Goal: Task Accomplishment & Management: Complete application form

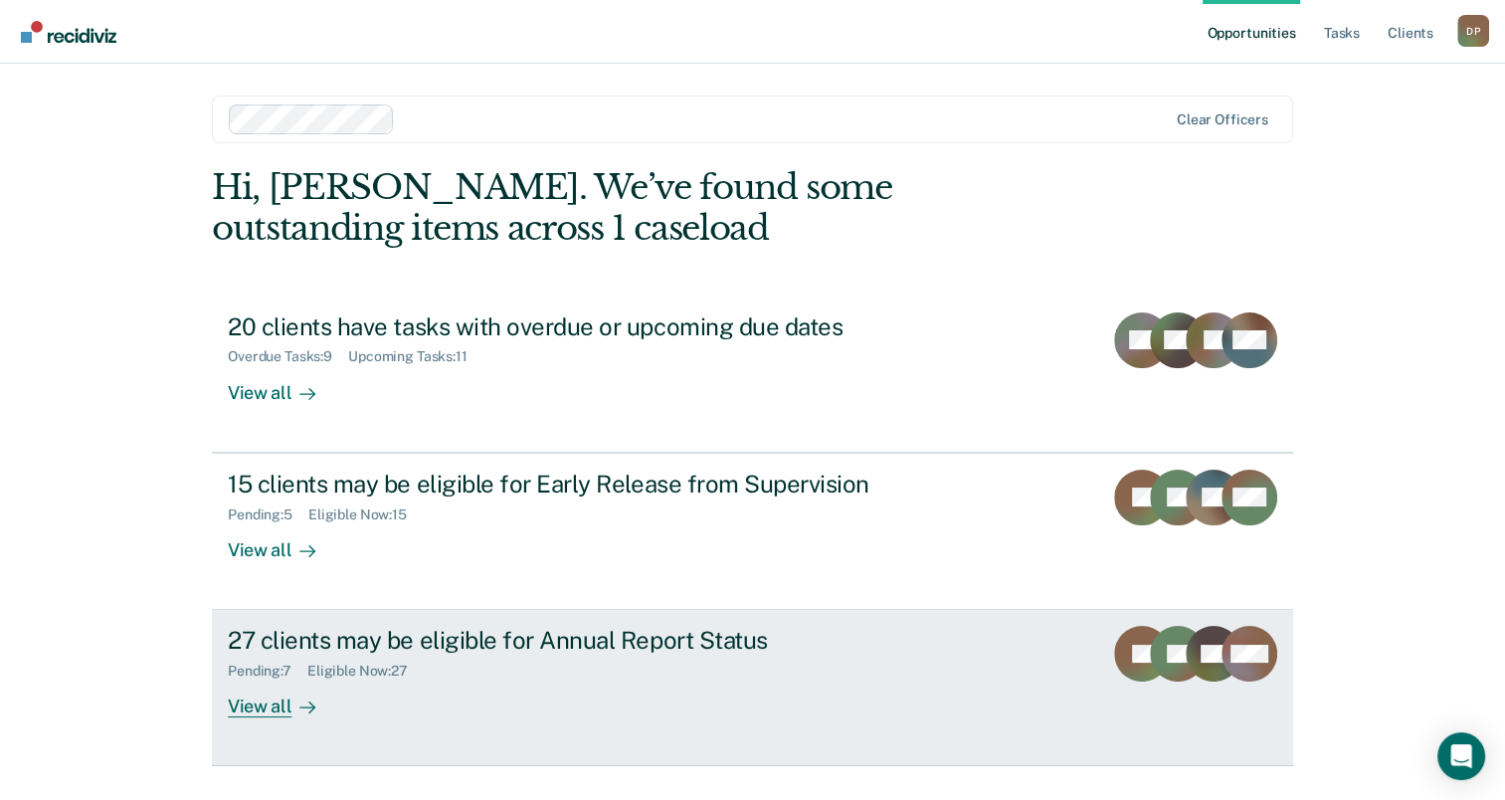
click at [523, 643] on div "27 clients may be eligible for Annual Report Status" at bounding box center [577, 640] width 698 height 29
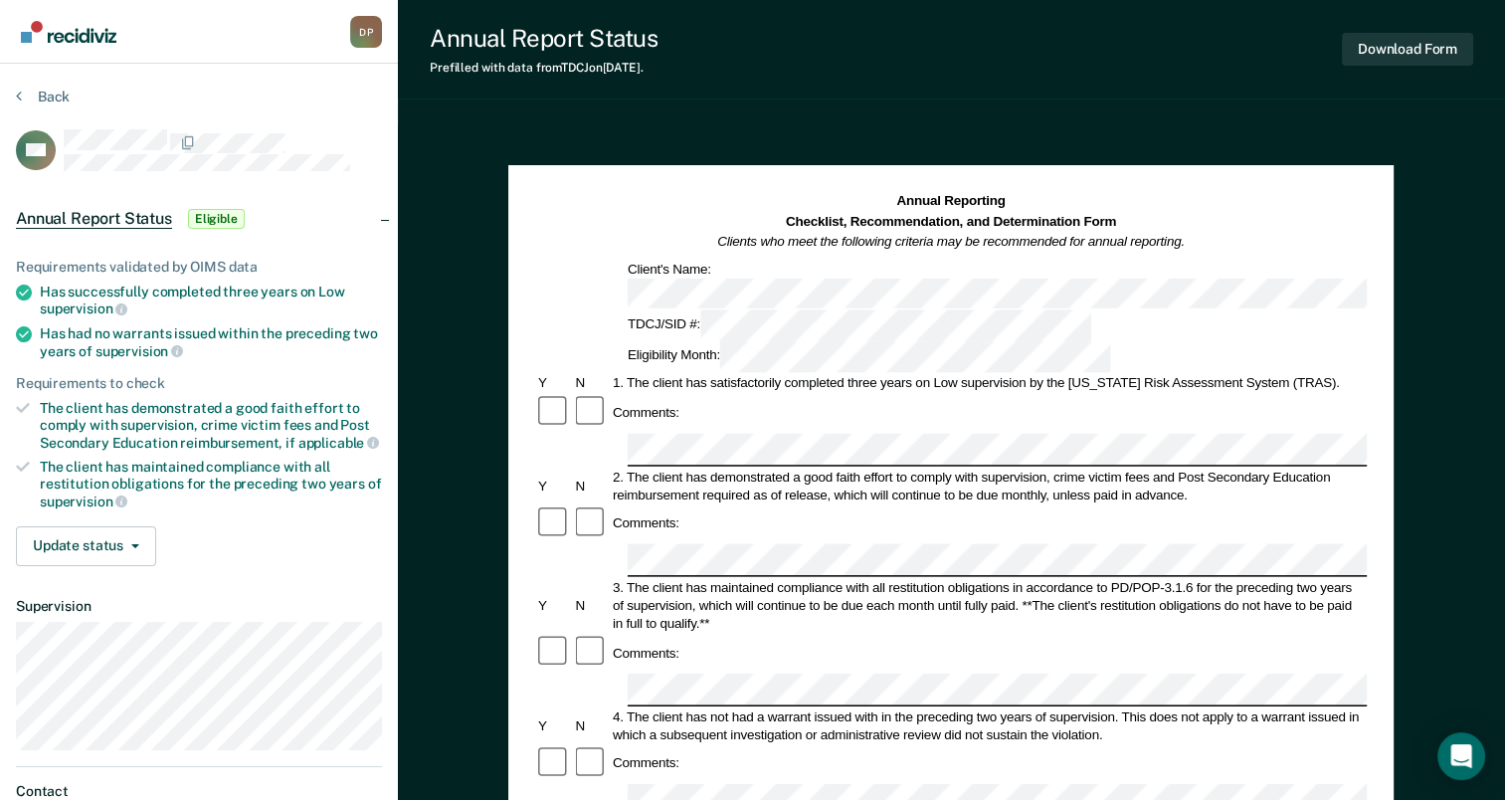
click at [1308, 394] on div "Comments:" at bounding box center [951, 413] width 832 height 38
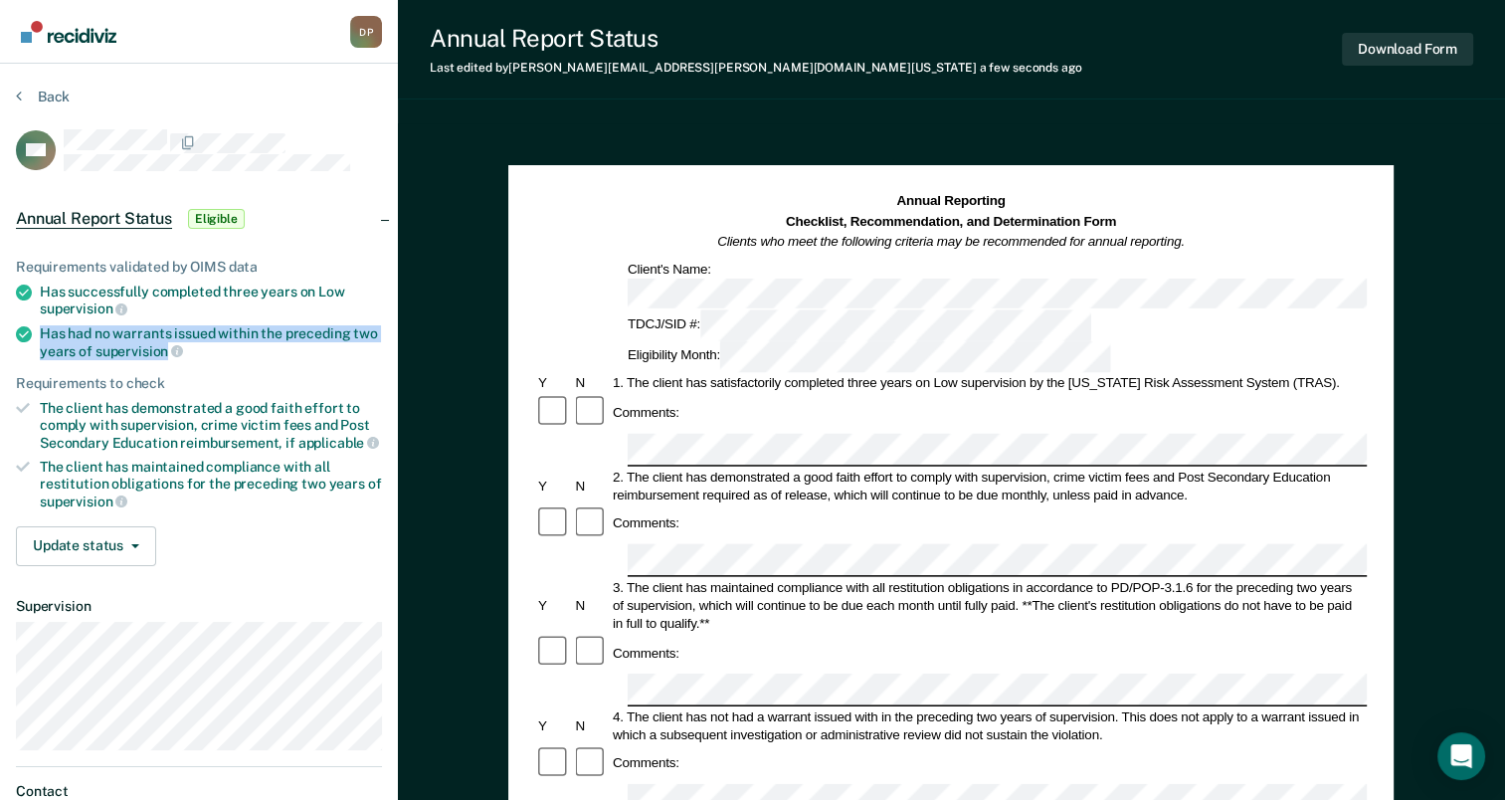
drag, startPoint x: 41, startPoint y: 330, endPoint x: 163, endPoint y: 351, distance: 124.2
click at [163, 351] on div "Has had no warrants issued within the preceding two years of supervision" at bounding box center [211, 342] width 342 height 34
drag, startPoint x: 163, startPoint y: 351, endPoint x: 139, endPoint y: 345, distance: 24.6
copy div "Has had no warrants issued within the preceding two years of supervision"
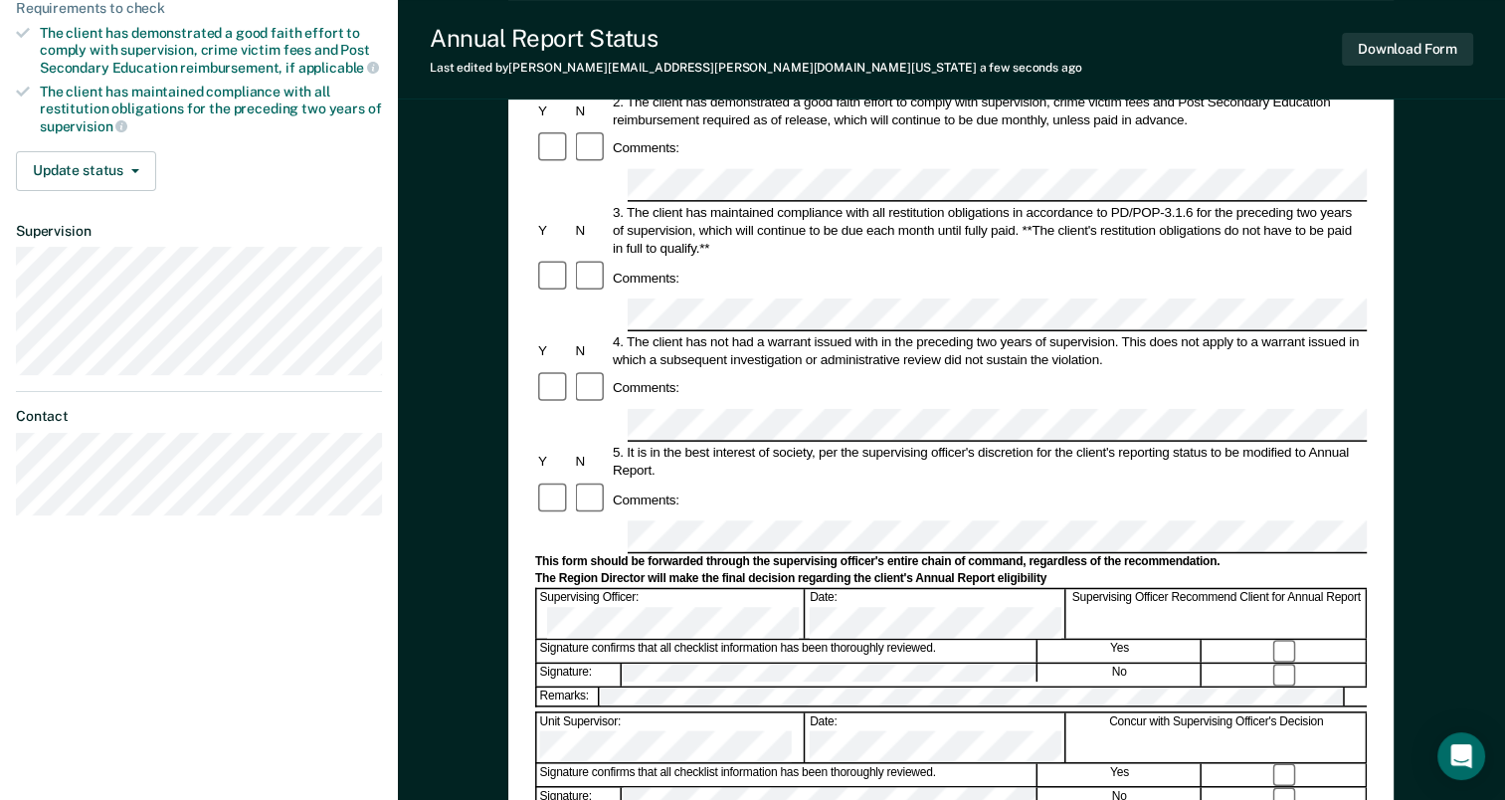
scroll to position [398, 0]
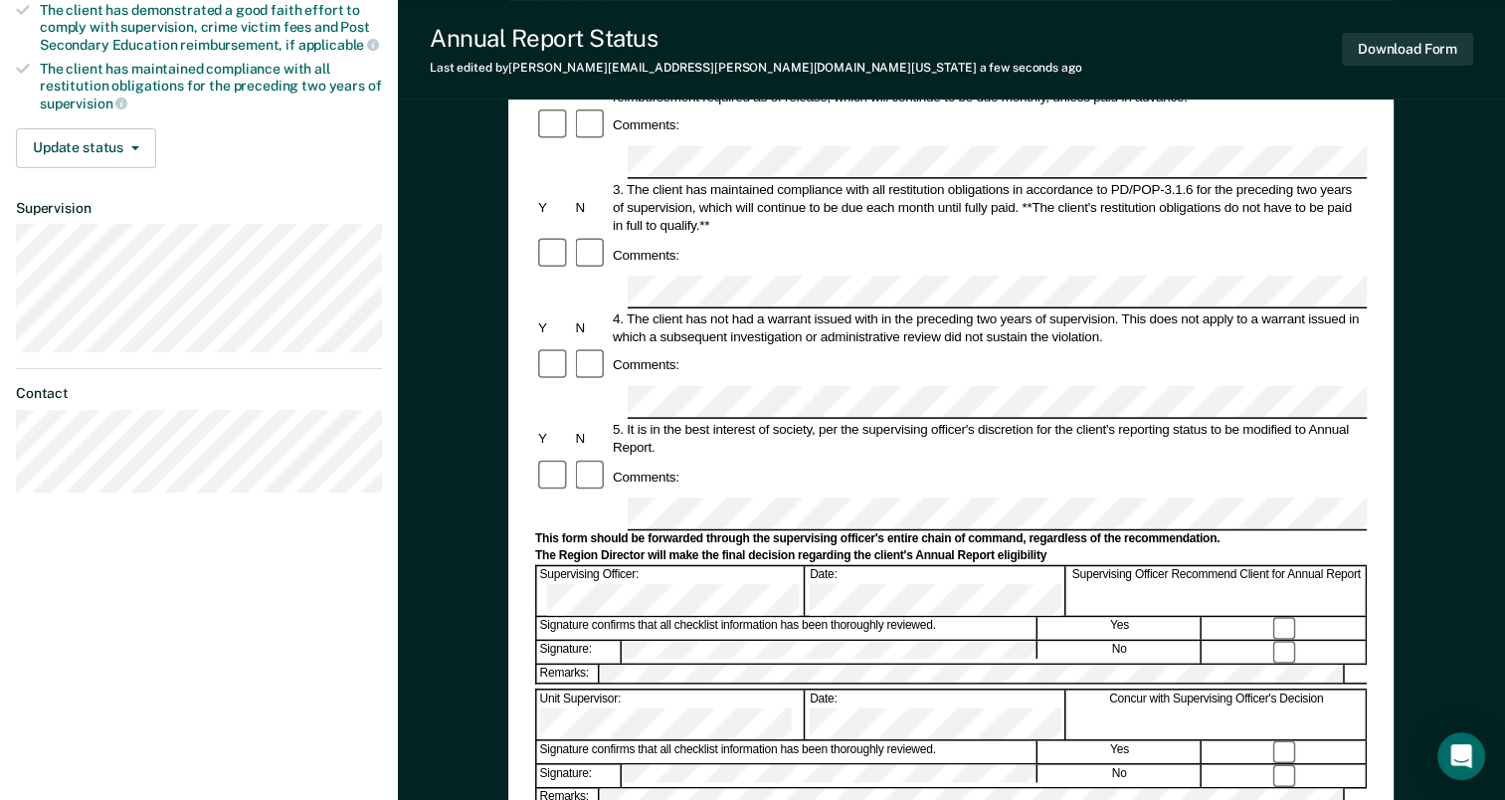
click at [653, 585] on form "Annual Reporting Checklist, Recommendation, and Determination Form Clients who …" at bounding box center [951, 495] width 832 height 1403
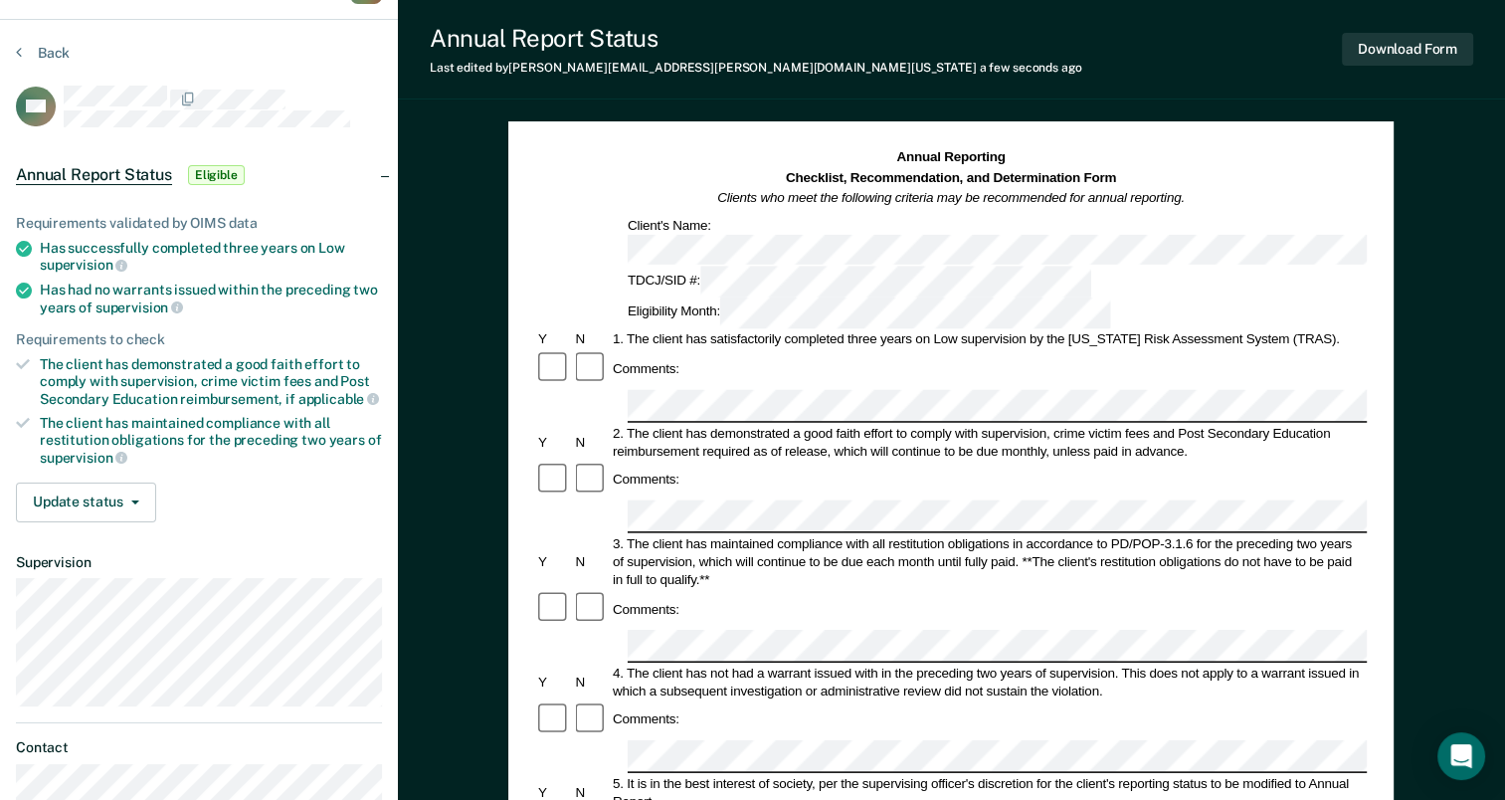
scroll to position [0, 0]
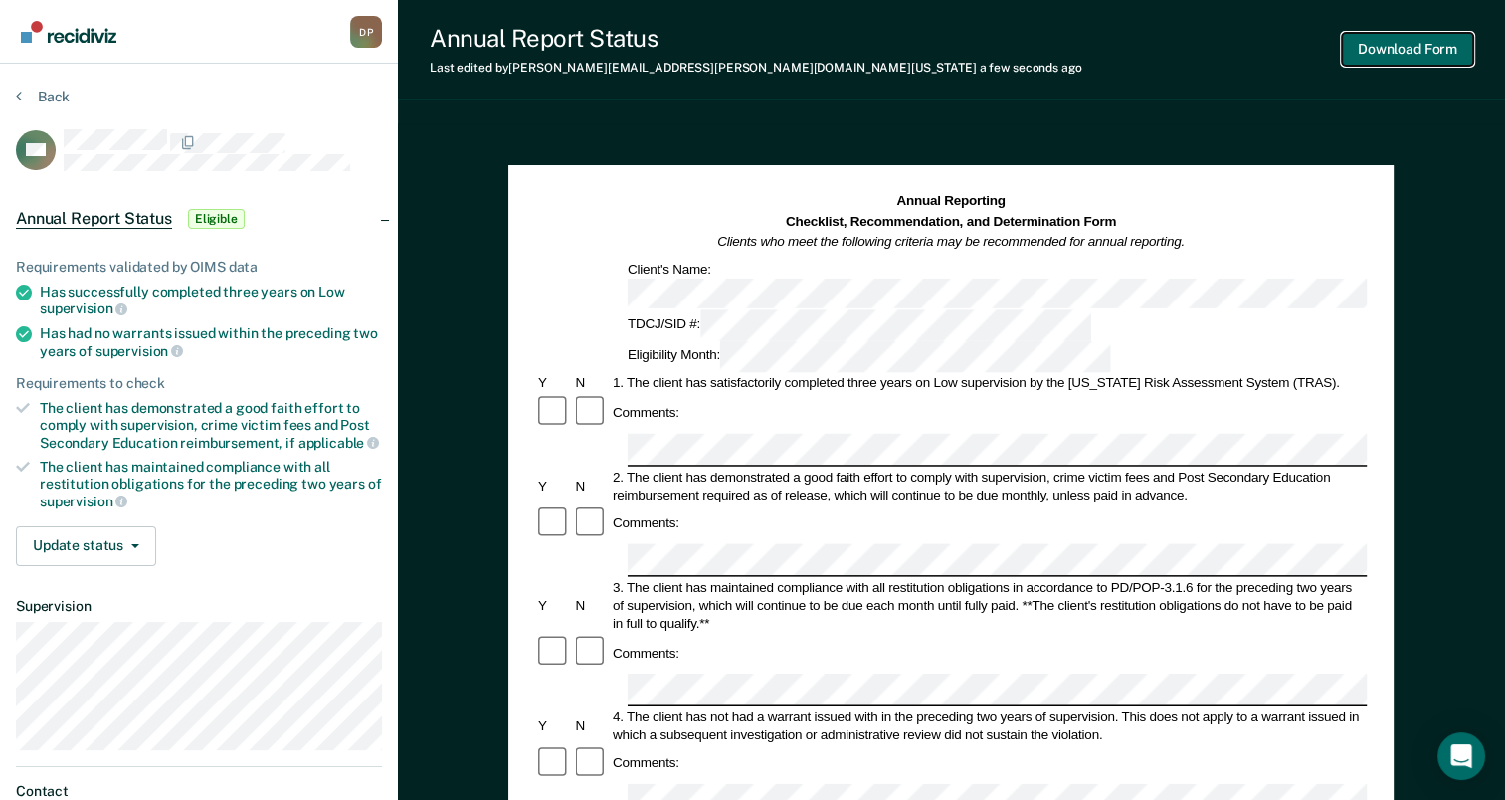
click at [1417, 40] on button "Download Form" at bounding box center [1407, 49] width 131 height 33
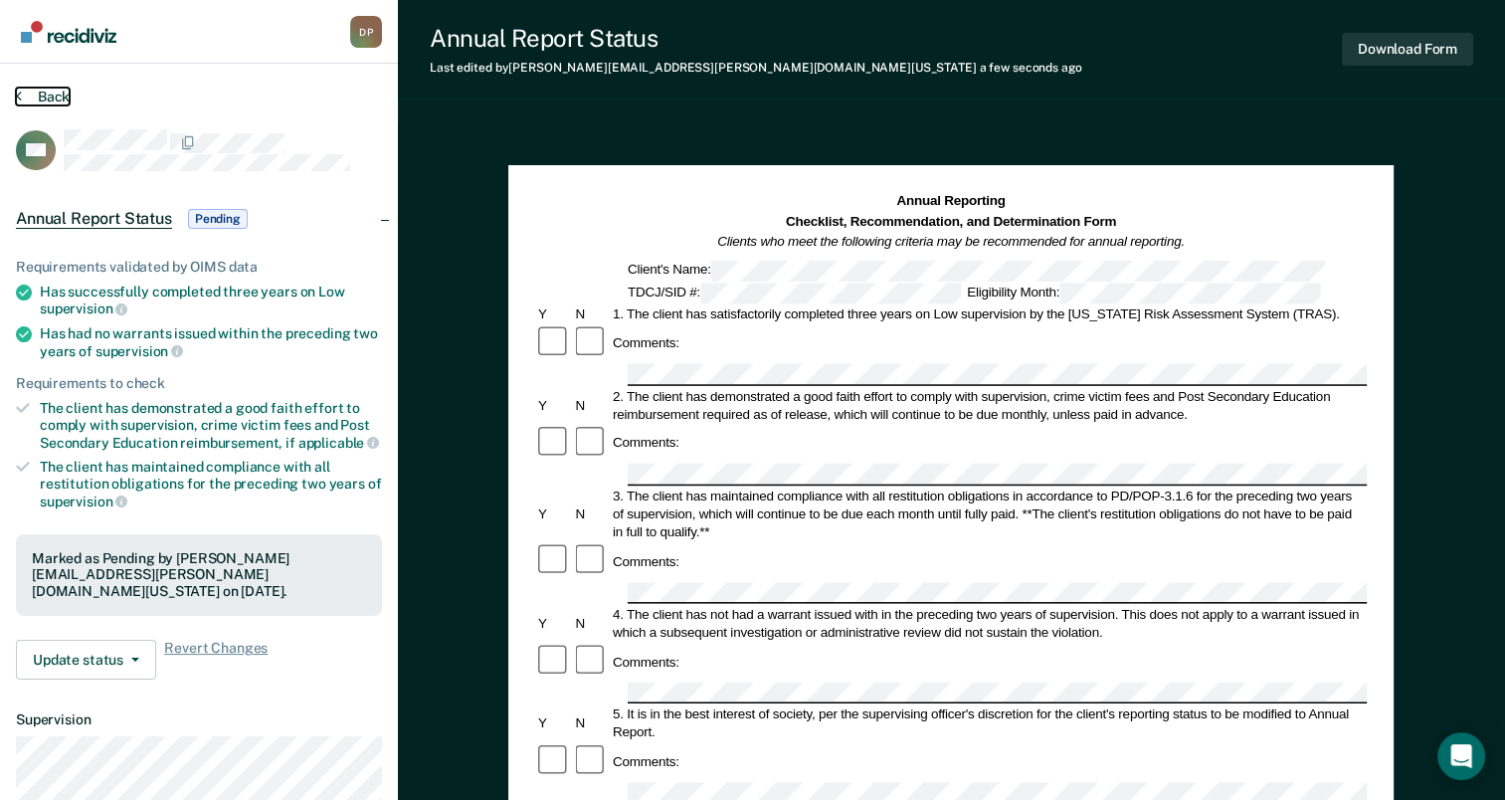
click at [34, 95] on button "Back" at bounding box center [43, 97] width 54 height 18
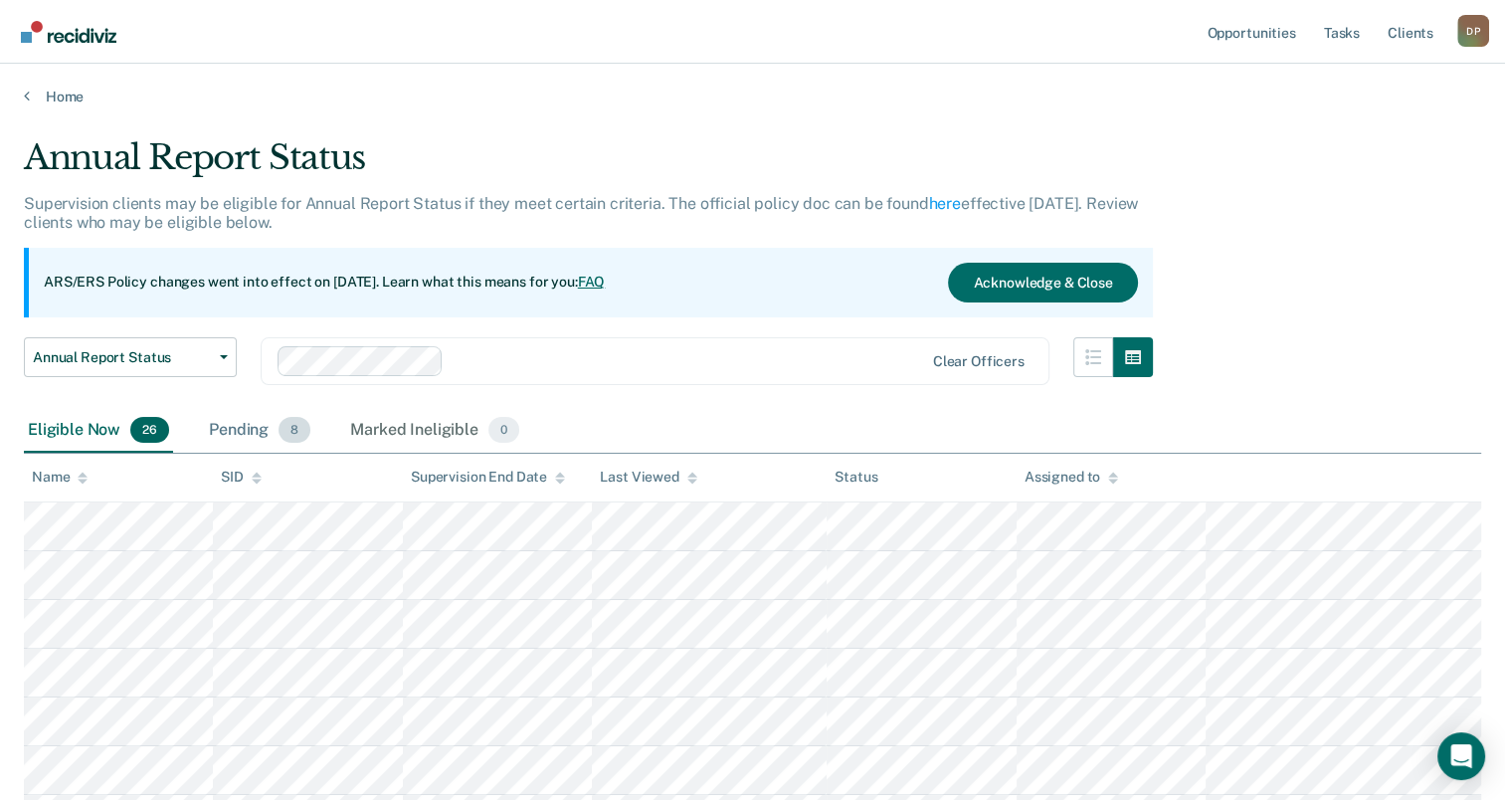
click at [232, 426] on div "Pending 8" at bounding box center [259, 431] width 109 height 44
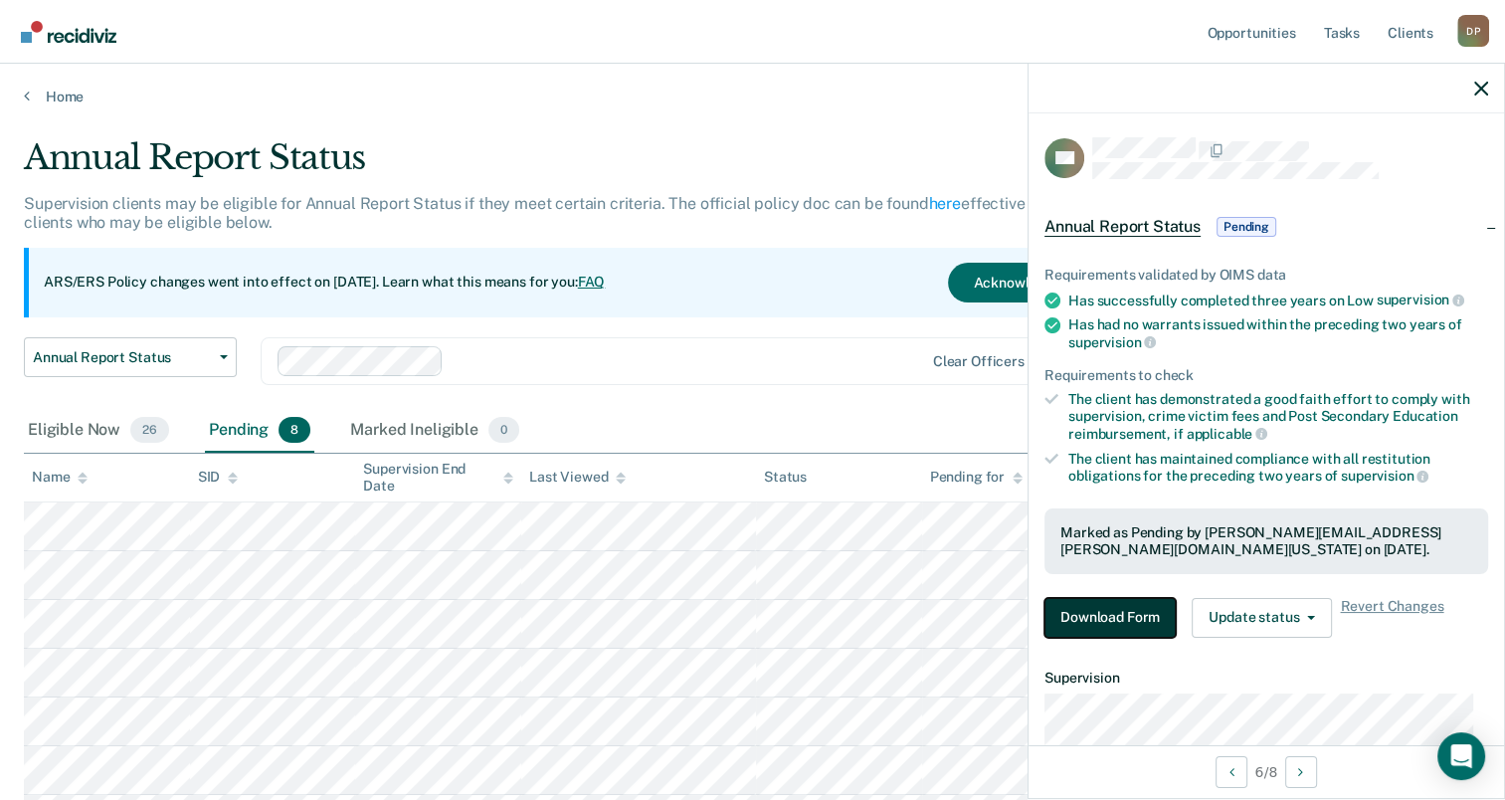
click at [1127, 605] on button "Download Form" at bounding box center [1110, 618] width 131 height 40
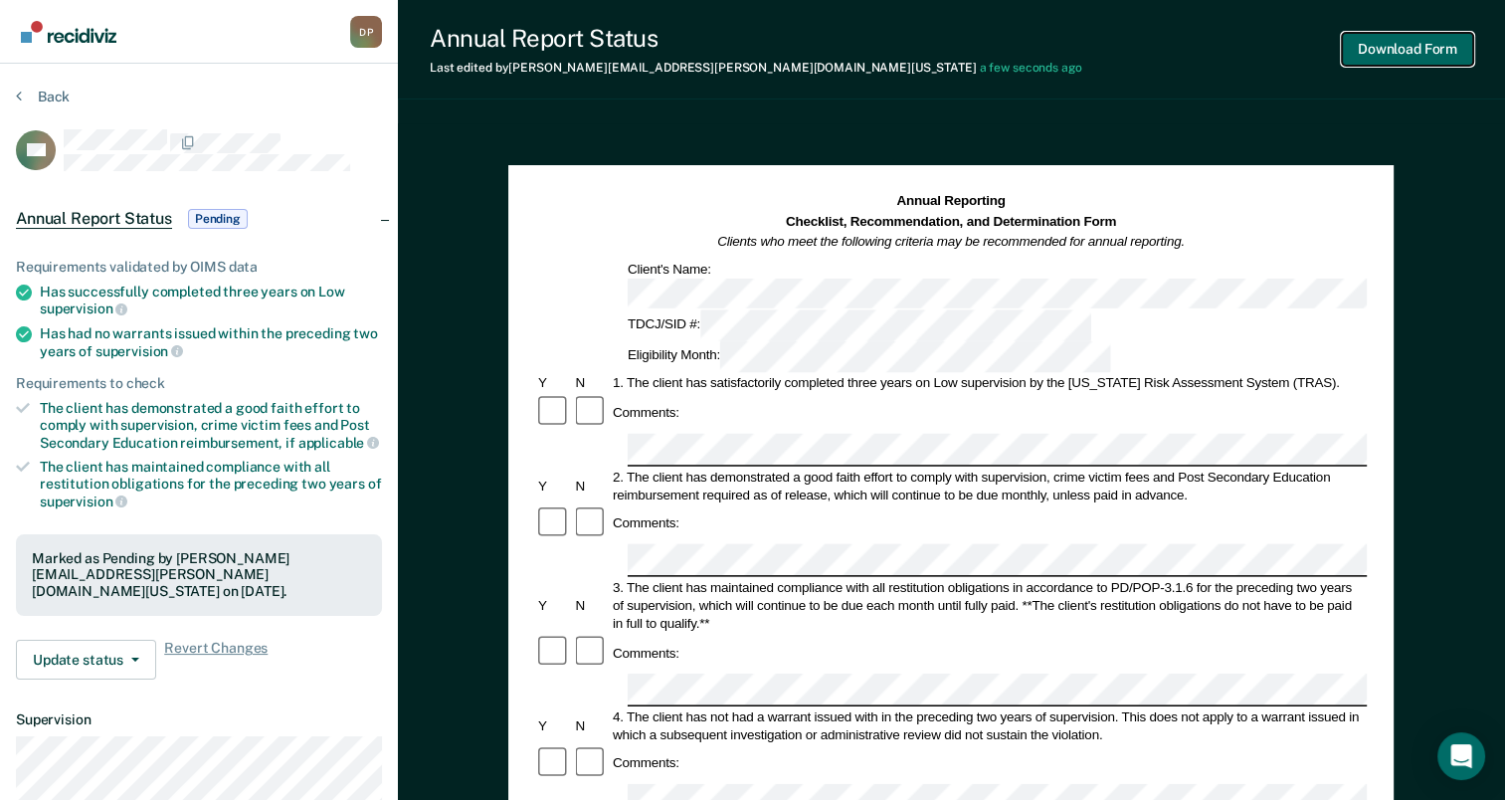
click at [1393, 44] on button "Download Form" at bounding box center [1407, 49] width 131 height 33
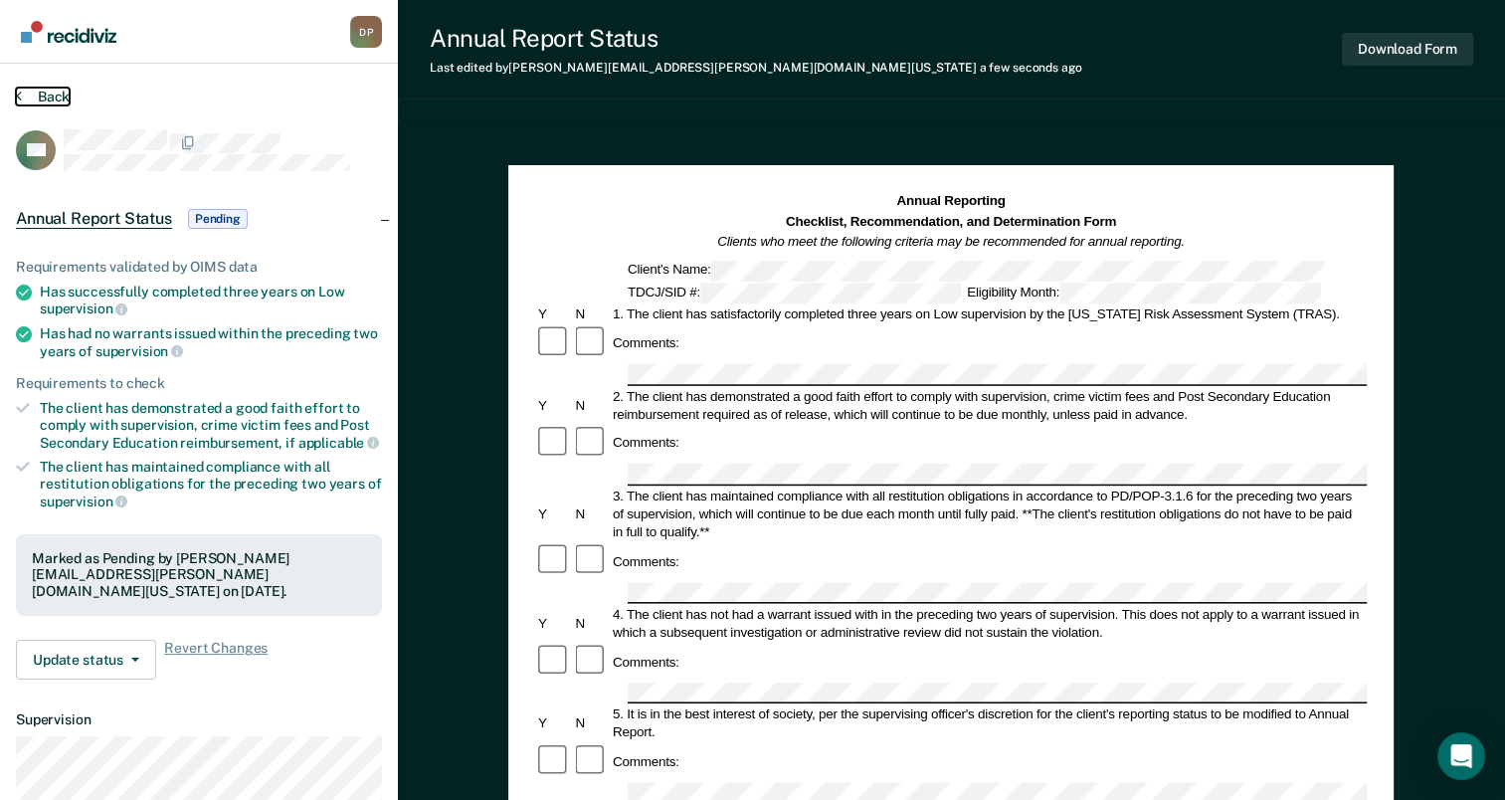
click at [40, 99] on button "Back" at bounding box center [43, 97] width 54 height 18
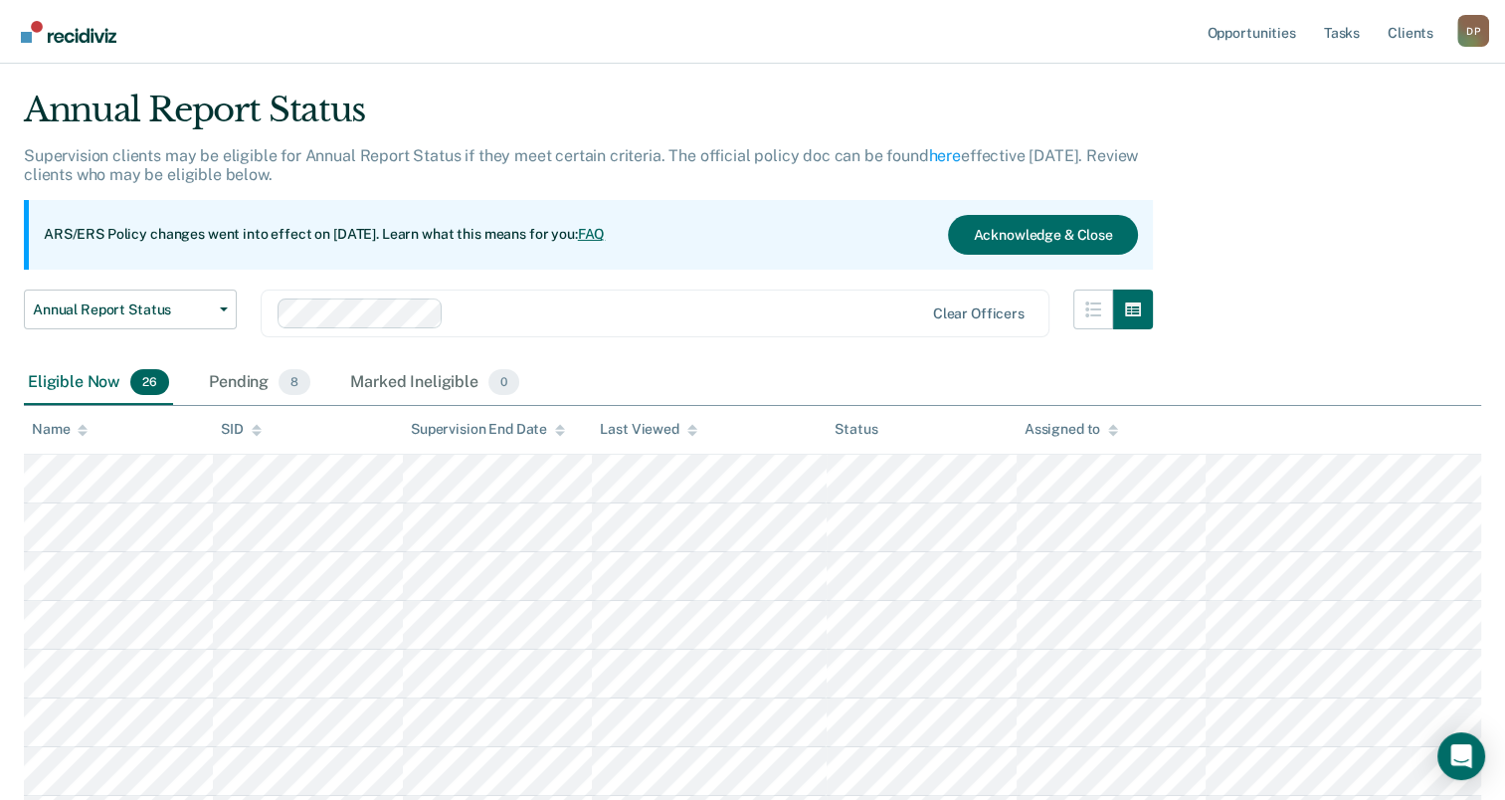
scroll to position [16, 0]
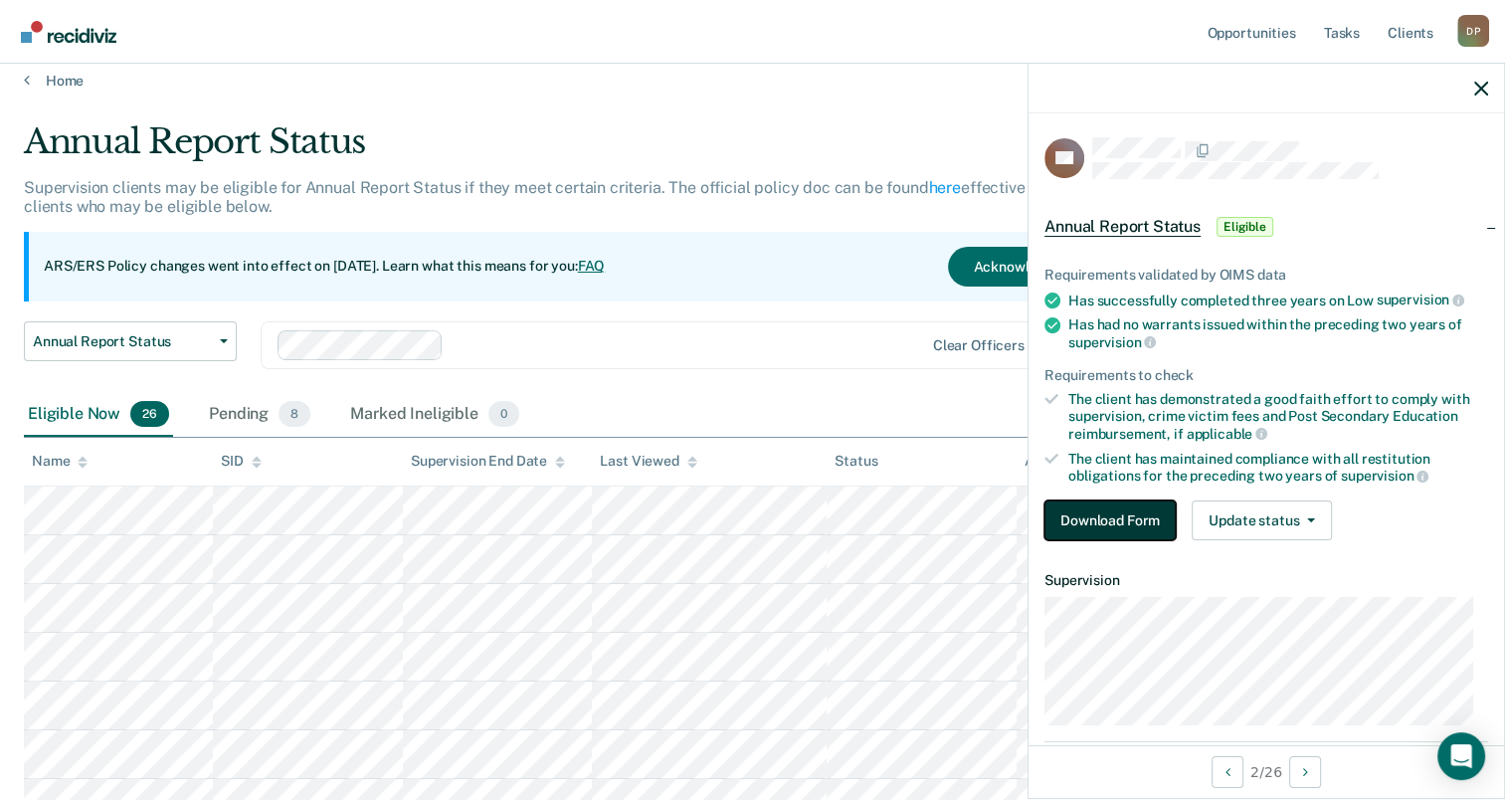
click at [1128, 520] on button "Download Form" at bounding box center [1110, 520] width 131 height 40
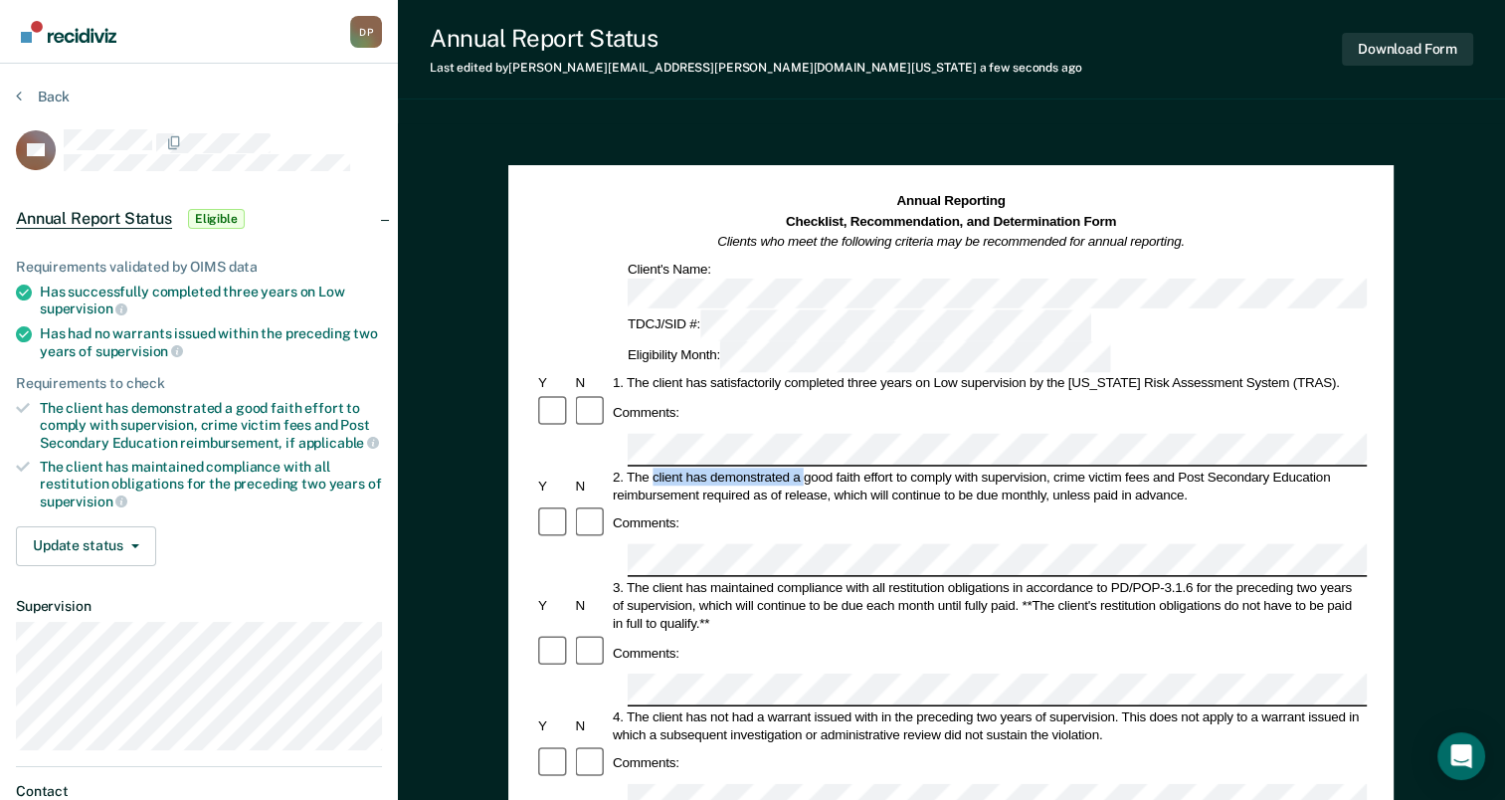
click at [789, 468] on div "2. The client has demonstrated a good faith effort to comply with supervision, …" at bounding box center [988, 486] width 757 height 36
drag, startPoint x: 653, startPoint y: 386, endPoint x: 977, endPoint y: 385, distance: 324.4
click at [977, 468] on div "2. The client has demonstrated a good faith effort to comply with supervision, …" at bounding box center [988, 486] width 757 height 36
copy div "client has demonstrated a good faith effort to comply with"
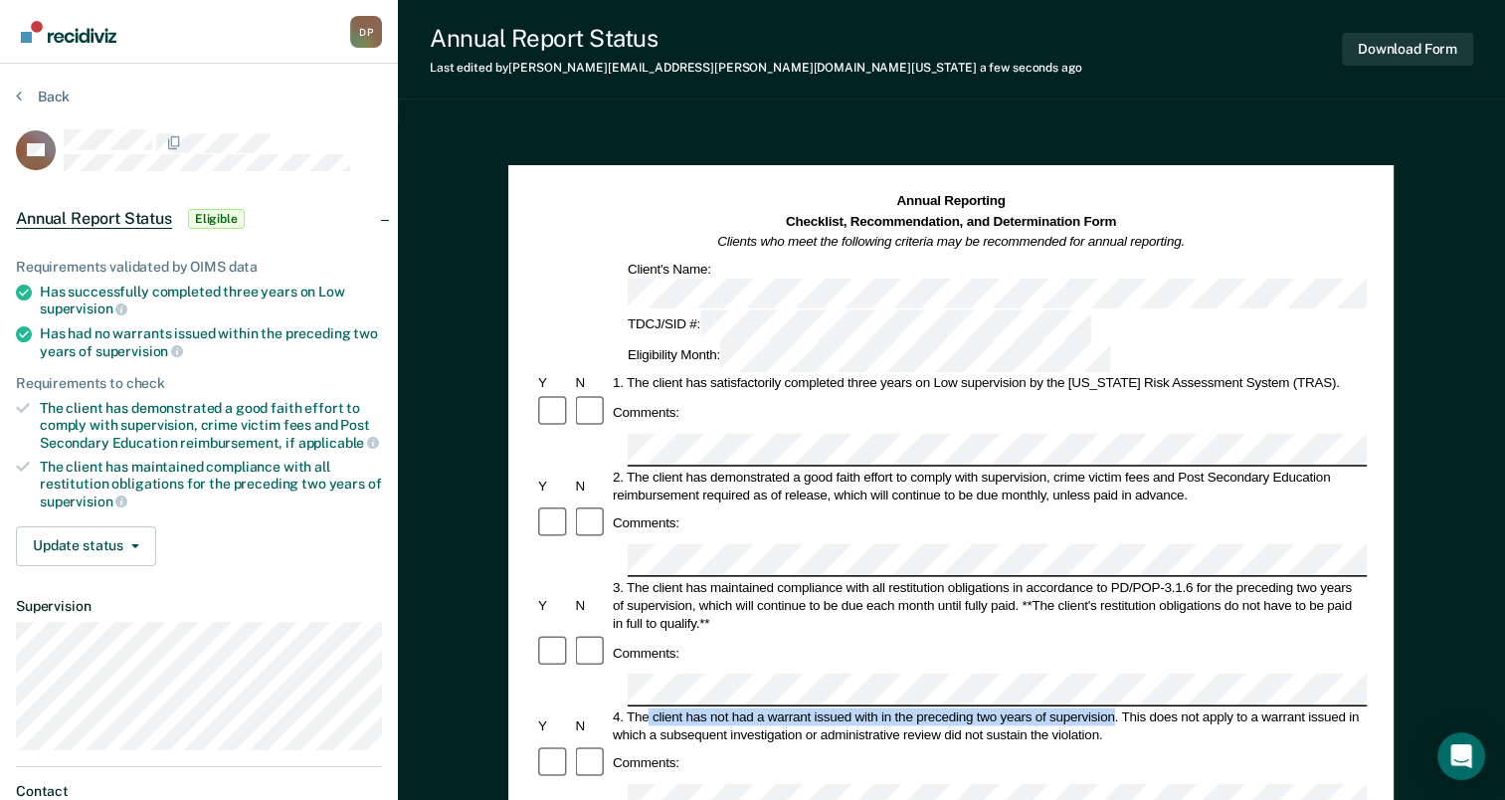
drag, startPoint x: 650, startPoint y: 581, endPoint x: 1113, endPoint y: 590, distance: 463.8
click at [1113, 707] on div "4. The client has not had a warrant issued with in the preceding two years of s…" at bounding box center [988, 725] width 757 height 36
drag, startPoint x: 1113, startPoint y: 590, endPoint x: 1096, endPoint y: 585, distance: 17.6
copy div "client has not had a warrant issued with in the preceding two years of supervis…"
click at [1186, 374] on div "1. The client has satisfactorily completed three years on Low supervision by th…" at bounding box center [988, 383] width 757 height 18
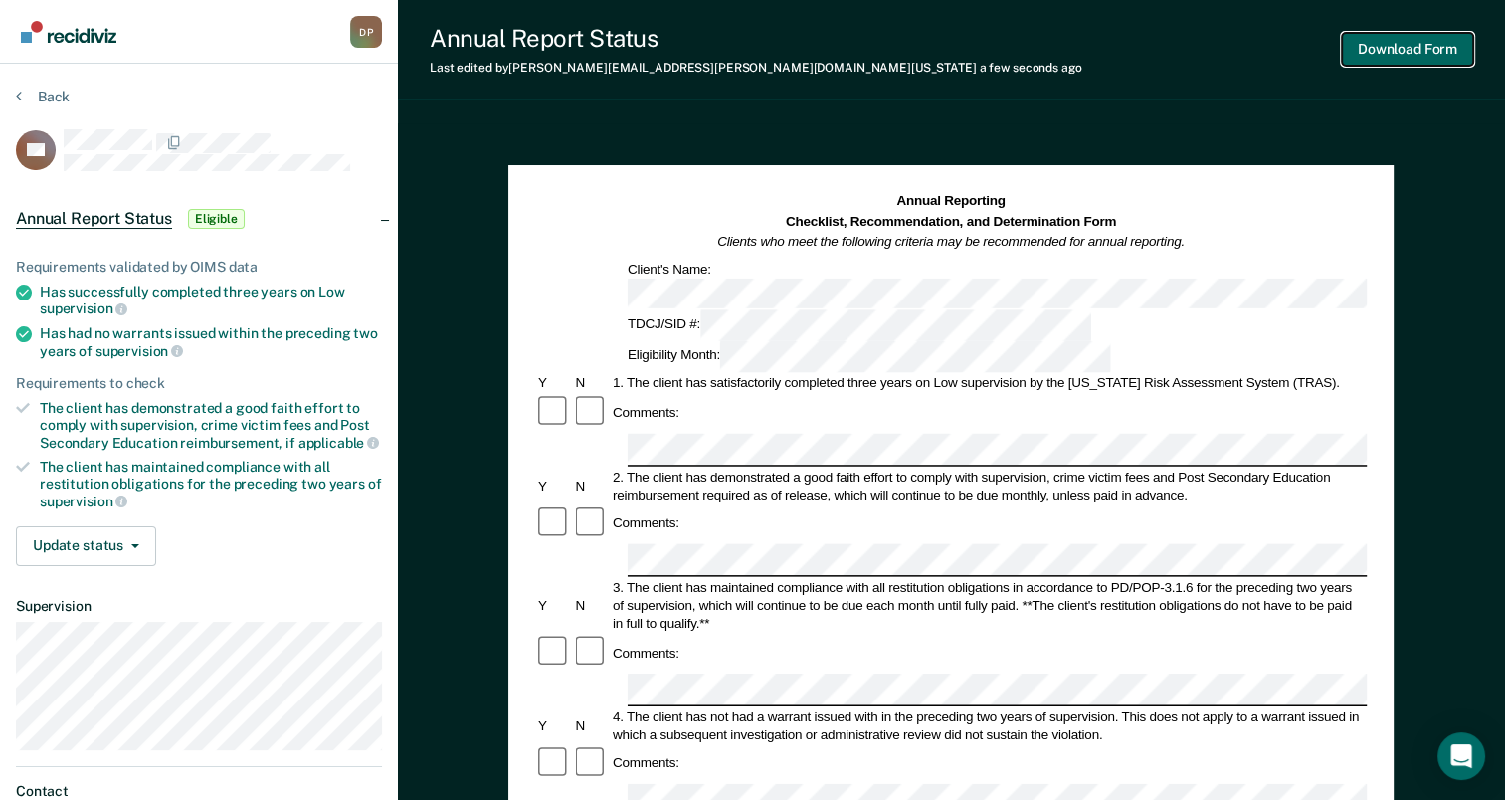
click at [1378, 52] on button "Download Form" at bounding box center [1407, 49] width 131 height 33
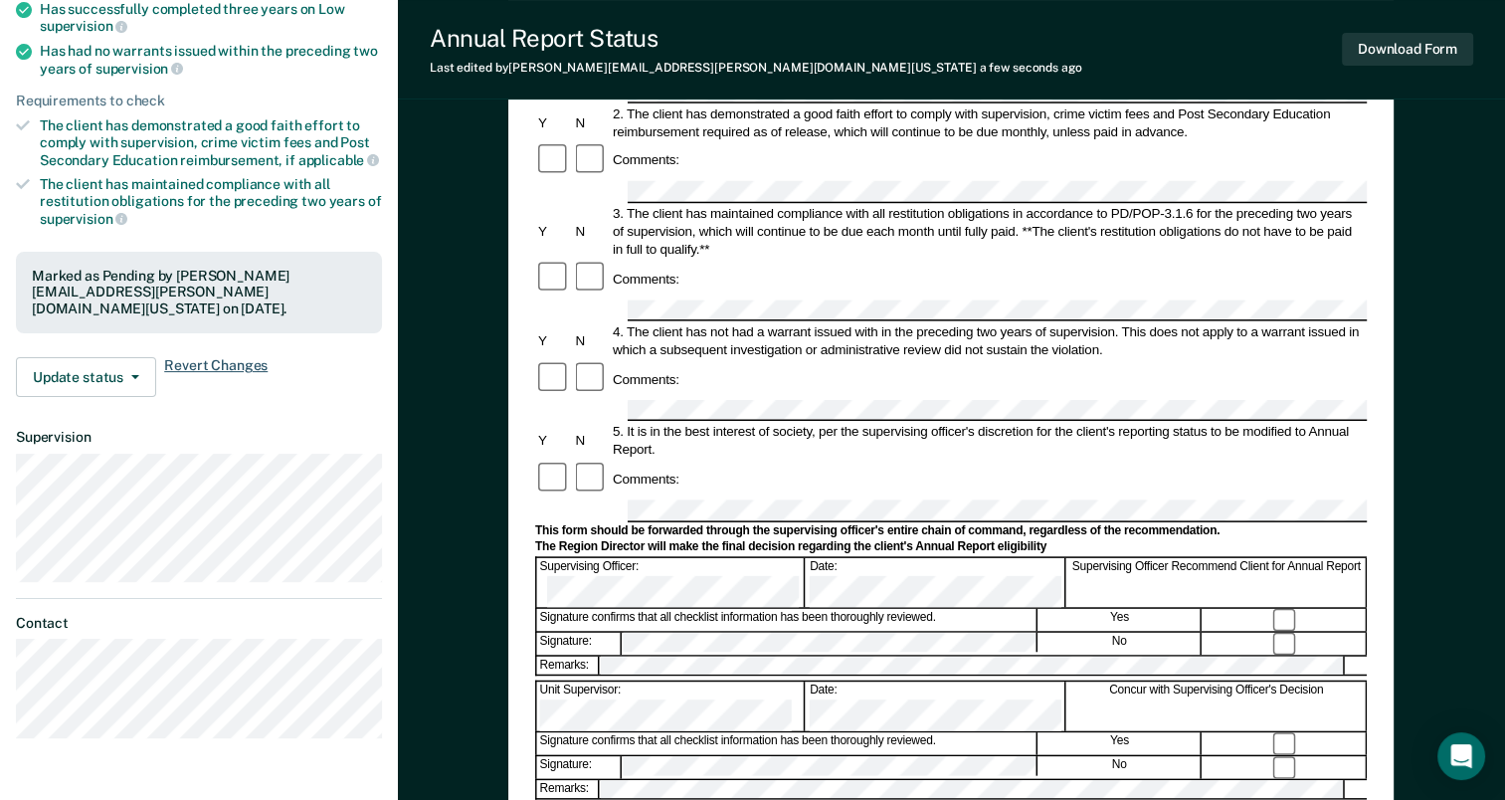
scroll to position [299, 0]
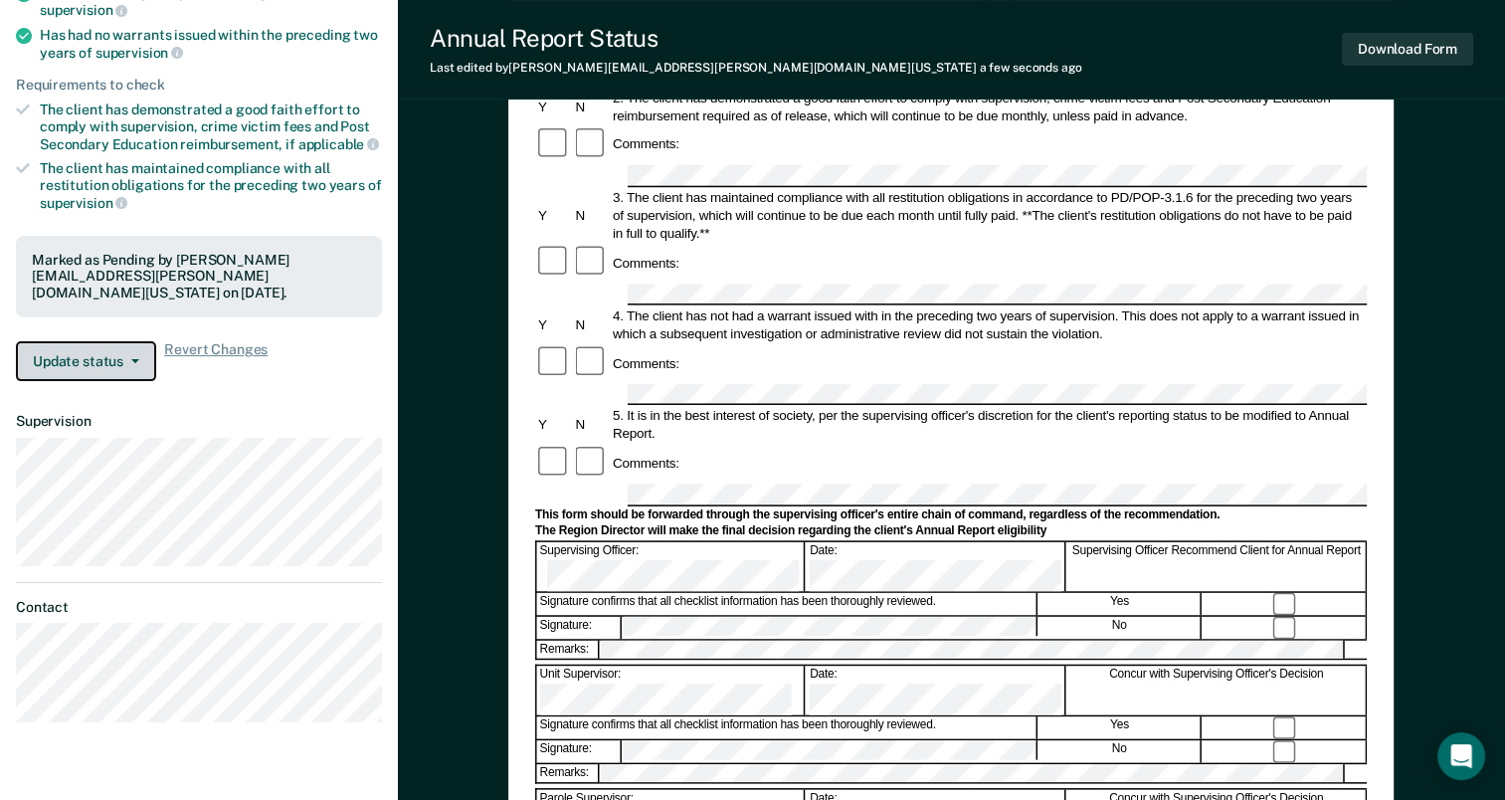
click at [118, 362] on button "Update status" at bounding box center [86, 361] width 140 height 40
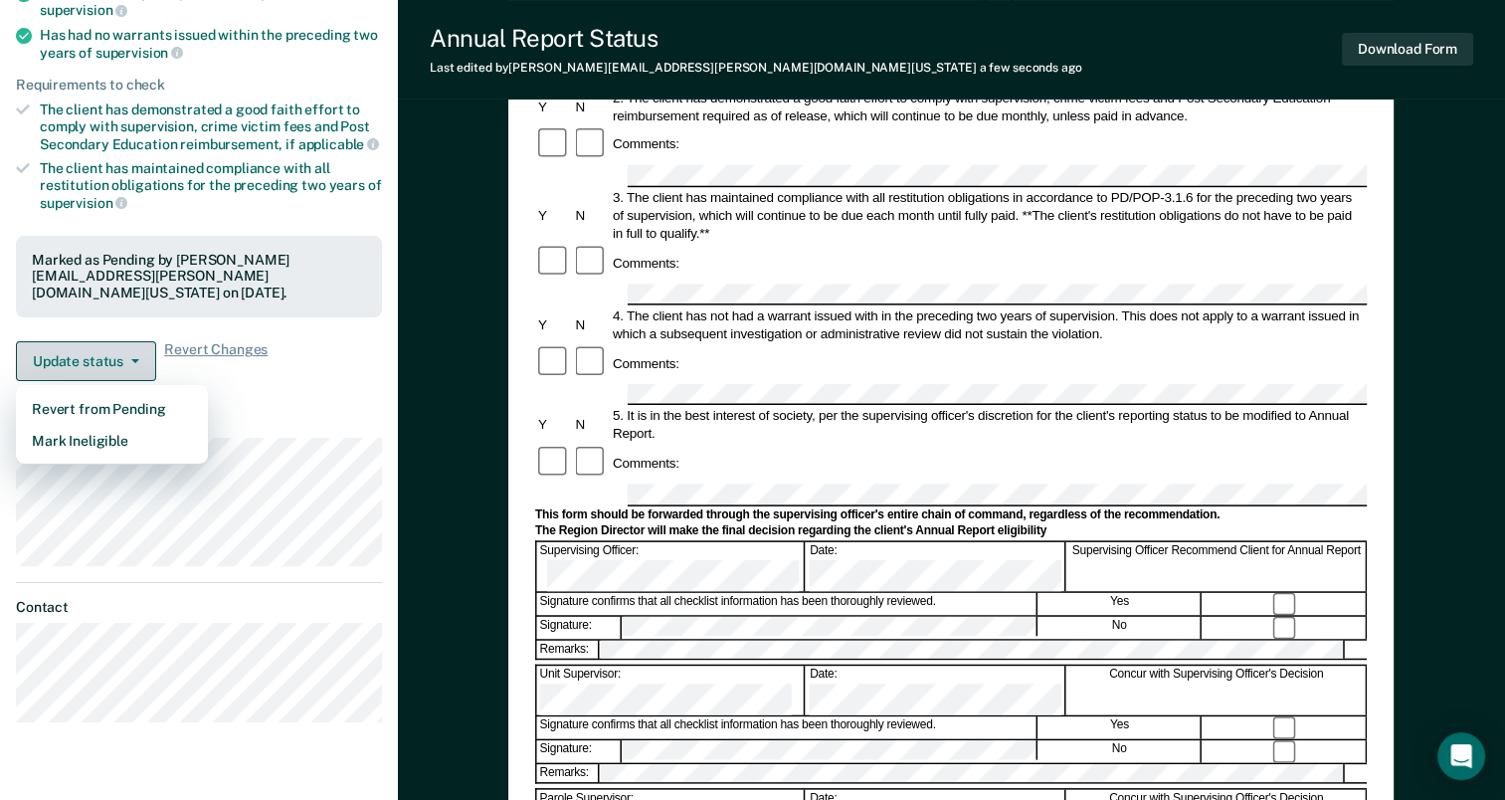
click at [117, 363] on button "Update status" at bounding box center [86, 361] width 140 height 40
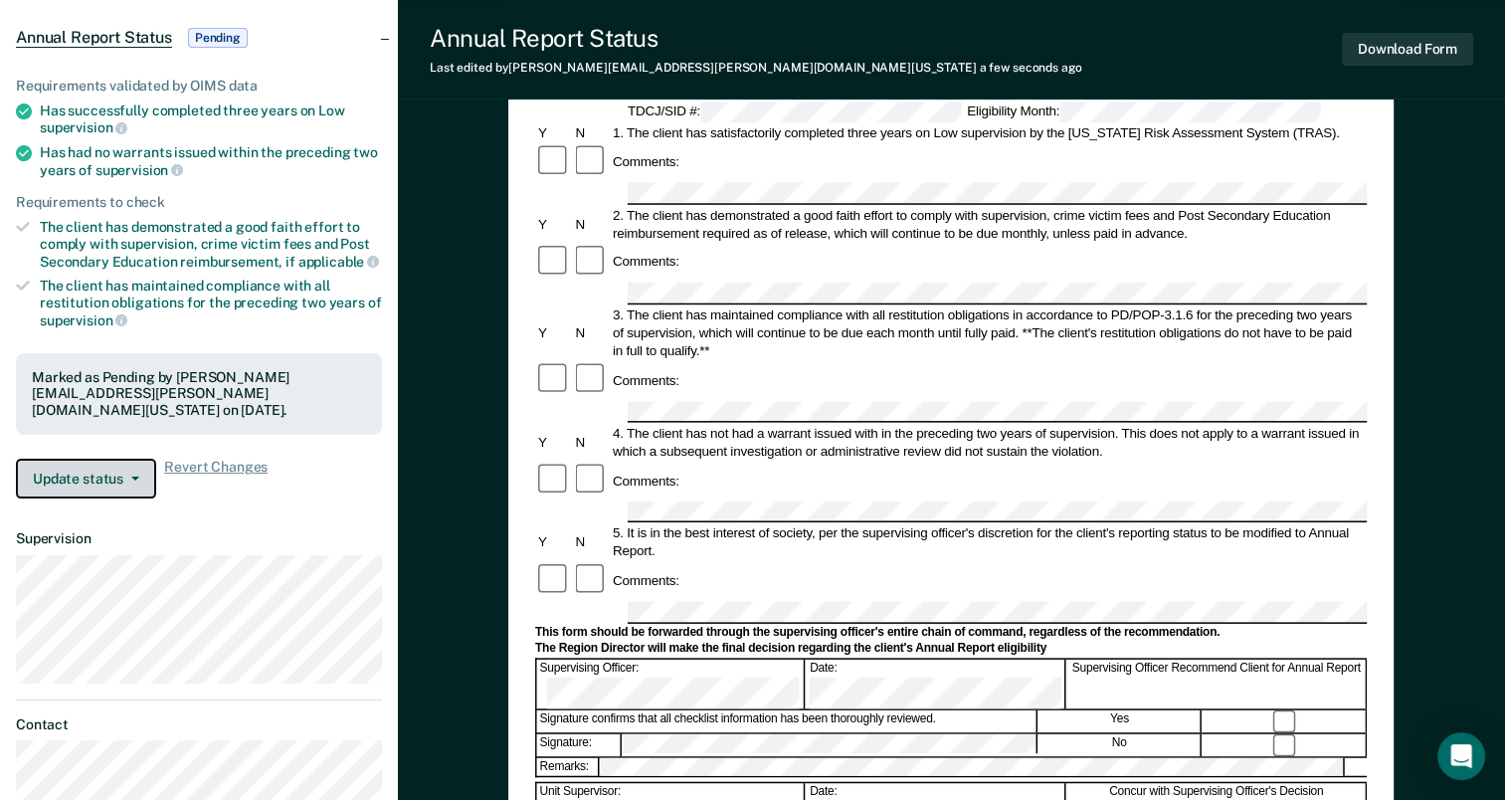
scroll to position [0, 0]
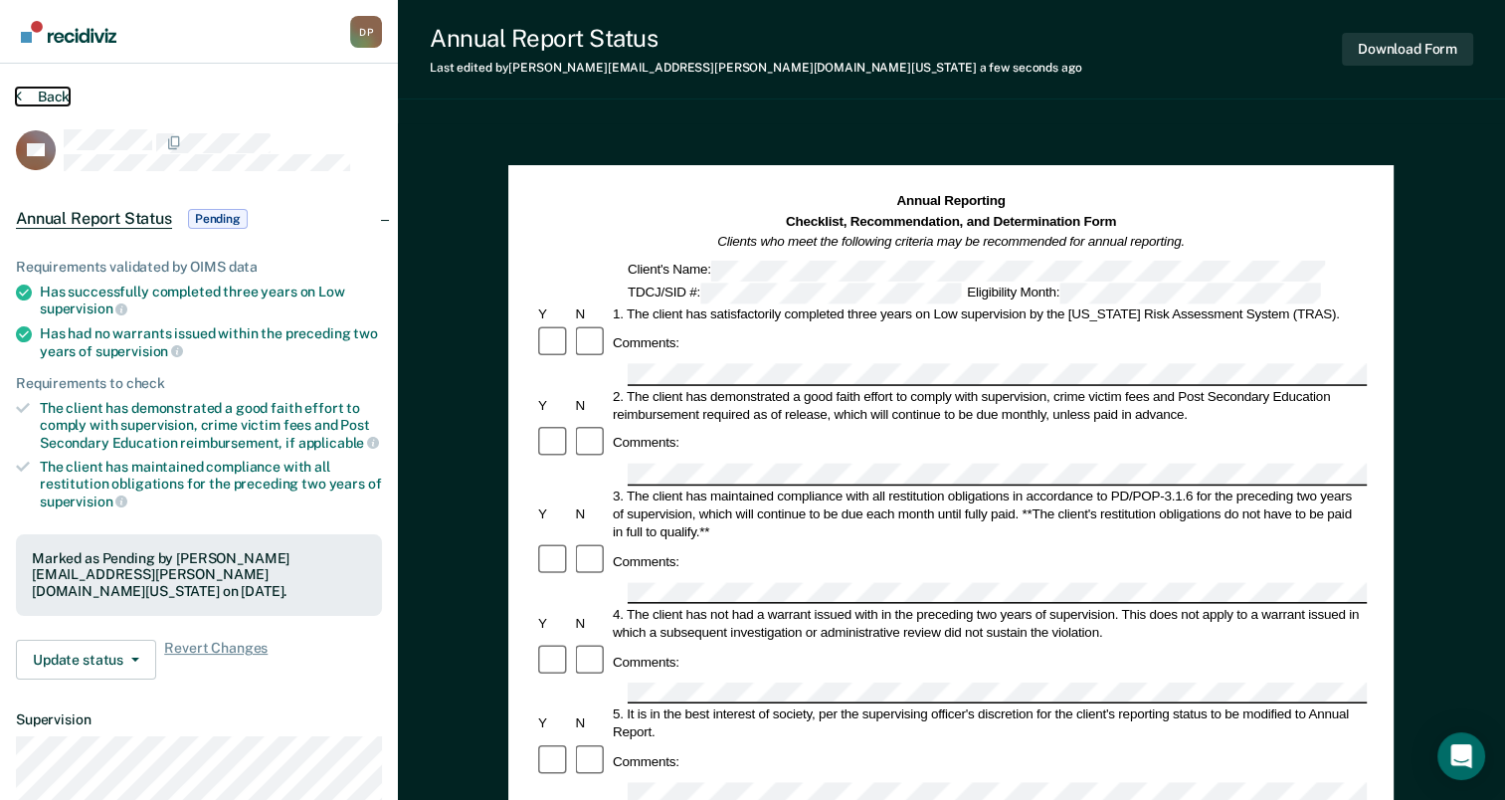
click at [30, 96] on button "Back" at bounding box center [43, 97] width 54 height 18
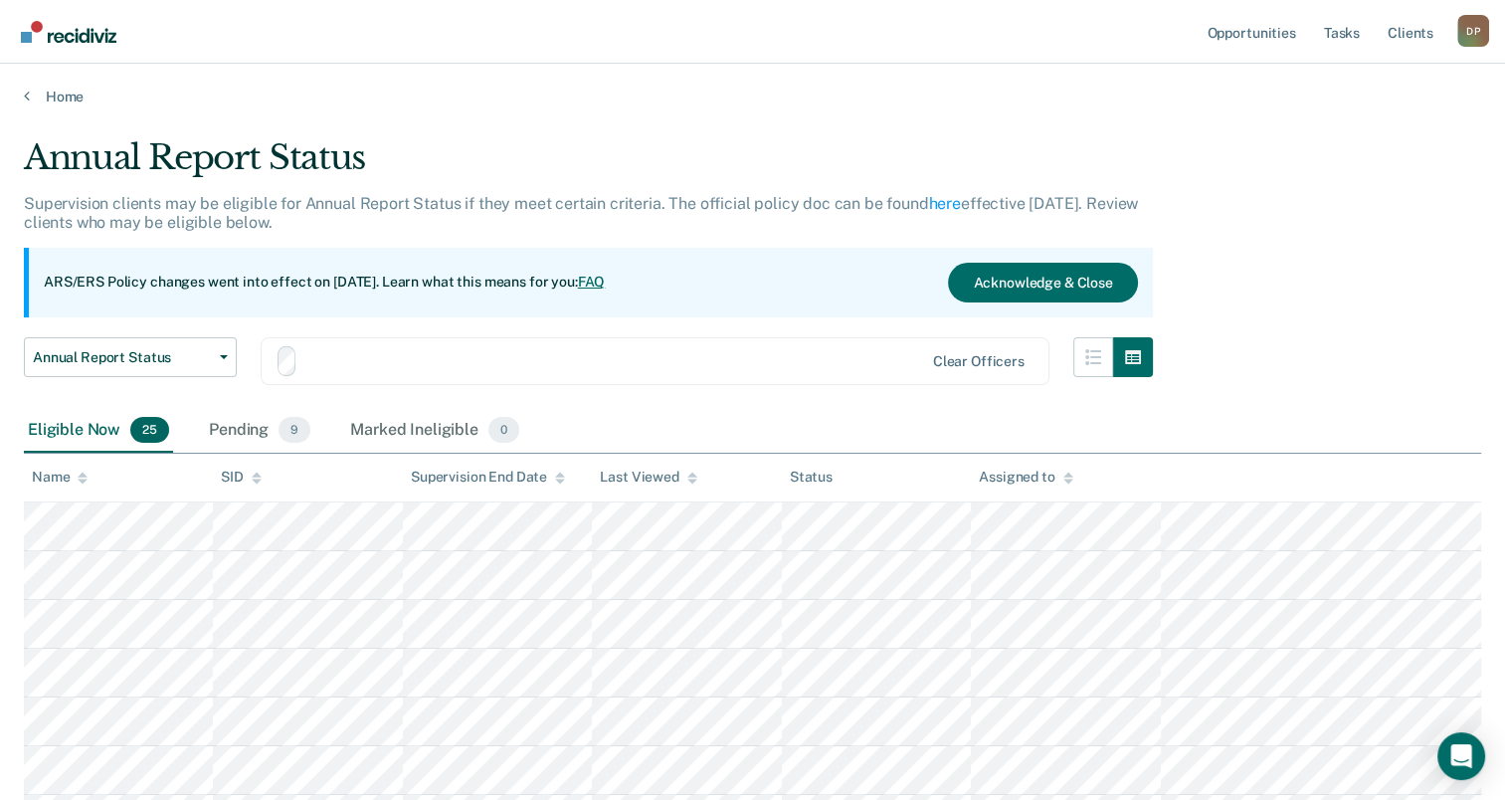
scroll to position [16, 0]
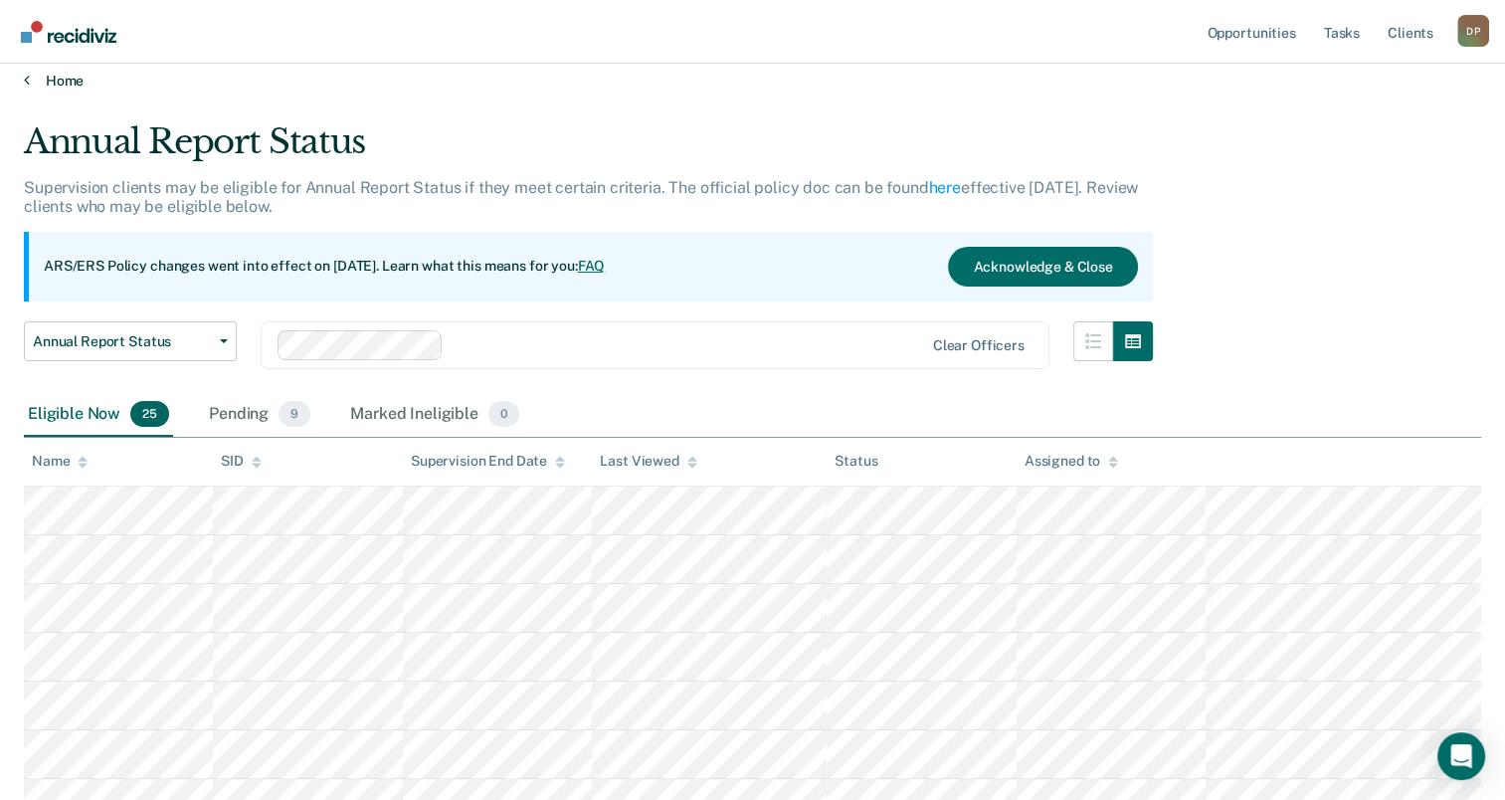
click at [61, 84] on link "Home" at bounding box center [753, 81] width 1458 height 18
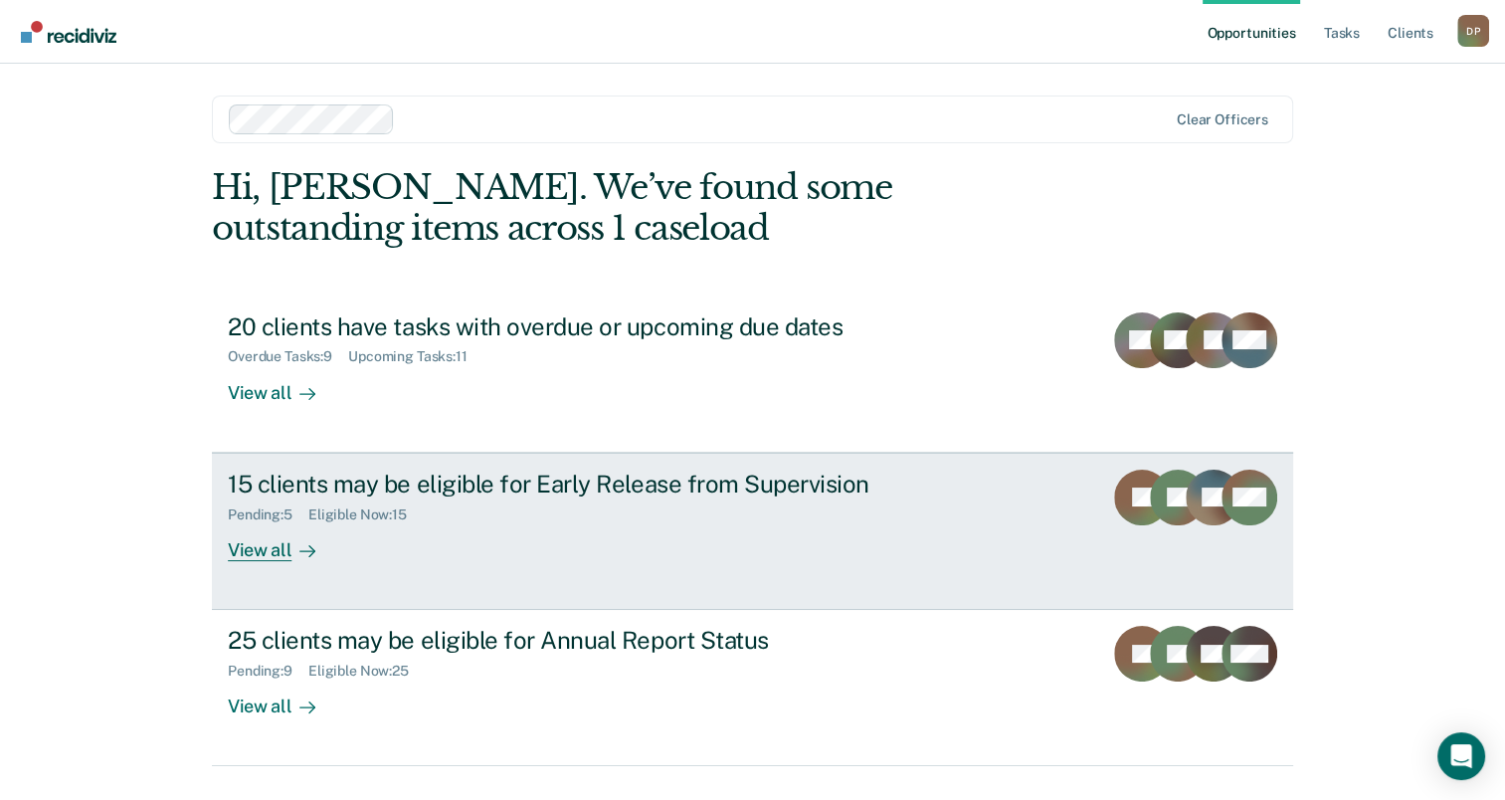
click at [461, 485] on div "15 clients may be eligible for Early Release from Supervision" at bounding box center [577, 484] width 698 height 29
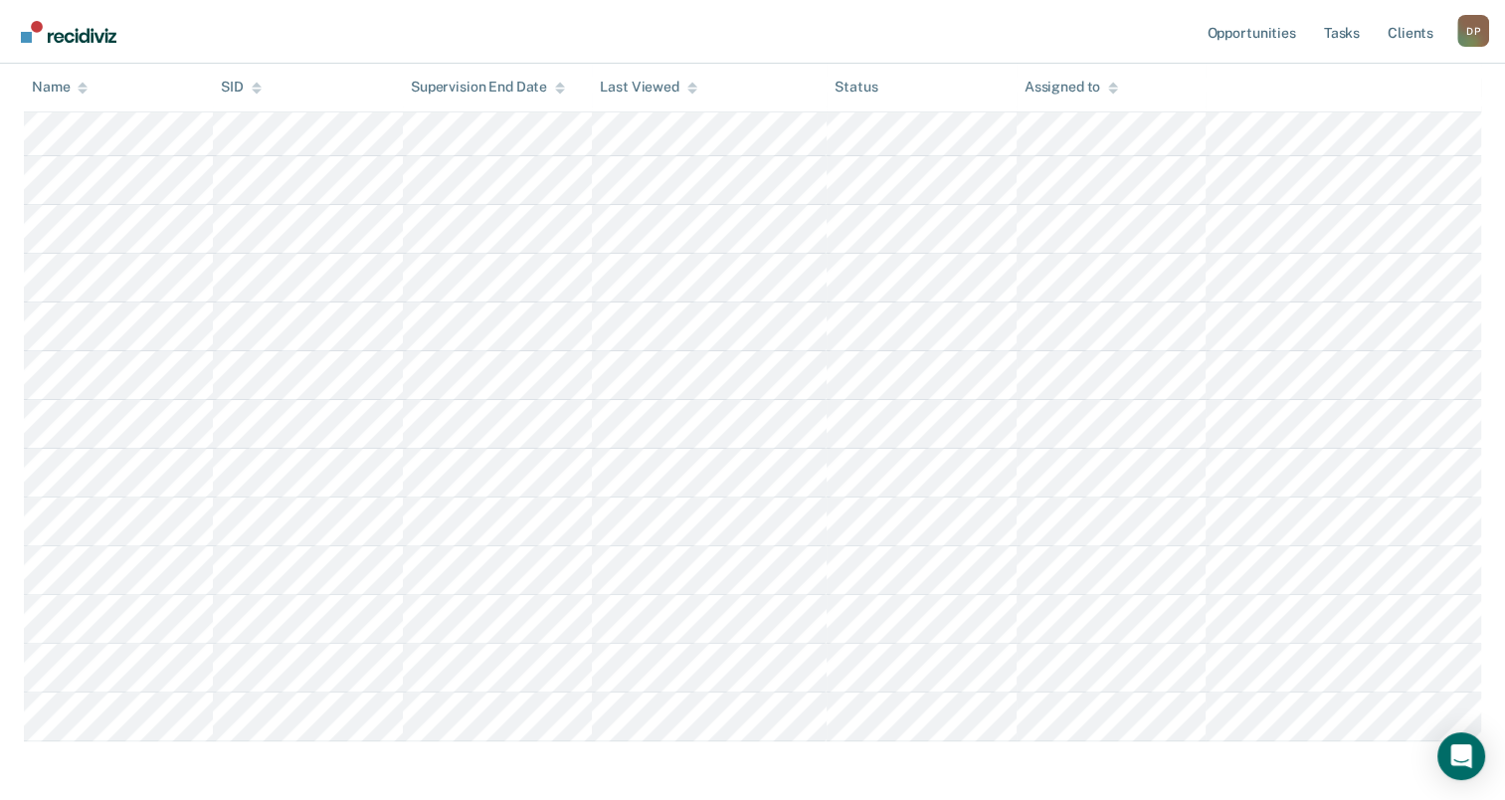
scroll to position [498, 0]
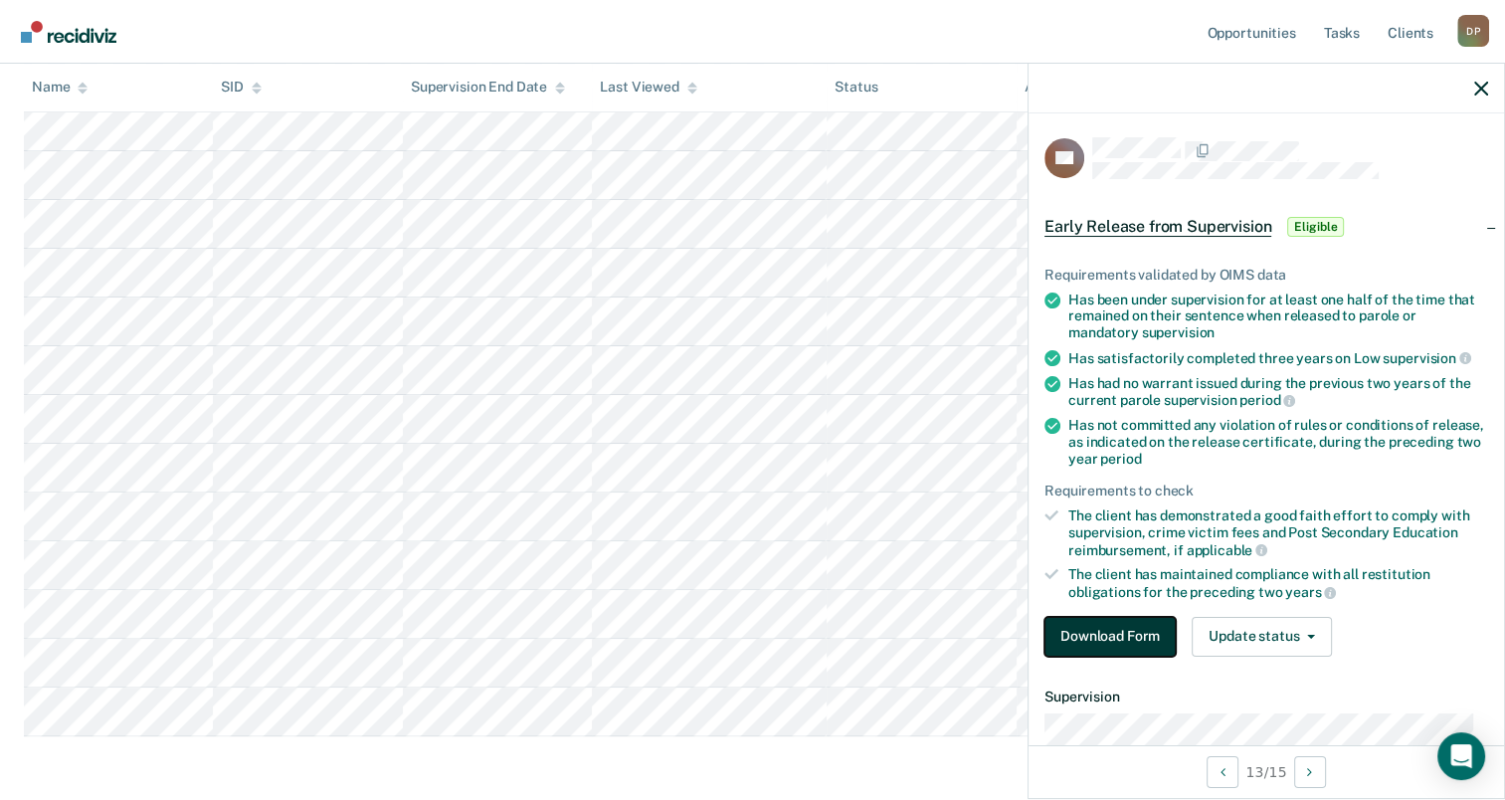
click at [1137, 635] on button "Download Form" at bounding box center [1110, 637] width 131 height 40
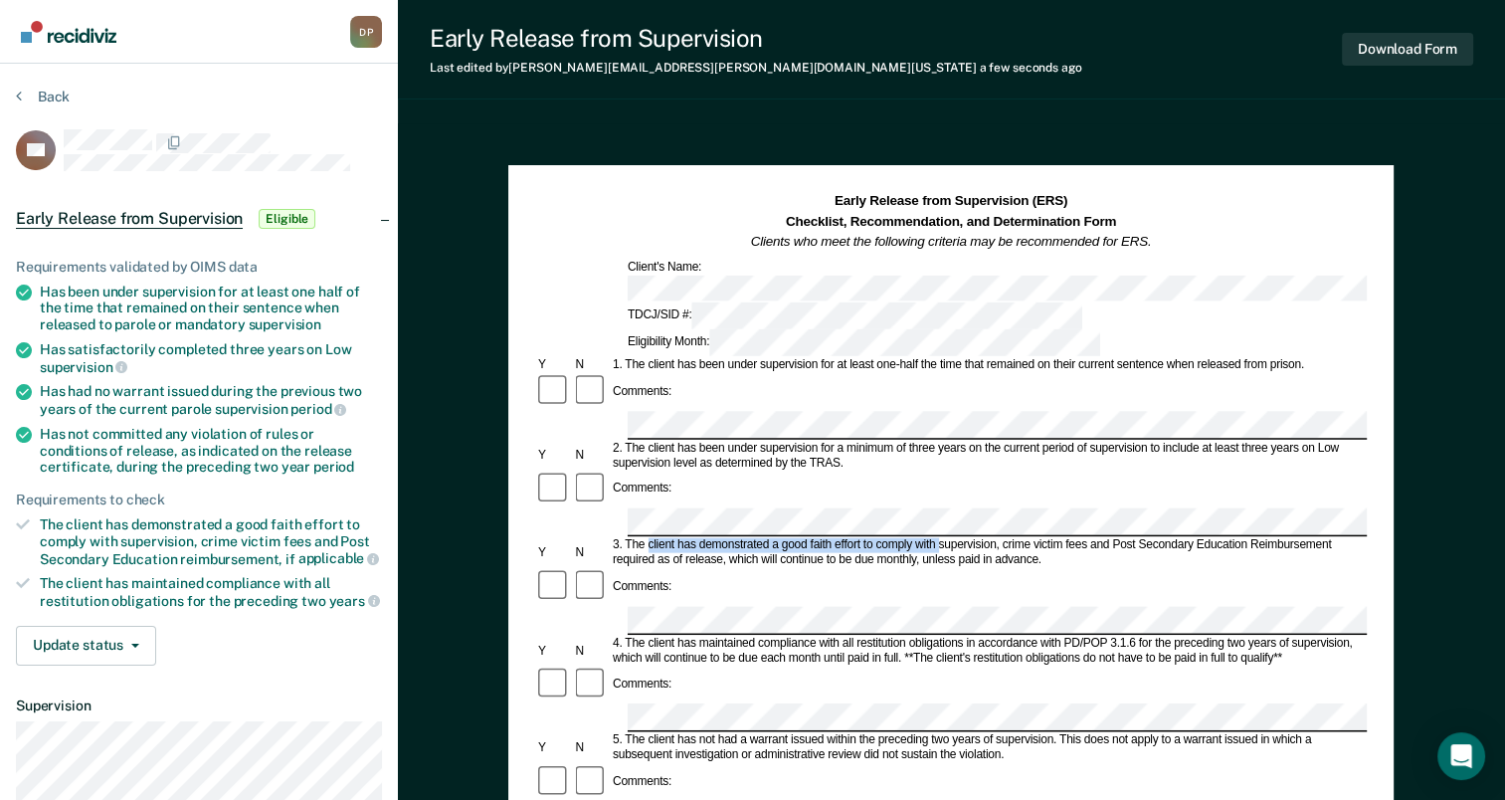
drag, startPoint x: 647, startPoint y: 445, endPoint x: 937, endPoint y: 446, distance: 290.5
click at [937, 538] on div "3. The client has demonstrated a good faith effort to comply with supervision, …" at bounding box center [988, 553] width 757 height 30
drag, startPoint x: 937, startPoint y: 446, endPoint x: 923, endPoint y: 446, distance: 13.9
copy div "client has demonstrated a good faith effort to comply with"
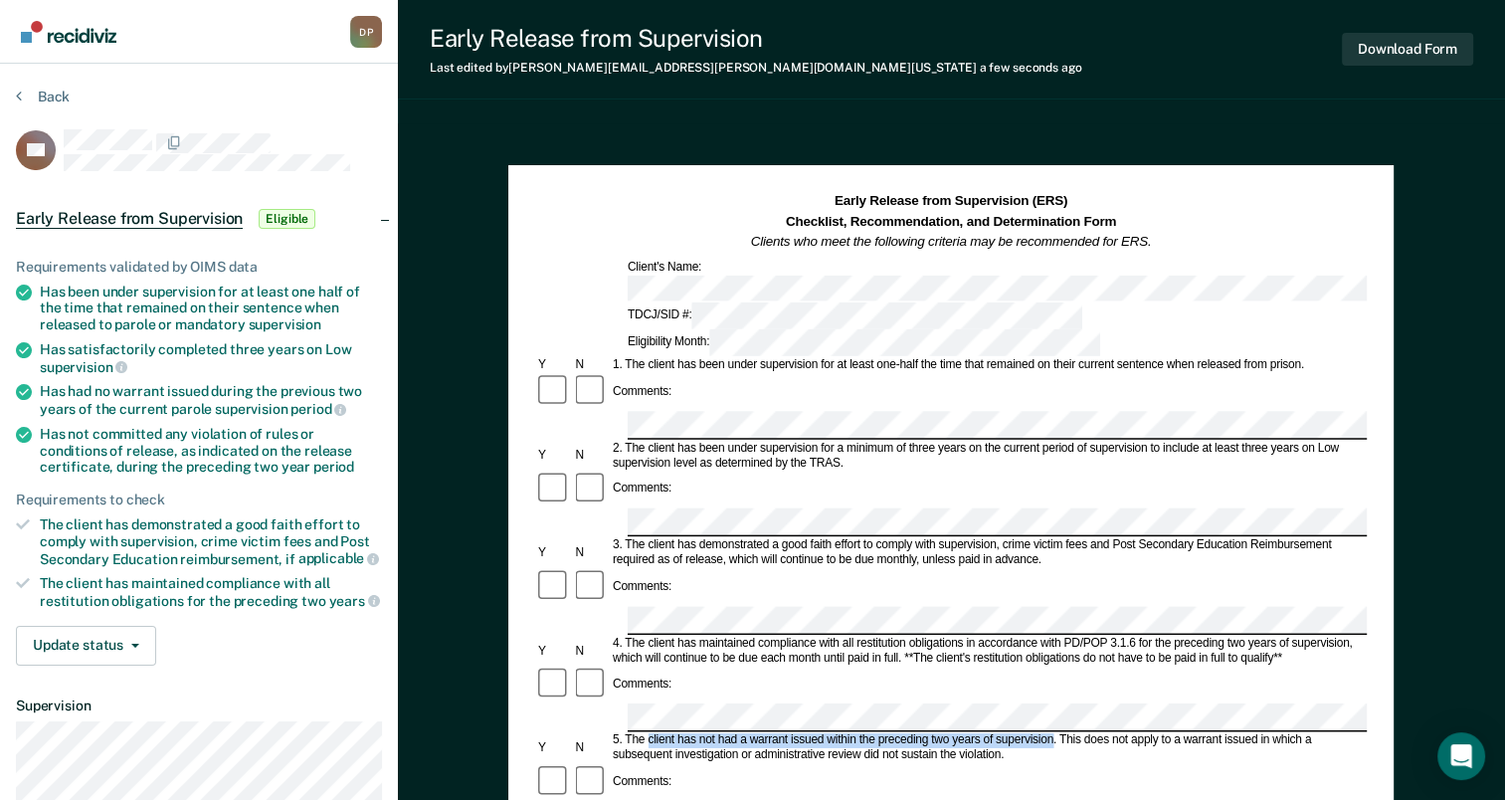
drag, startPoint x: 648, startPoint y: 601, endPoint x: 1054, endPoint y: 596, distance: 406.0
click at [1054, 733] on div "5. The client has not had a warrant issued within the preceding two years of su…" at bounding box center [988, 748] width 757 height 30
drag, startPoint x: 1054, startPoint y: 596, endPoint x: 1031, endPoint y: 598, distance: 23.0
copy div "client has not had a warrant issued within the preceding two years of supervisi…"
drag, startPoint x: 648, startPoint y: 674, endPoint x: 996, endPoint y: 683, distance: 348.4
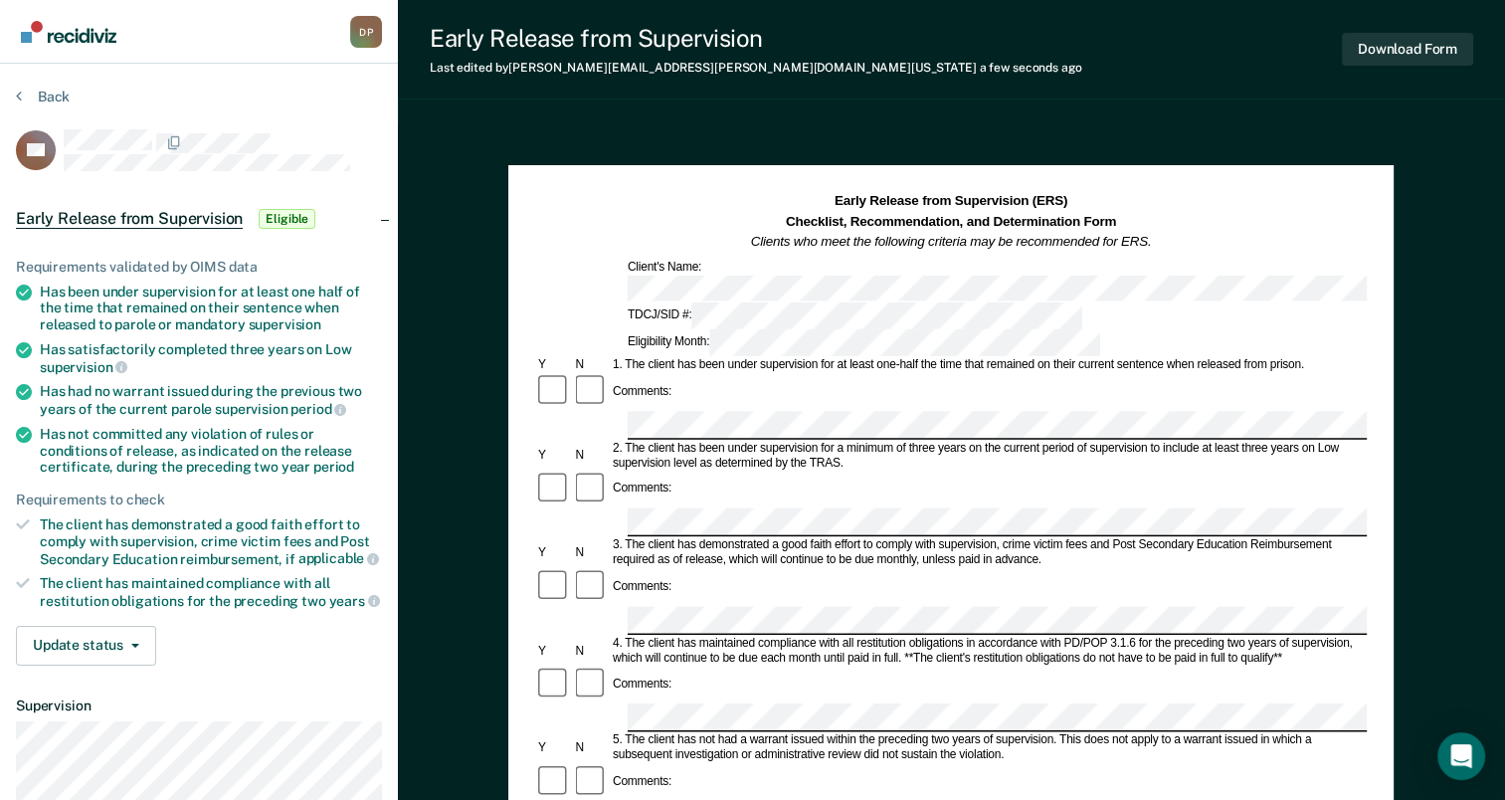
drag, startPoint x: 996, startPoint y: 683, endPoint x: 960, endPoint y: 681, distance: 35.9
copy div "client has not committed any violation of rules or conditions of release"
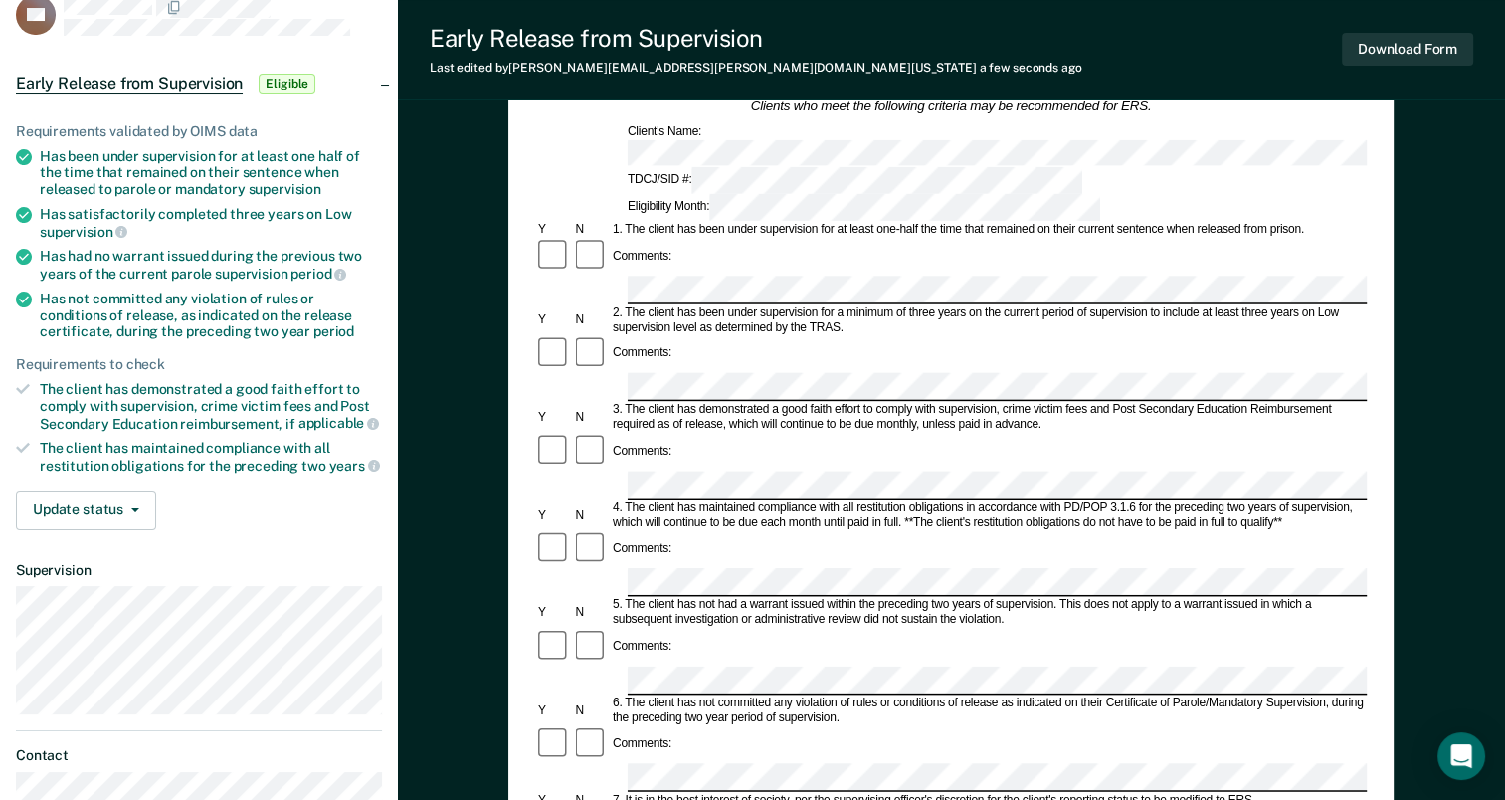
scroll to position [299, 0]
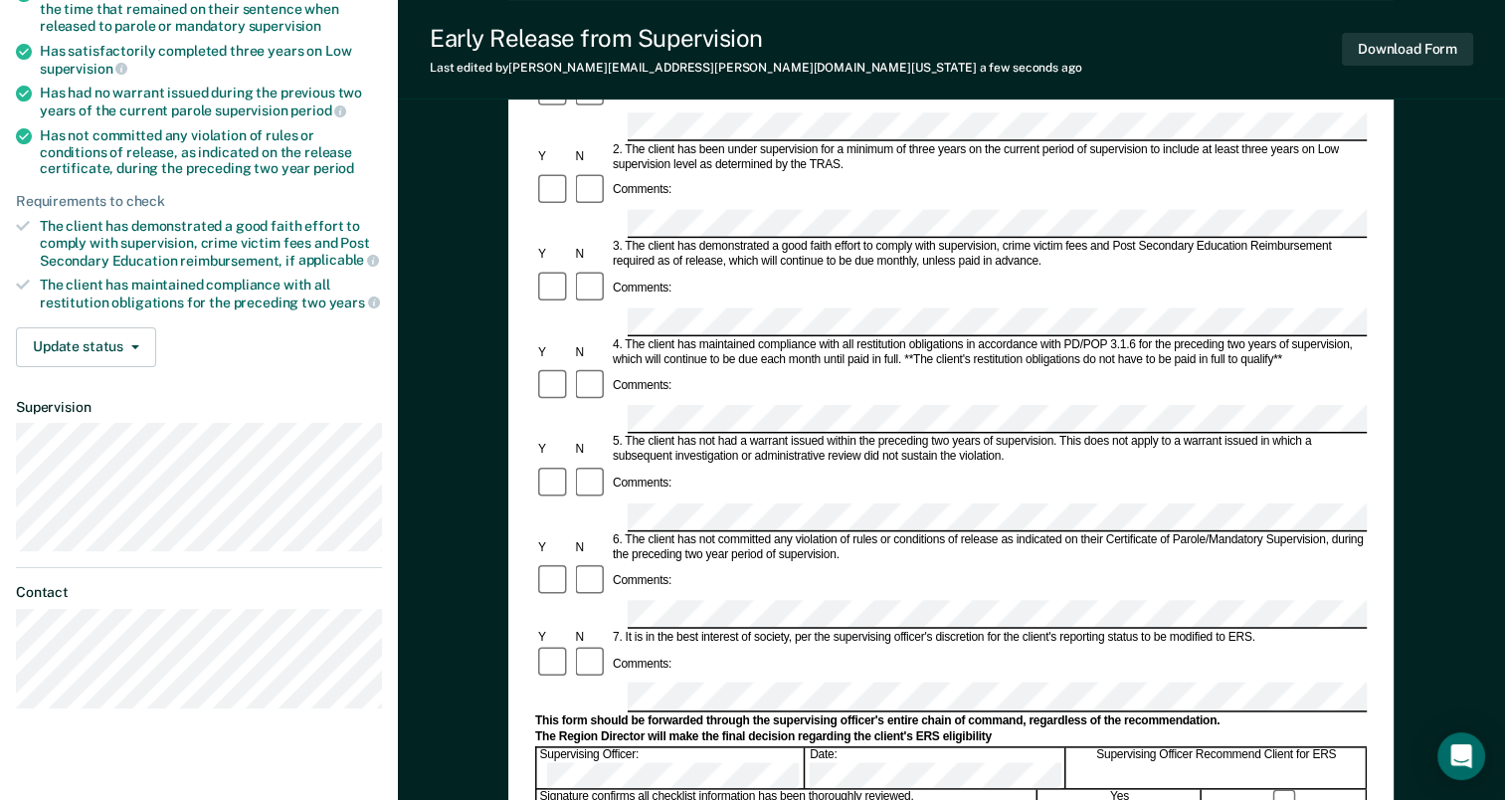
click at [1281, 790] on div at bounding box center [1285, 801] width 163 height 22
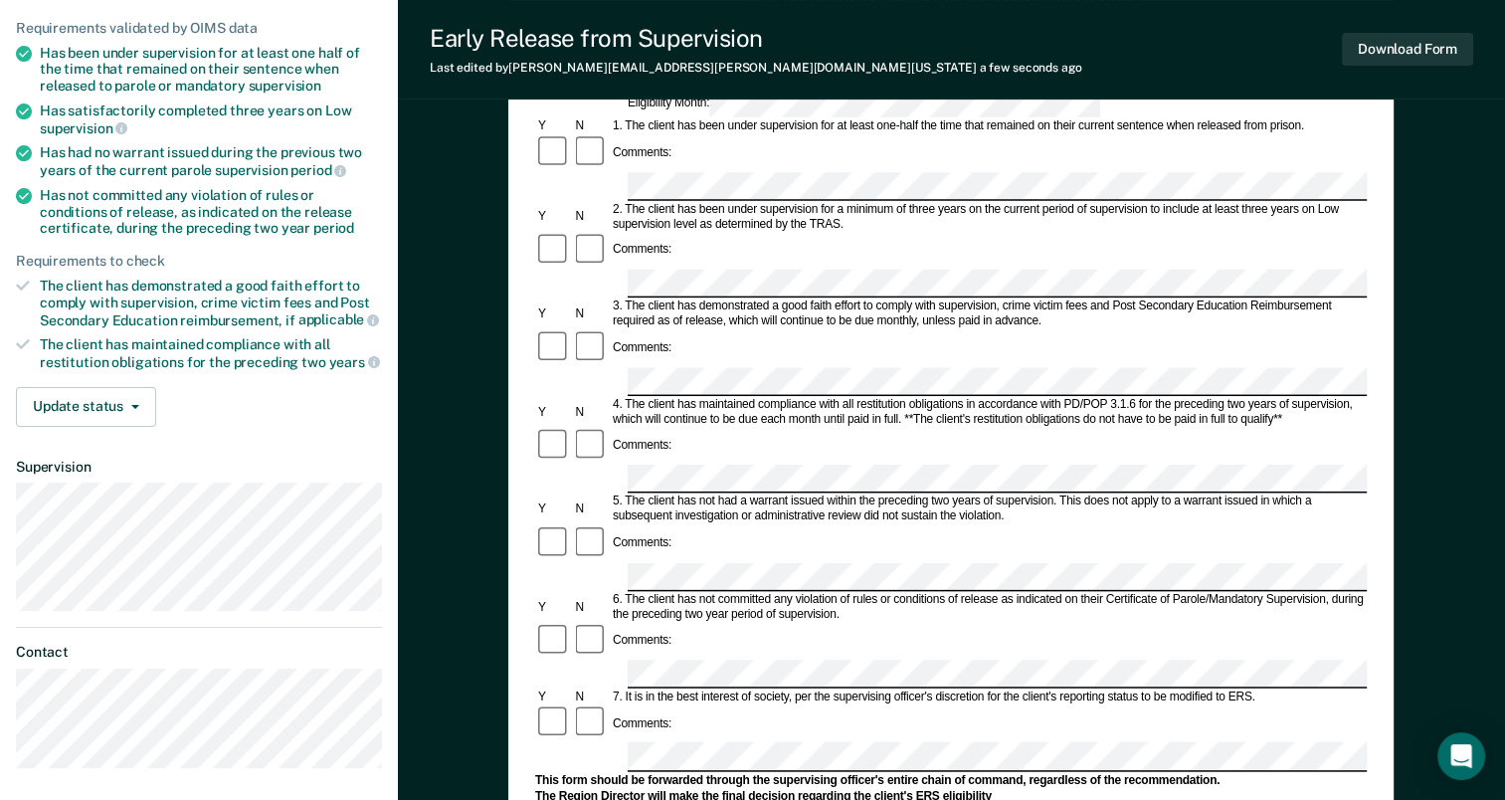
scroll to position [0, 0]
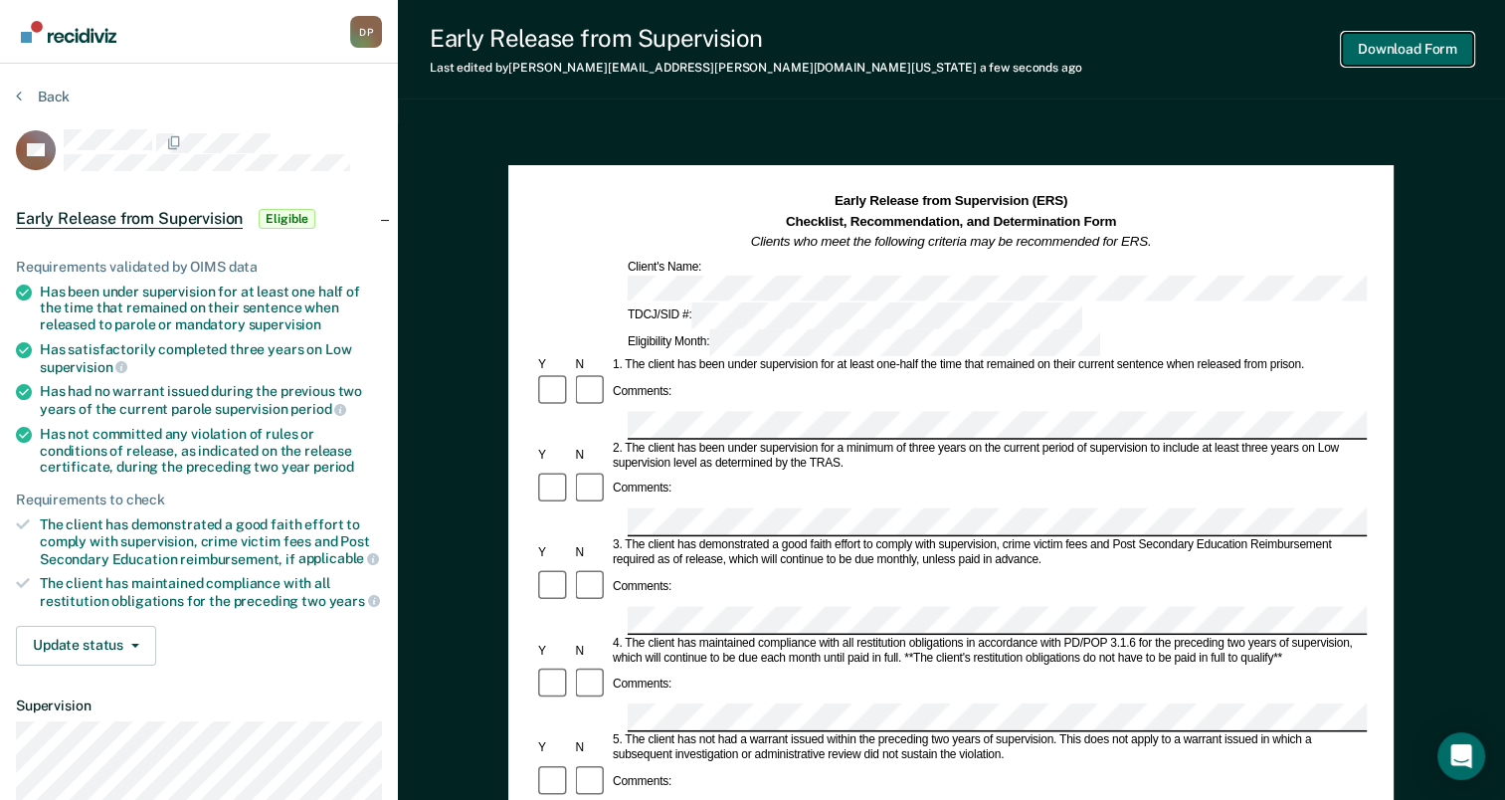
click at [1392, 52] on button "Download Form" at bounding box center [1407, 49] width 131 height 33
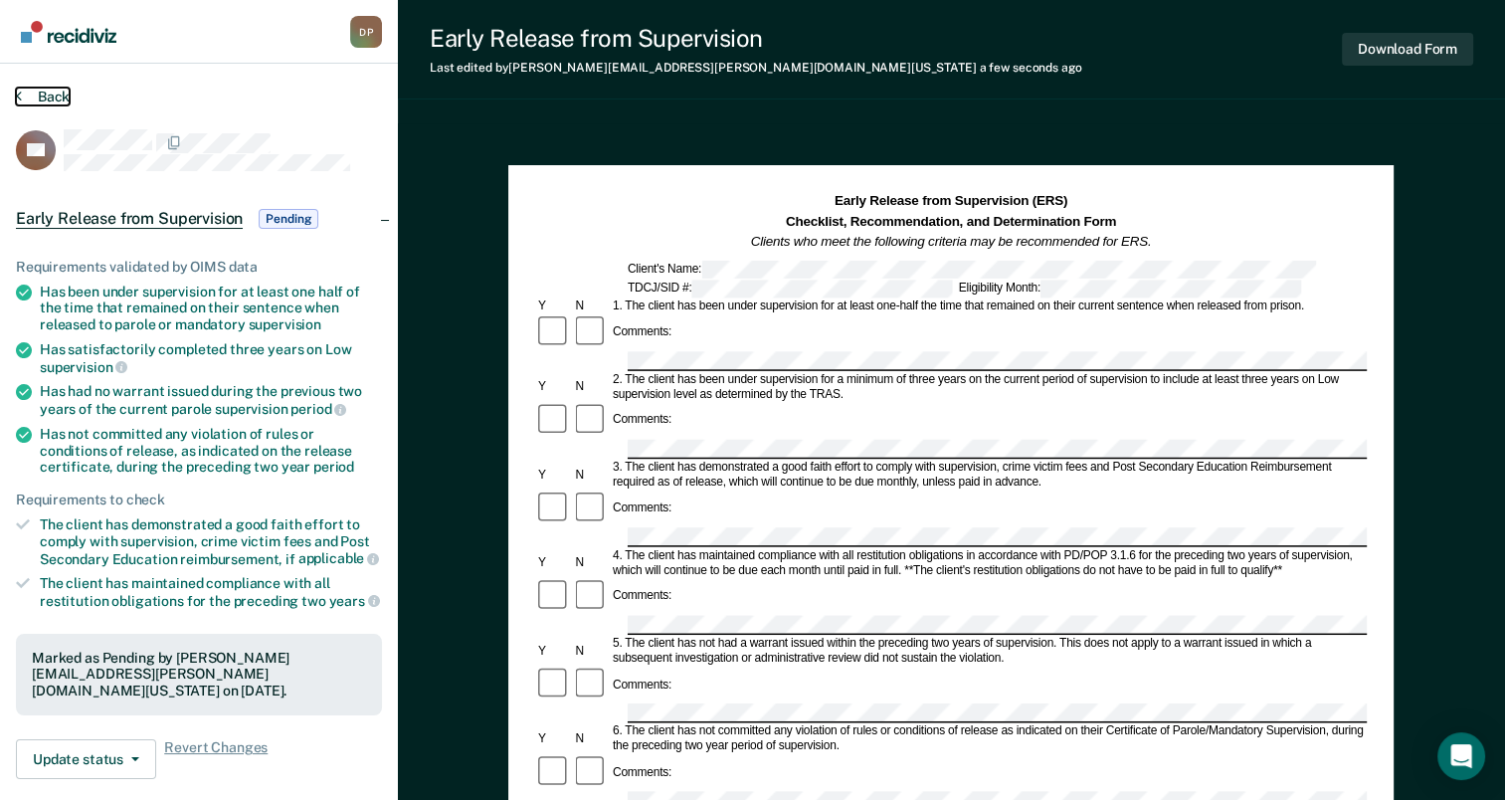
click at [39, 96] on button "Back" at bounding box center [43, 97] width 54 height 18
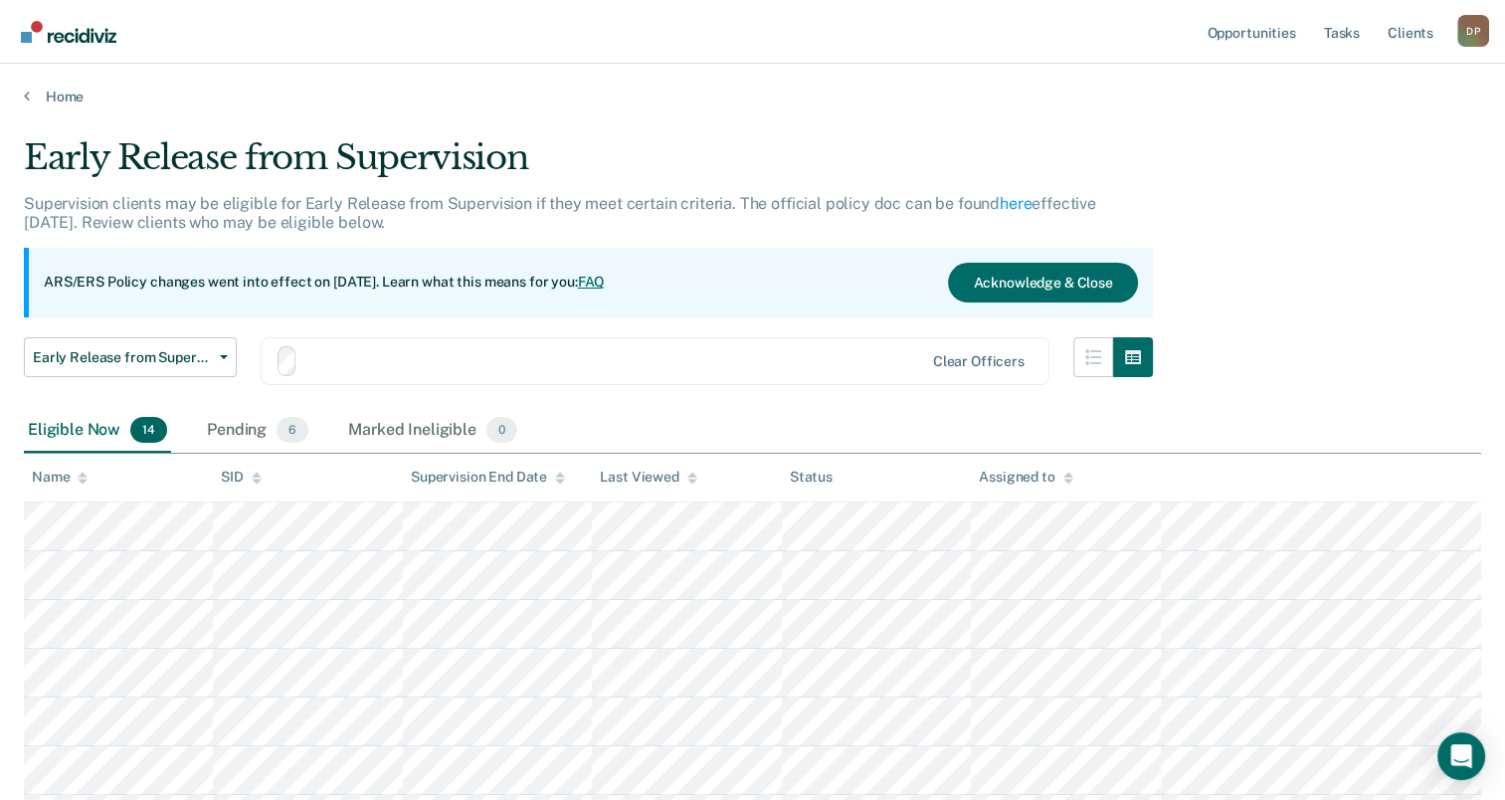
scroll to position [498, 0]
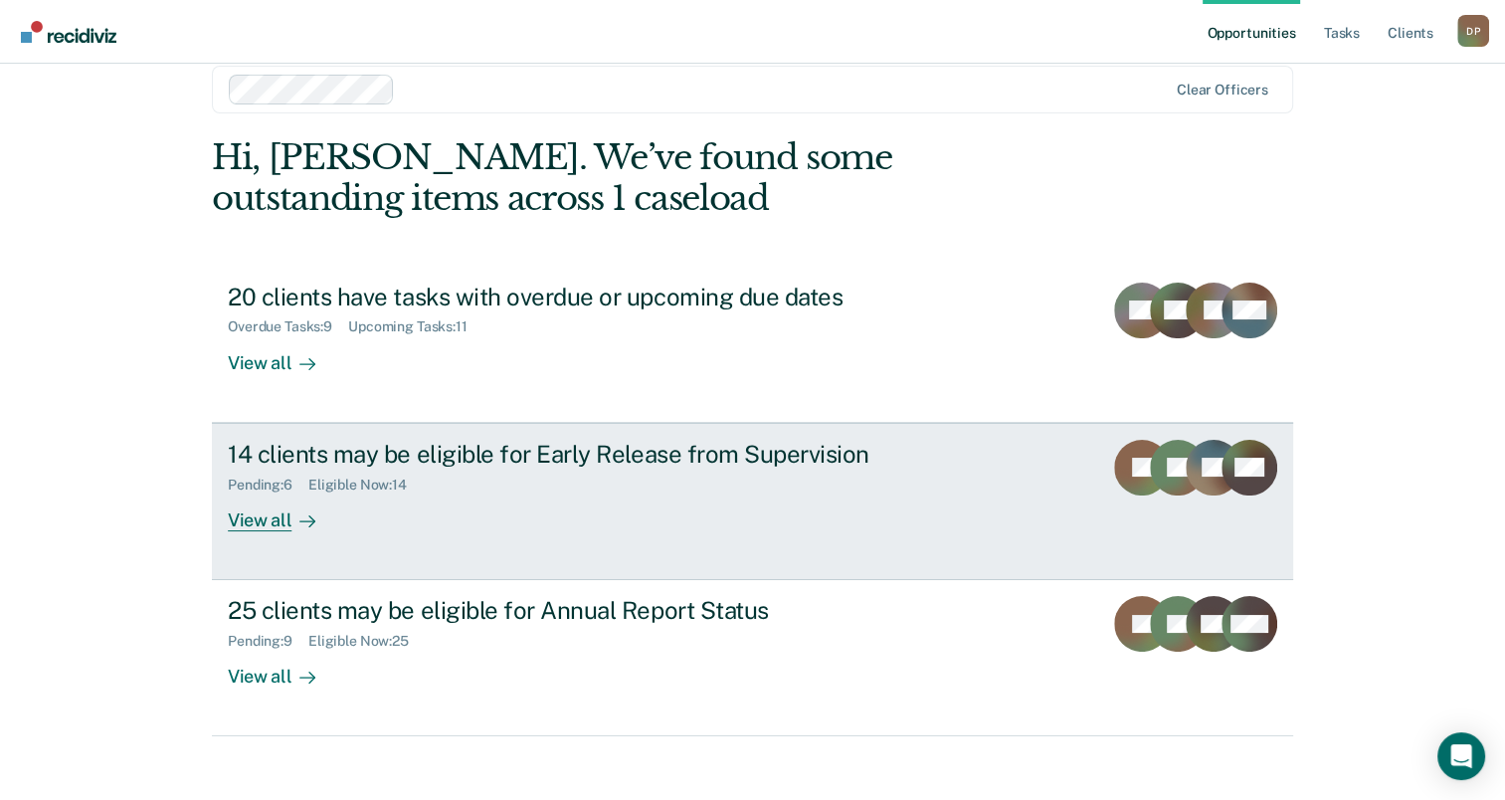
scroll to position [45, 0]
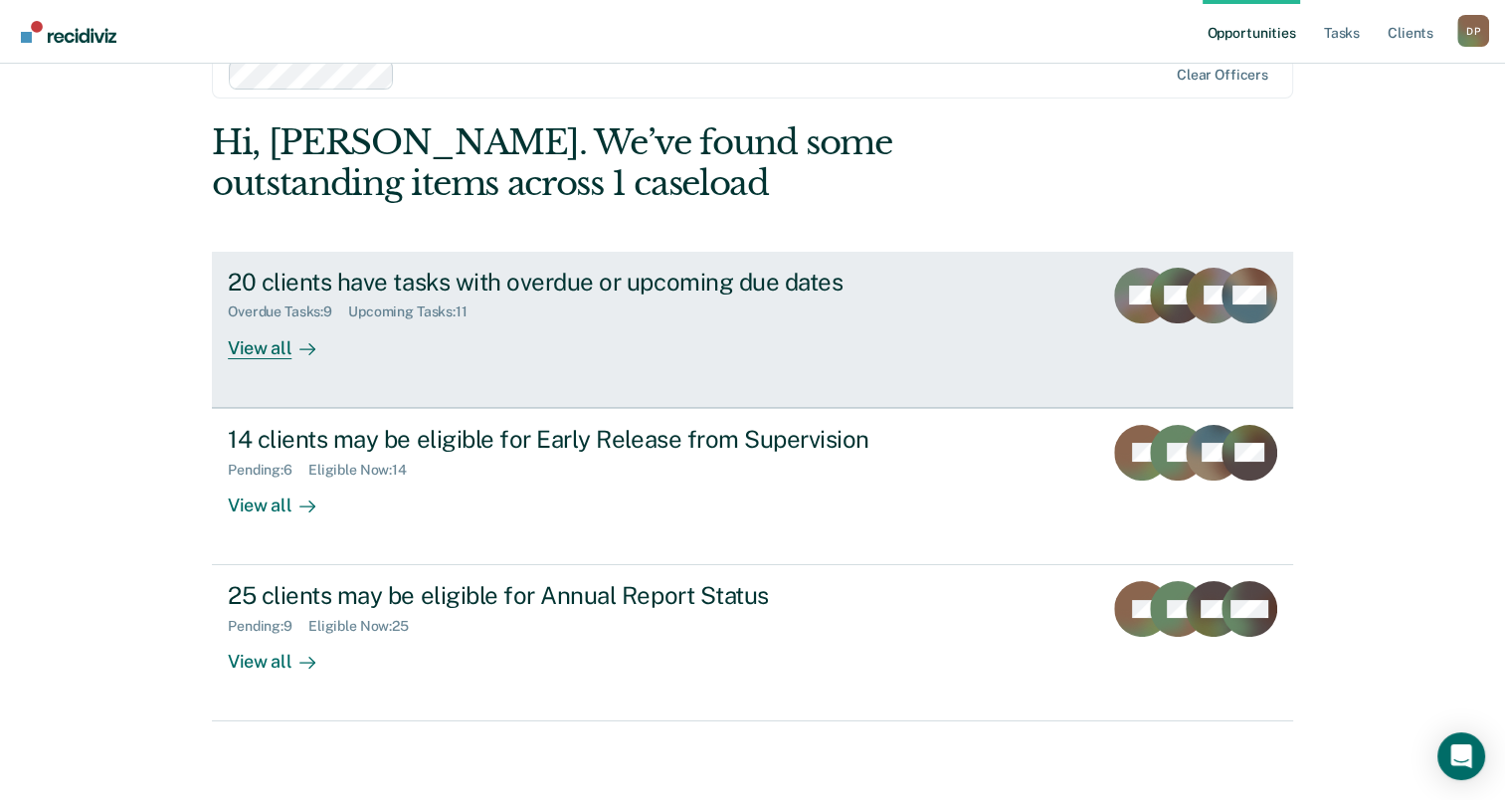
click at [760, 296] on div "Overdue Tasks : 9 Upcoming Tasks : 11" at bounding box center [577, 308] width 698 height 25
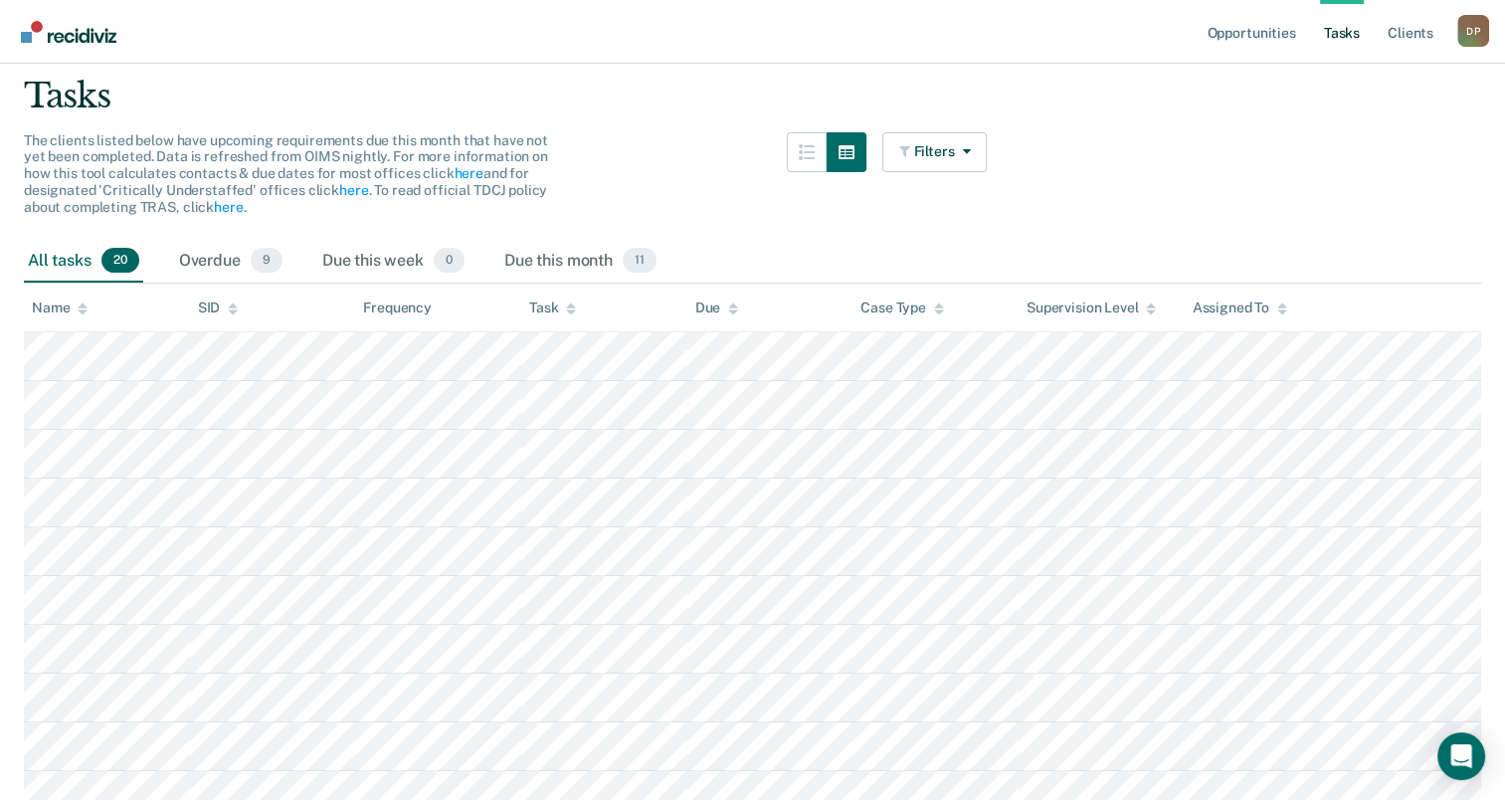
scroll to position [131, 0]
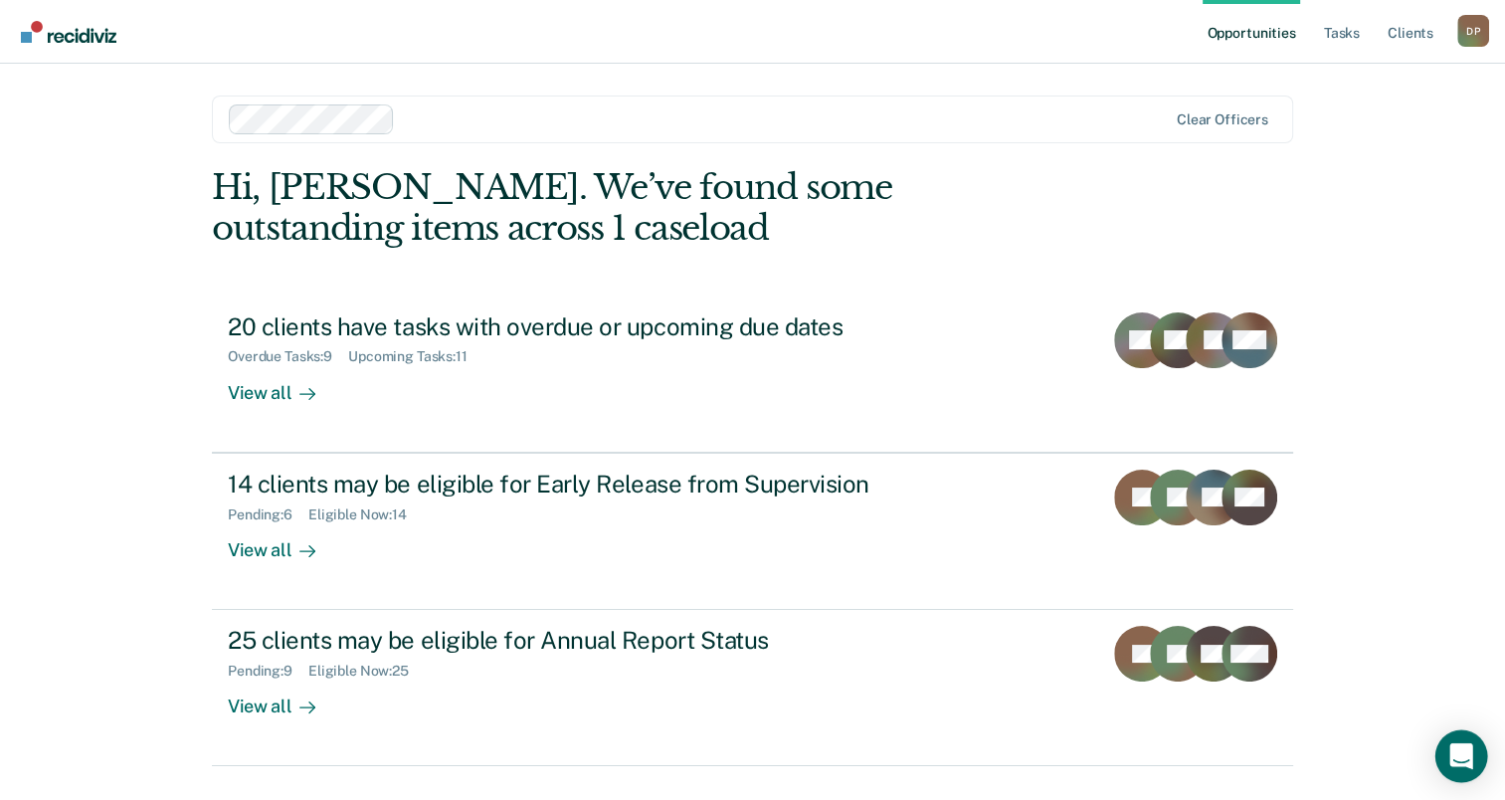
click at [1453, 757] on icon "Open Intercom Messenger" at bounding box center [1461, 756] width 23 height 26
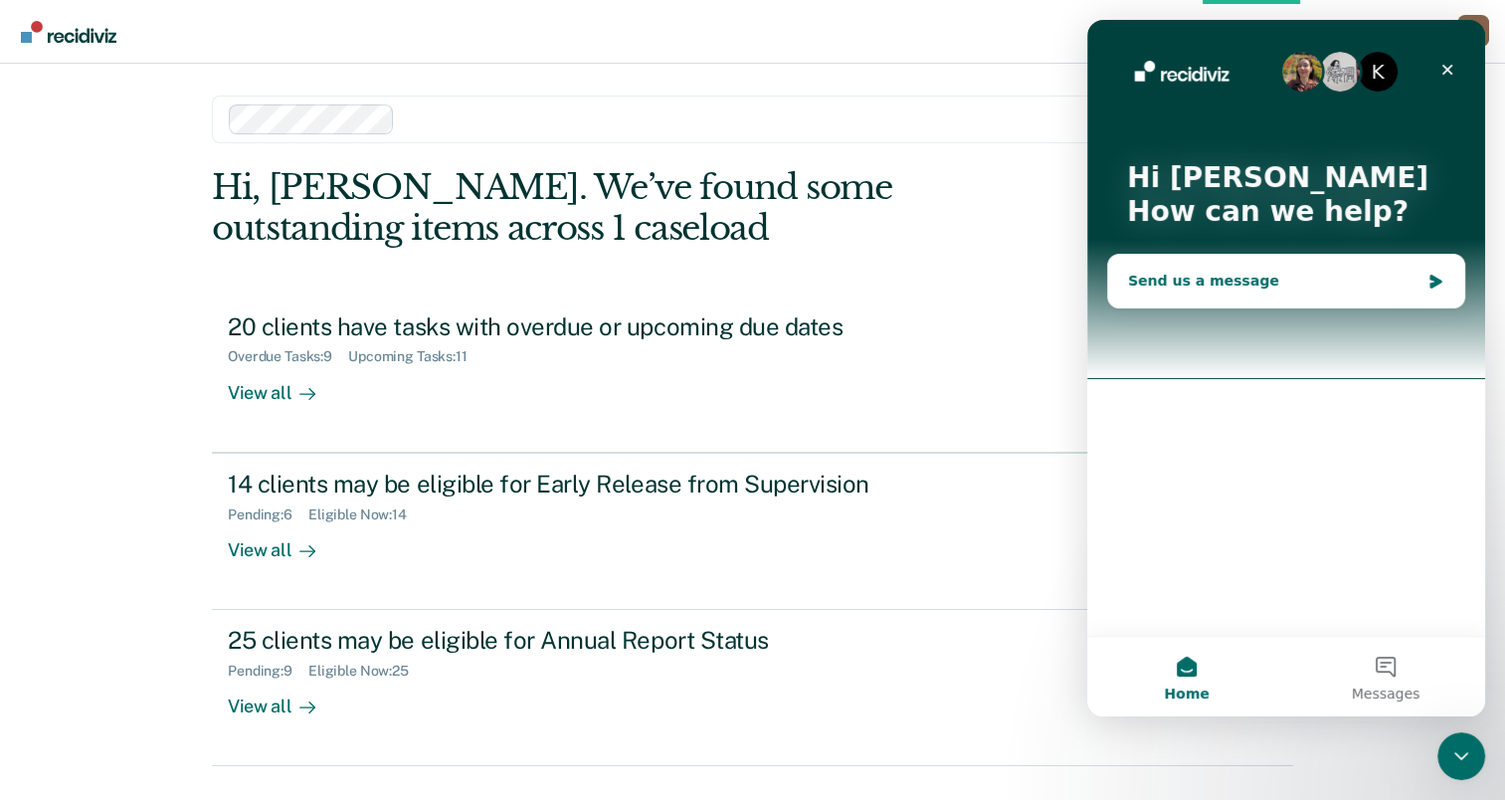
click at [1248, 292] on div "Send us a message" at bounding box center [1286, 281] width 356 height 53
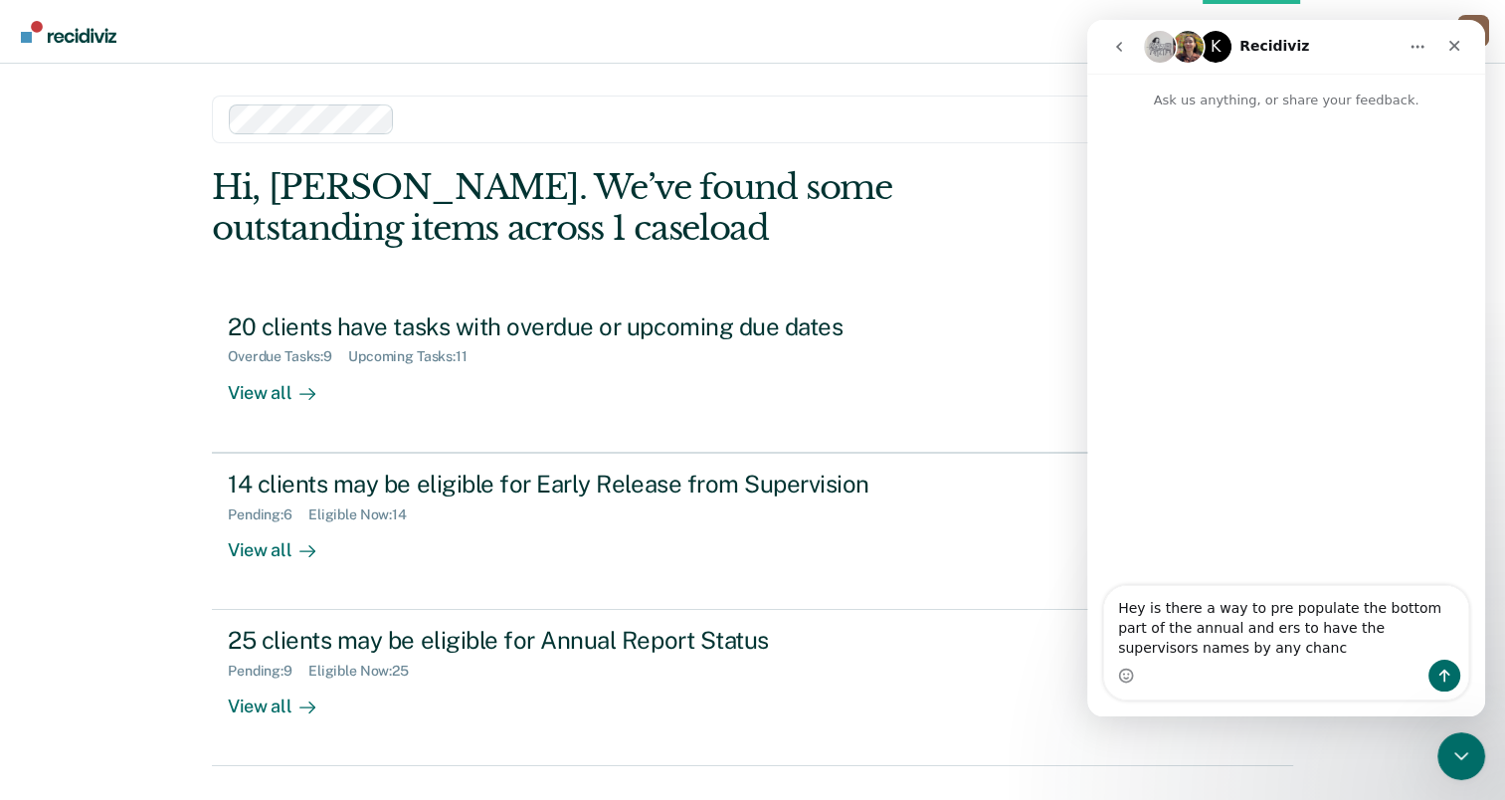
type textarea "Hey is there a way to pre populate the bottom part of the annual and ers to hav…"
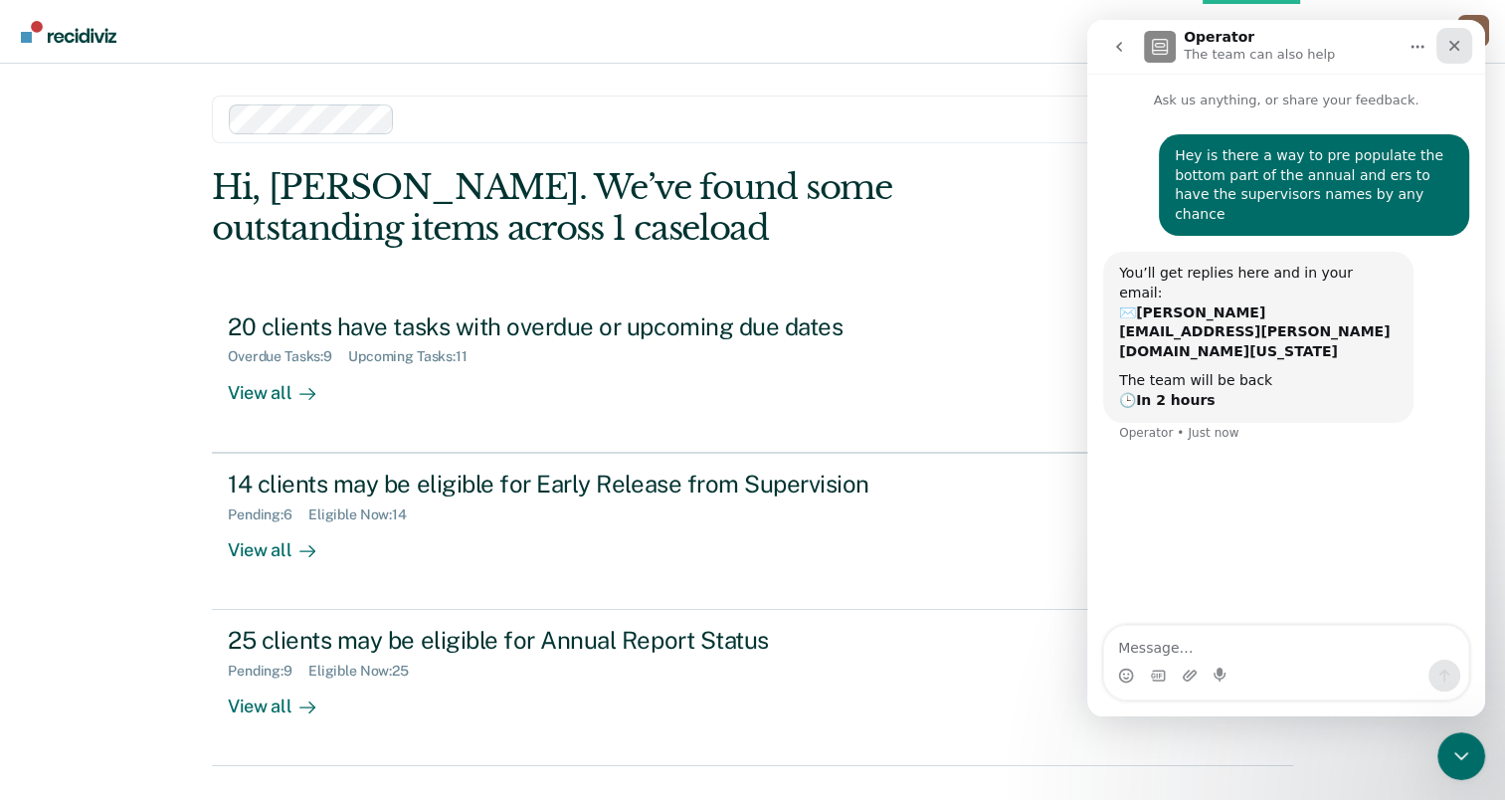
click at [1458, 44] on icon "Close" at bounding box center [1455, 46] width 16 height 16
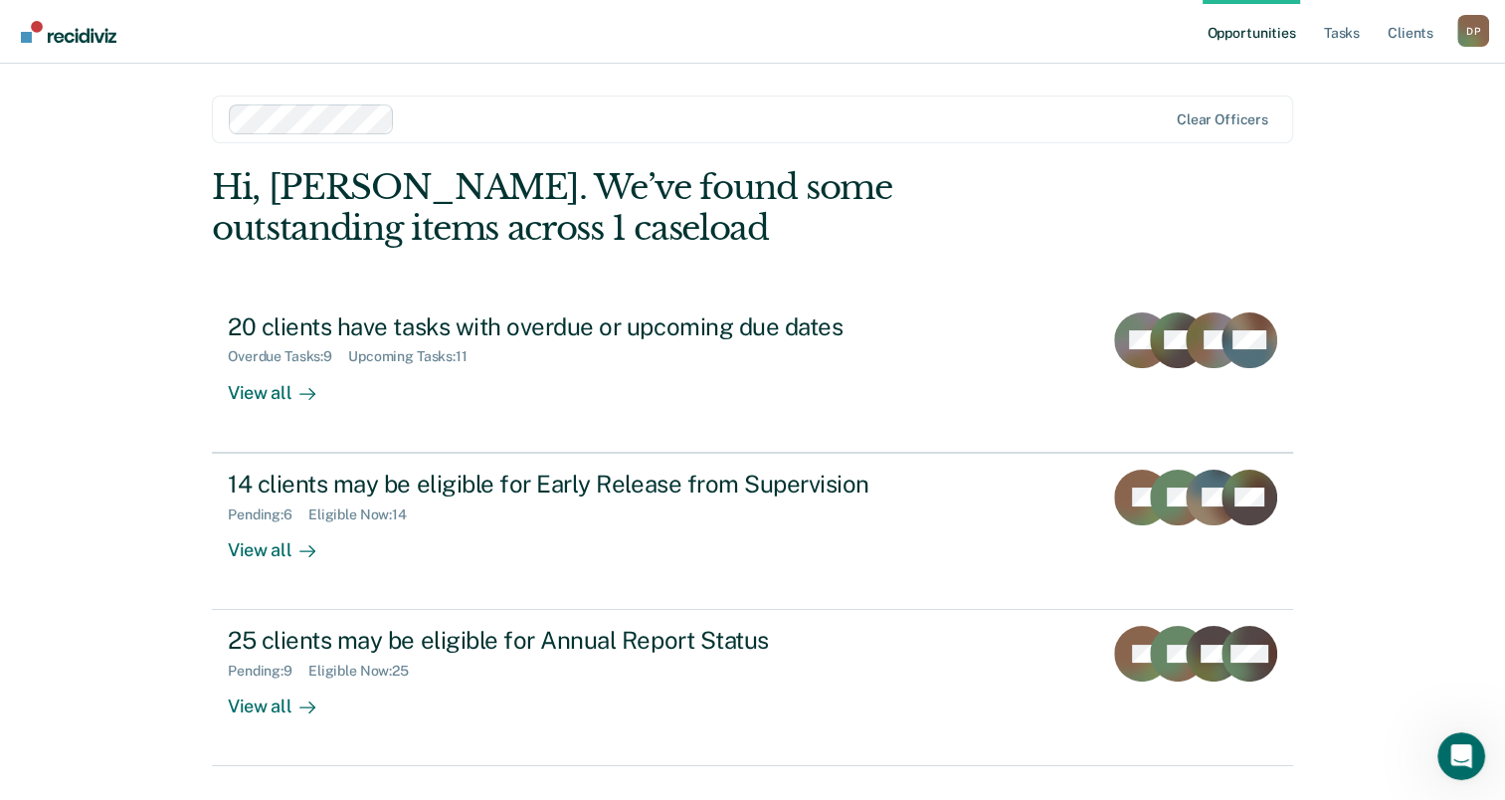
click at [1230, 27] on link "Opportunities" at bounding box center [1251, 32] width 97 height 64
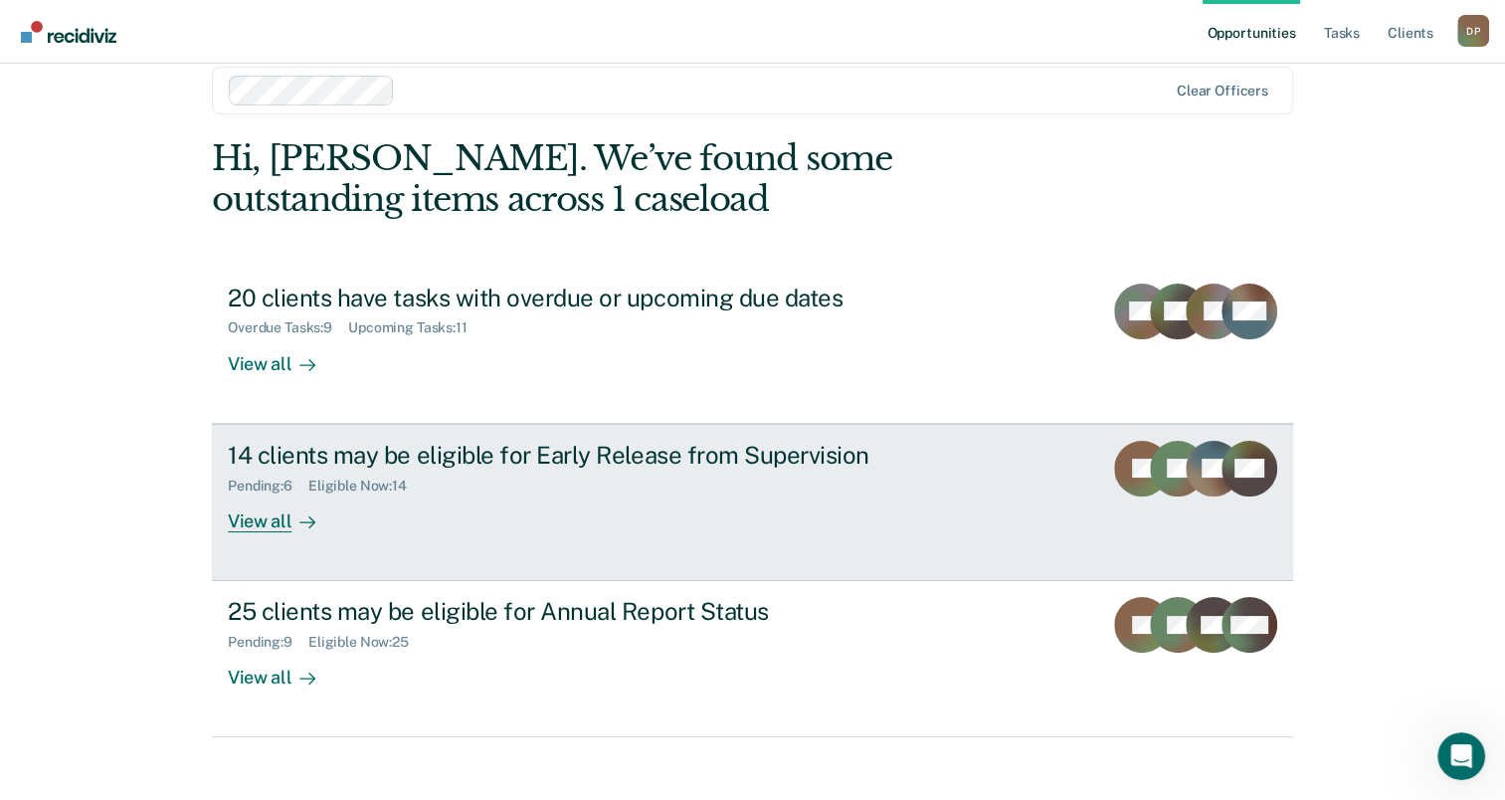
scroll to position [45, 0]
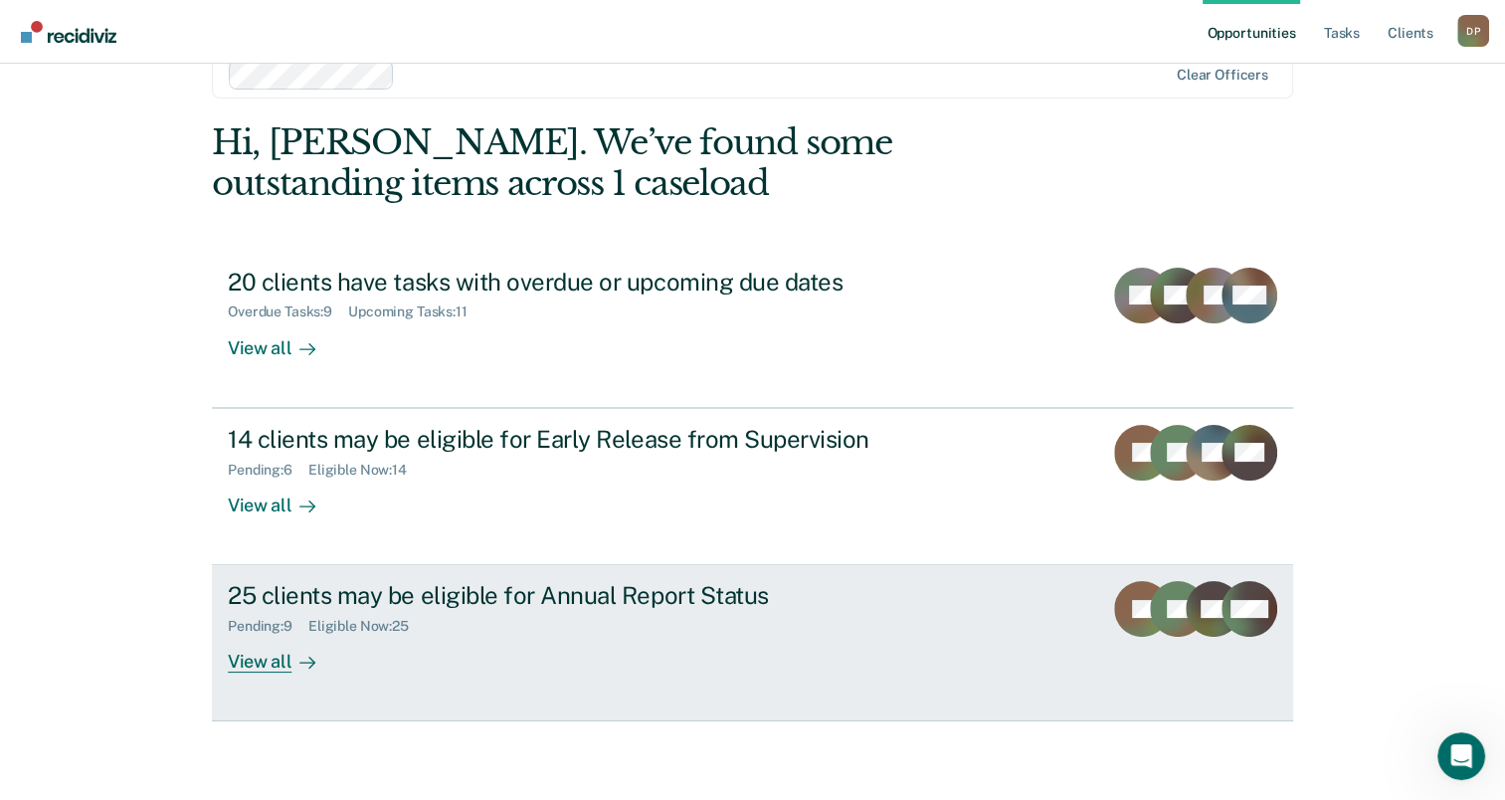
click at [465, 593] on div "25 clients may be eligible for Annual Report Status" at bounding box center [577, 595] width 698 height 29
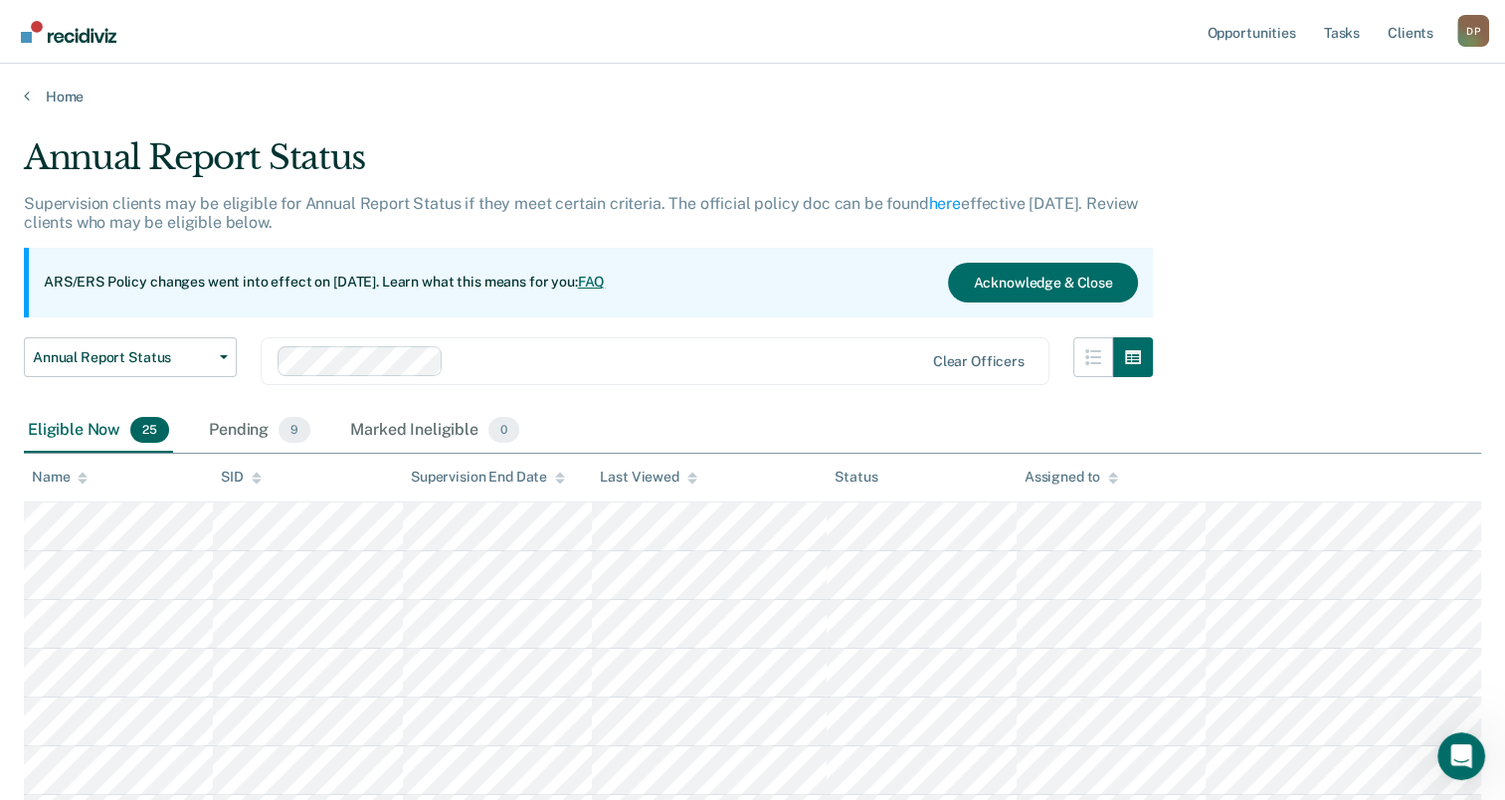
scroll to position [299, 0]
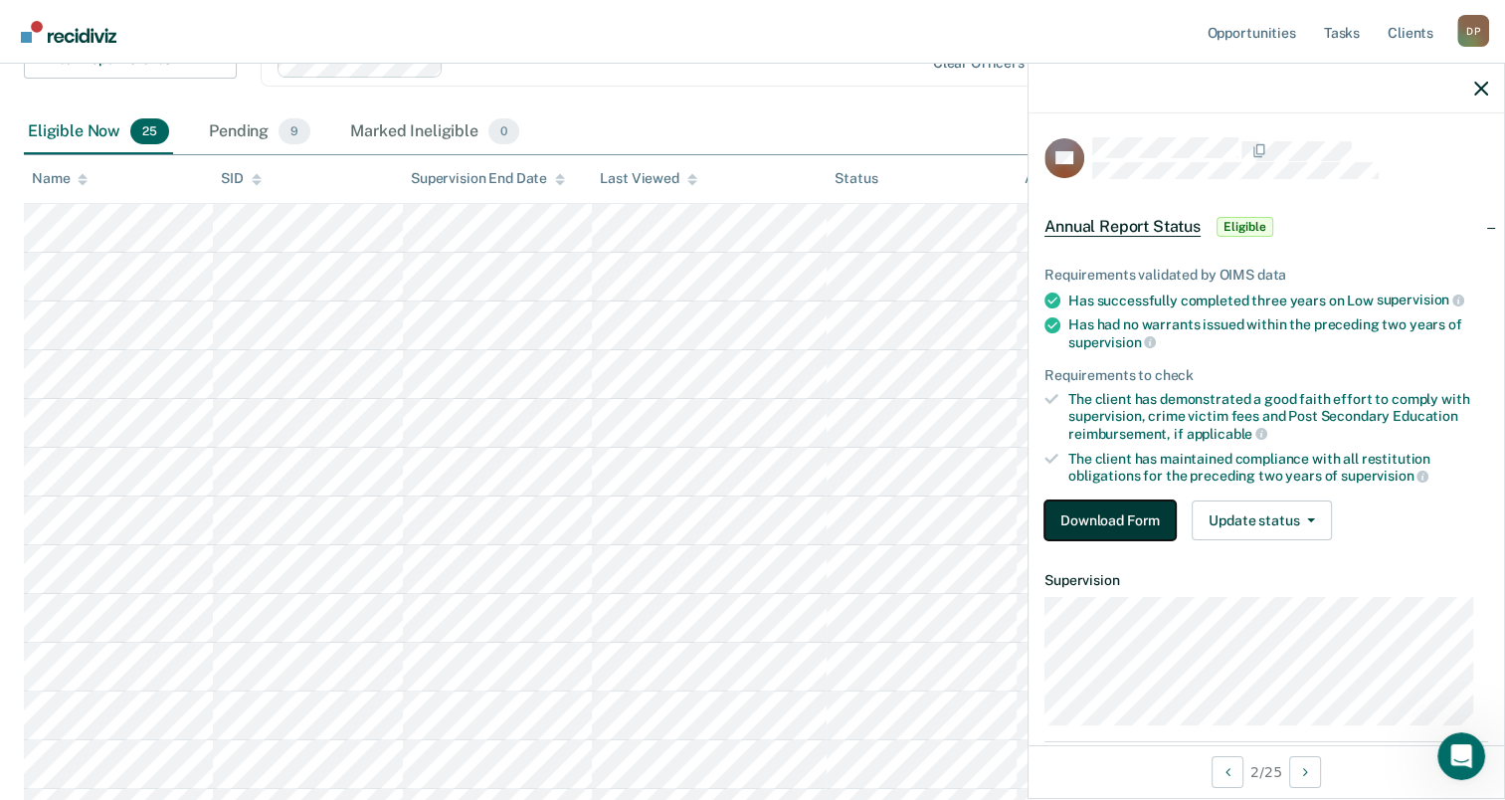
click at [1110, 513] on button "Download Form" at bounding box center [1110, 520] width 131 height 40
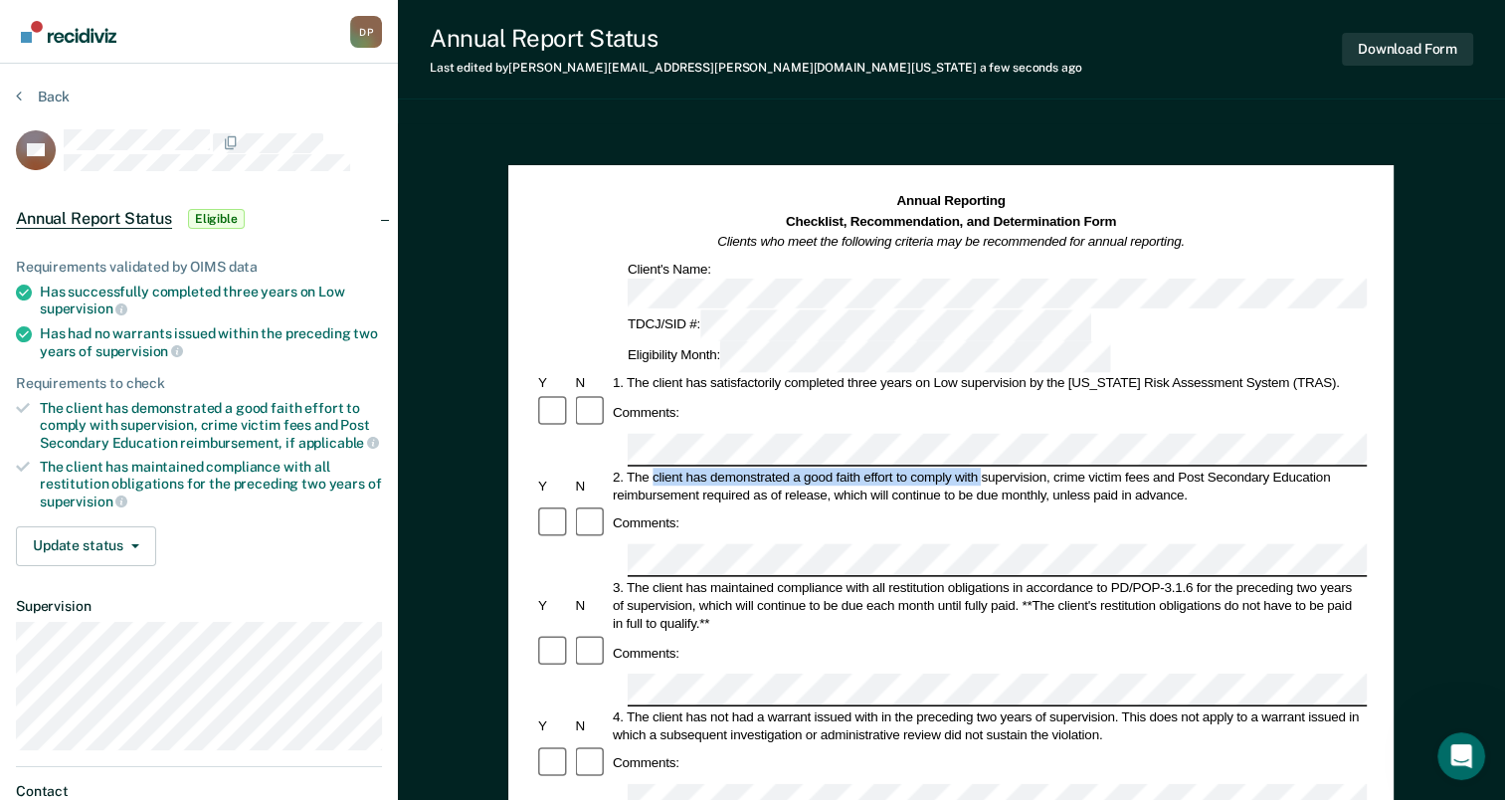
drag, startPoint x: 653, startPoint y: 386, endPoint x: 980, endPoint y: 383, distance: 327.4
click at [980, 468] on div "2. The client has demonstrated a good faith effort to comply with supervision, …" at bounding box center [988, 486] width 757 height 36
drag, startPoint x: 980, startPoint y: 383, endPoint x: 964, endPoint y: 390, distance: 17.4
copy div "client has demonstrated a good faith effort to comply with"
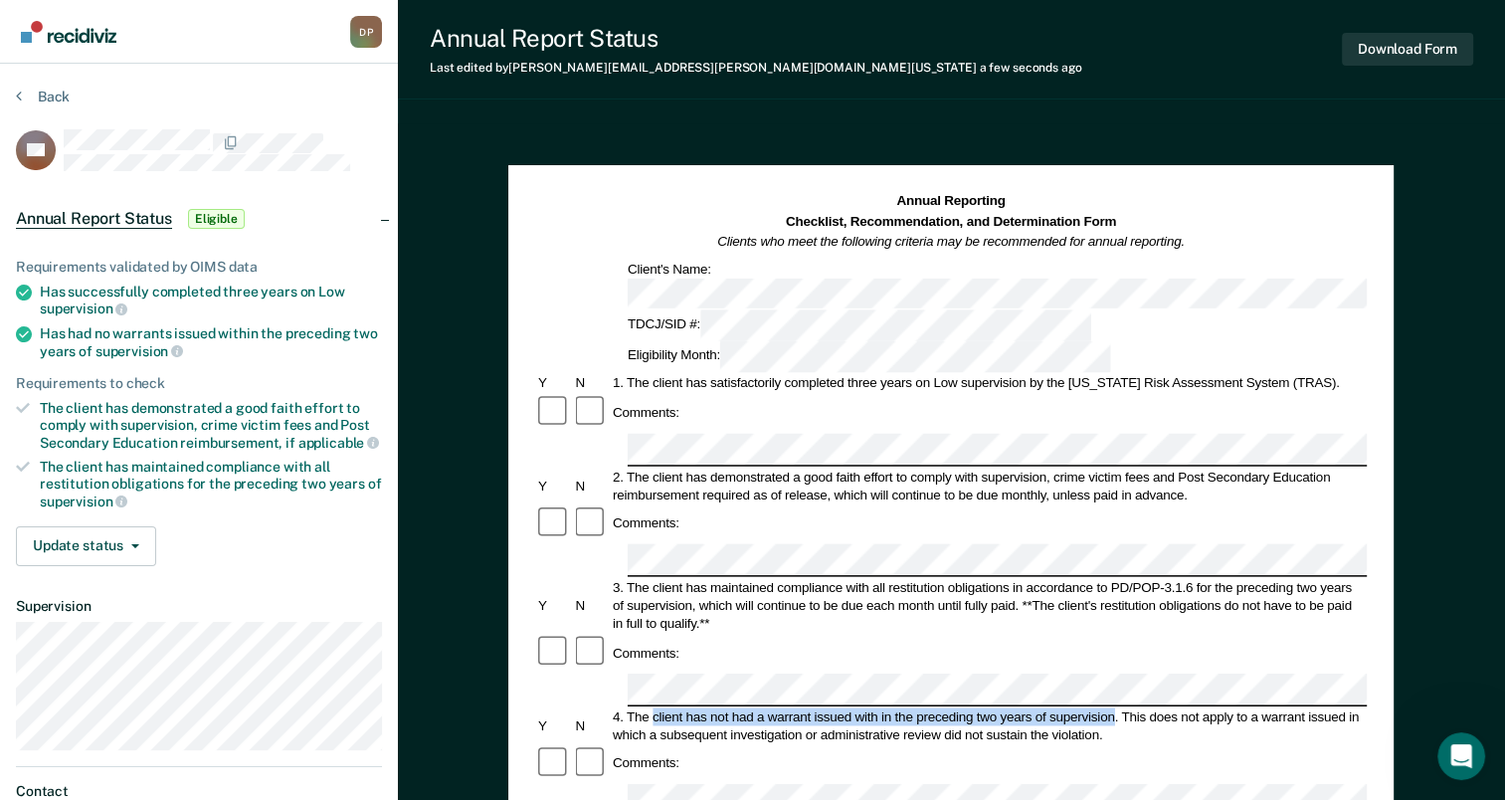
drag, startPoint x: 655, startPoint y: 583, endPoint x: 1115, endPoint y: 576, distance: 460.7
click at [1115, 707] on div "4. The client has not had a warrant issued with in the preceding two years of s…" at bounding box center [988, 725] width 757 height 36
drag, startPoint x: 1115, startPoint y: 576, endPoint x: 1082, endPoint y: 581, distance: 34.2
copy div "client has not had a warrant issued with in the preceding two years of supervis…"
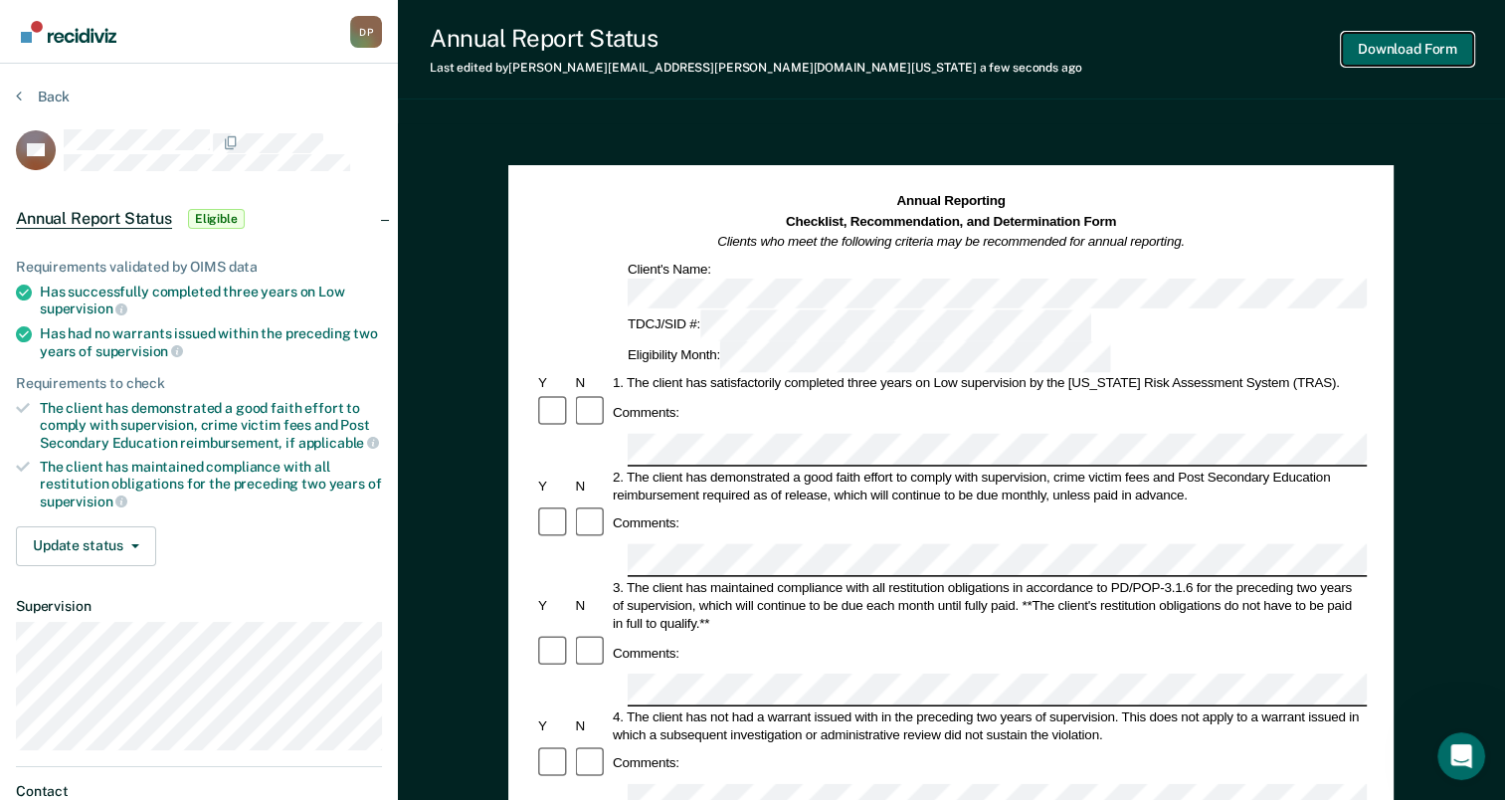
click at [1433, 53] on button "Download Form" at bounding box center [1407, 49] width 131 height 33
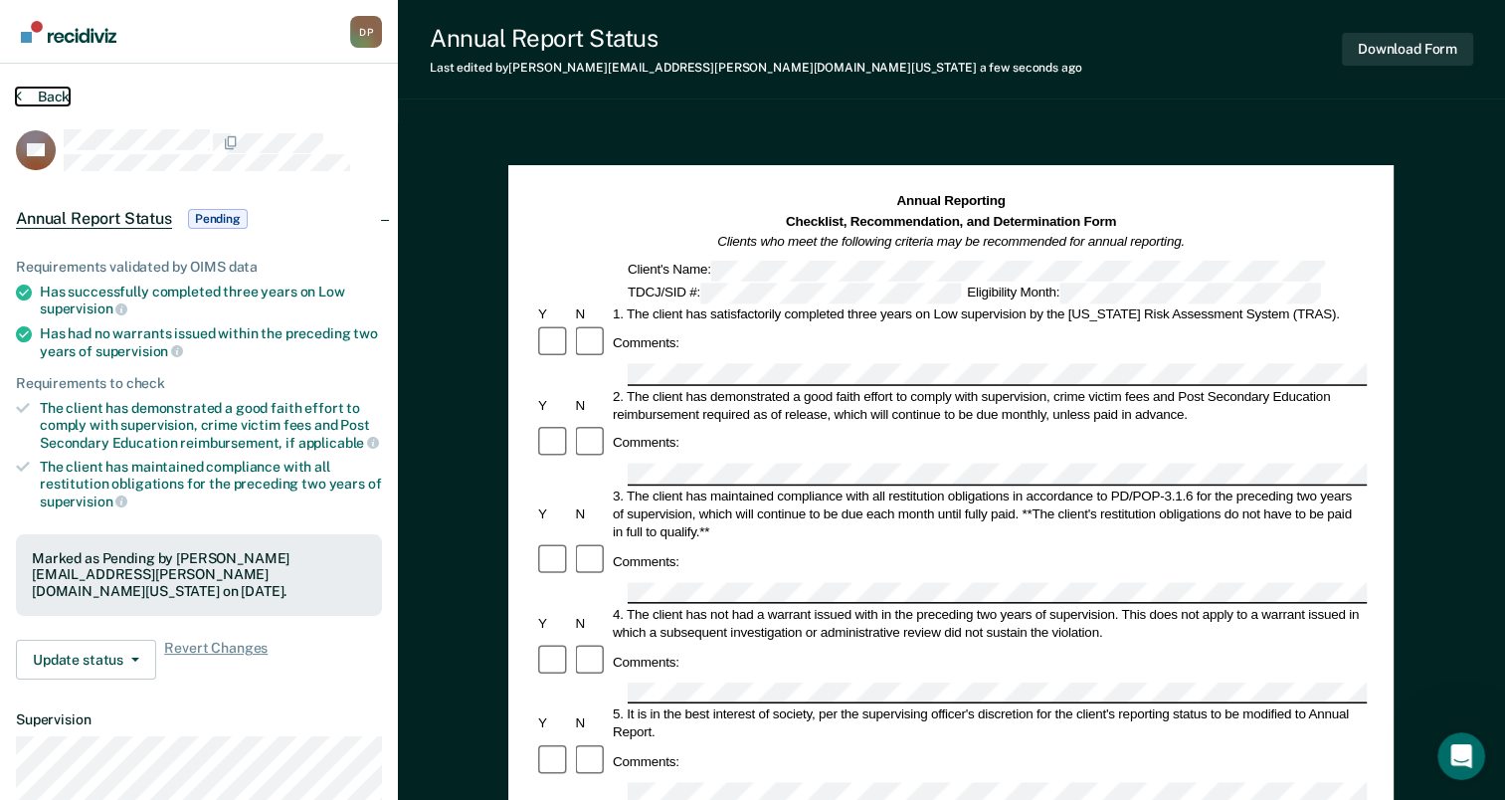
click at [36, 101] on button "Back" at bounding box center [43, 97] width 54 height 18
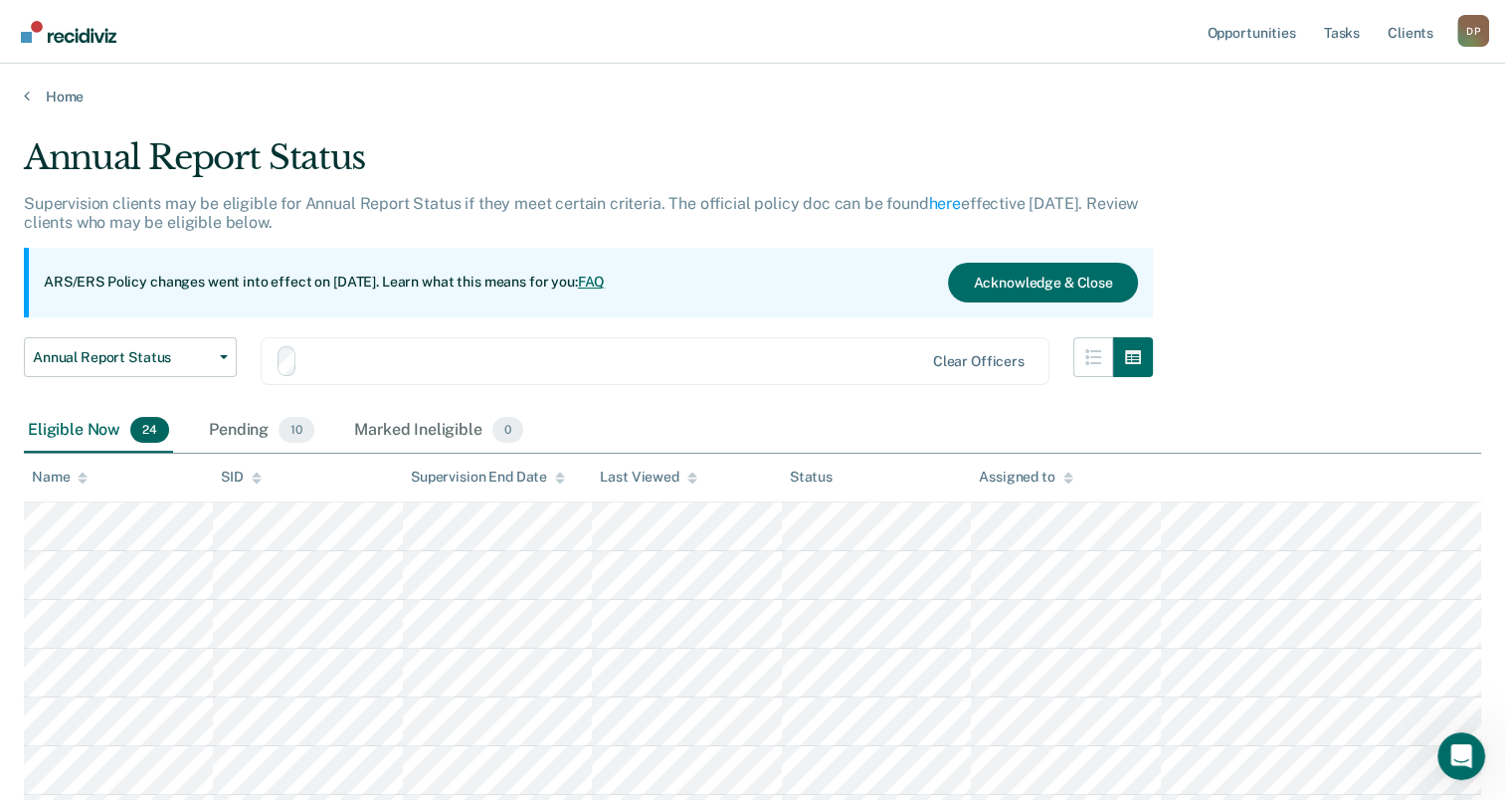
scroll to position [299, 0]
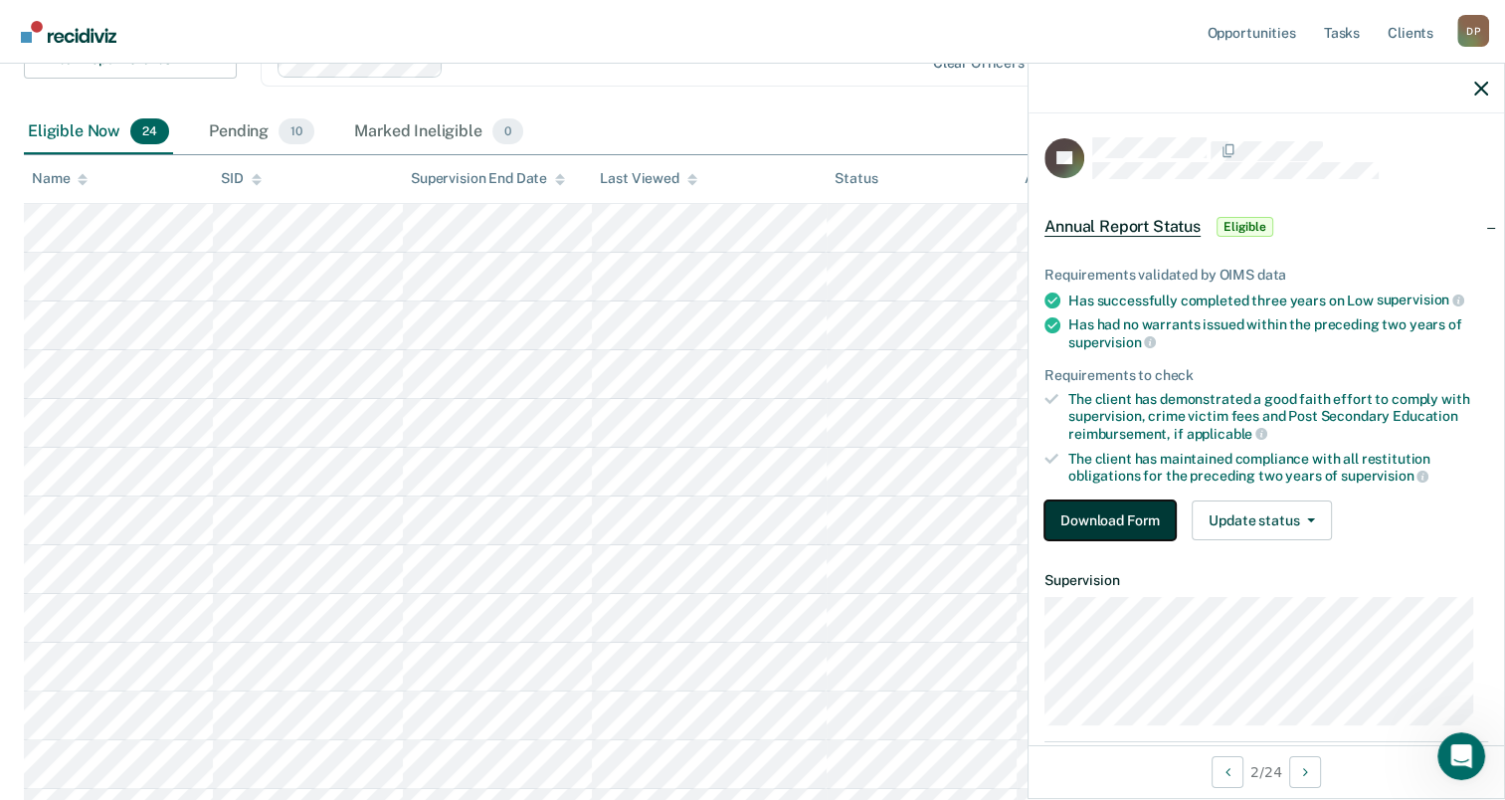
click at [1125, 507] on button "Download Form" at bounding box center [1110, 520] width 131 height 40
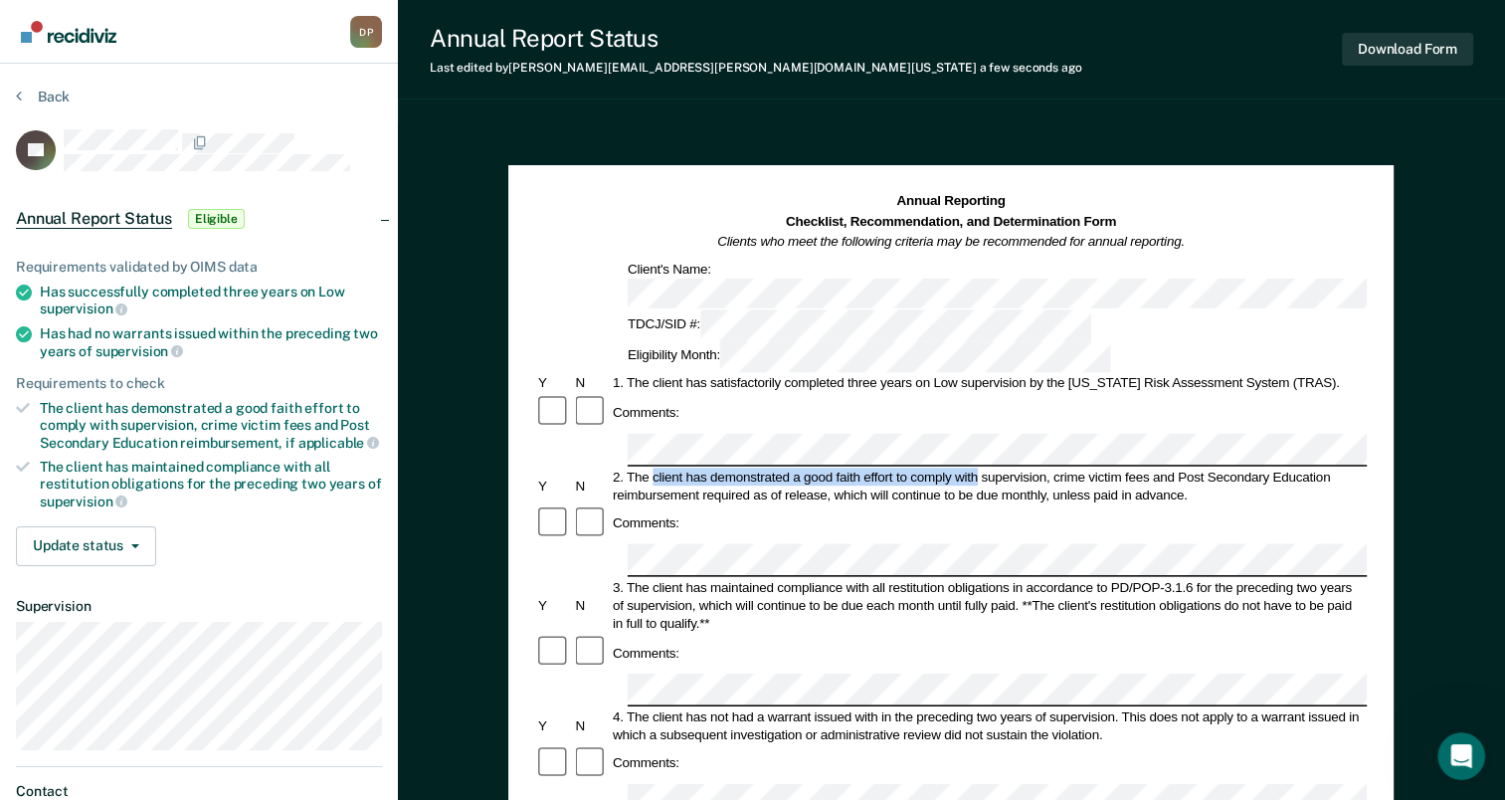
drag, startPoint x: 653, startPoint y: 386, endPoint x: 979, endPoint y: 383, distance: 326.4
click at [979, 468] on div "2. The client has demonstrated a good faith effort to comply with supervision, …" at bounding box center [988, 486] width 757 height 36
drag, startPoint x: 979, startPoint y: 383, endPoint x: 960, endPoint y: 383, distance: 18.9
copy div "client has demonstrated a good faith effort to comply with"
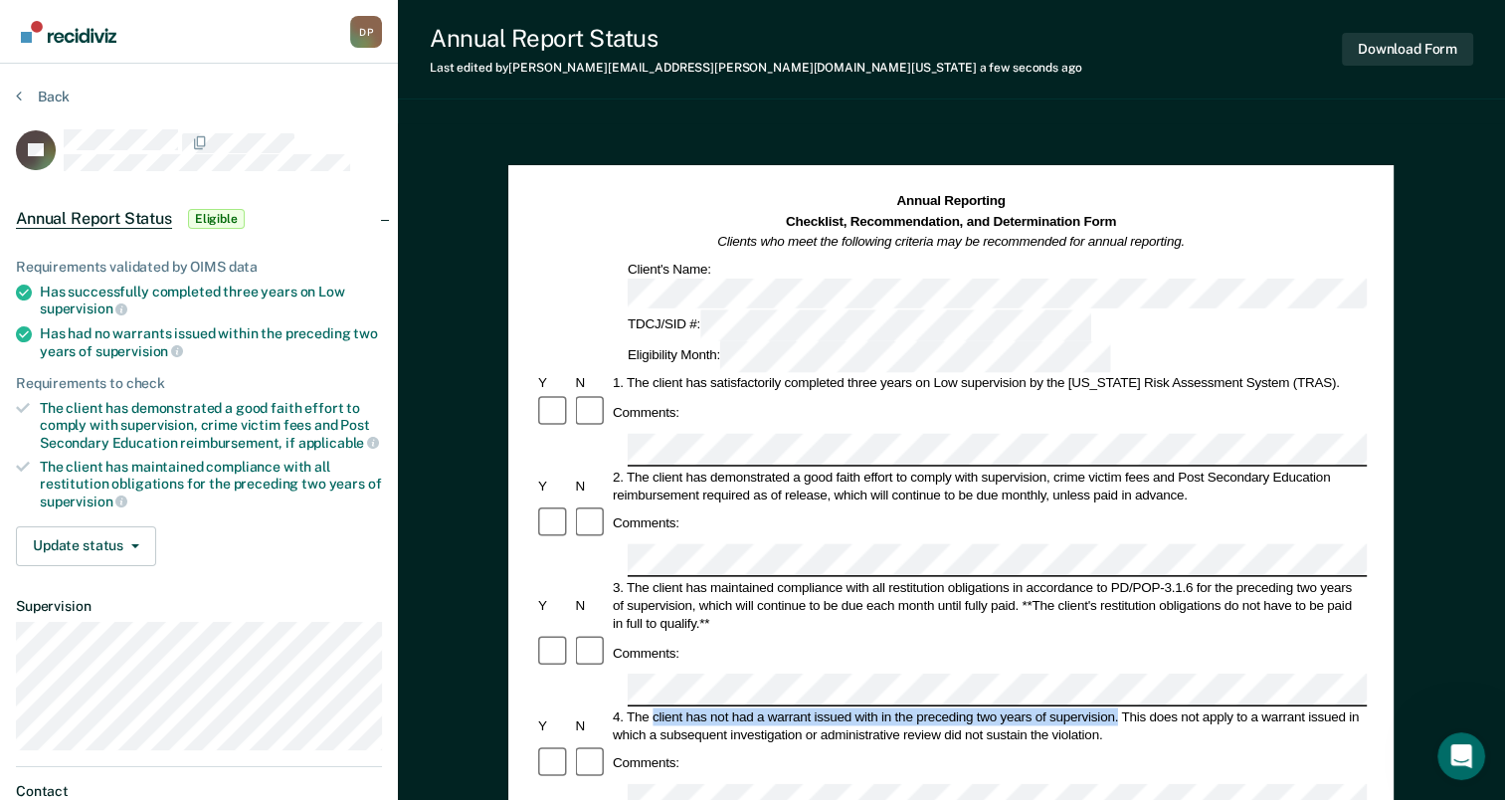
drag, startPoint x: 652, startPoint y: 584, endPoint x: 1118, endPoint y: 583, distance: 466.7
click at [1118, 707] on div "4. The client has not had a warrant issued with in the preceding two years of s…" at bounding box center [988, 725] width 757 height 36
copy div "client has not had a warrant issued with in the preceding two years of supervis…"
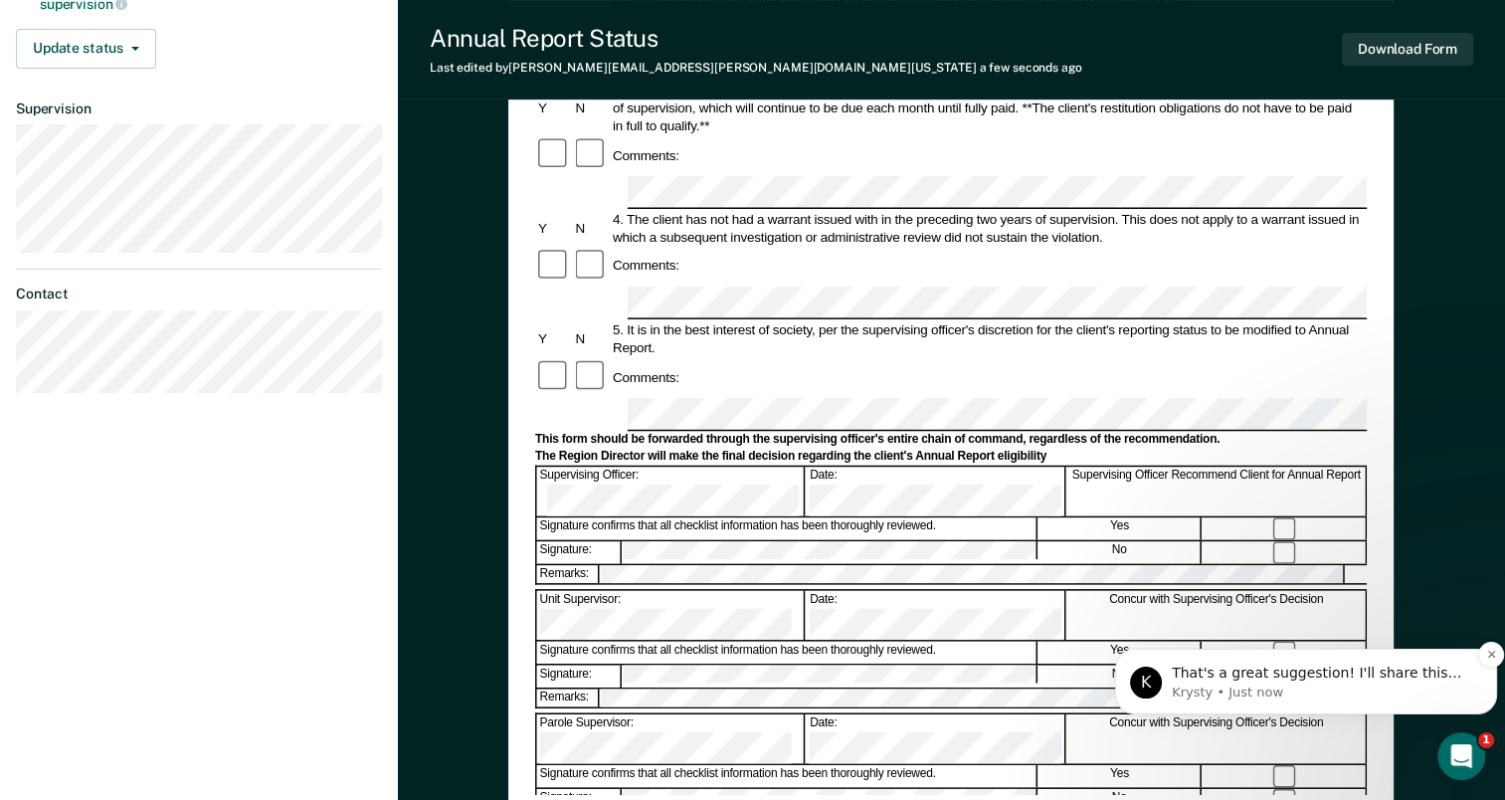
click at [1335, 682] on p "That's a great suggestion! I'll share this with the team and see if we can add …" at bounding box center [1322, 674] width 300 height 20
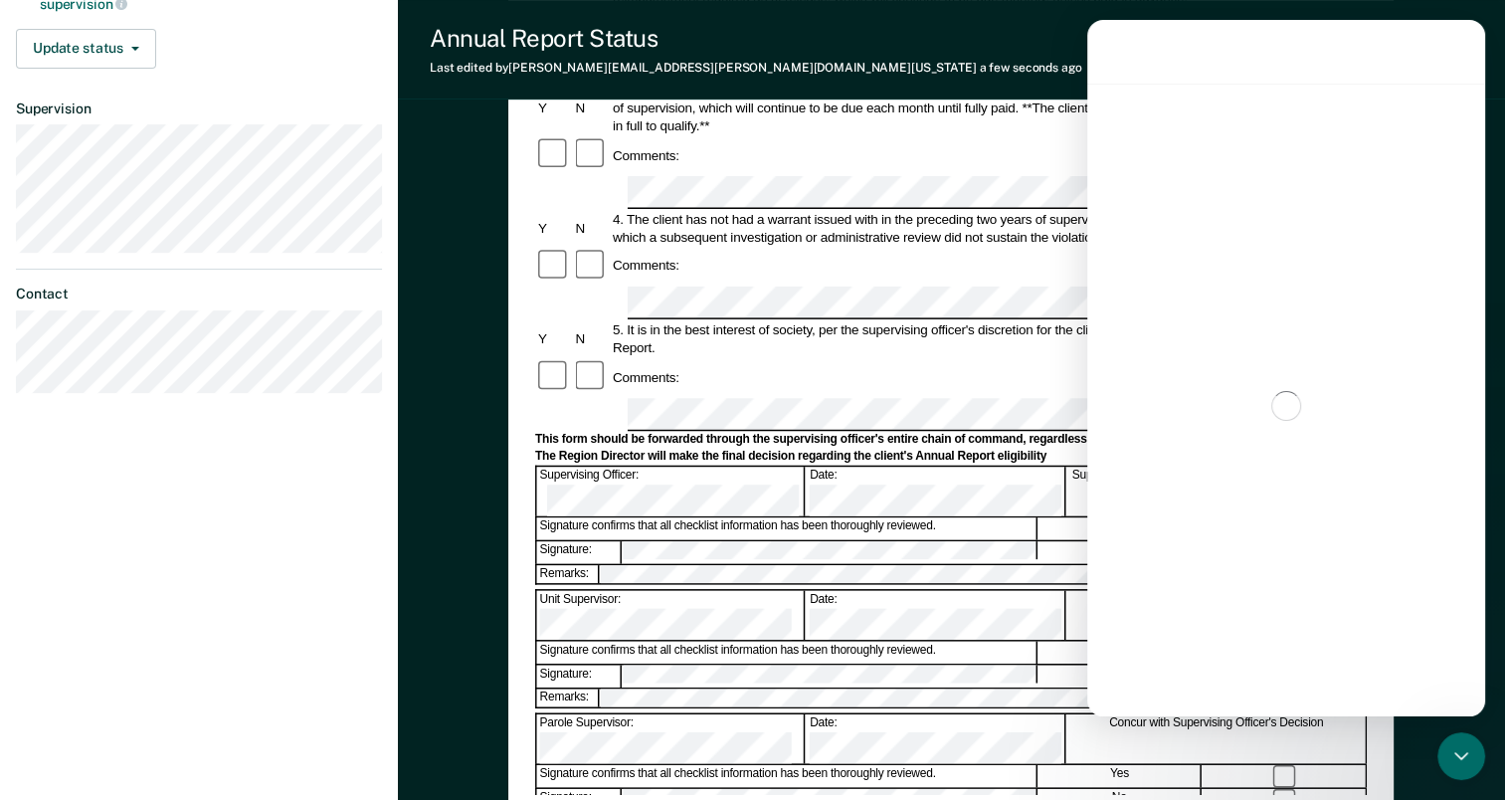
scroll to position [3, 0]
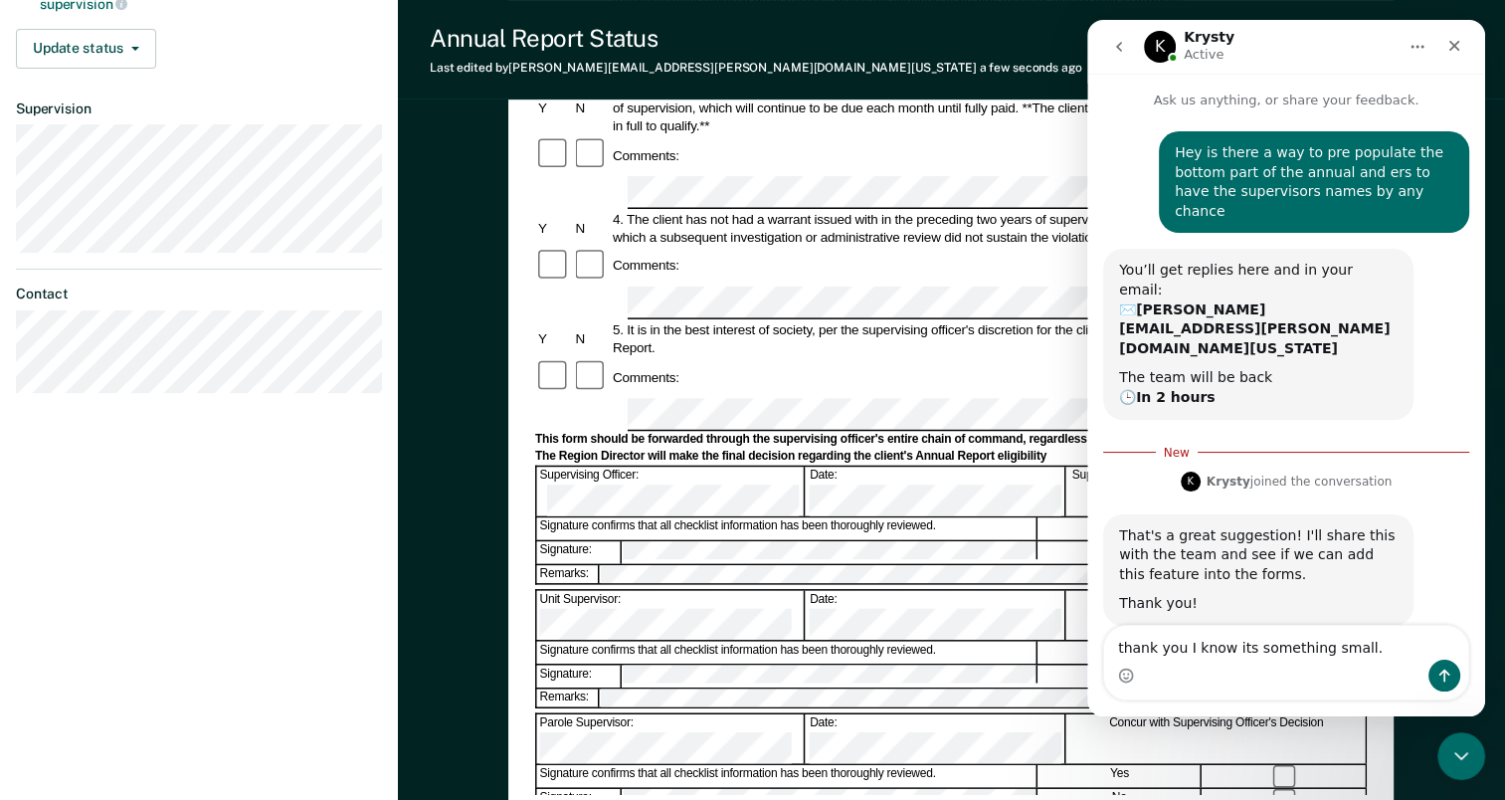
type textarea "thank you I know its something small."
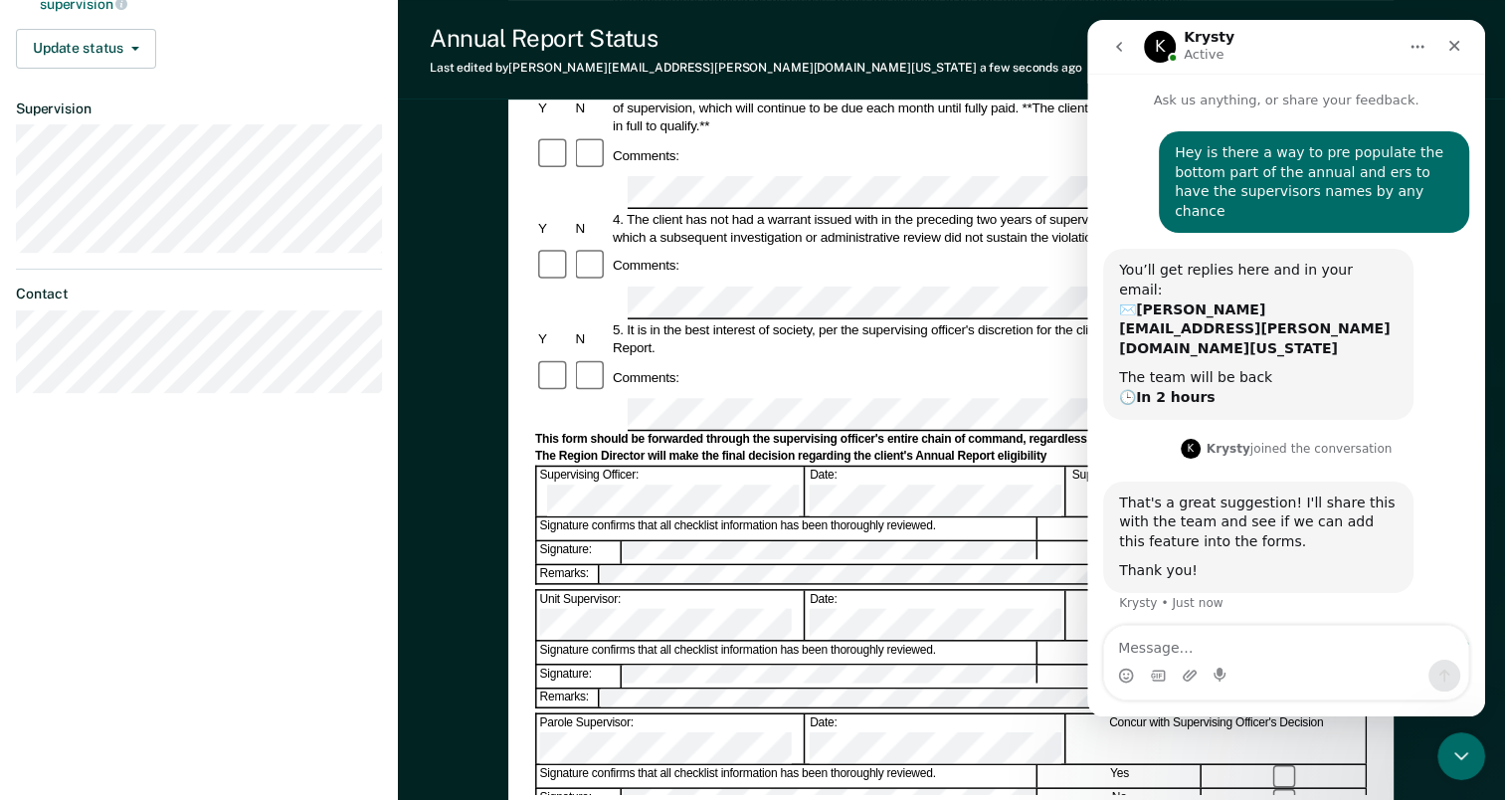
click at [1125, 49] on icon "go back" at bounding box center [1119, 47] width 16 height 16
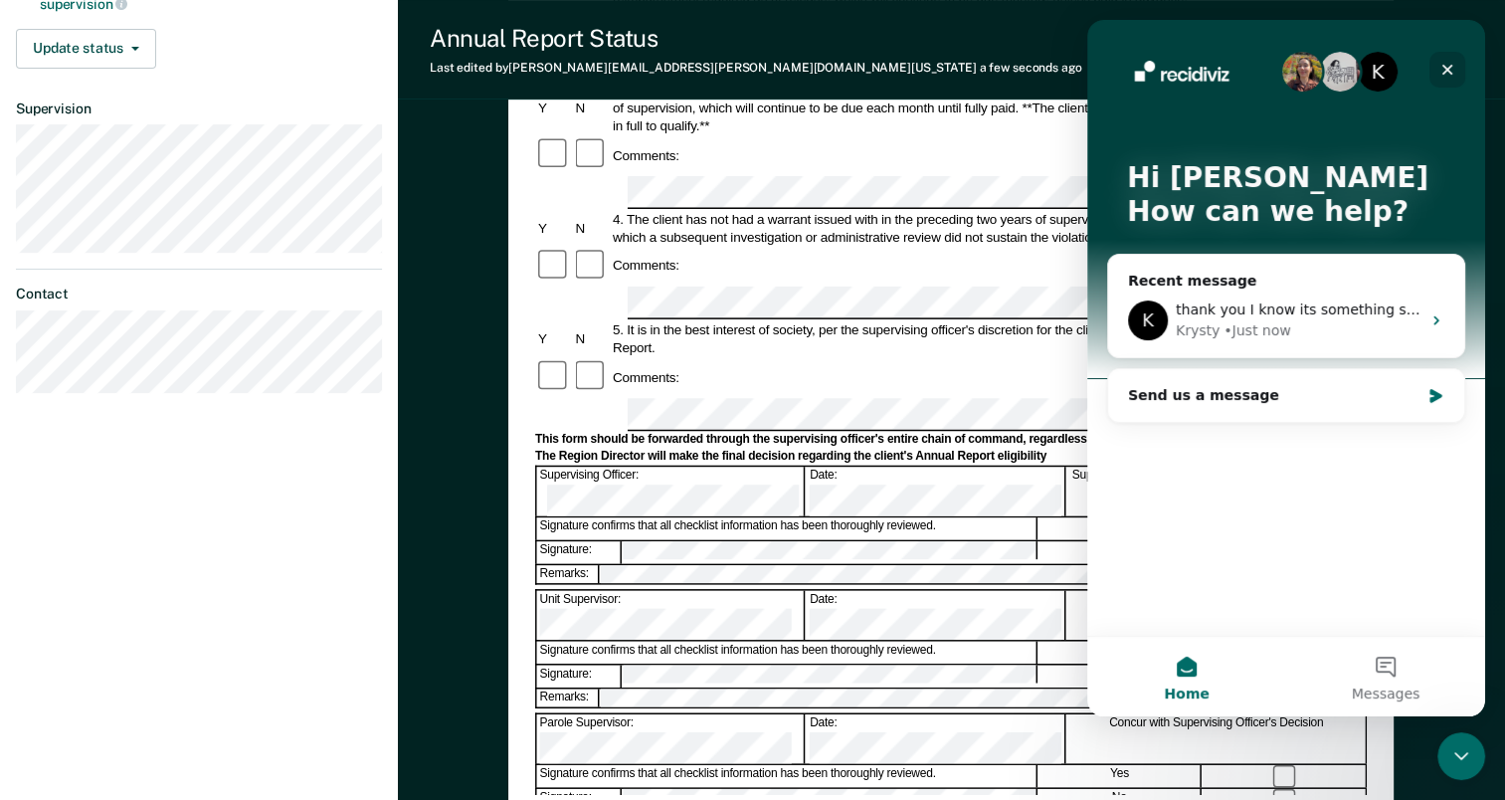
click at [1446, 80] on div "Close" at bounding box center [1448, 70] width 36 height 36
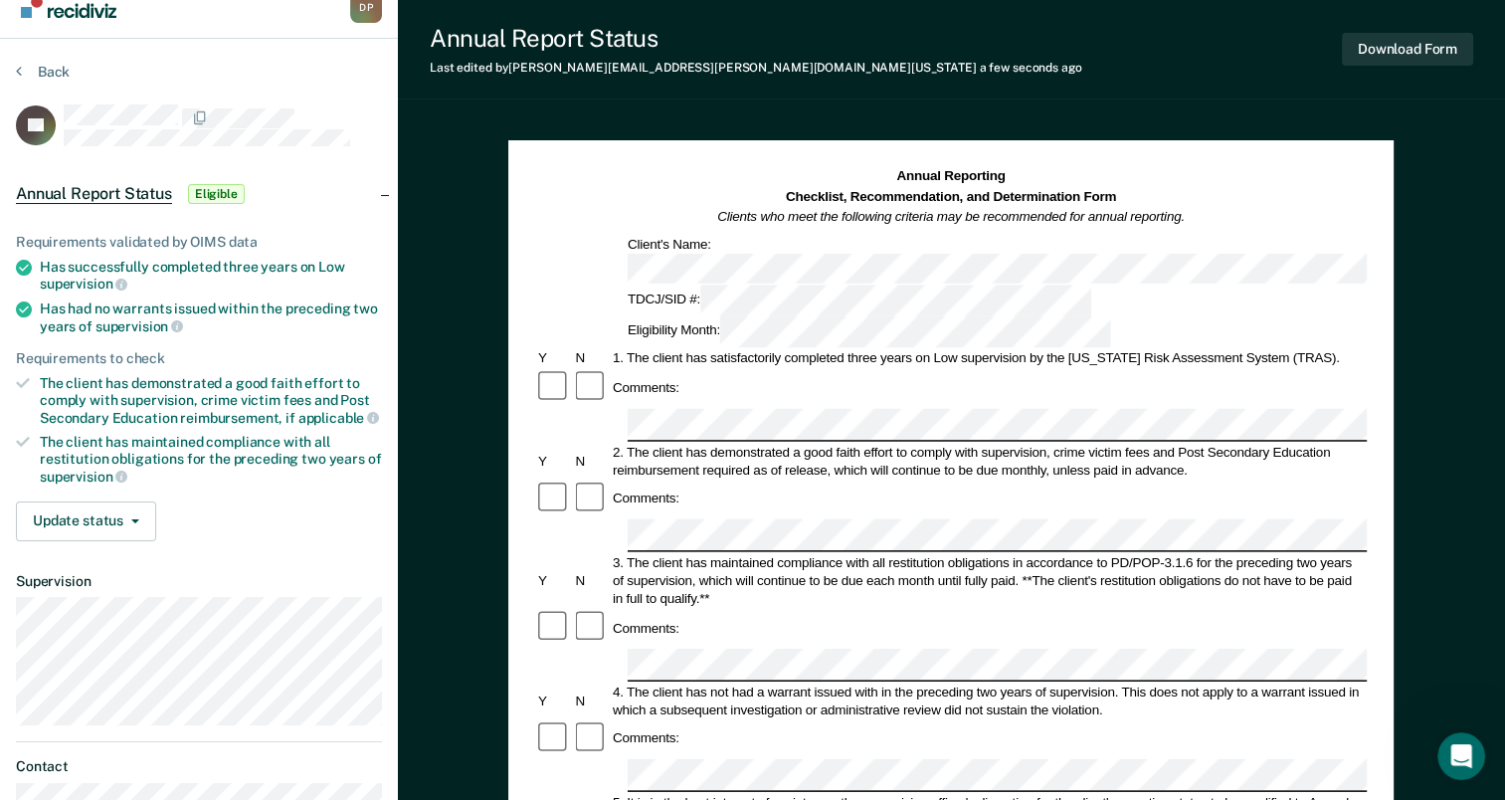
scroll to position [0, 0]
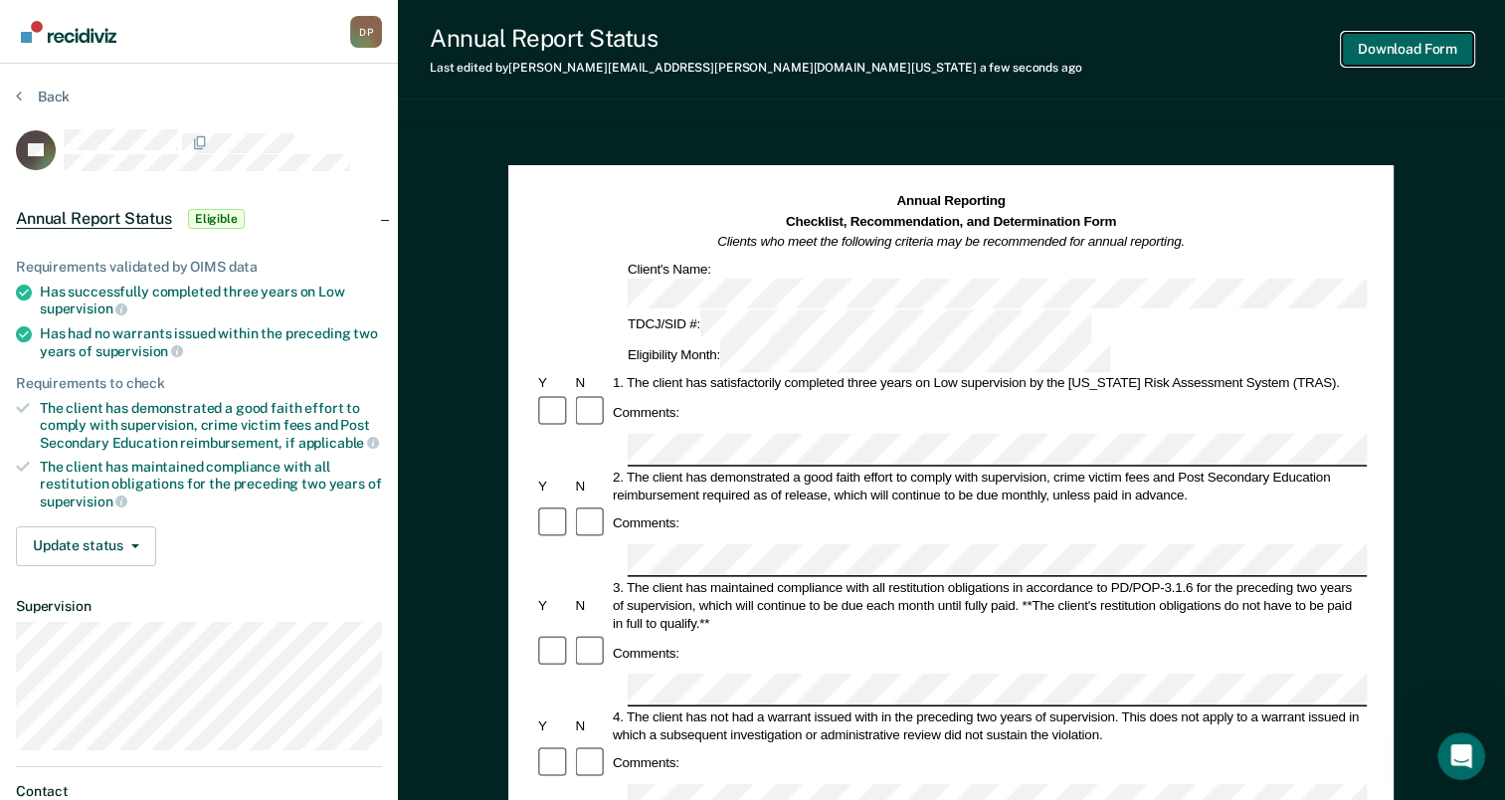
click at [1396, 52] on button "Download Form" at bounding box center [1407, 49] width 131 height 33
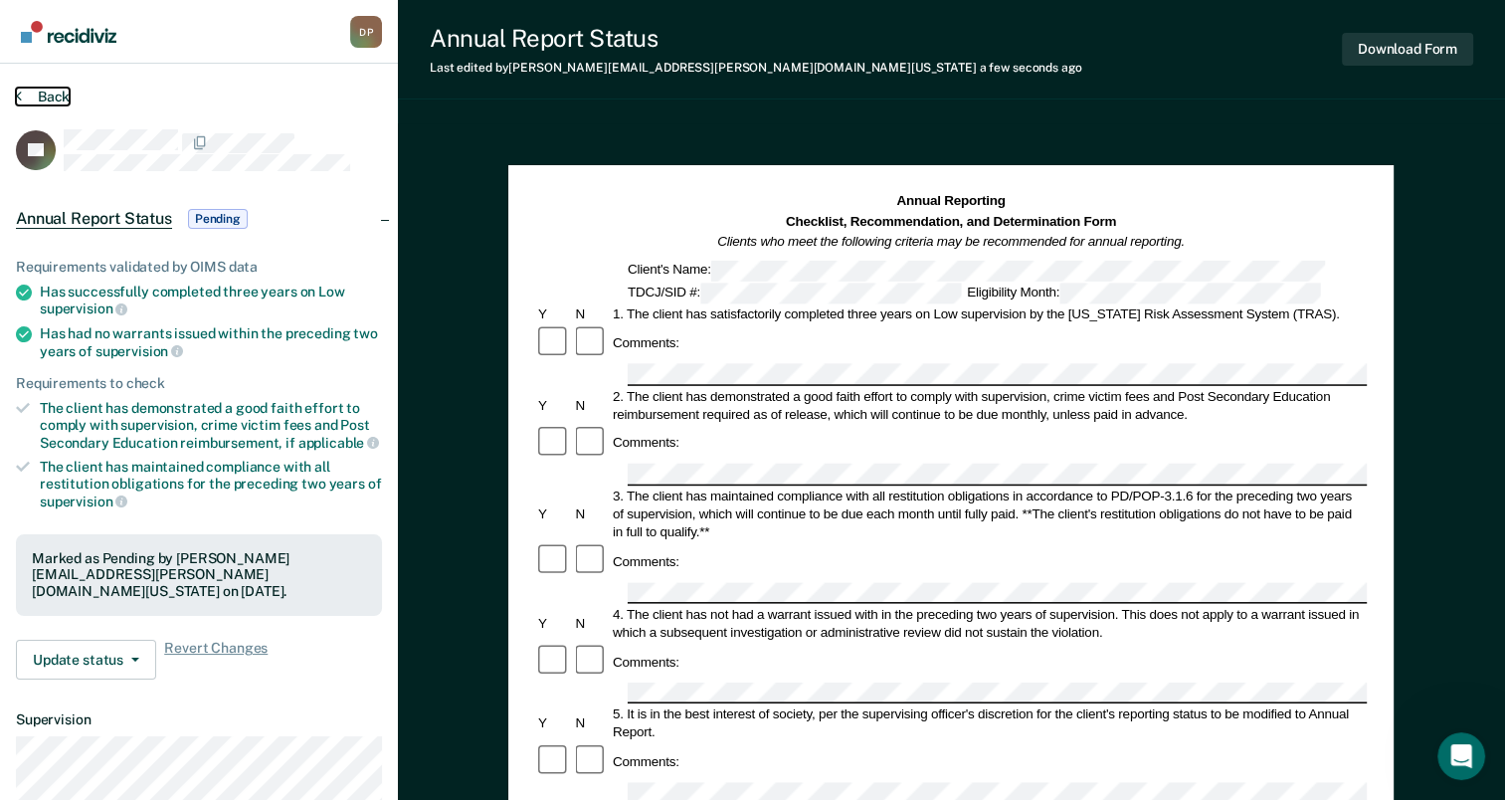
click at [27, 88] on button "Back" at bounding box center [43, 97] width 54 height 18
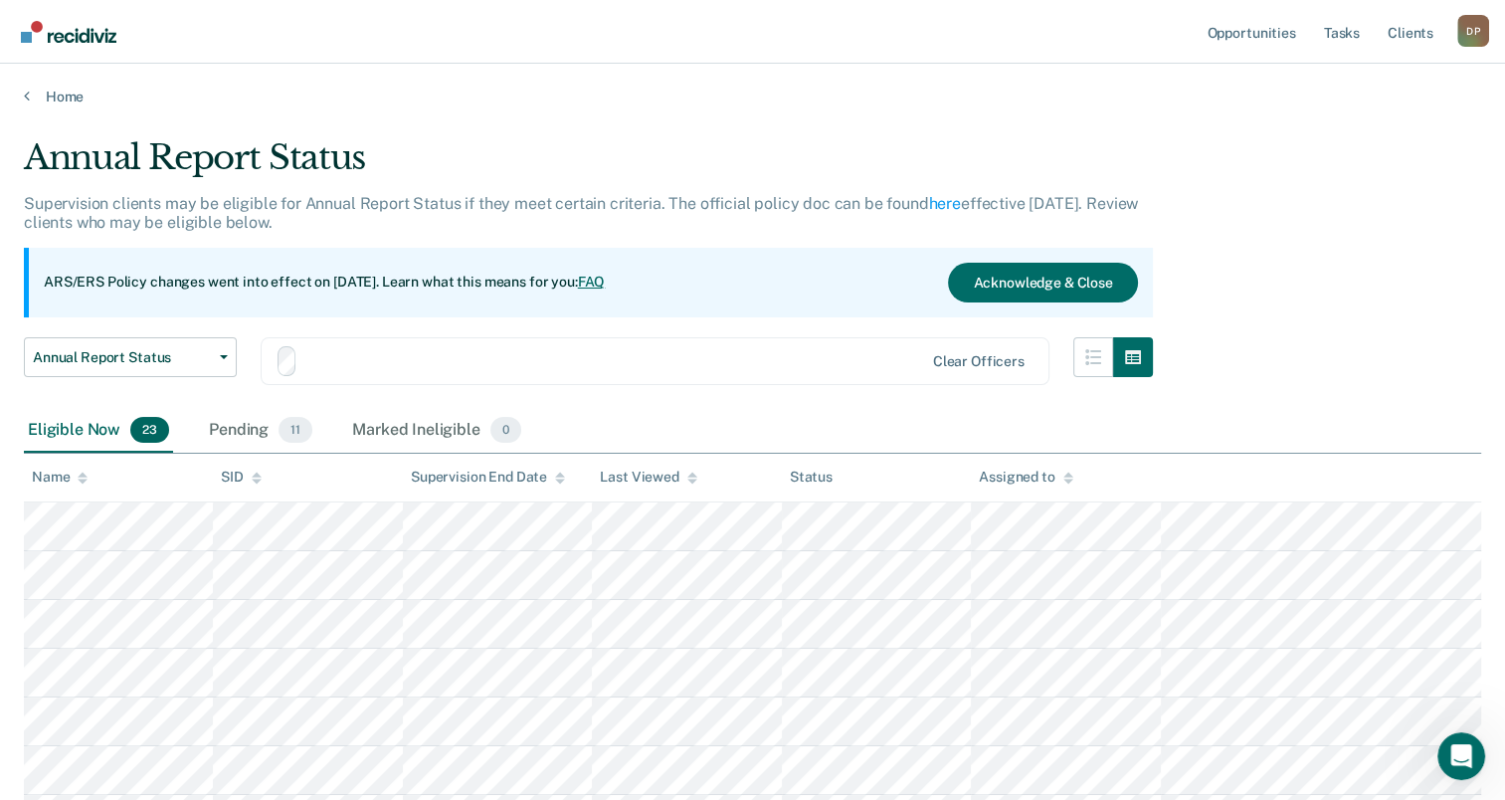
scroll to position [299, 0]
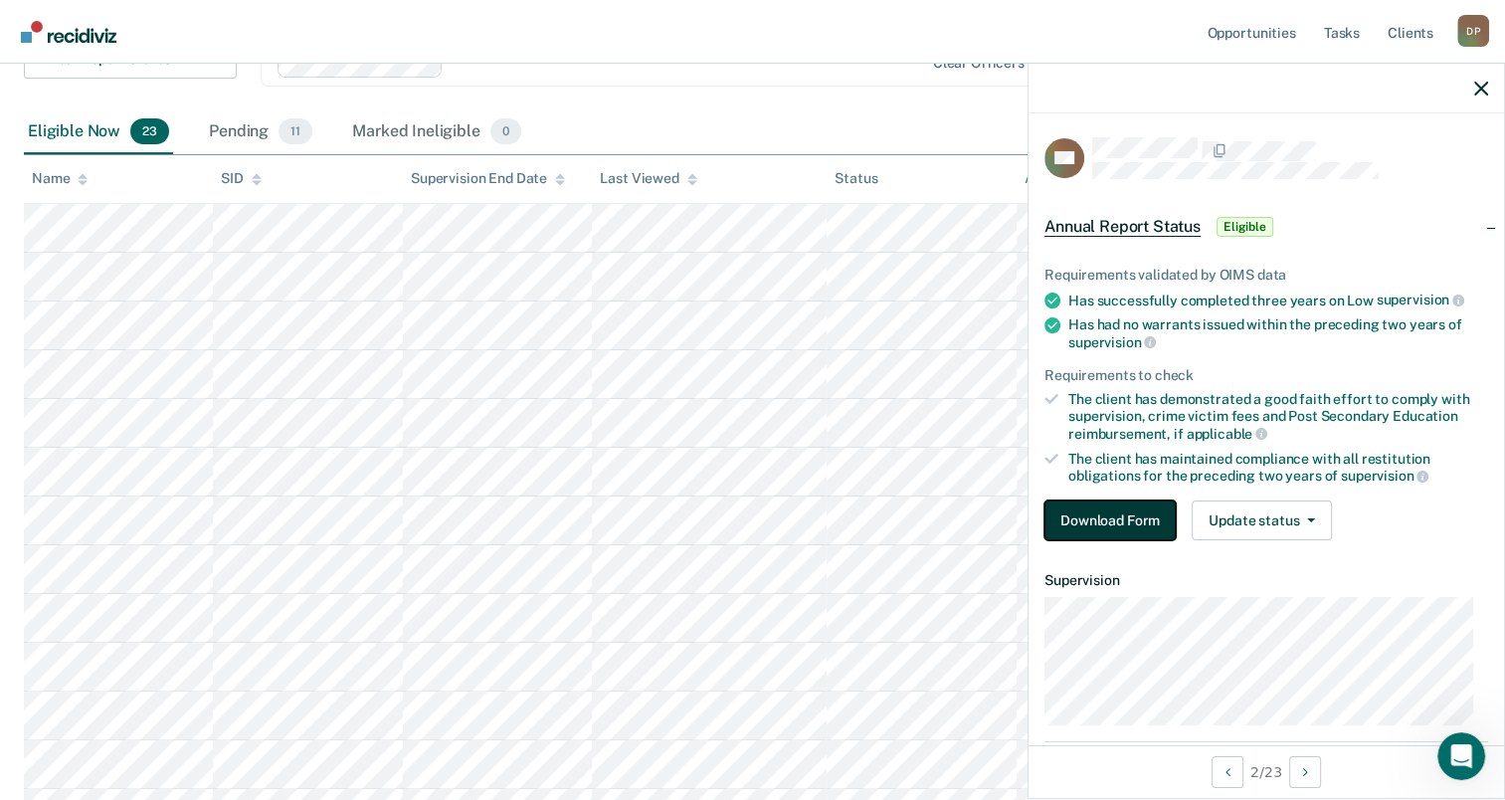
click at [1159, 505] on button "Download Form" at bounding box center [1110, 520] width 131 height 40
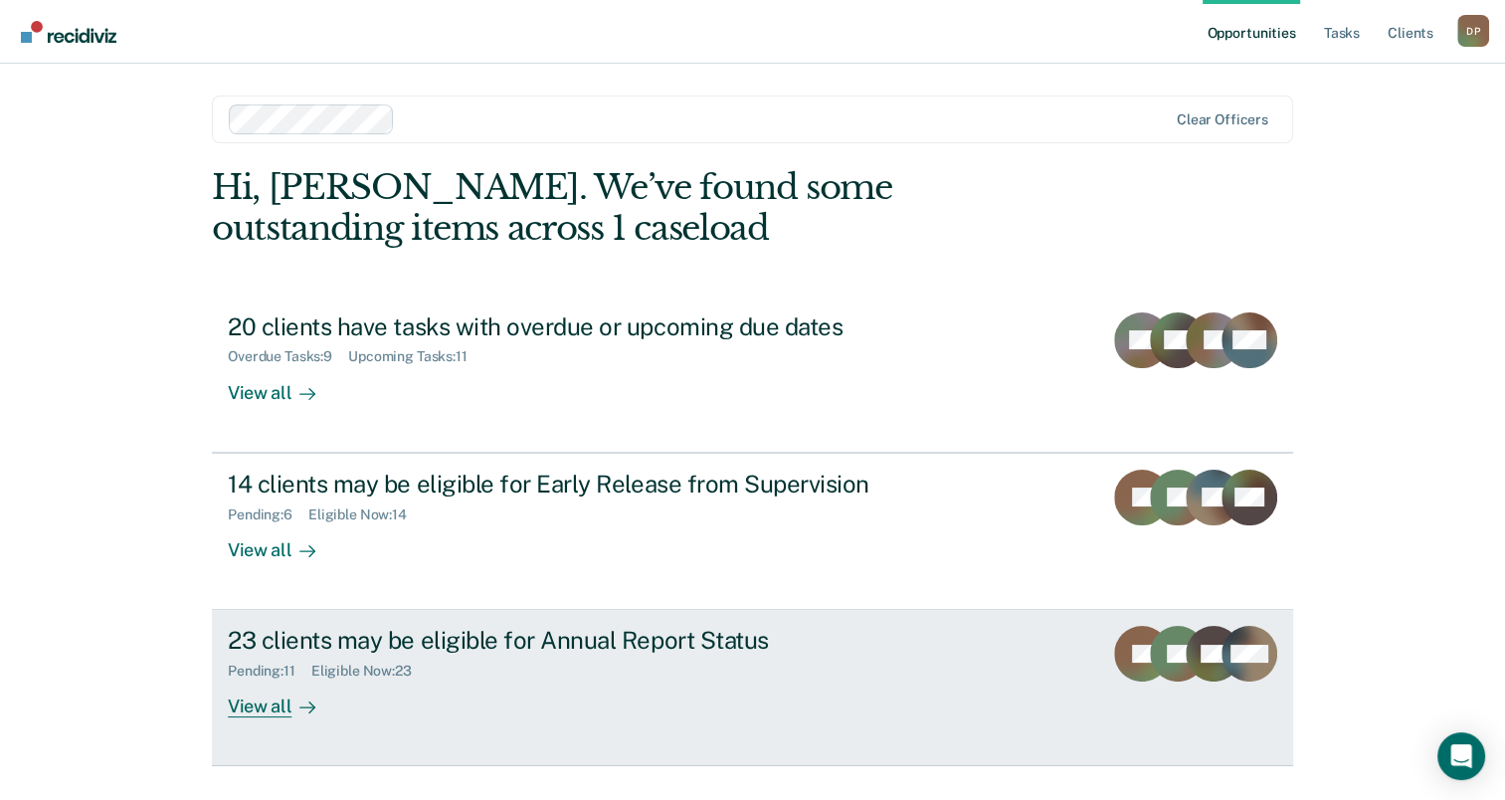
click at [558, 651] on div "23 clients may be eligible for Annual Report Status" at bounding box center [577, 640] width 698 height 29
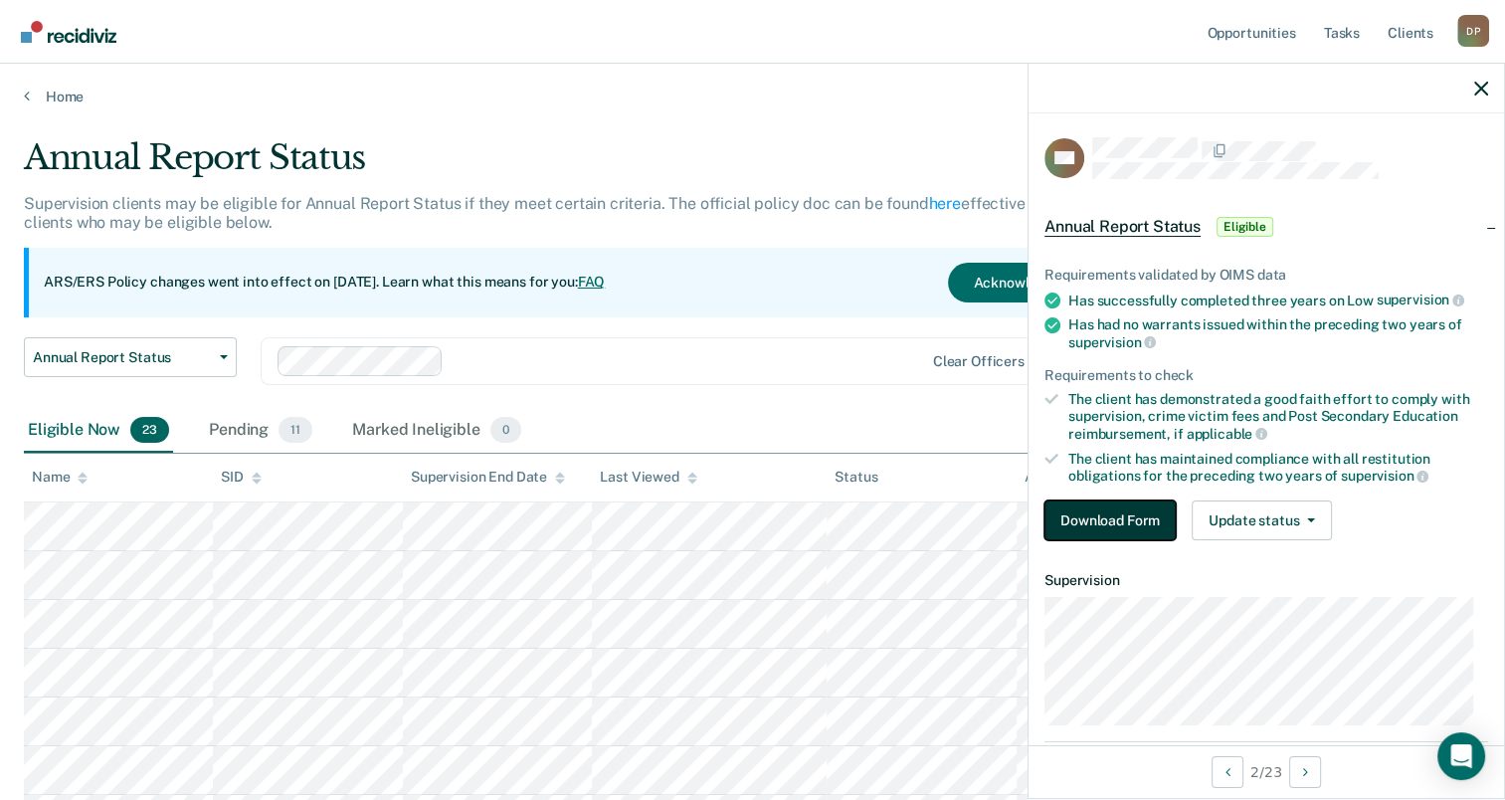
click at [1091, 511] on button "Download Form" at bounding box center [1110, 520] width 131 height 40
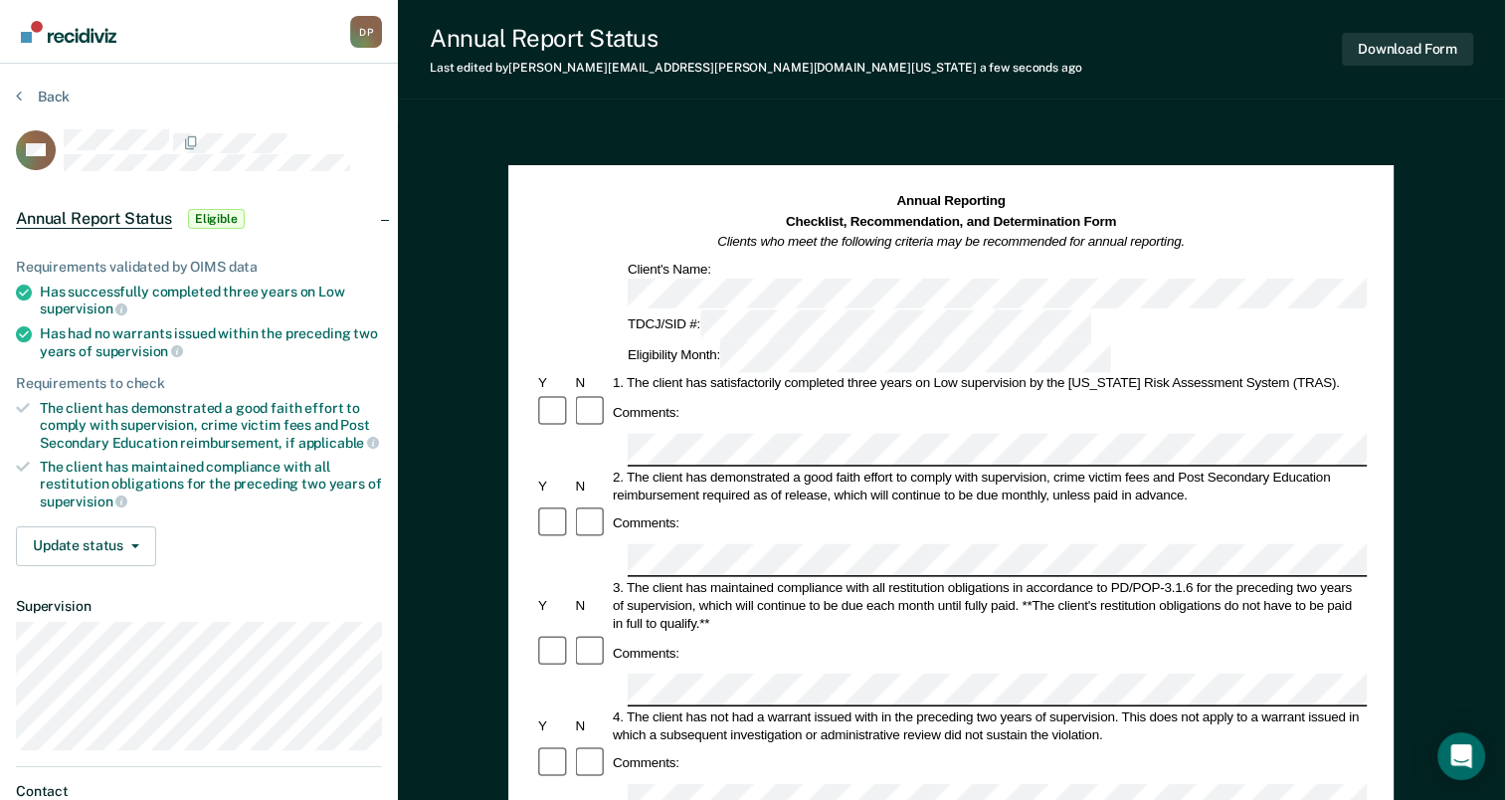
click at [795, 578] on div "3. The client has maintained compliance with all restitution obligations in acc…" at bounding box center [988, 605] width 757 height 54
drag, startPoint x: 652, startPoint y: 581, endPoint x: 1117, endPoint y: 577, distance: 465.7
click at [1117, 707] on div "4. The client has not had a warrant issued with in the preceding two years of s…" at bounding box center [988, 725] width 757 height 36
drag, startPoint x: 1117, startPoint y: 577, endPoint x: 1107, endPoint y: 579, distance: 10.1
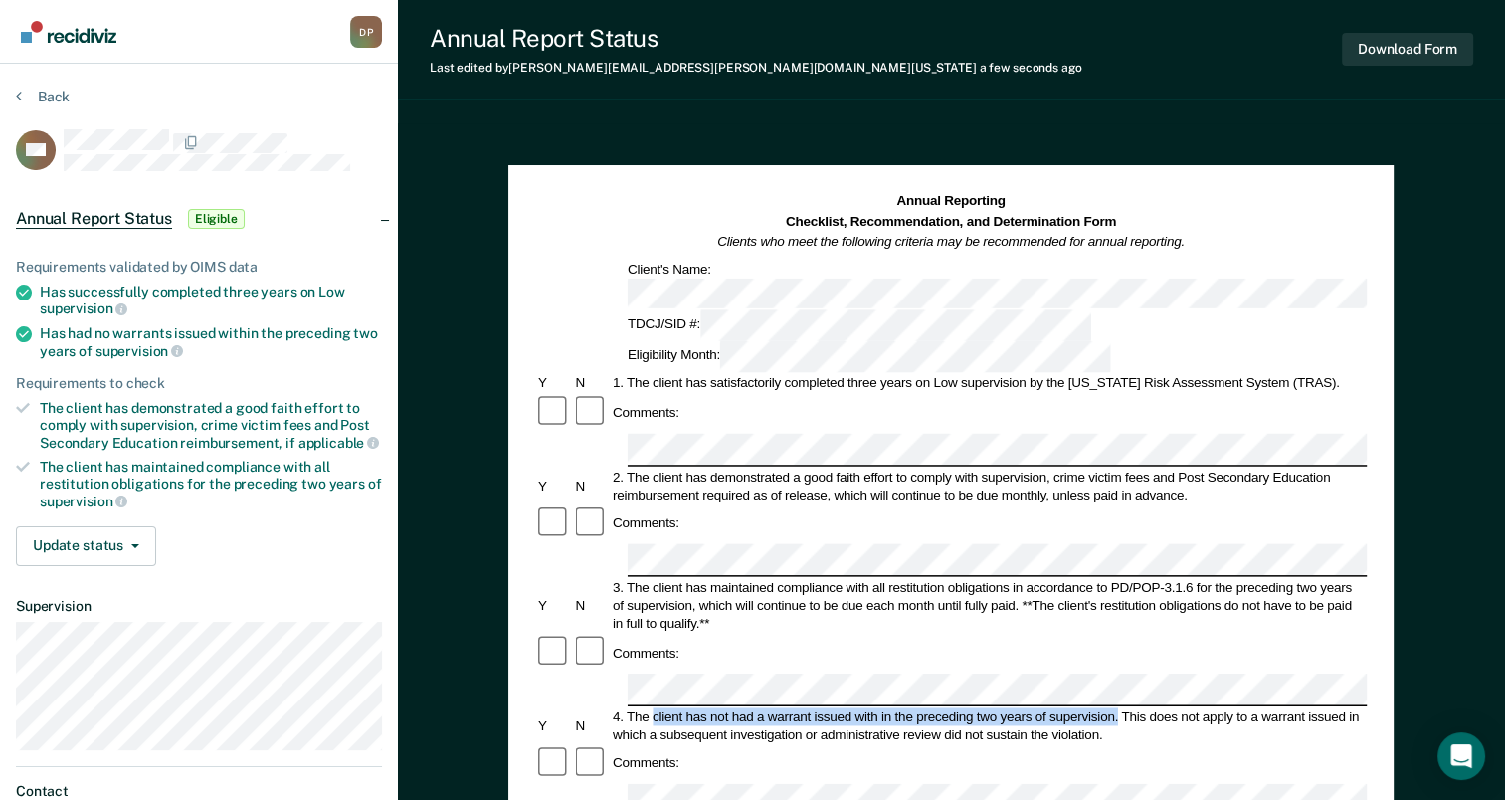
copy div "client has not had a warrant issued with in the preceding two years of supervis…"
drag, startPoint x: 690, startPoint y: 664, endPoint x: 814, endPoint y: 704, distance: 130.9
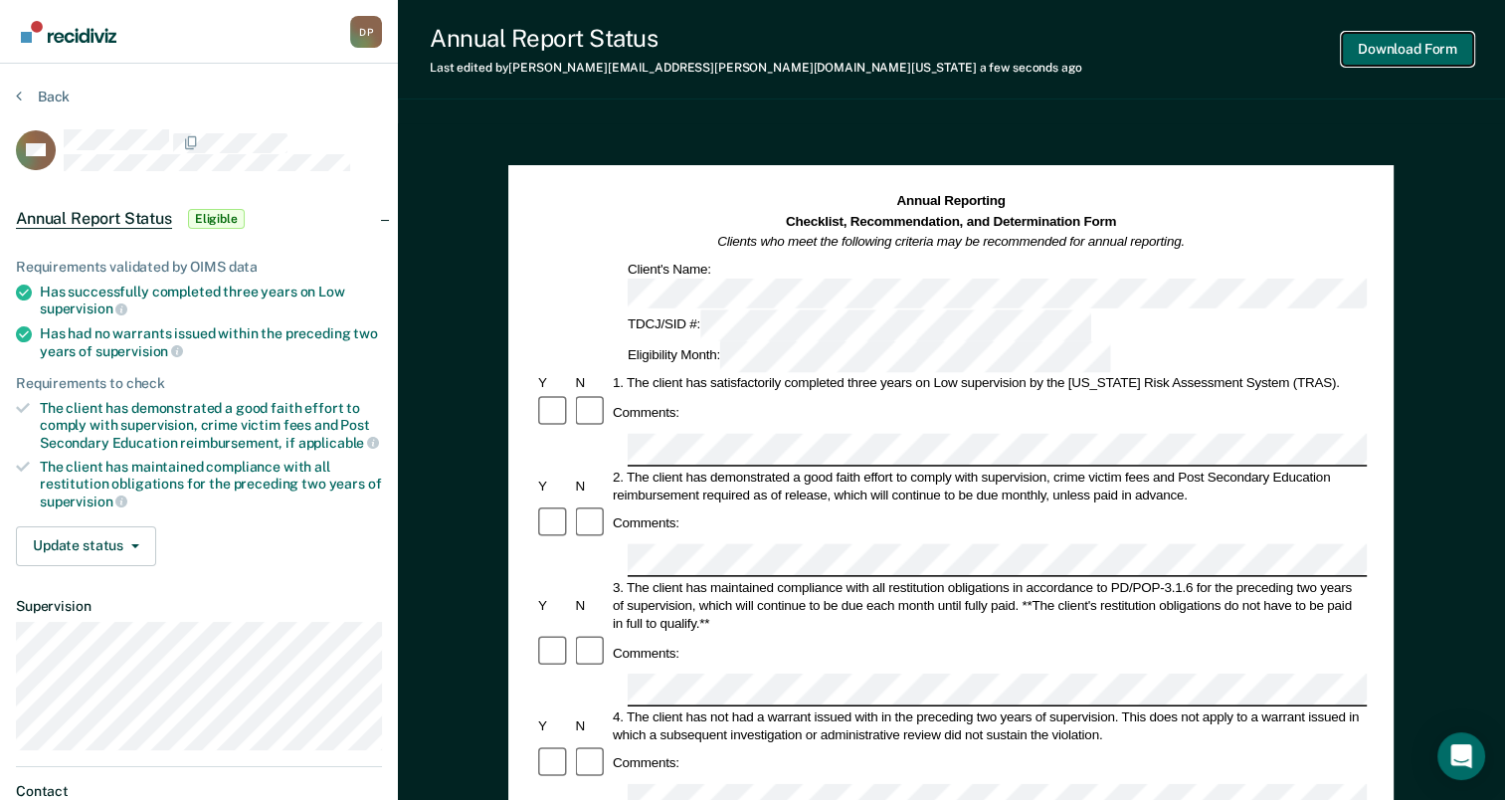
click at [1429, 48] on button "Download Form" at bounding box center [1407, 49] width 131 height 33
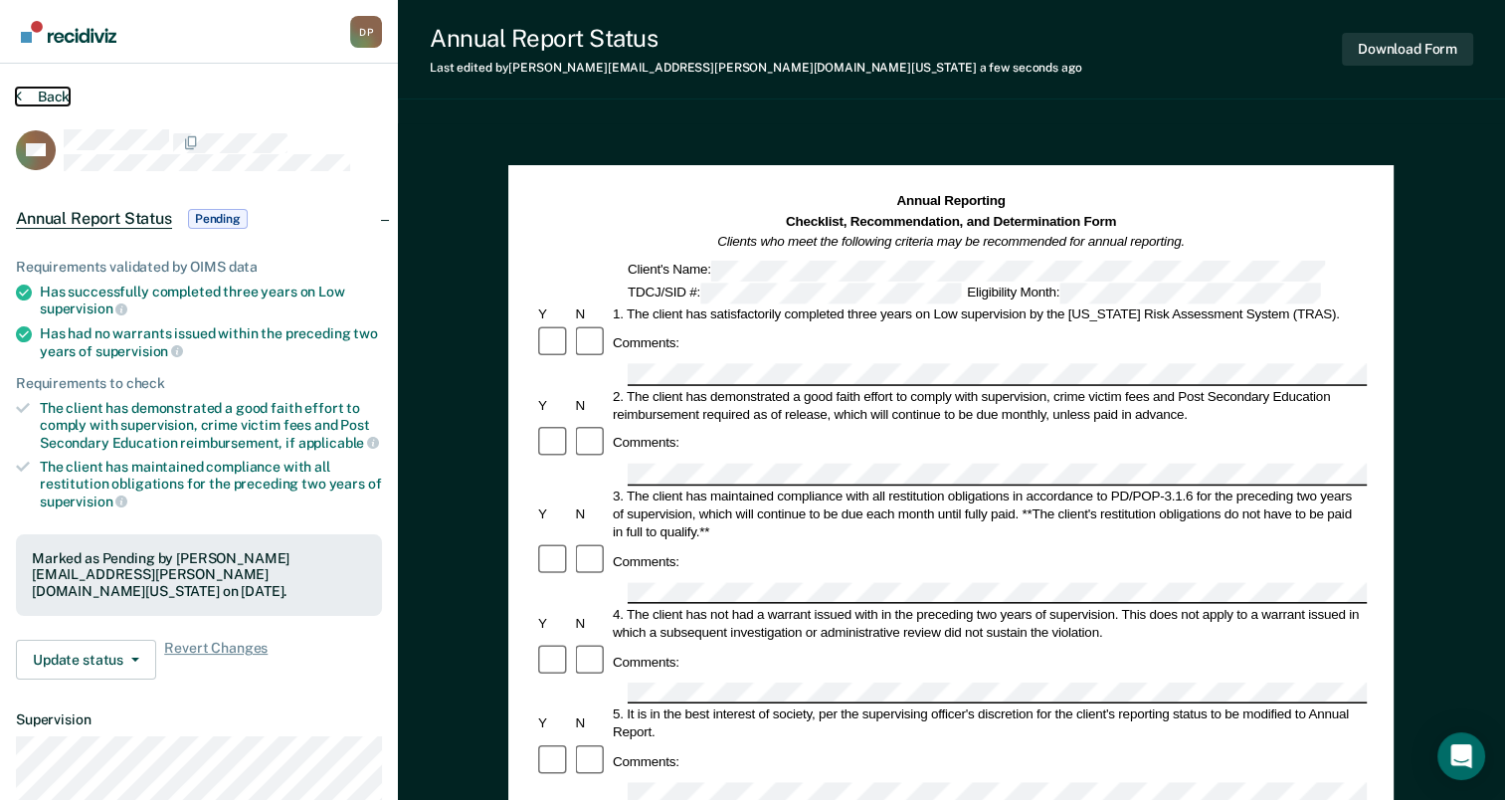
click at [44, 94] on button "Back" at bounding box center [43, 97] width 54 height 18
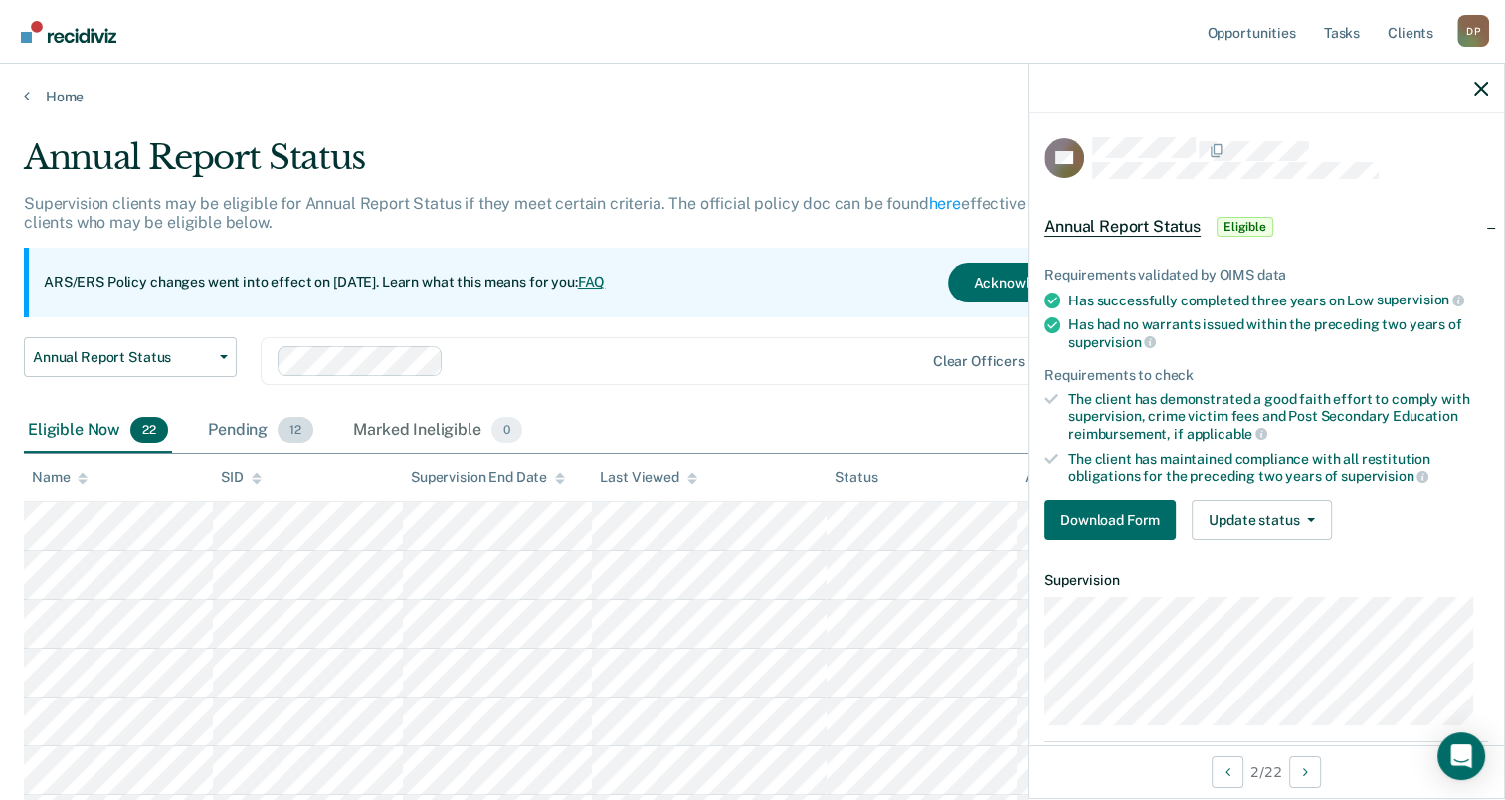
click at [260, 427] on div "Pending 12" at bounding box center [260, 431] width 113 height 44
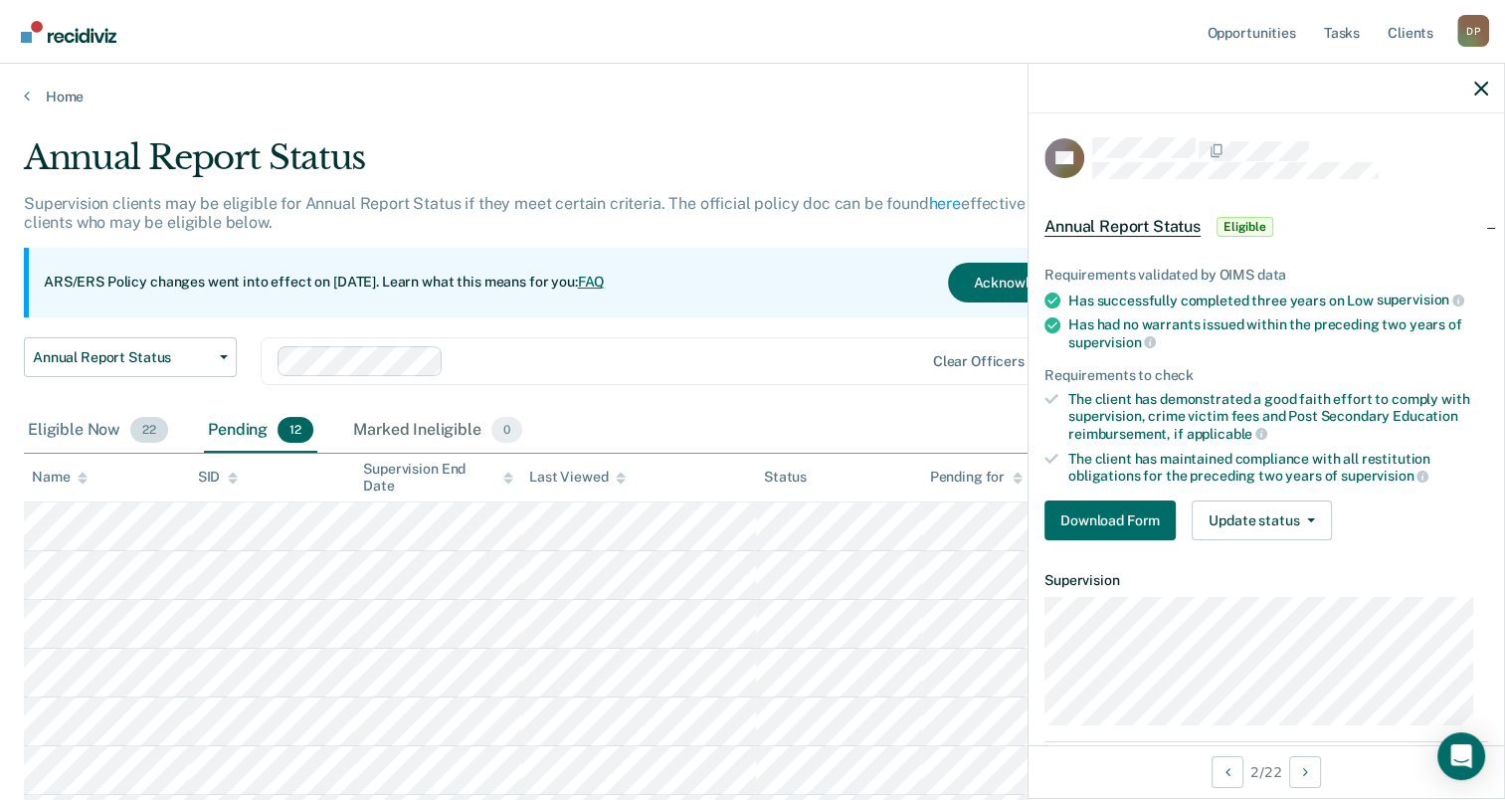
click at [100, 421] on div "Eligible Now 22" at bounding box center [98, 431] width 148 height 44
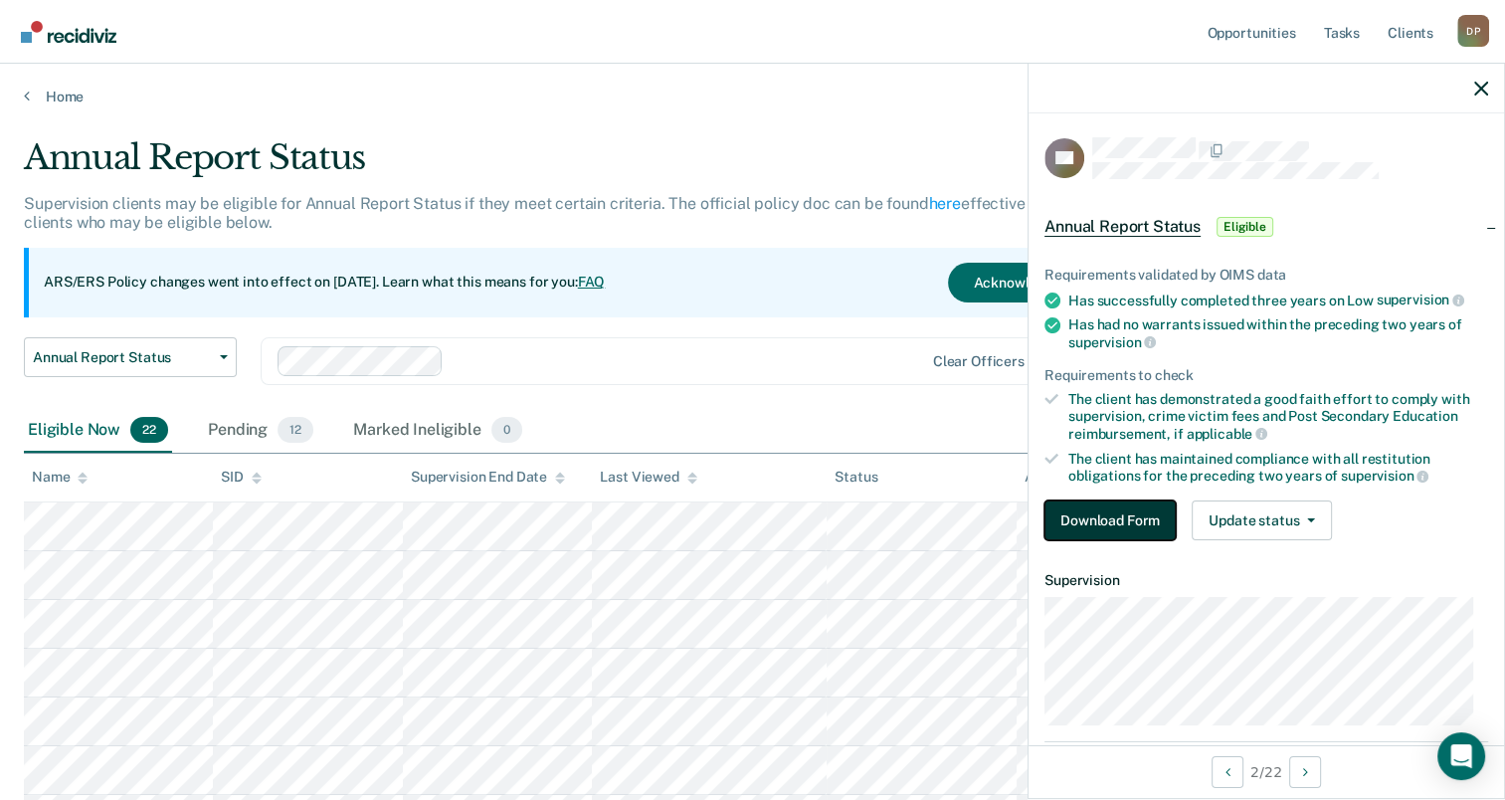
click at [1103, 512] on button "Download Form" at bounding box center [1110, 520] width 131 height 40
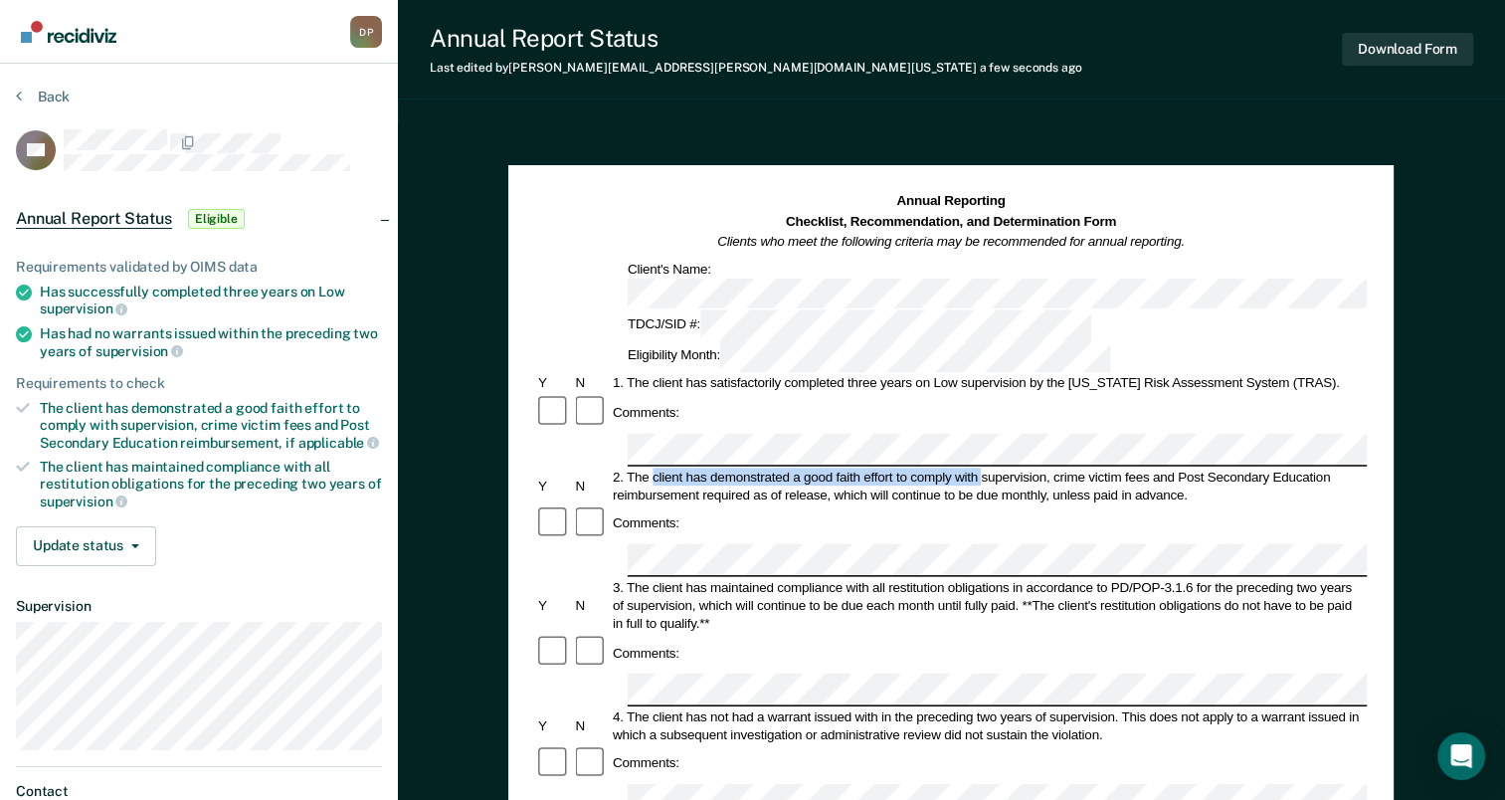
drag, startPoint x: 653, startPoint y: 387, endPoint x: 981, endPoint y: 385, distance: 328.4
click at [981, 468] on div "2. The client has demonstrated a good faith effort to comply with supervision, …" at bounding box center [988, 486] width 757 height 36
drag, startPoint x: 981, startPoint y: 385, endPoint x: 967, endPoint y: 388, distance: 14.2
copy div "client has demonstrated a good faith effort to comply with"
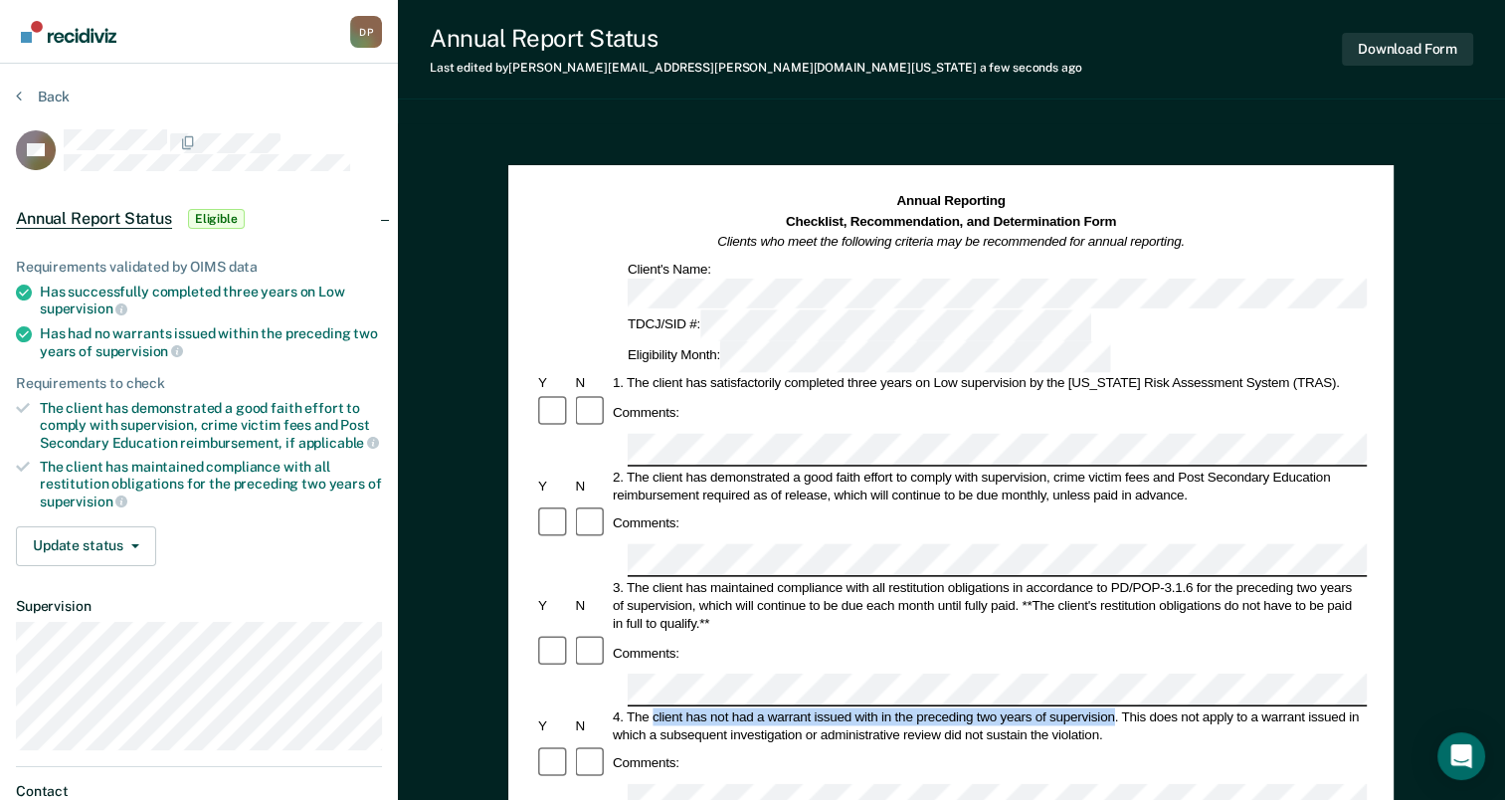
drag, startPoint x: 652, startPoint y: 583, endPoint x: 1114, endPoint y: 579, distance: 462.7
click at [1114, 707] on div "4. The client has not had a warrant issued with in the preceding two years of s…" at bounding box center [988, 725] width 757 height 36
drag, startPoint x: 1114, startPoint y: 579, endPoint x: 1091, endPoint y: 581, distance: 24.0
copy div "client has not had a warrant issued with in the preceding two years of supervis…"
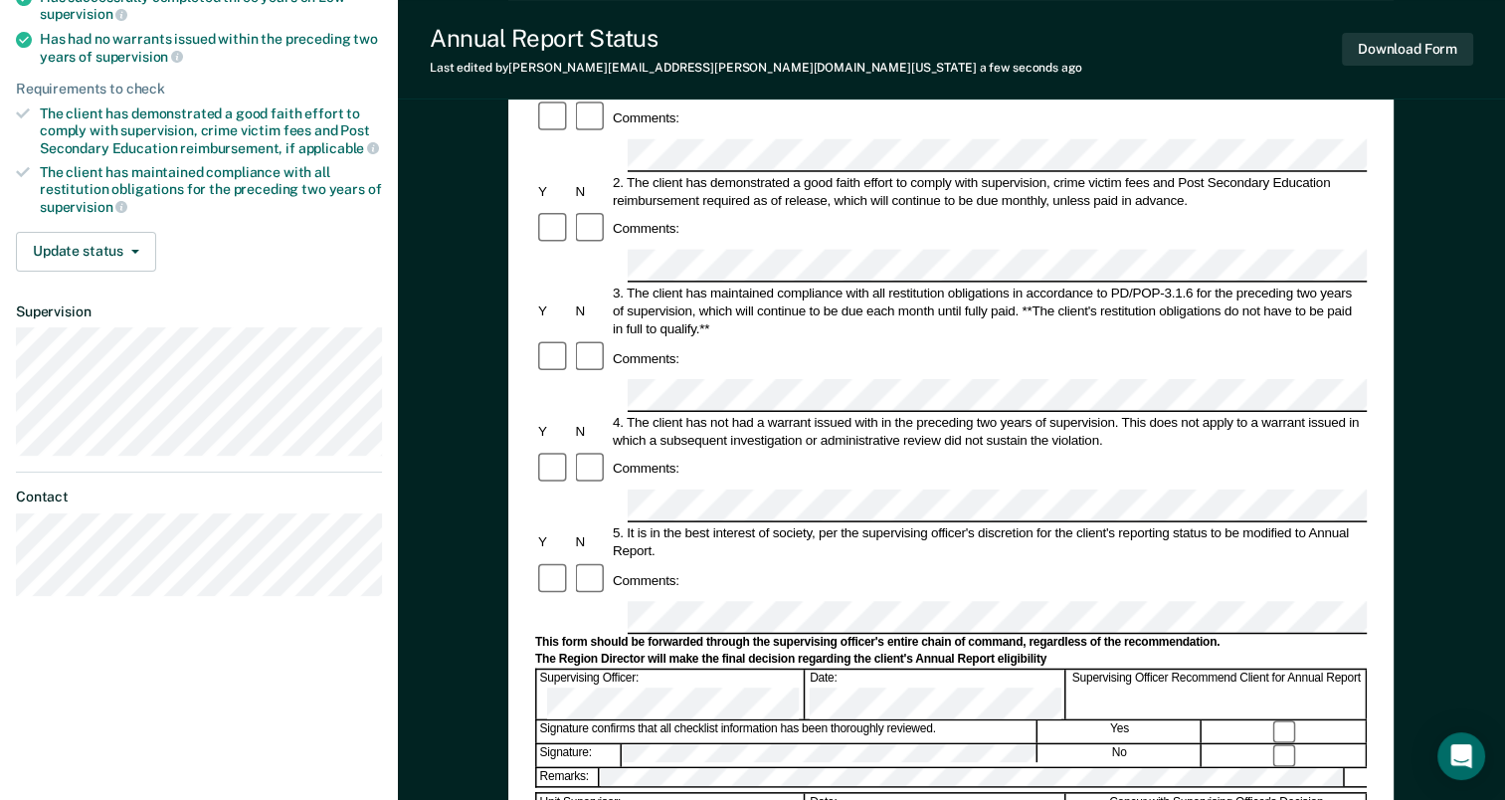
scroll to position [299, 0]
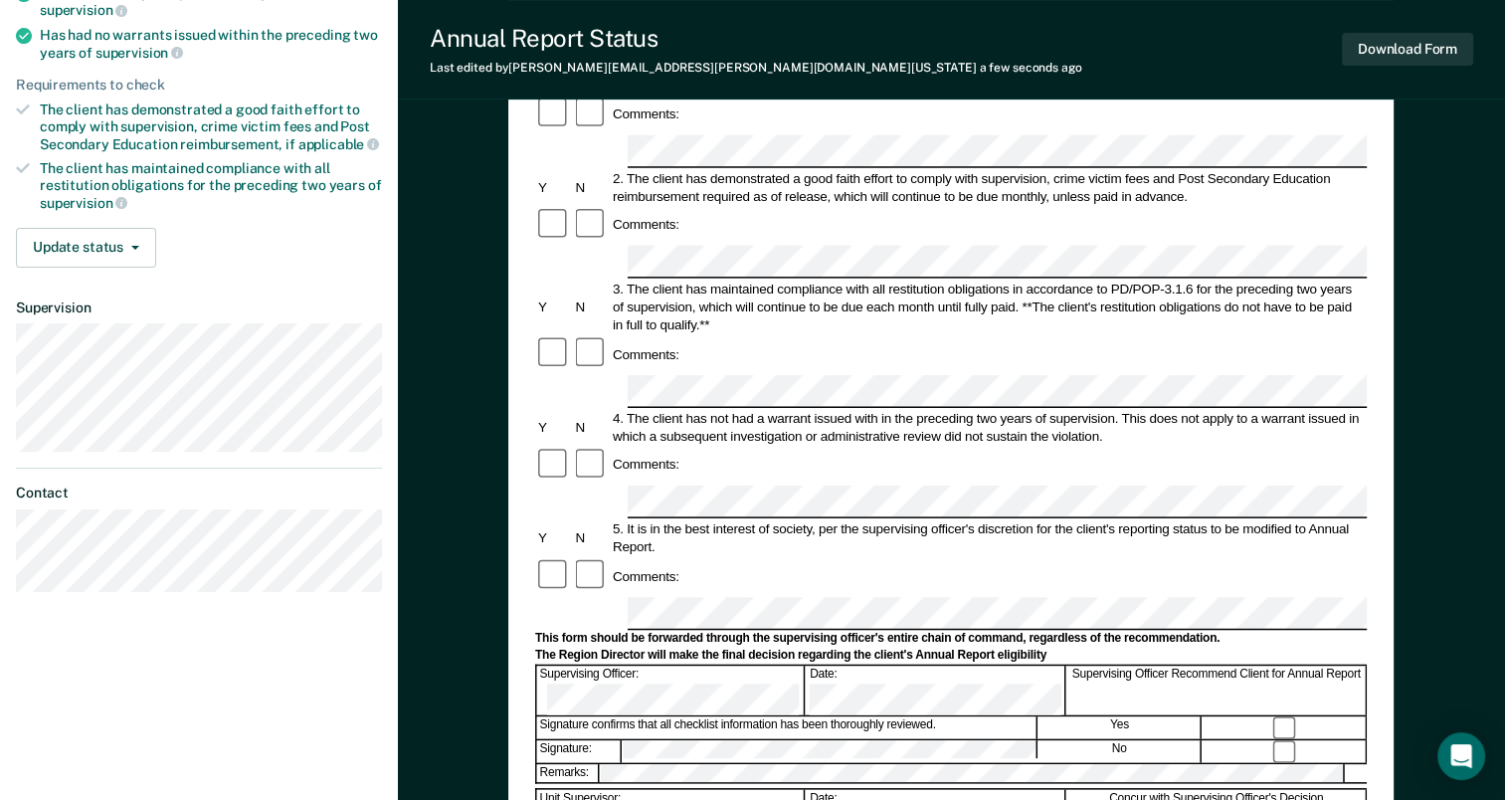
click at [892, 576] on form "Annual Reporting Checklist, Recommendation, and Determination Form Clients who …" at bounding box center [951, 595] width 832 height 1403
click at [1419, 43] on button "Download Form" at bounding box center [1407, 49] width 131 height 33
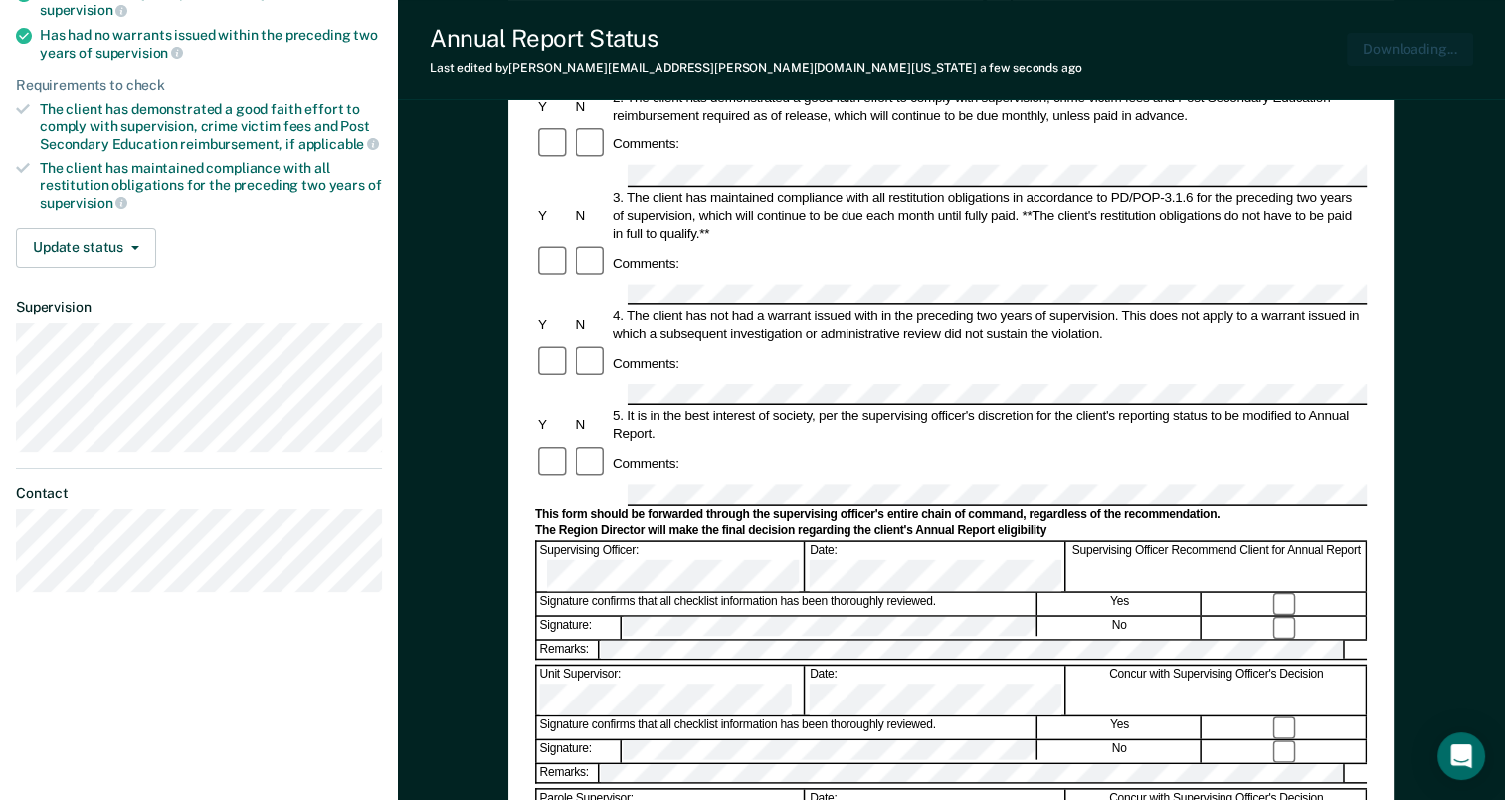
scroll to position [0, 0]
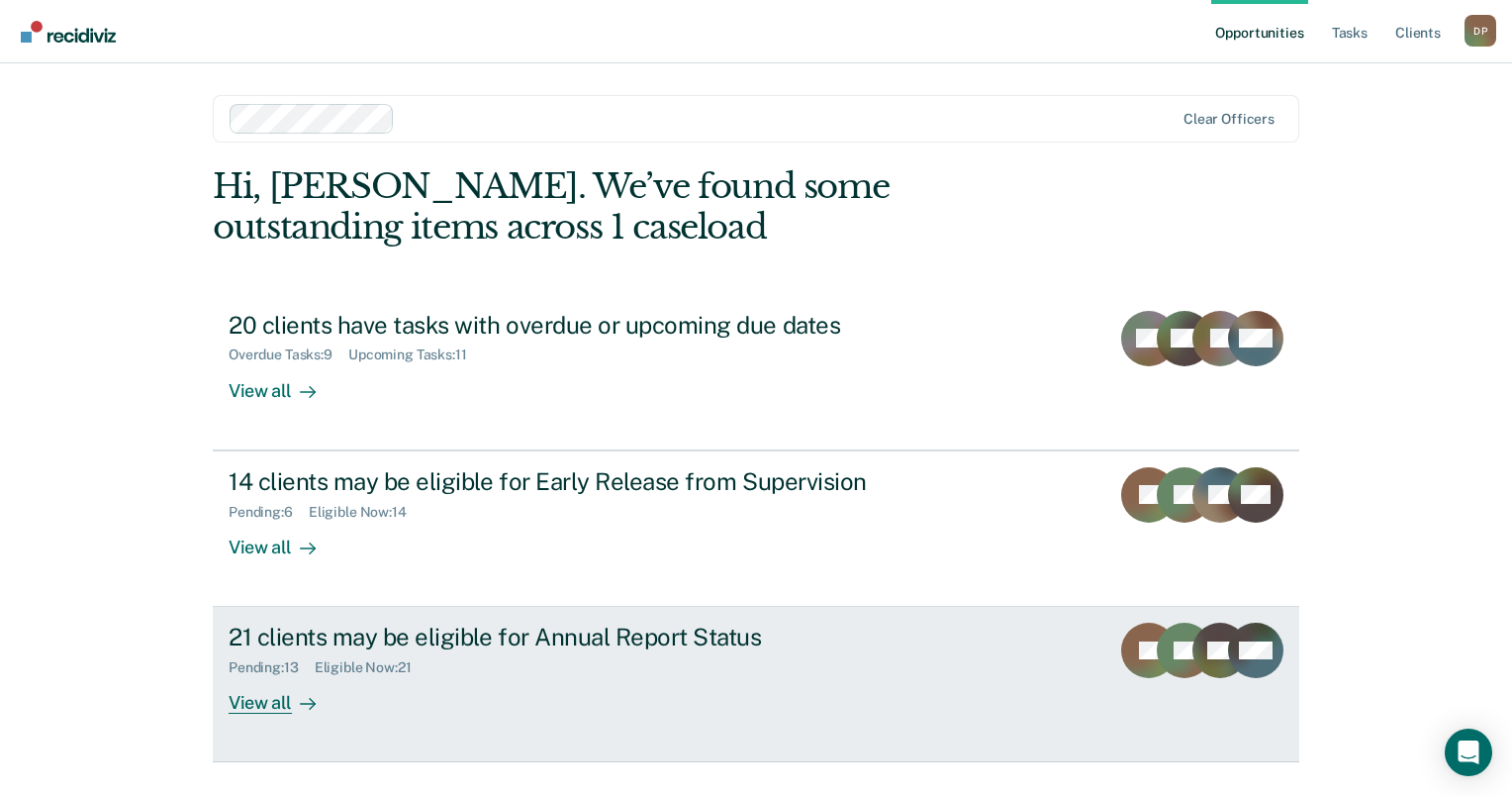
click at [533, 634] on div "21 clients may be eligible for Annual Report Status" at bounding box center [576, 637] width 694 height 29
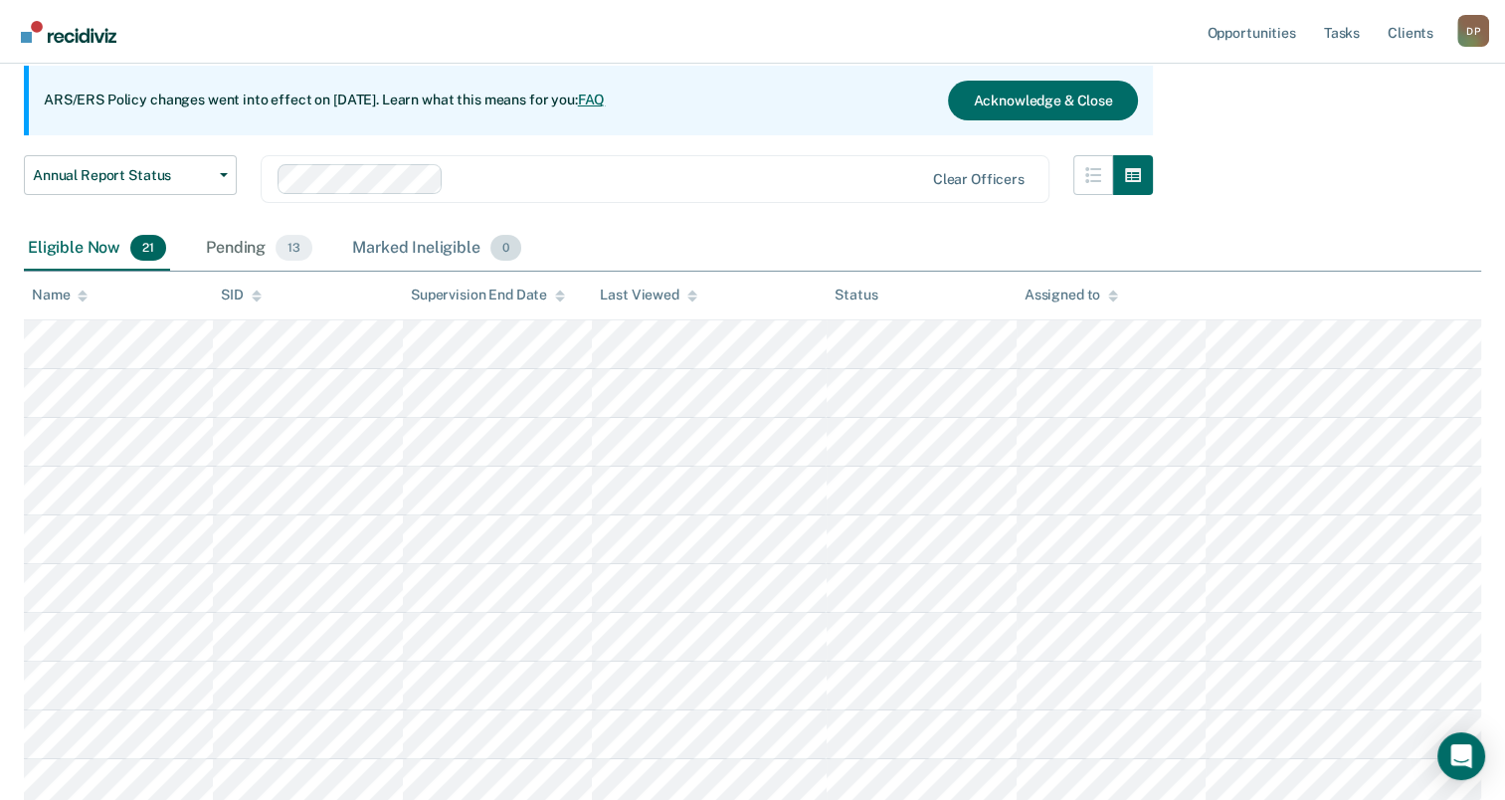
scroll to position [199, 0]
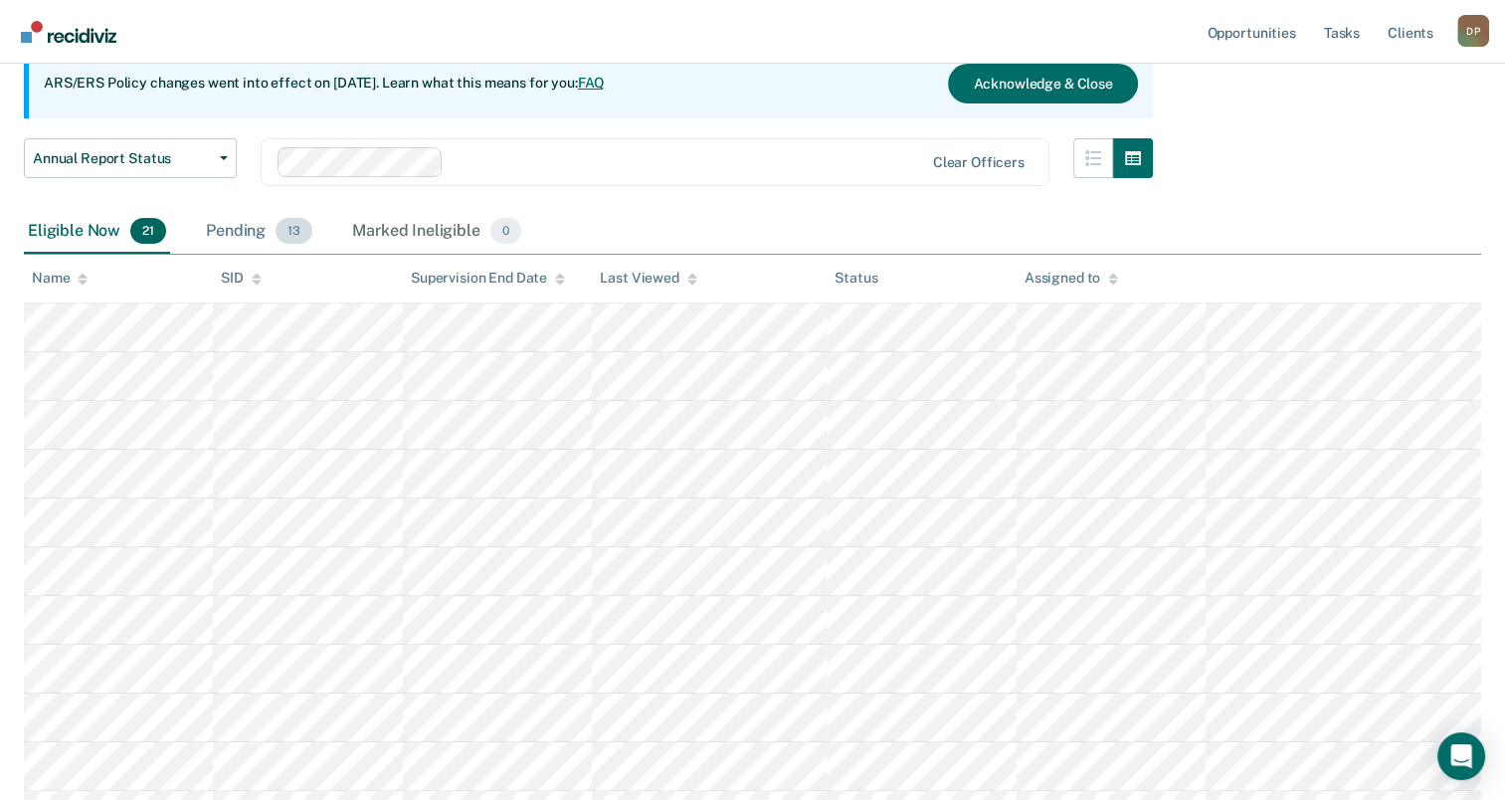
click at [247, 225] on div "Pending 13" at bounding box center [259, 232] width 114 height 44
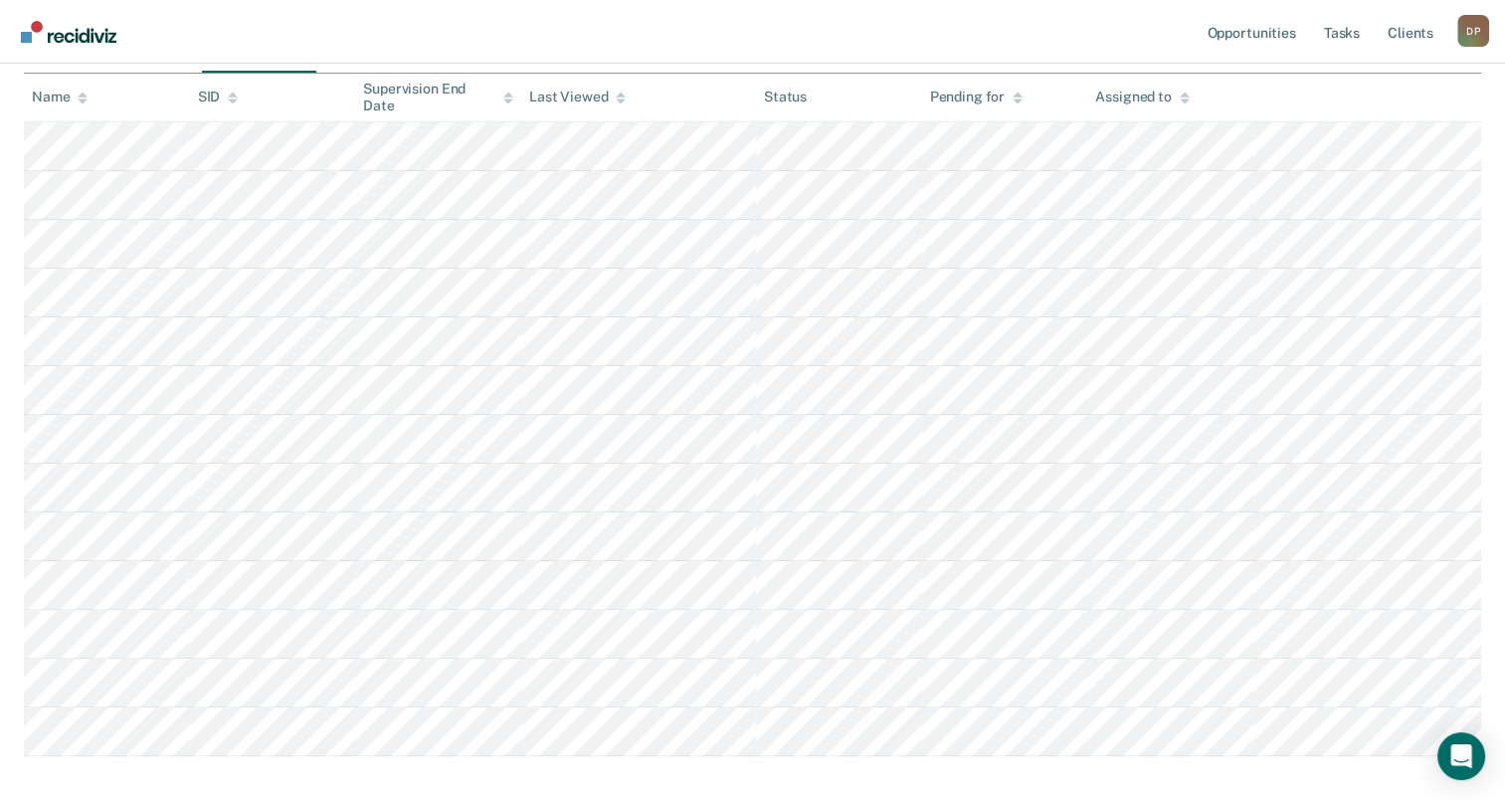
scroll to position [398, 0]
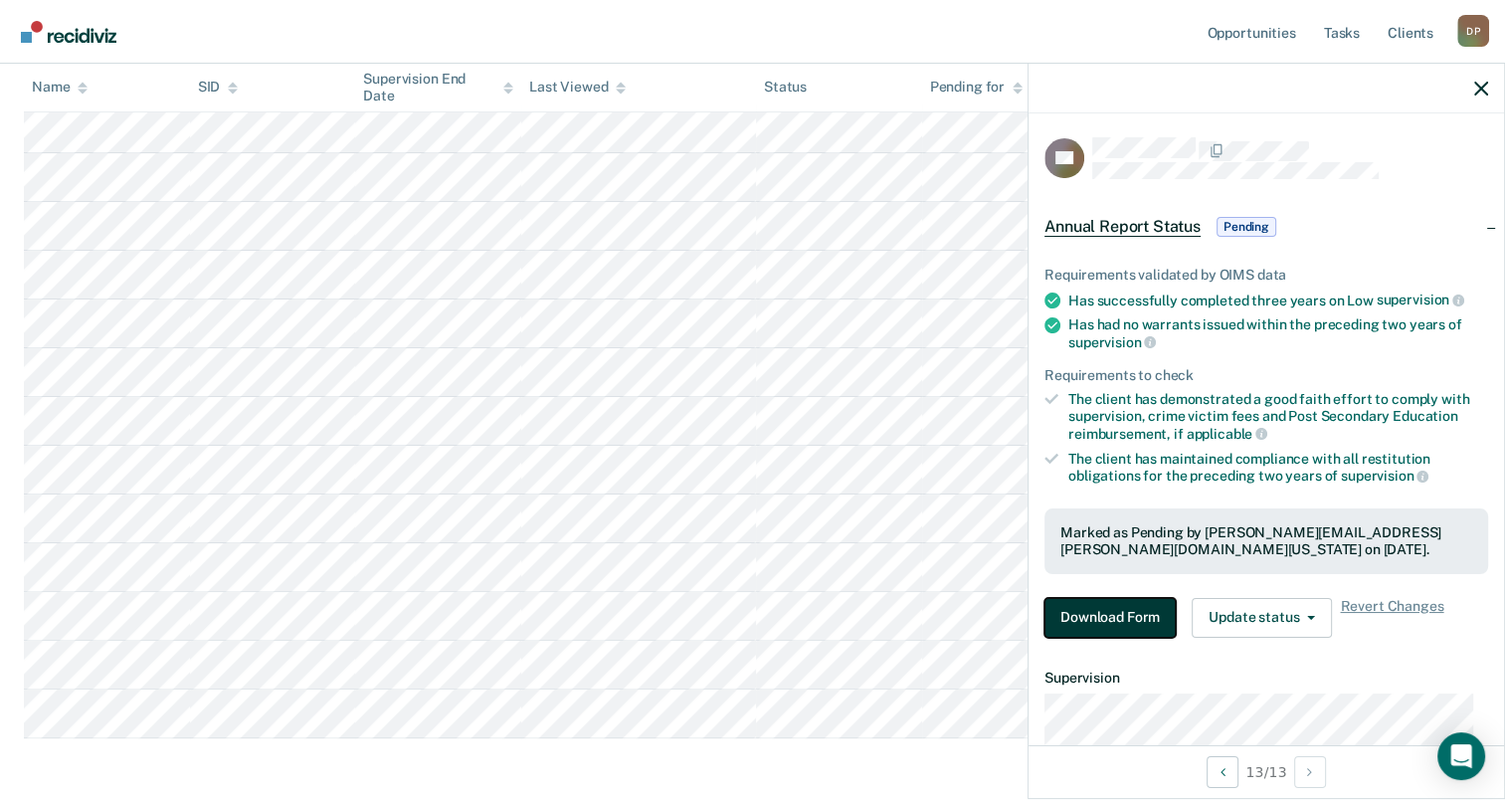
click at [1107, 624] on button "Download Form" at bounding box center [1110, 618] width 131 height 40
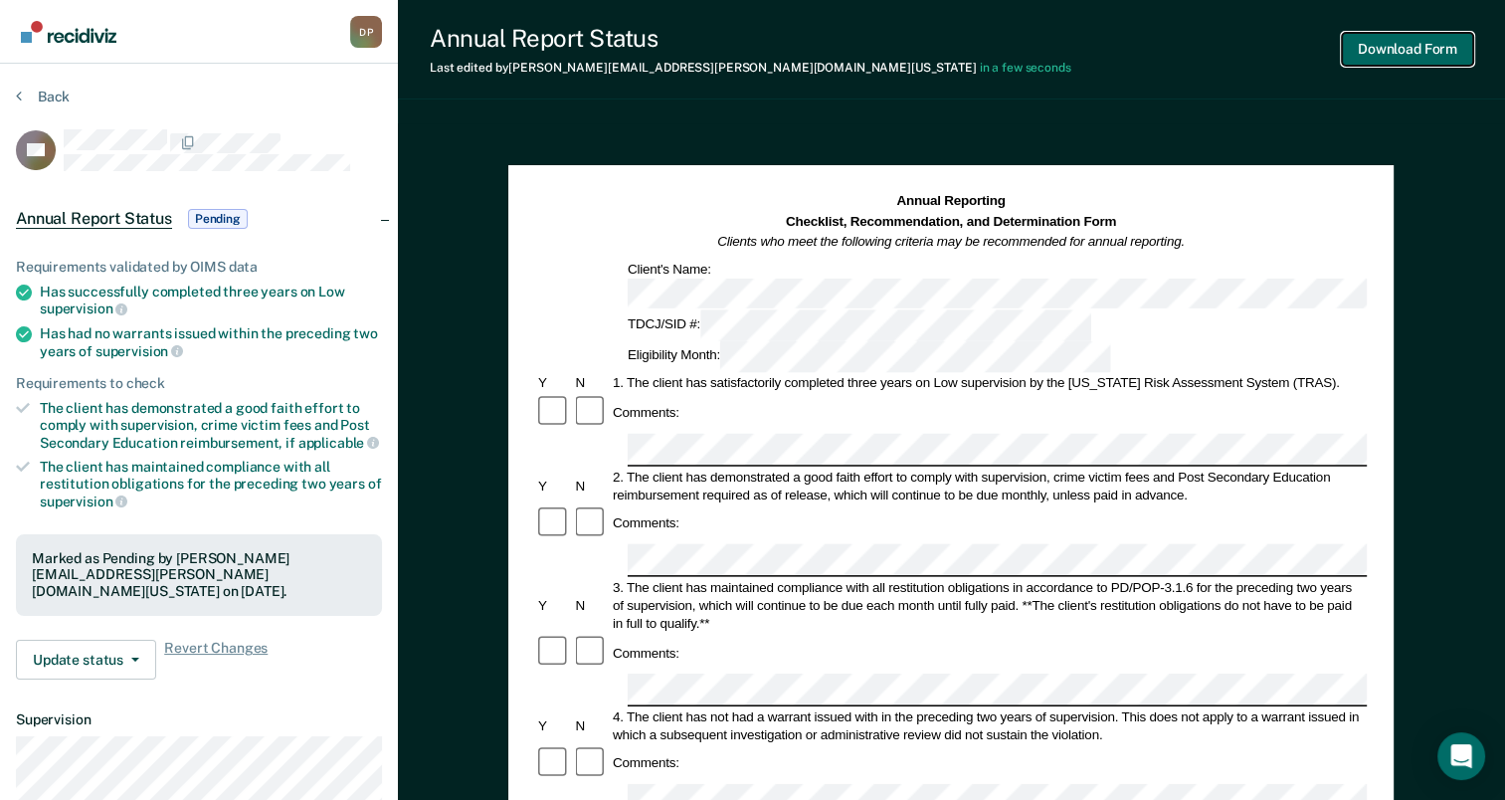
click at [1381, 48] on button "Download Form" at bounding box center [1407, 49] width 131 height 33
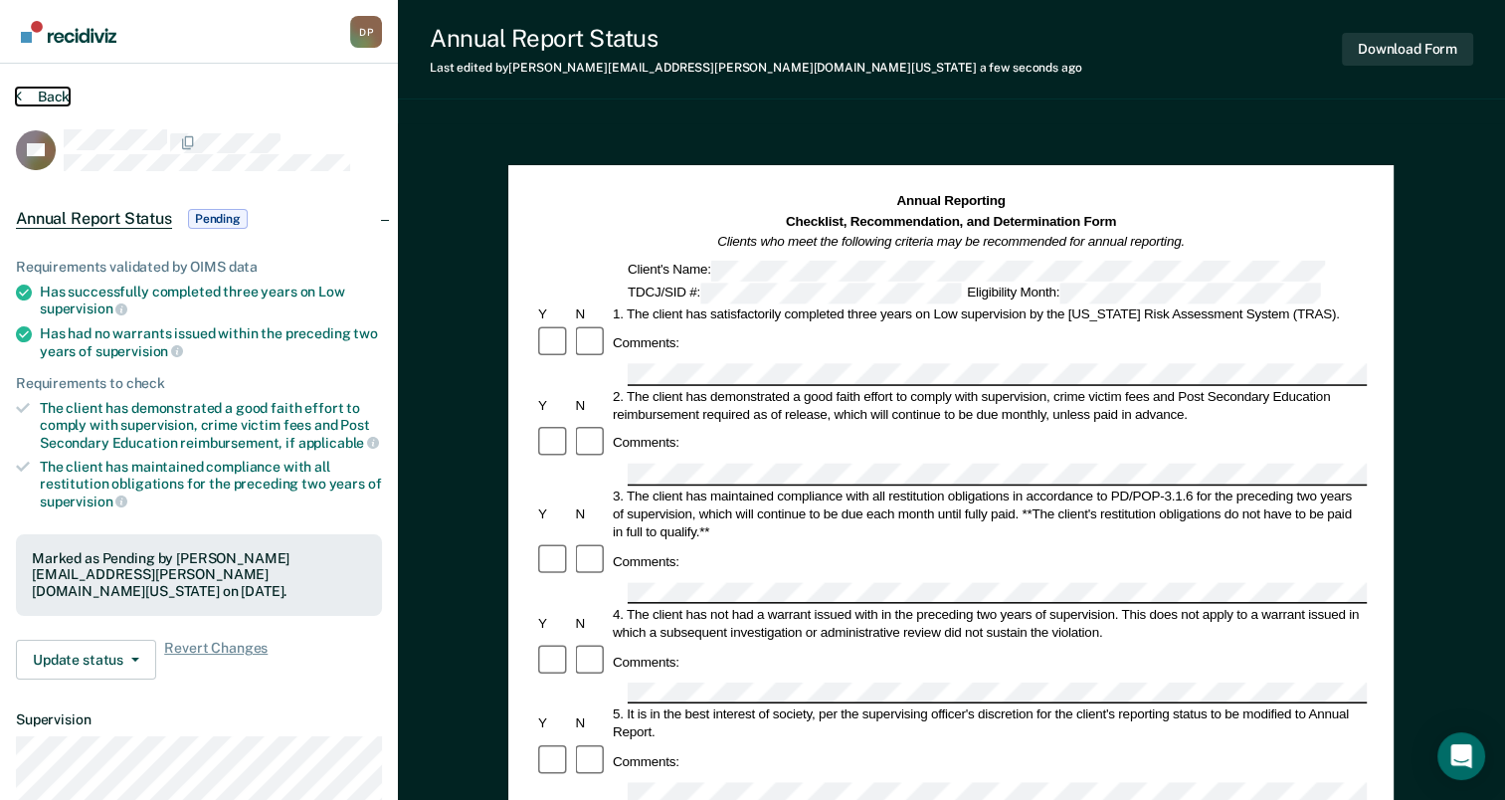
click at [35, 94] on button "Back" at bounding box center [43, 97] width 54 height 18
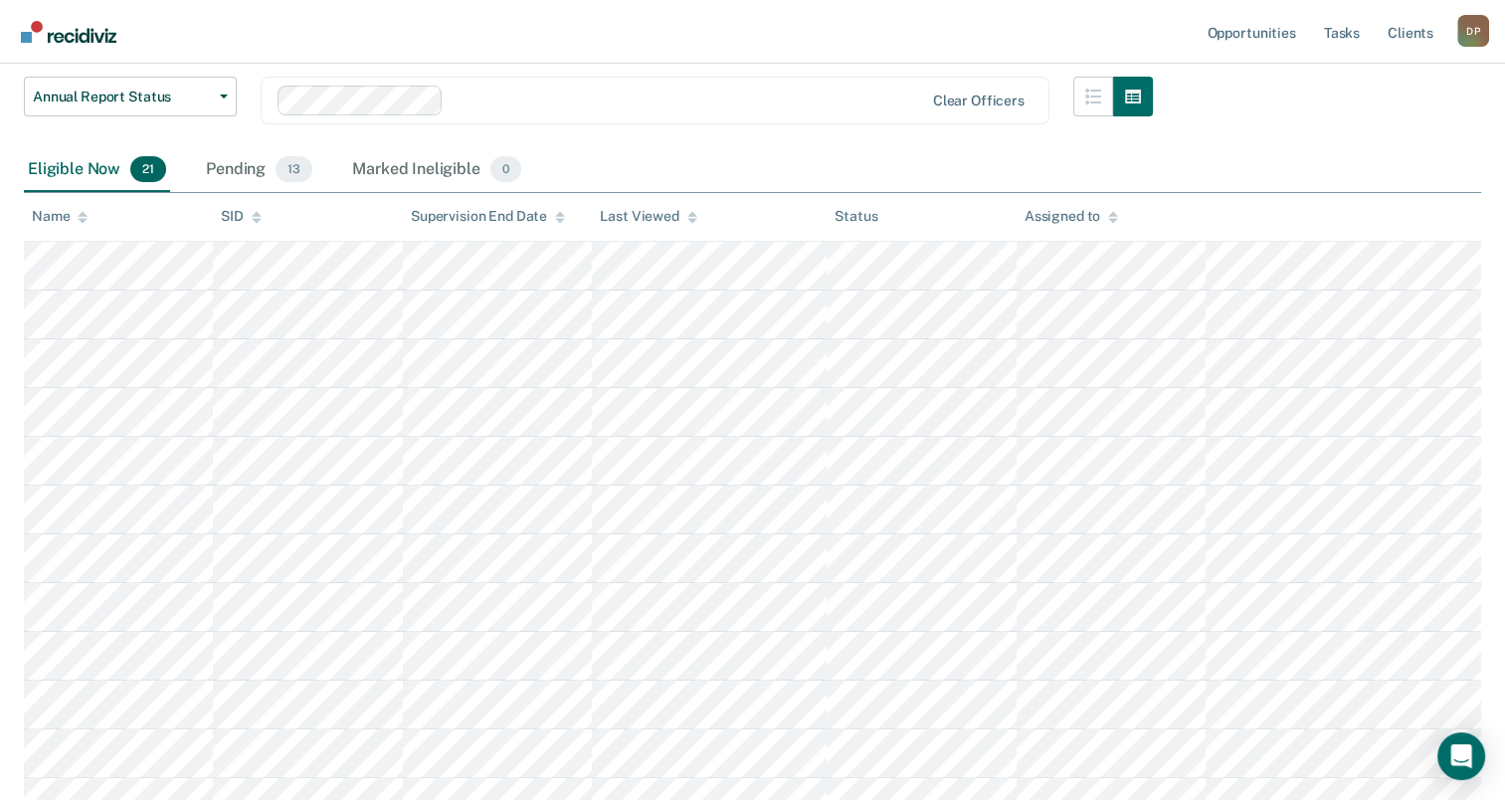
scroll to position [100, 0]
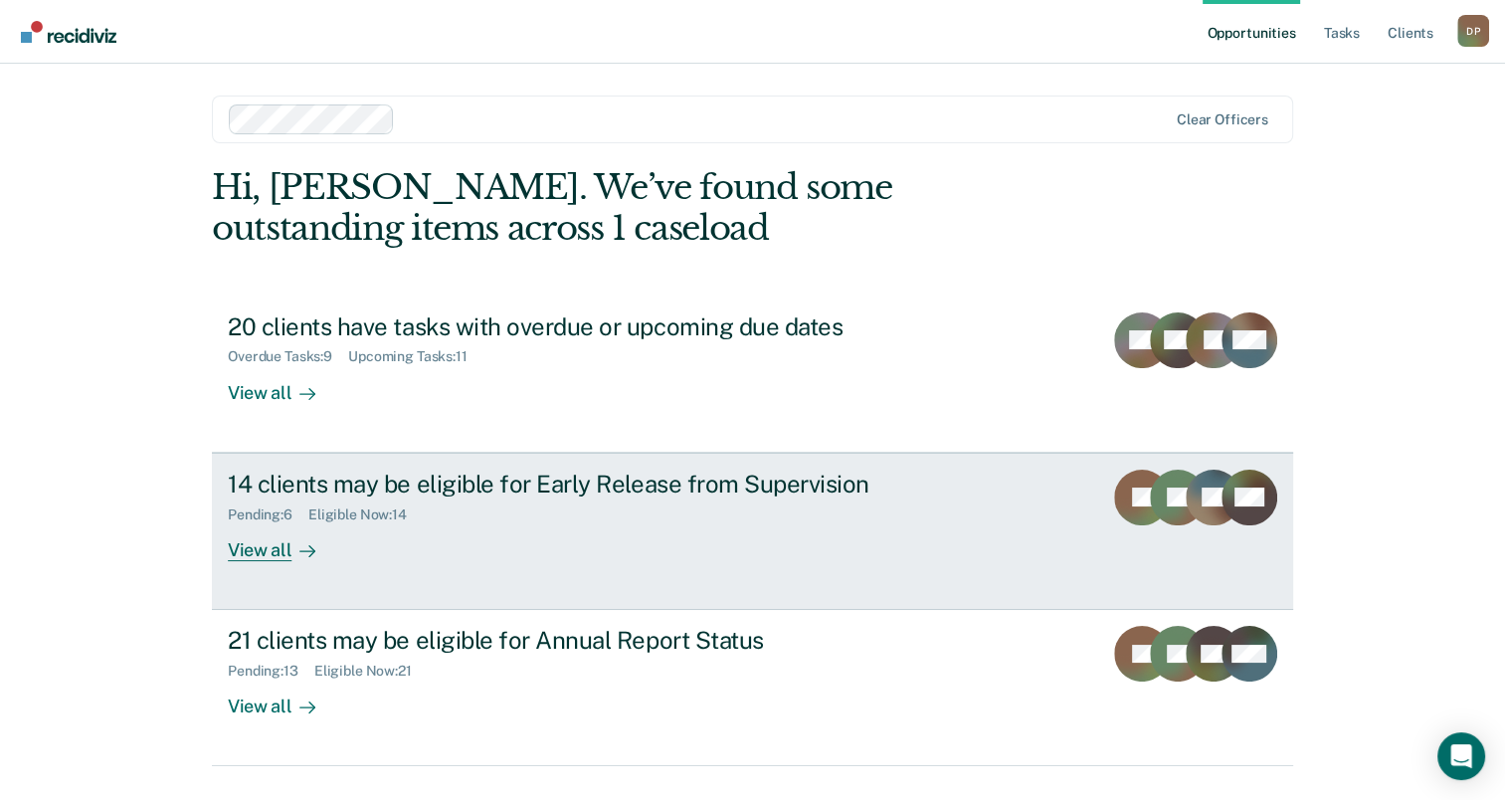
click at [568, 483] on div "14 clients may be eligible for Early Release from Supervision" at bounding box center [577, 484] width 698 height 29
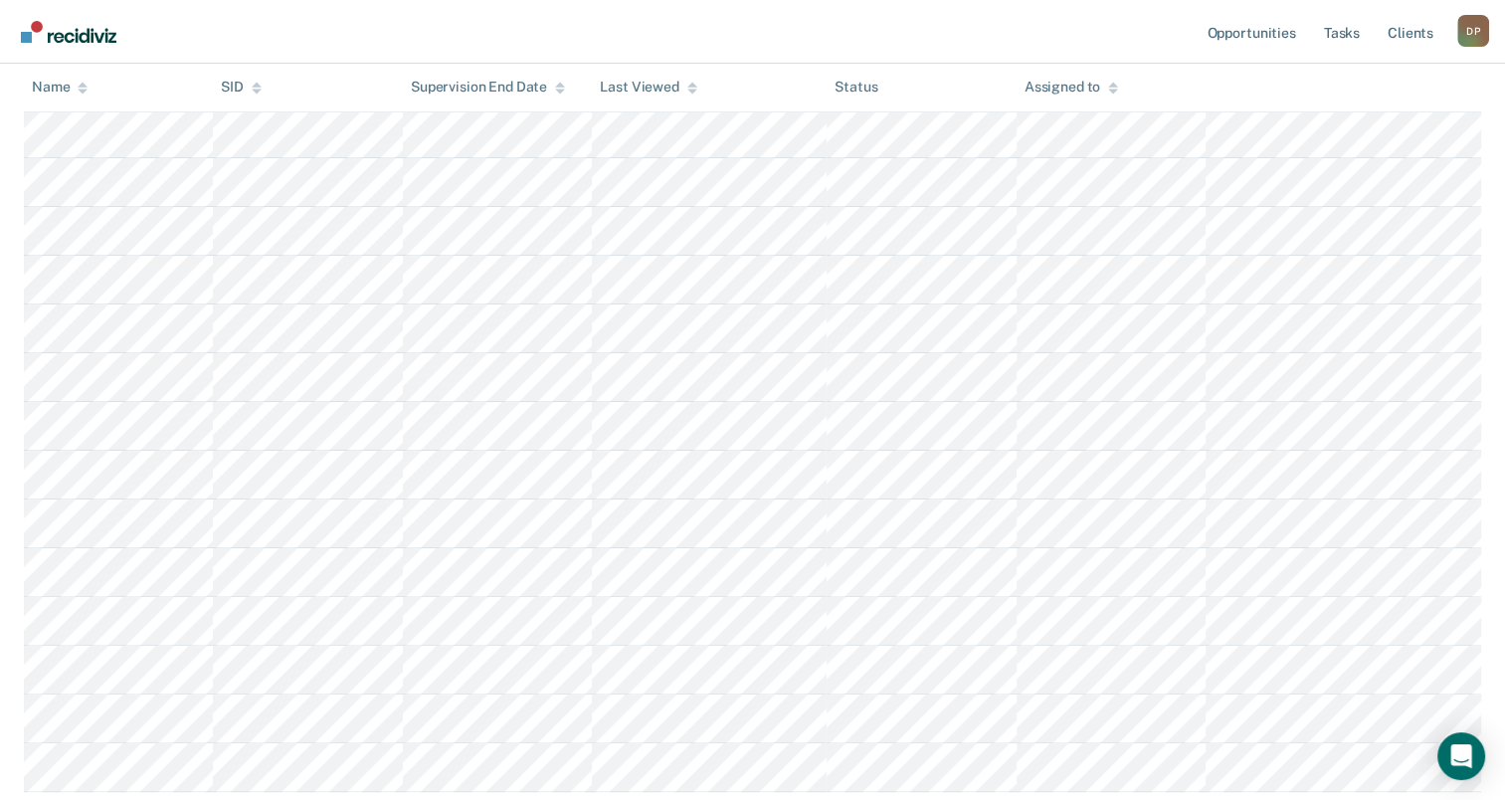
scroll to position [398, 0]
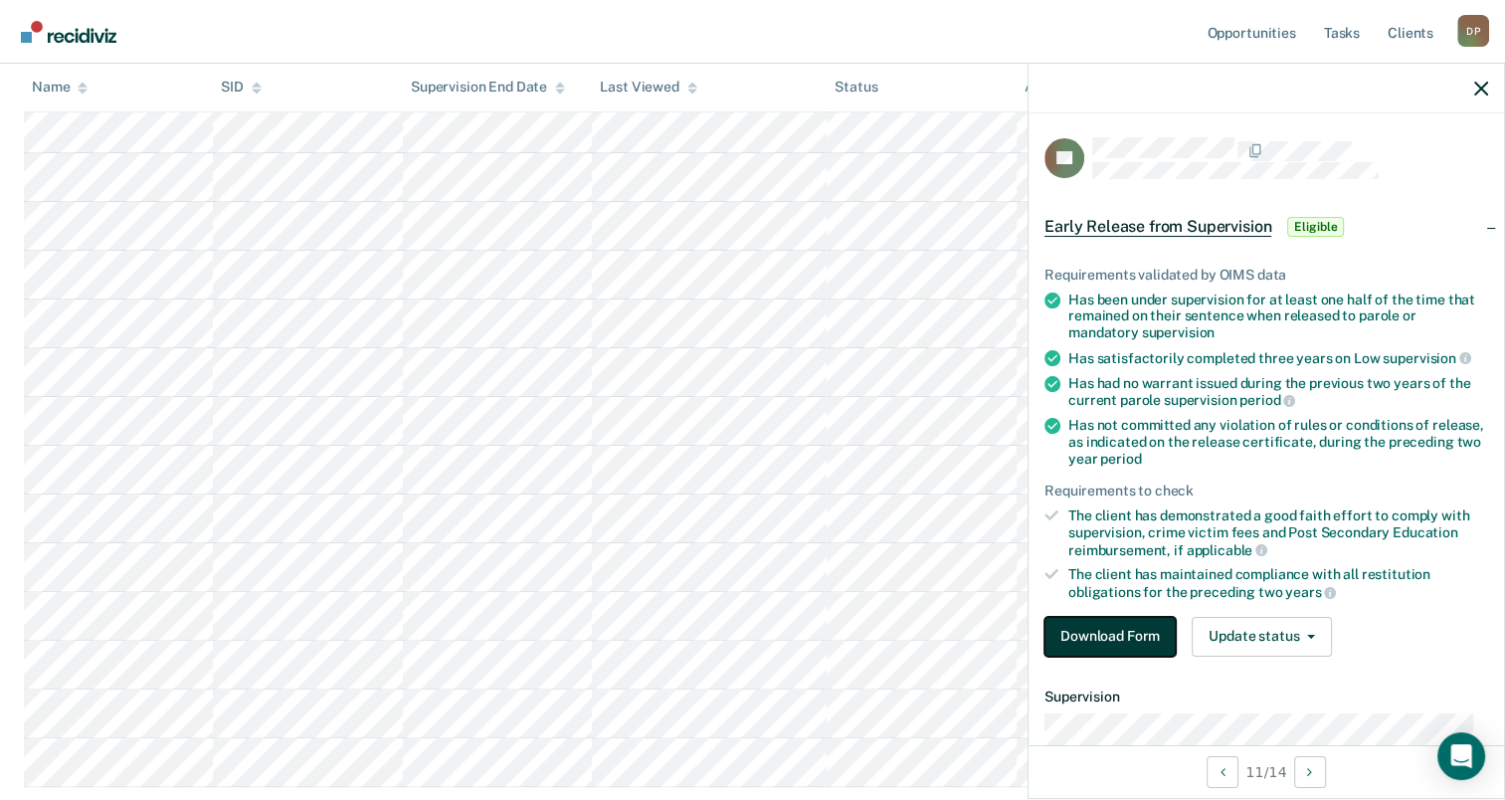
click at [1146, 633] on button "Download Form" at bounding box center [1110, 637] width 131 height 40
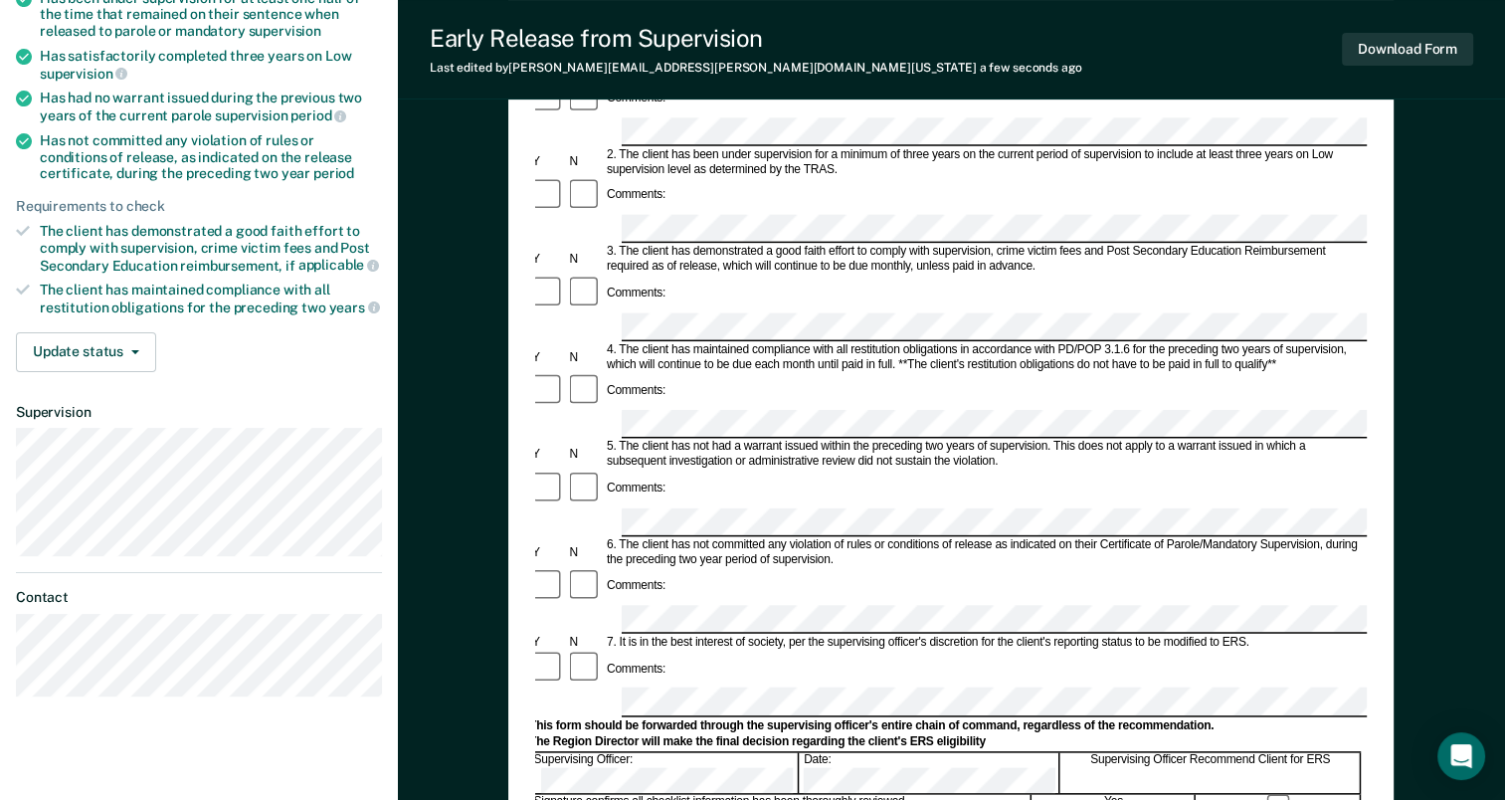
scroll to position [100, 0]
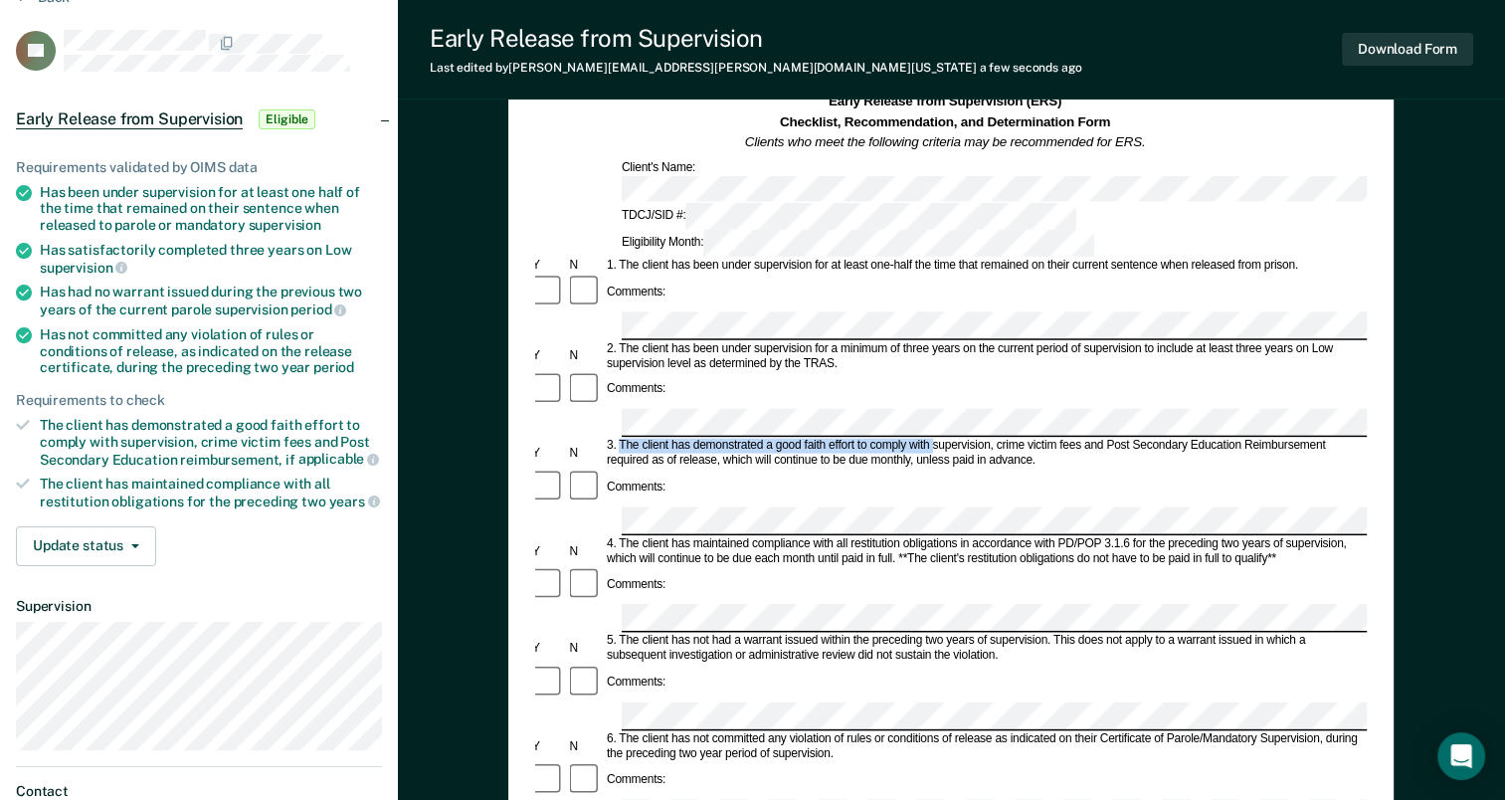
drag, startPoint x: 621, startPoint y: 344, endPoint x: 933, endPoint y: 345, distance: 312.4
click at [933, 439] on div "3. The client has demonstrated a good faith effort to comply with supervision, …" at bounding box center [982, 454] width 757 height 30
drag, startPoint x: 933, startPoint y: 345, endPoint x: 919, endPoint y: 345, distance: 13.9
copy div "The client has demonstrated a good faith effort to comply with"
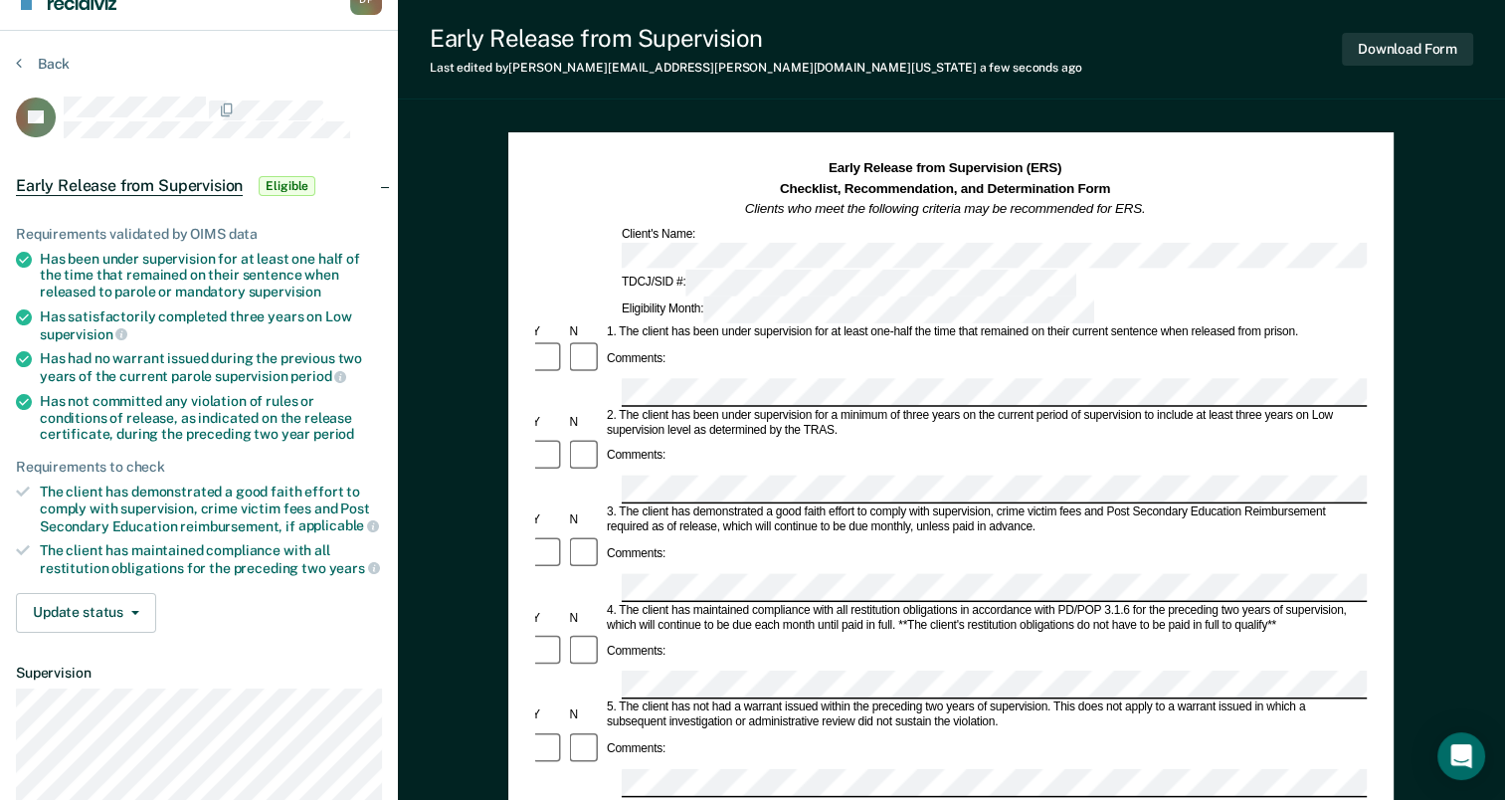
scroll to position [0, 0]
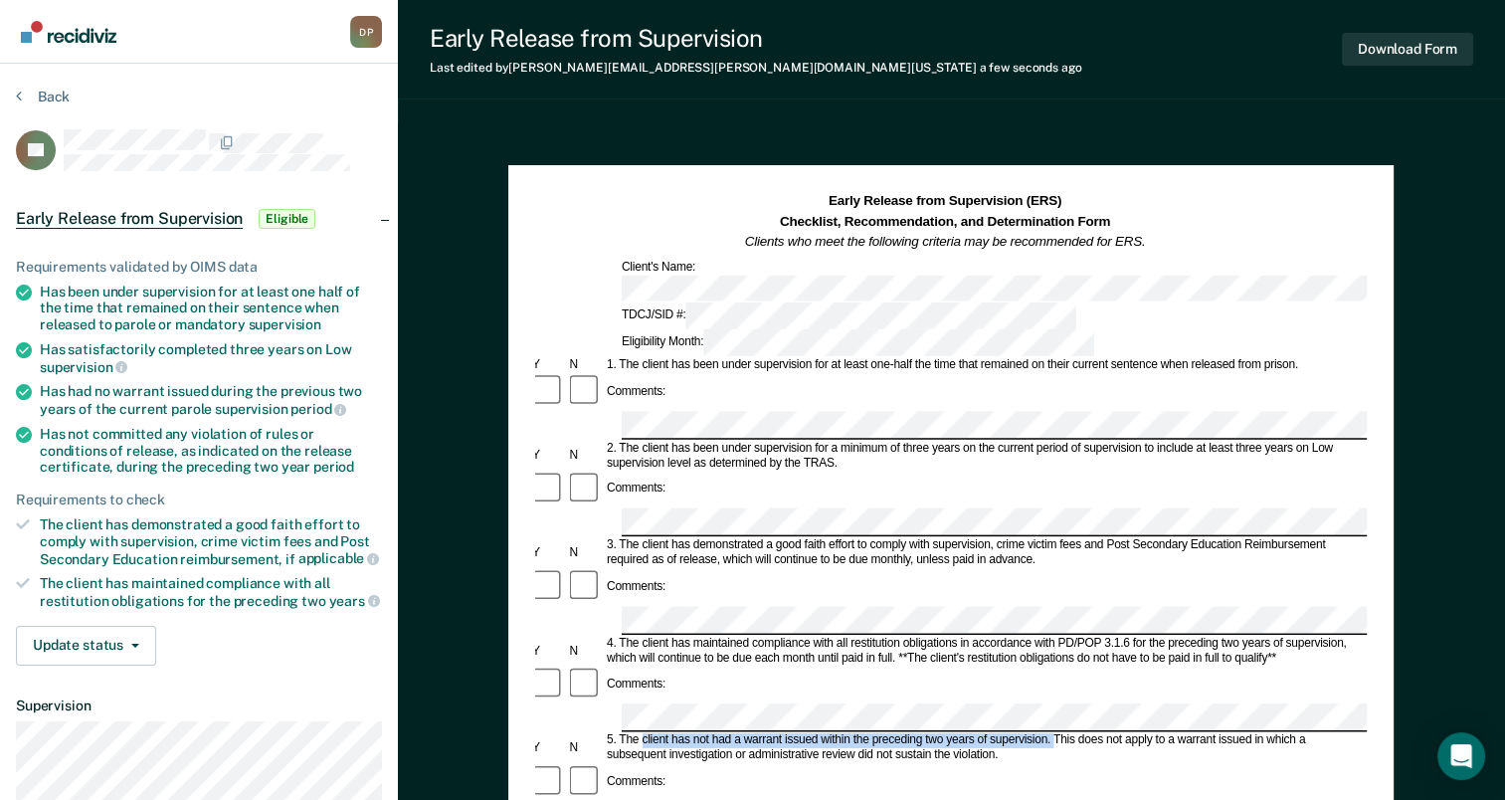
drag, startPoint x: 644, startPoint y: 597, endPoint x: 1053, endPoint y: 605, distance: 409.0
click at [1053, 733] on div "5. The client has not had a warrant issued within the preceding two years of su…" at bounding box center [982, 748] width 757 height 30
drag, startPoint x: 1053, startPoint y: 605, endPoint x: 1023, endPoint y: 597, distance: 30.9
copy div "client has not had a warrant issued within the preceding two years of supervisi…"
drag, startPoint x: 641, startPoint y: 675, endPoint x: 992, endPoint y: 673, distance: 351.2
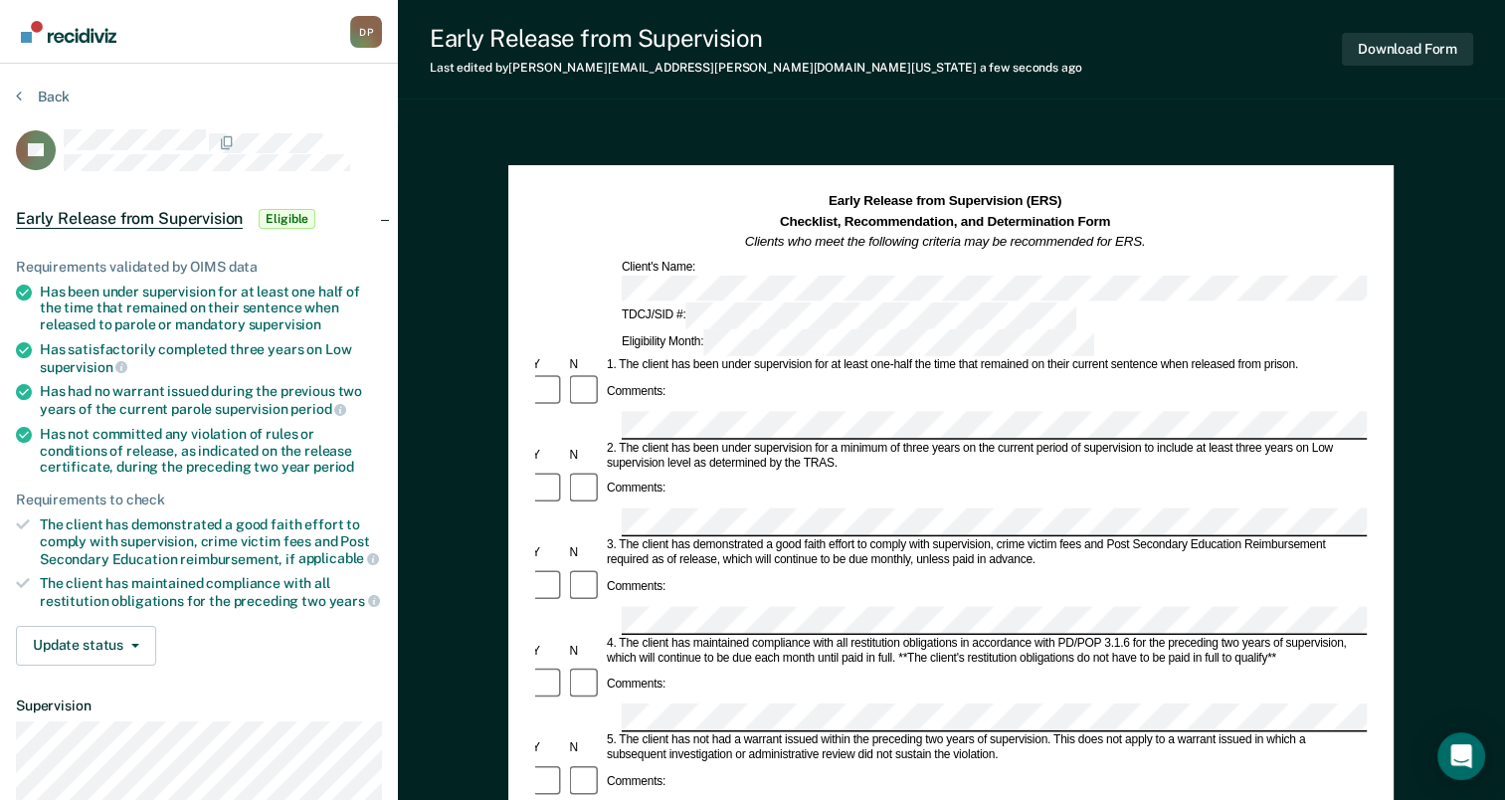
drag, startPoint x: 992, startPoint y: 673, endPoint x: 969, endPoint y: 676, distance: 23.1
copy div "client has not committed any violation of rules or conditions of release"
drag, startPoint x: 1324, startPoint y: 675, endPoint x: 1356, endPoint y: 686, distance: 33.7
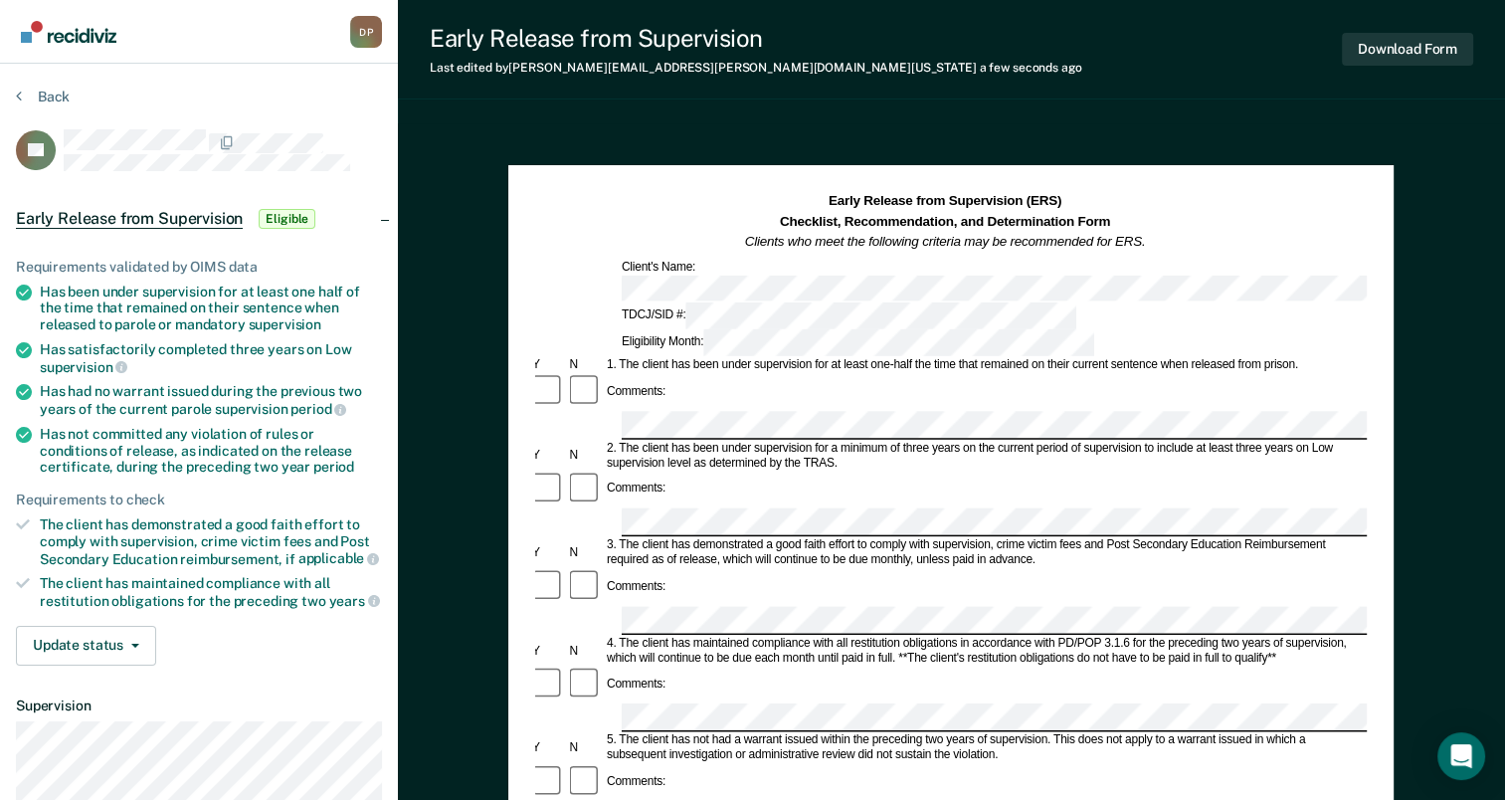
copy div "during the preceding two year period of supervision."
drag, startPoint x: 982, startPoint y: 203, endPoint x: 962, endPoint y: 206, distance: 20.1
click at [962, 206] on strong "Early Release from Supervision (ERS)" at bounding box center [945, 201] width 233 height 15
click at [1441, 50] on button "Download Form" at bounding box center [1407, 49] width 131 height 33
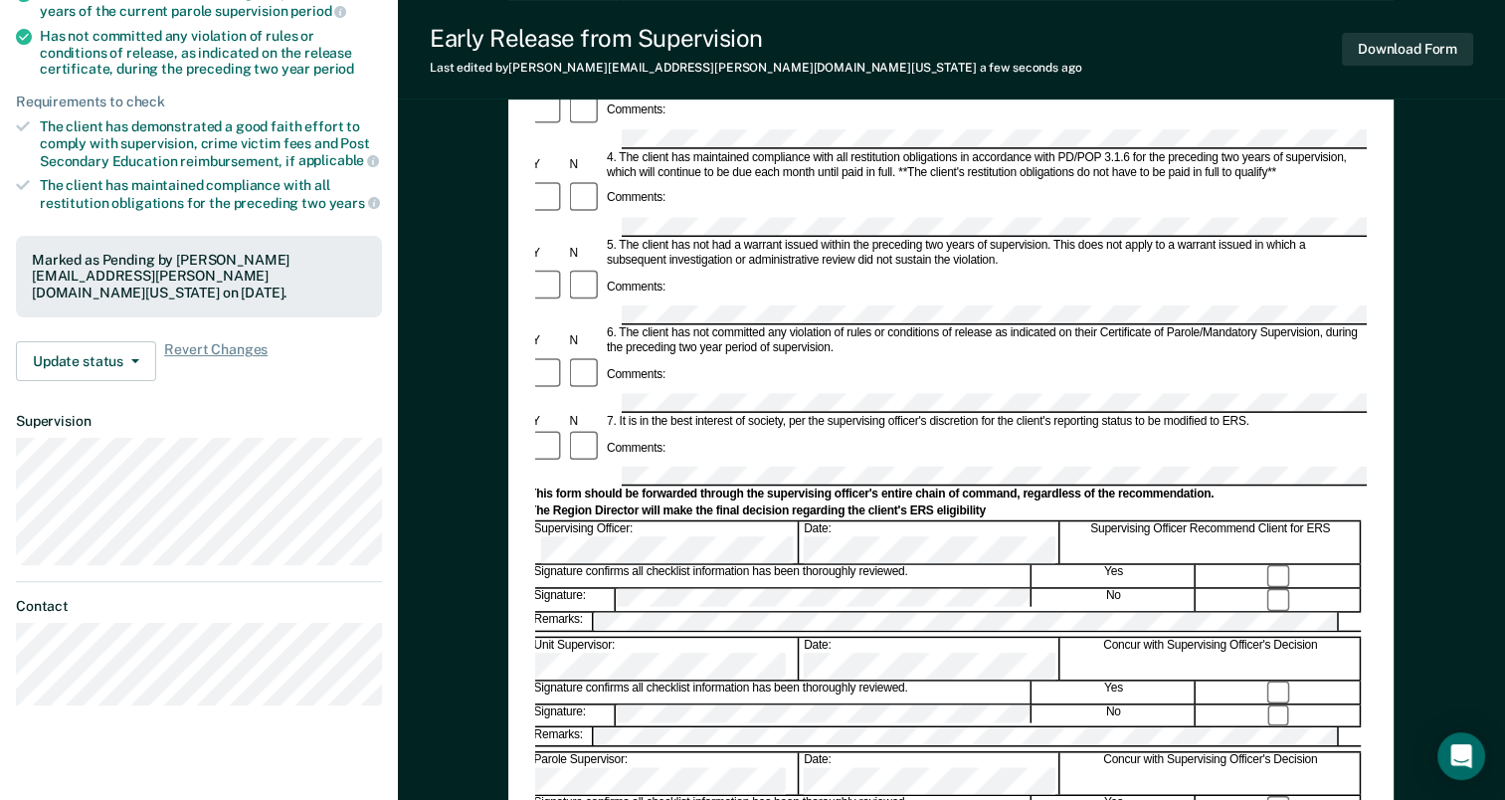
scroll to position [100, 0]
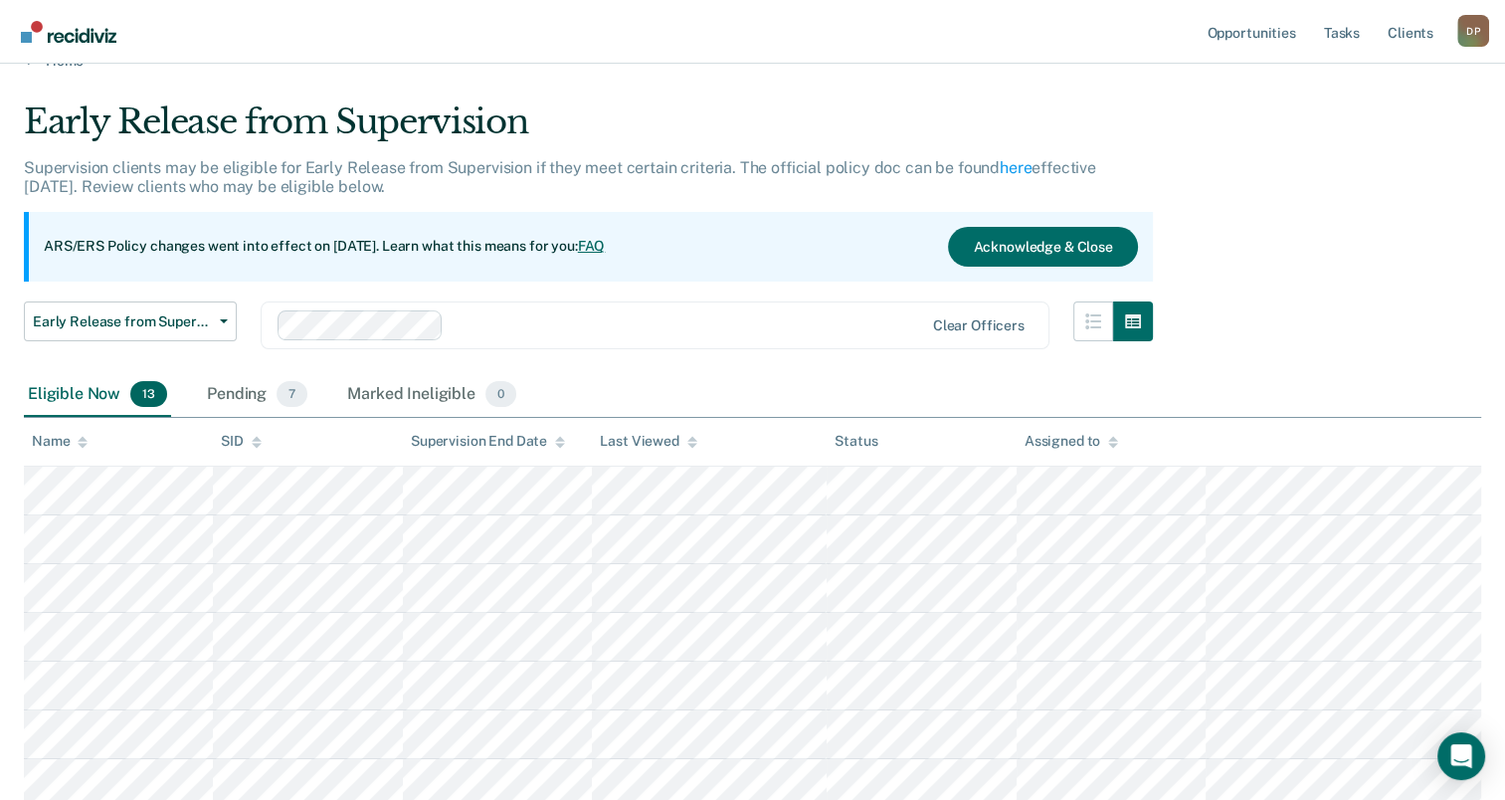
scroll to position [299, 0]
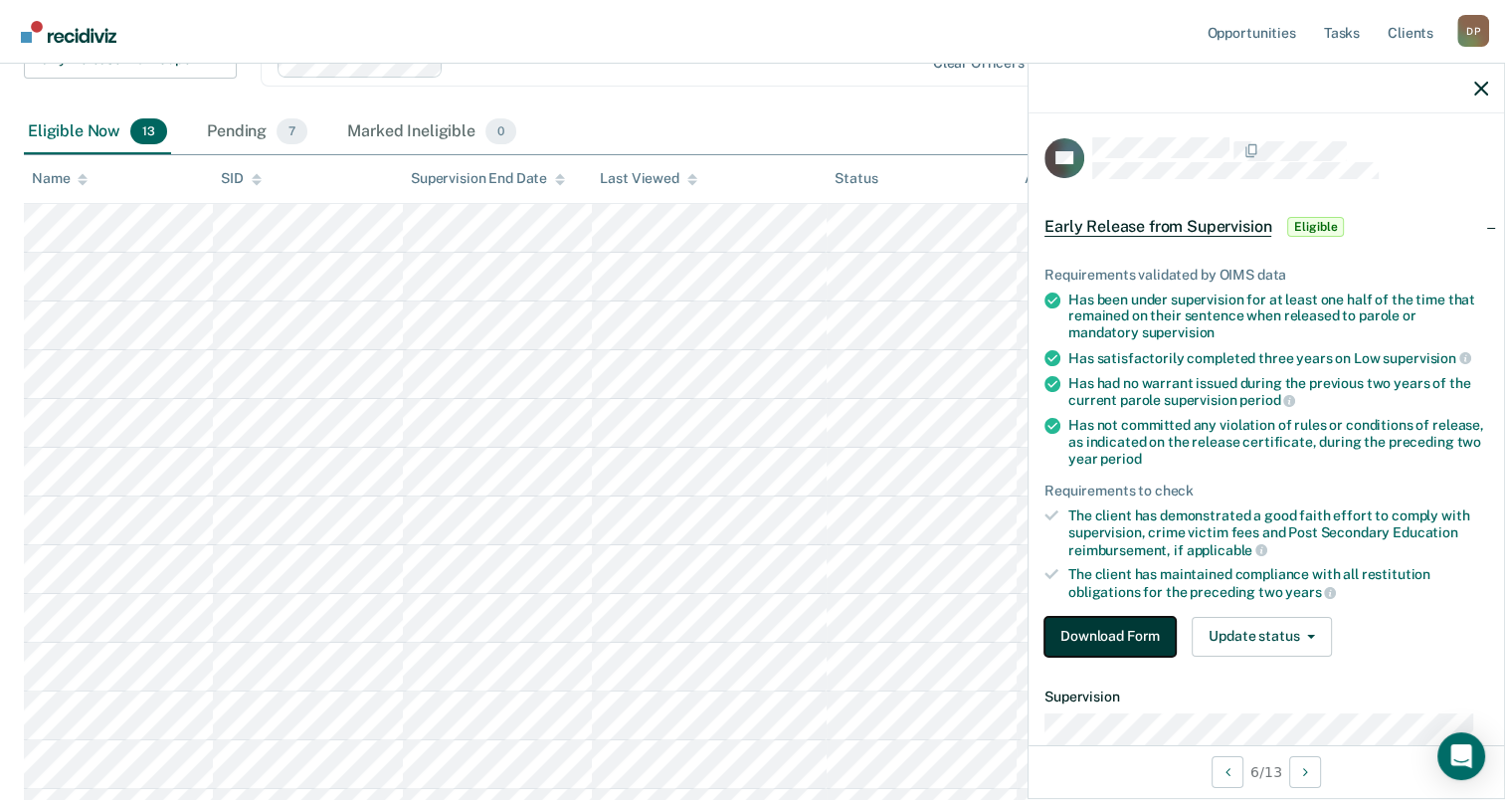
click at [1129, 626] on button "Download Form" at bounding box center [1110, 637] width 131 height 40
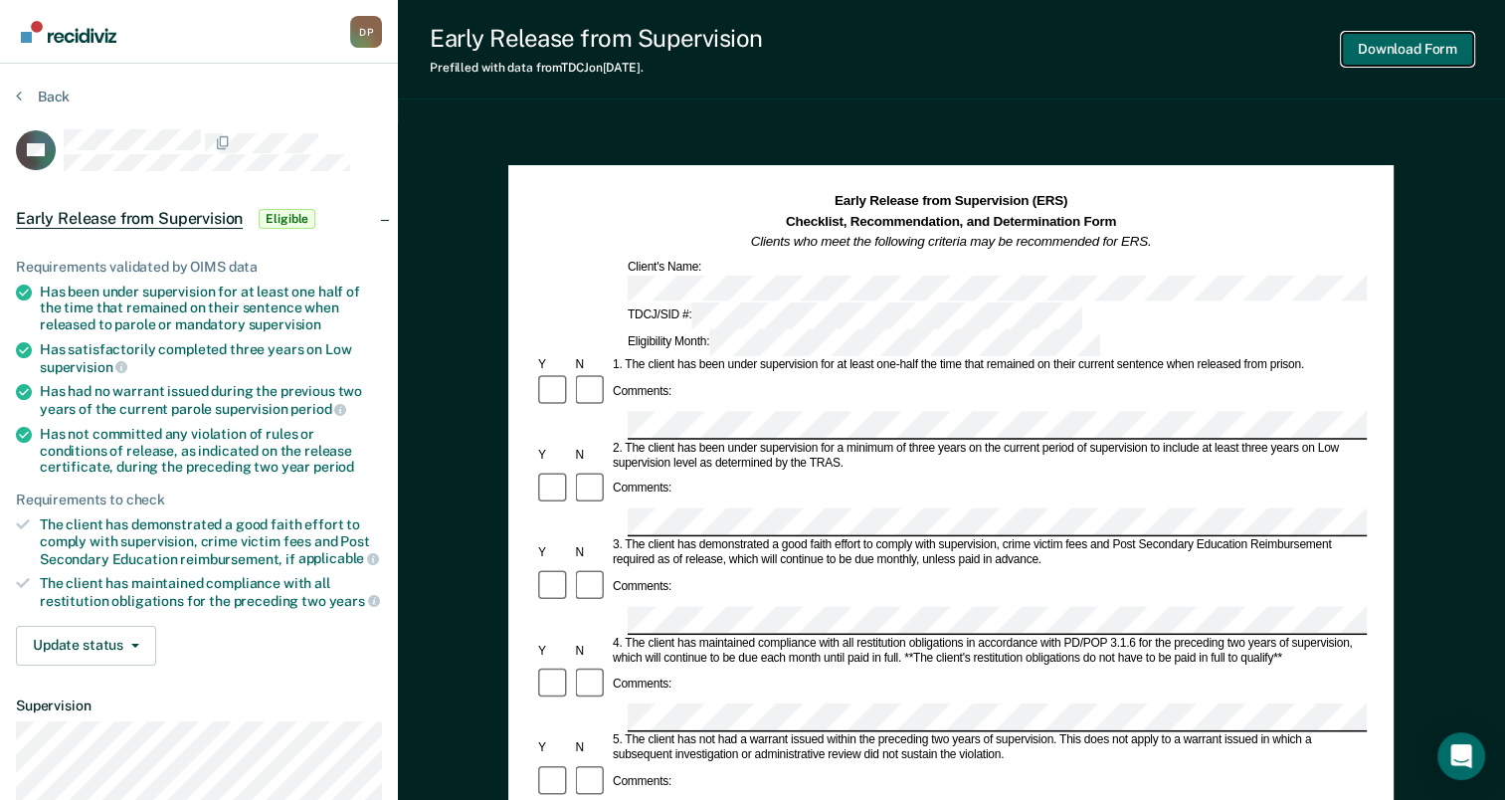
click at [1389, 51] on button "Download Form" at bounding box center [1407, 49] width 131 height 33
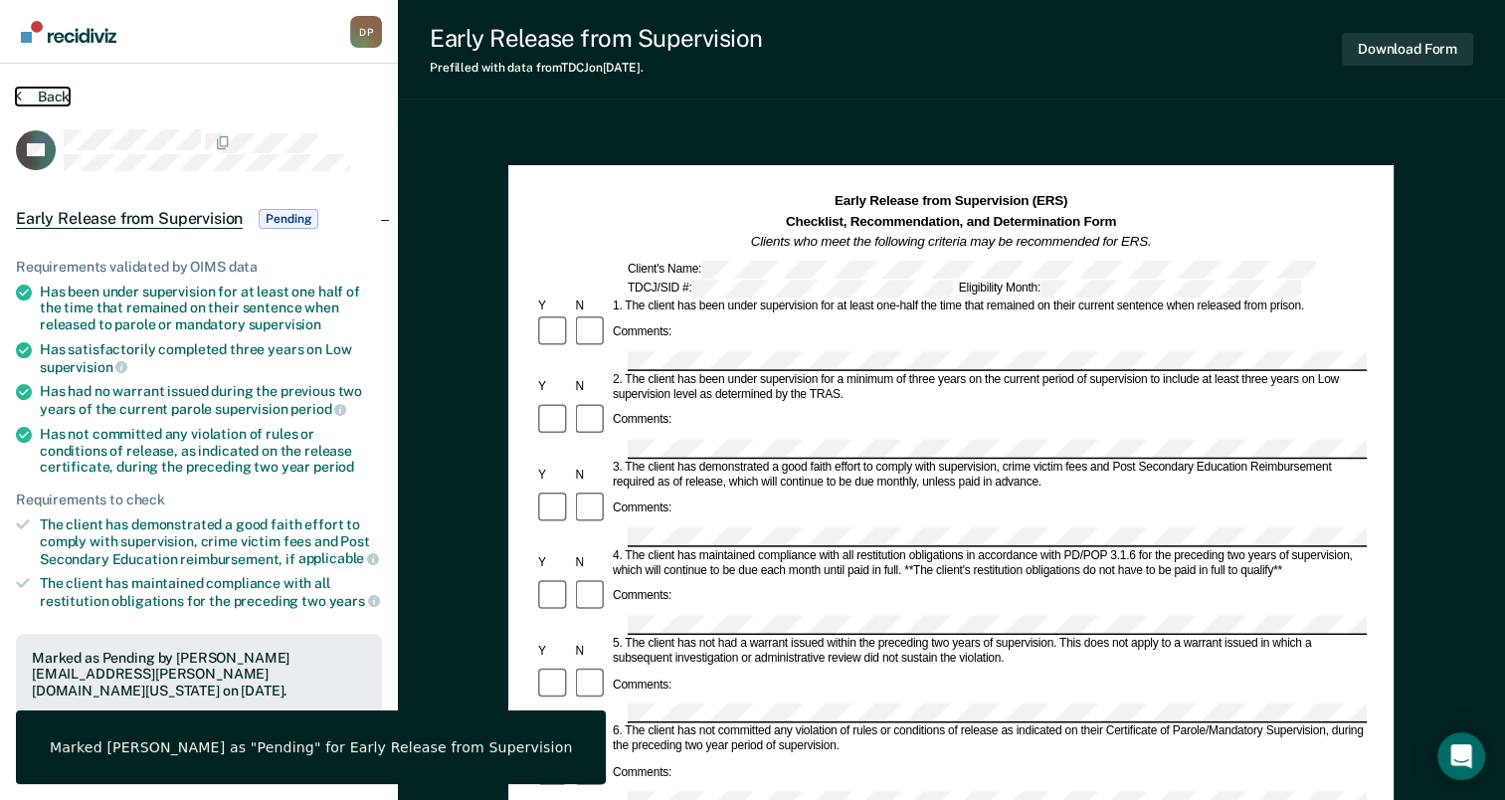
click at [52, 92] on button "Back" at bounding box center [43, 97] width 54 height 18
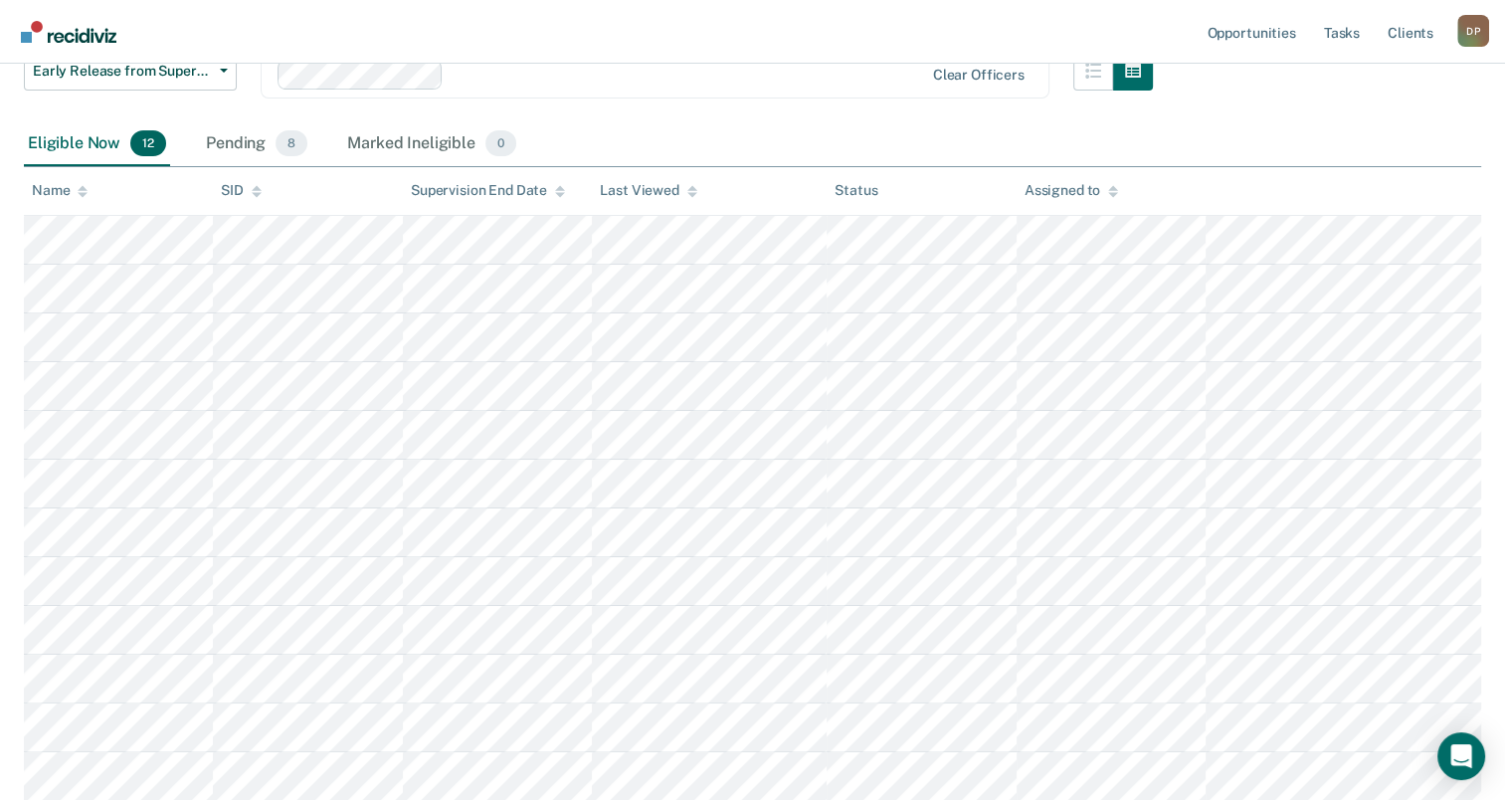
scroll to position [130, 0]
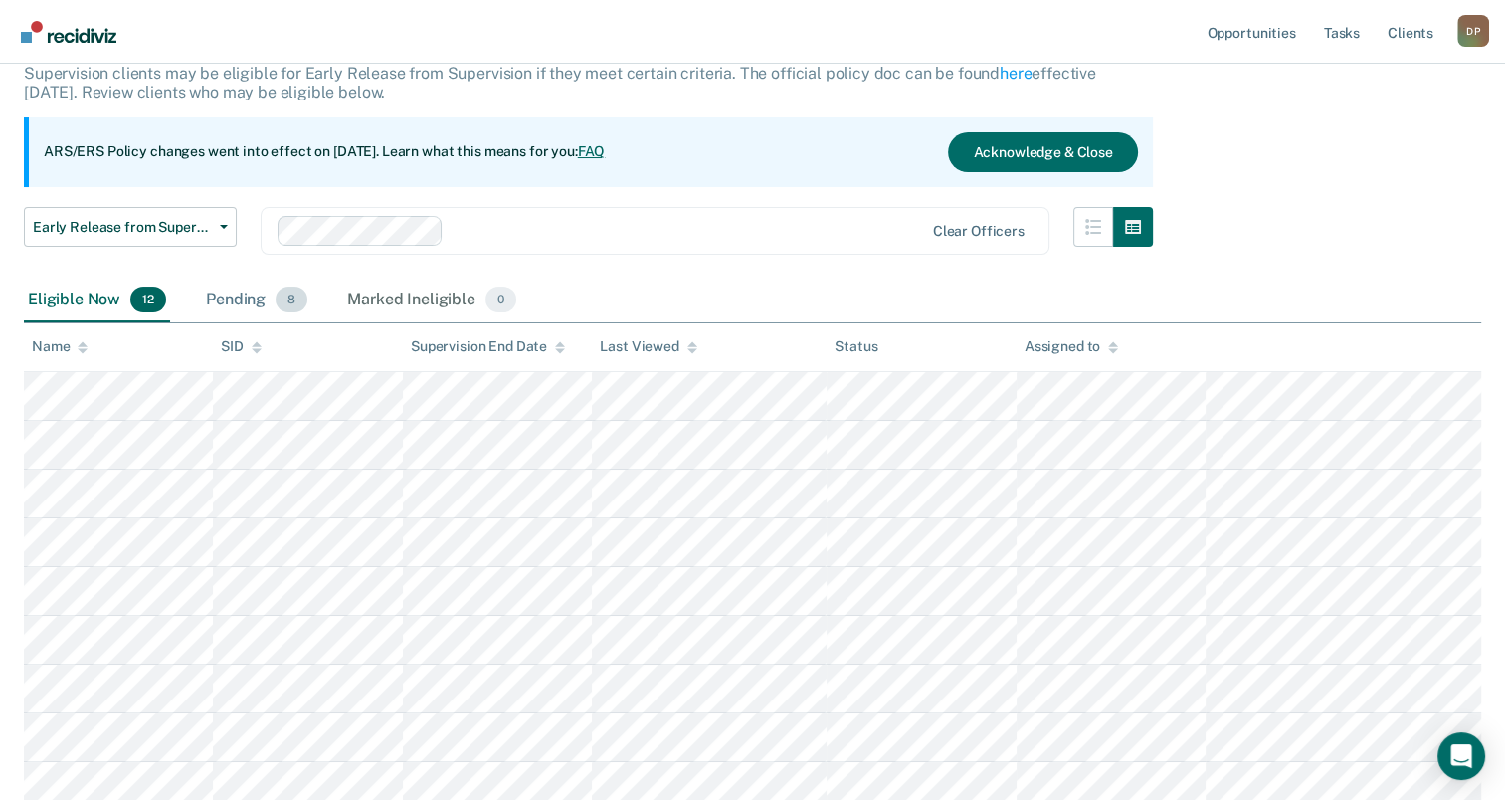
click at [276, 309] on div "Pending 8" at bounding box center [256, 301] width 109 height 44
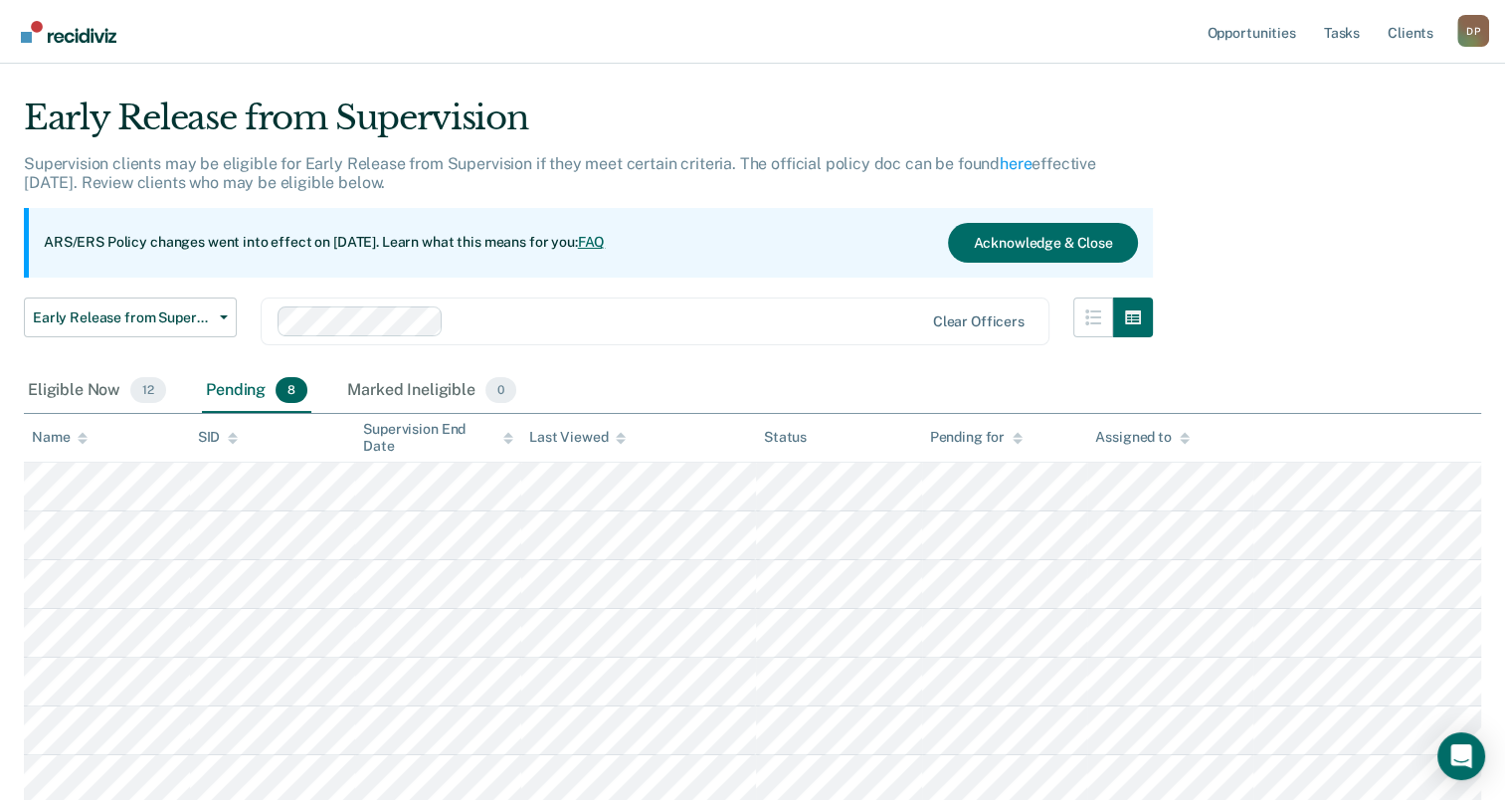
scroll to position [35, 0]
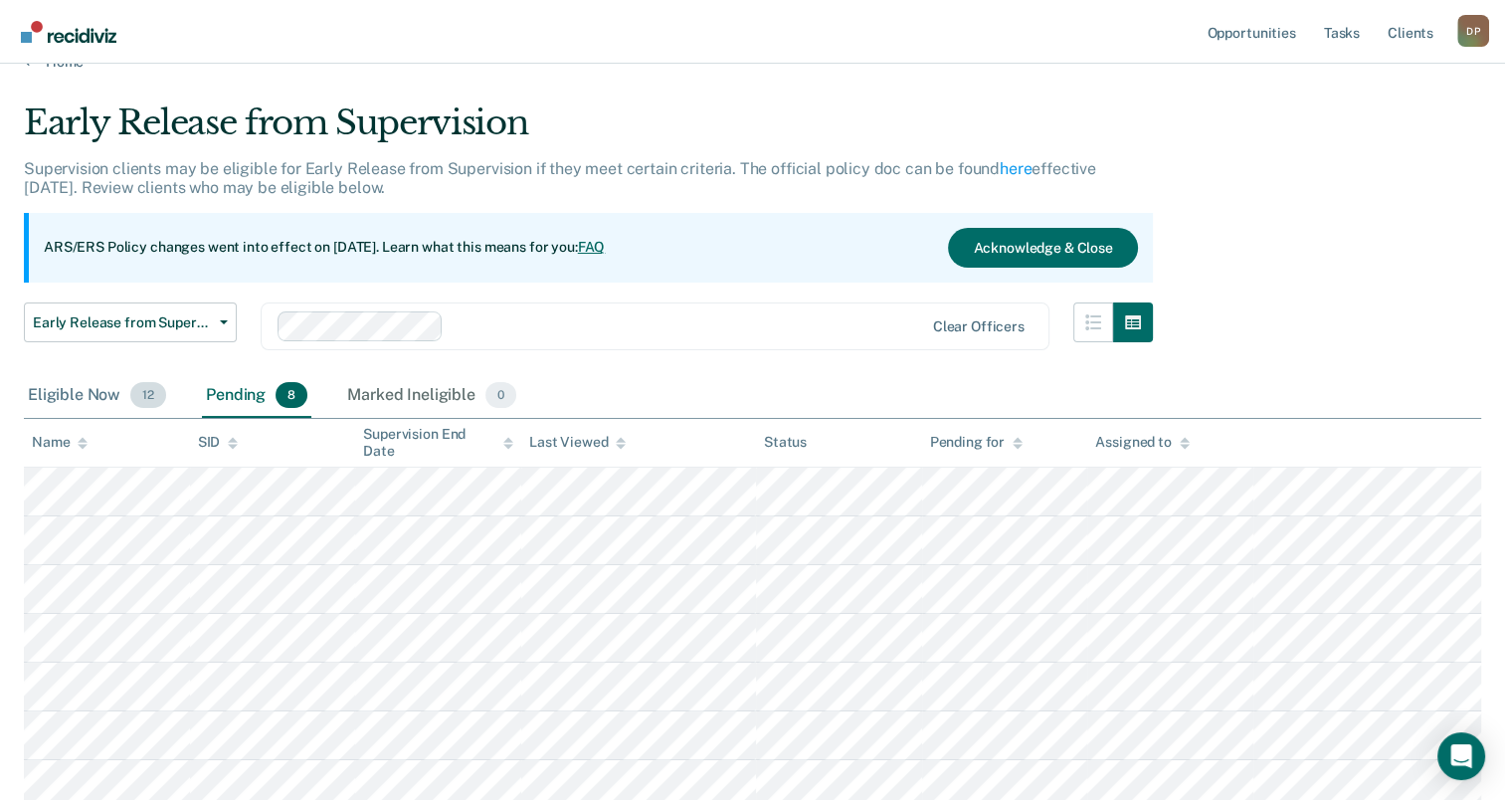
click at [93, 394] on div "Eligible Now 12" at bounding box center [97, 396] width 146 height 44
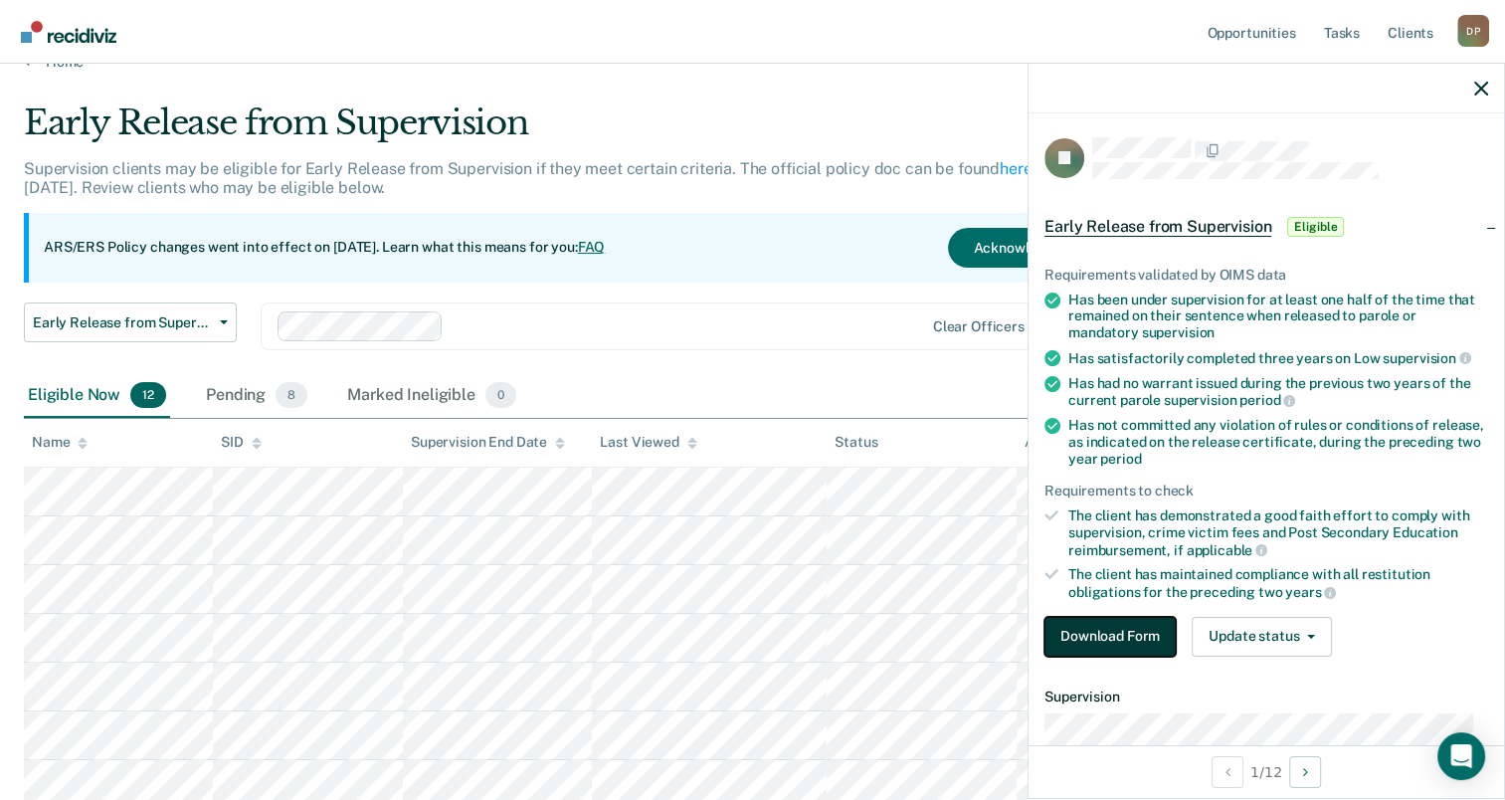
click at [1138, 630] on button "Download Form" at bounding box center [1110, 637] width 131 height 40
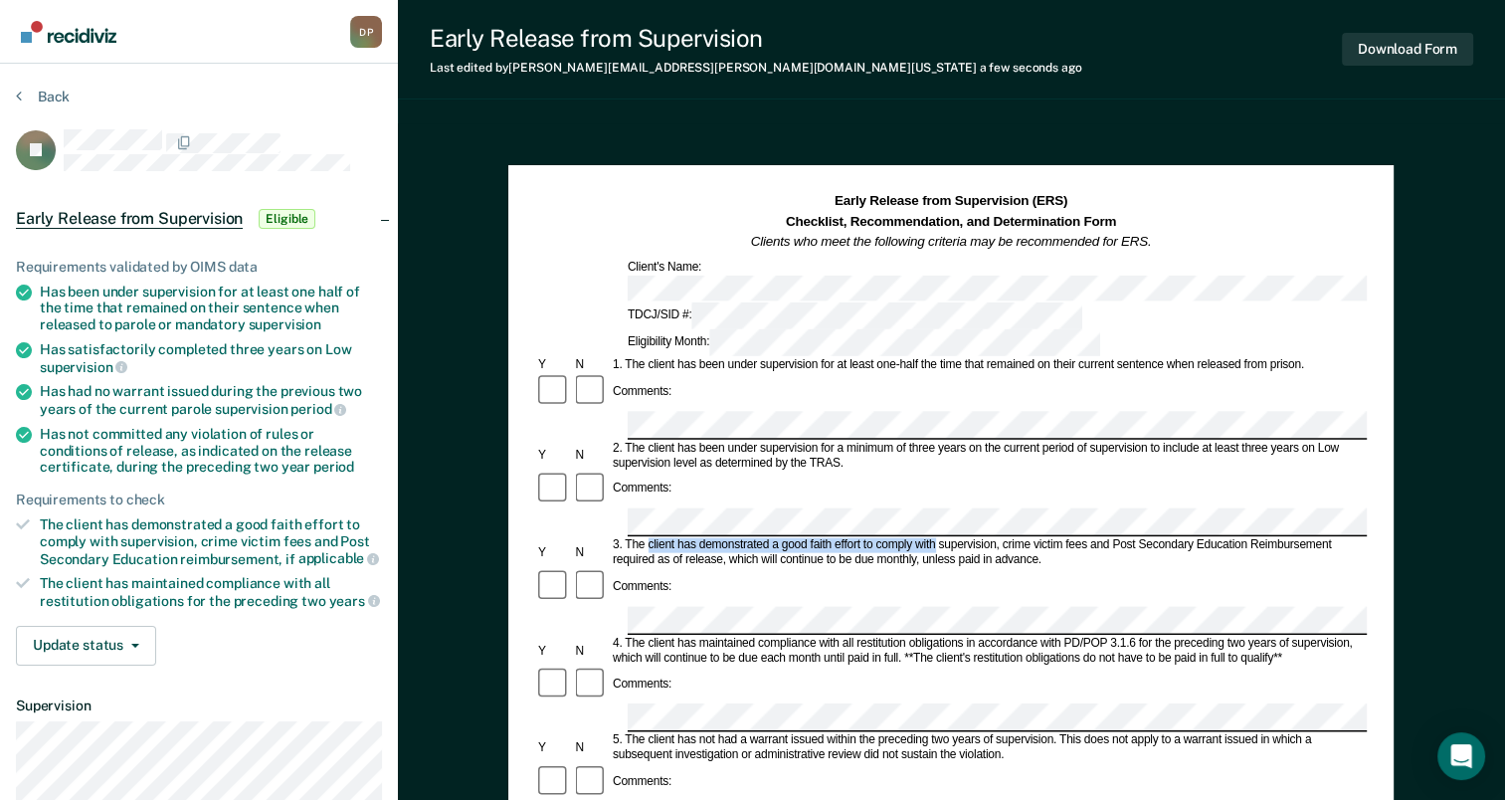
drag, startPoint x: 649, startPoint y: 446, endPoint x: 935, endPoint y: 446, distance: 286.6
click at [935, 538] on div "3. The client has demonstrated a good faith effort to comply with supervision, …" at bounding box center [988, 553] width 757 height 30
drag, startPoint x: 935, startPoint y: 446, endPoint x: 918, endPoint y: 439, distance: 18.3
copy div "client has demonstrated a good faith effort to comply with"
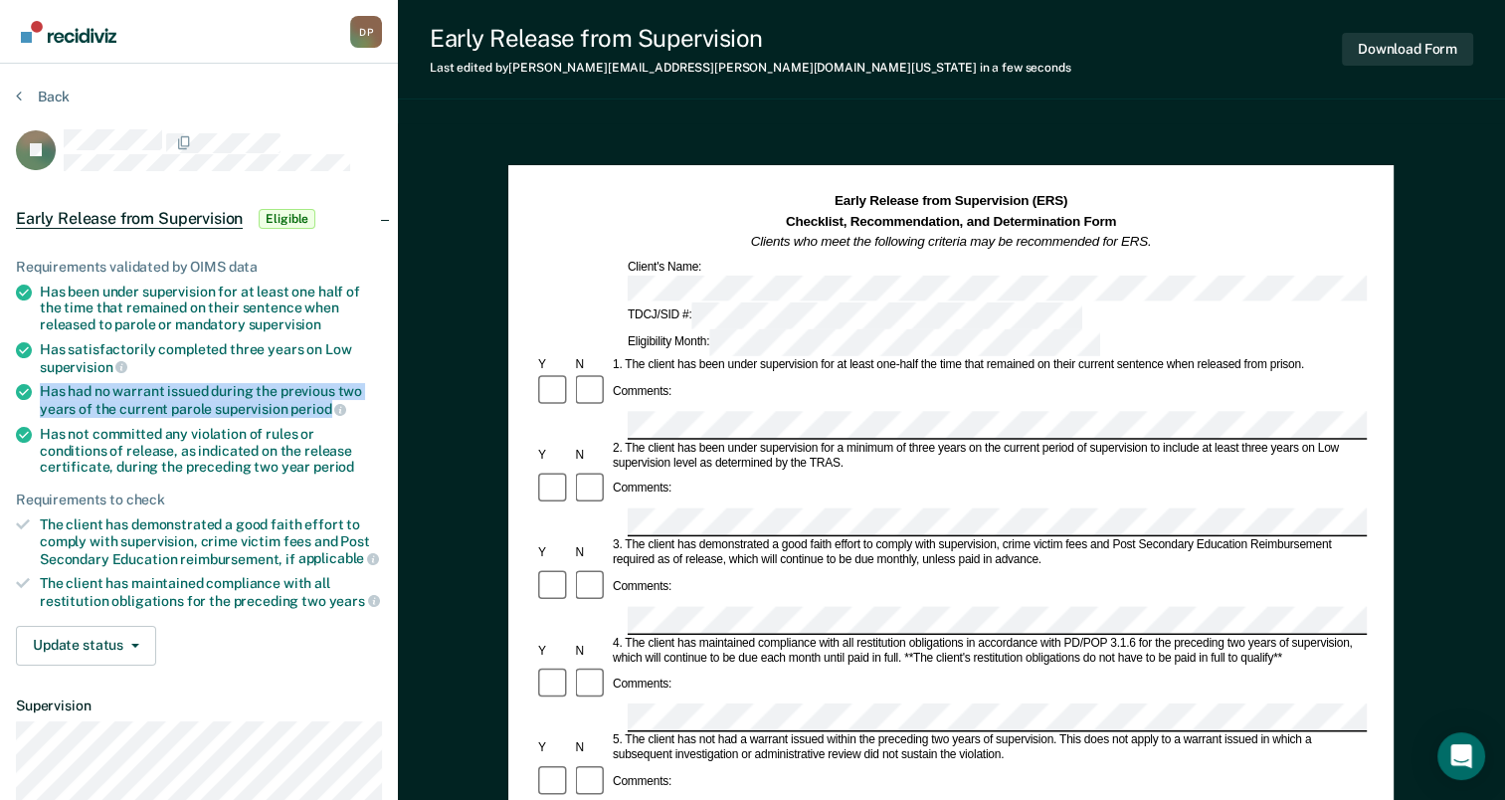
drag, startPoint x: 43, startPoint y: 389, endPoint x: 329, endPoint y: 406, distance: 287.1
click at [329, 406] on div "Has had no warrant issued during the previous two years of the current parole s…" at bounding box center [211, 400] width 342 height 34
drag, startPoint x: 329, startPoint y: 406, endPoint x: 317, endPoint y: 405, distance: 12.0
copy div "Has had no warrant issued during the previous two years of the current parole s…"
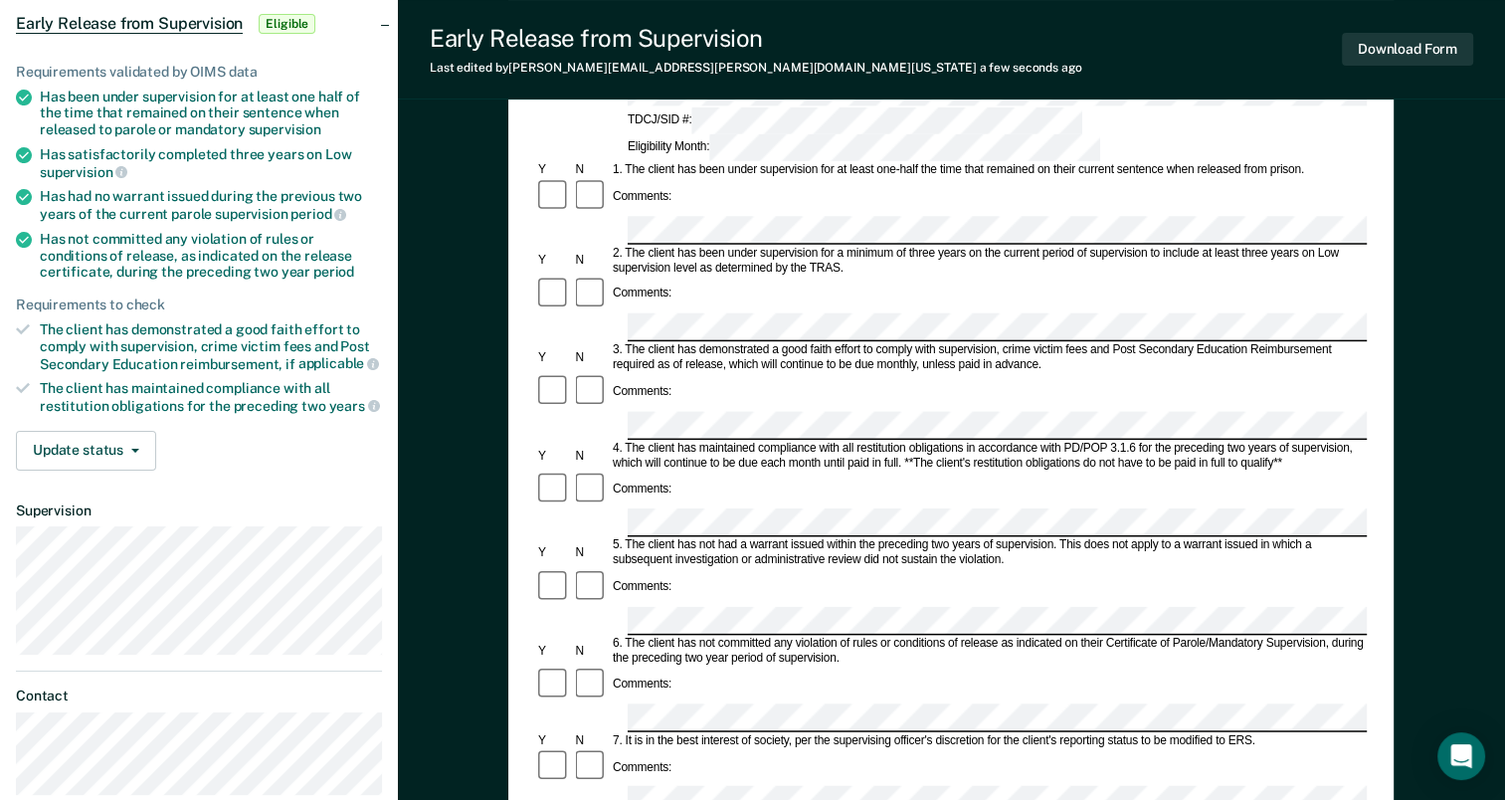
scroll to position [199, 0]
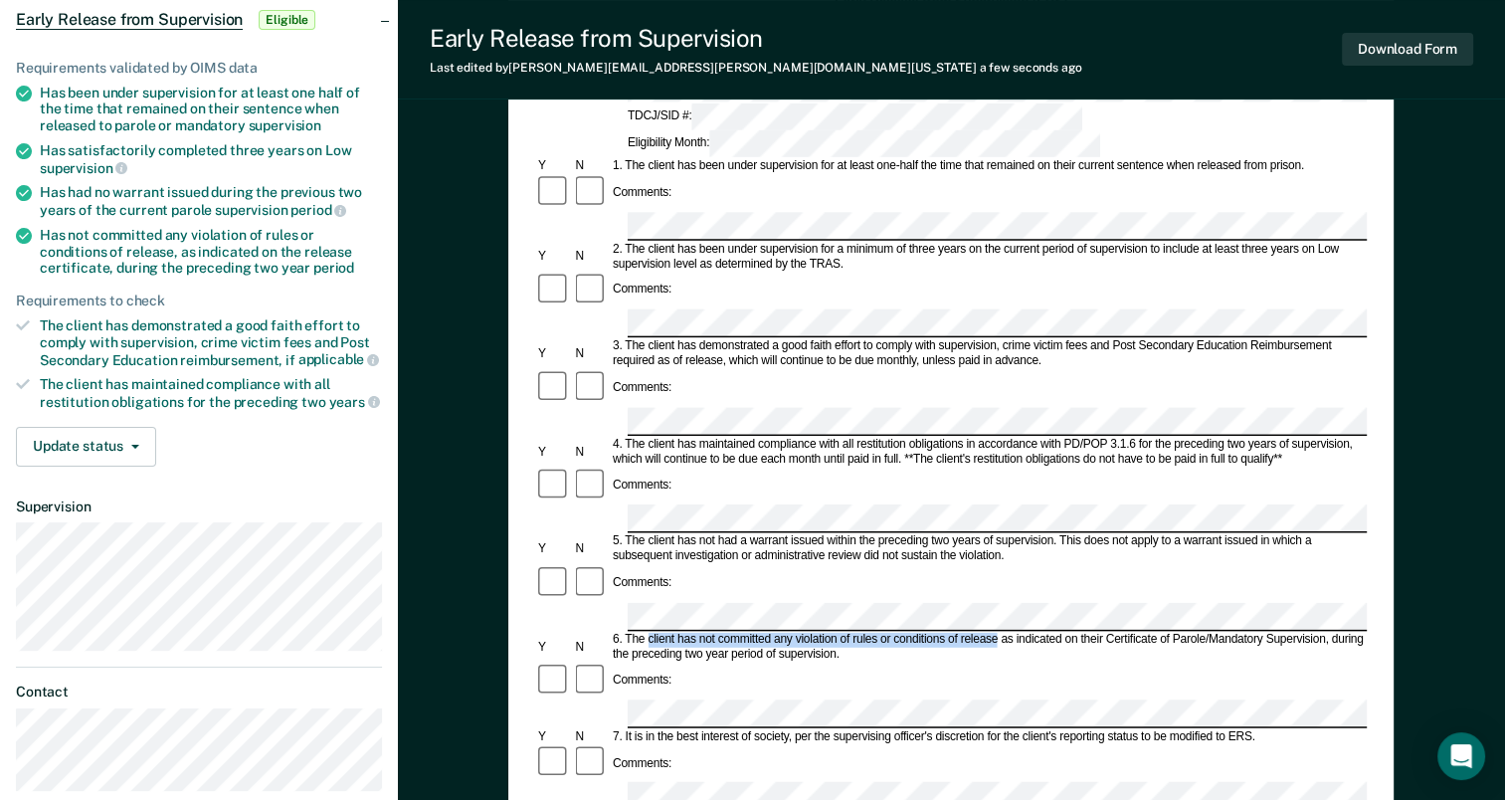
drag, startPoint x: 649, startPoint y: 477, endPoint x: 995, endPoint y: 478, distance: 346.3
click at [995, 632] on div "6. The client has not committed any violation of rules or conditions of release…" at bounding box center [988, 647] width 757 height 30
drag, startPoint x: 995, startPoint y: 478, endPoint x: 957, endPoint y: 475, distance: 37.9
copy div "client has not committed any violation of rules or conditions of release"
click at [647, 623] on form "Early Release from Supervision (ERS) Checklist, Recommendation, and Determinati…" at bounding box center [951, 714] width 832 height 1442
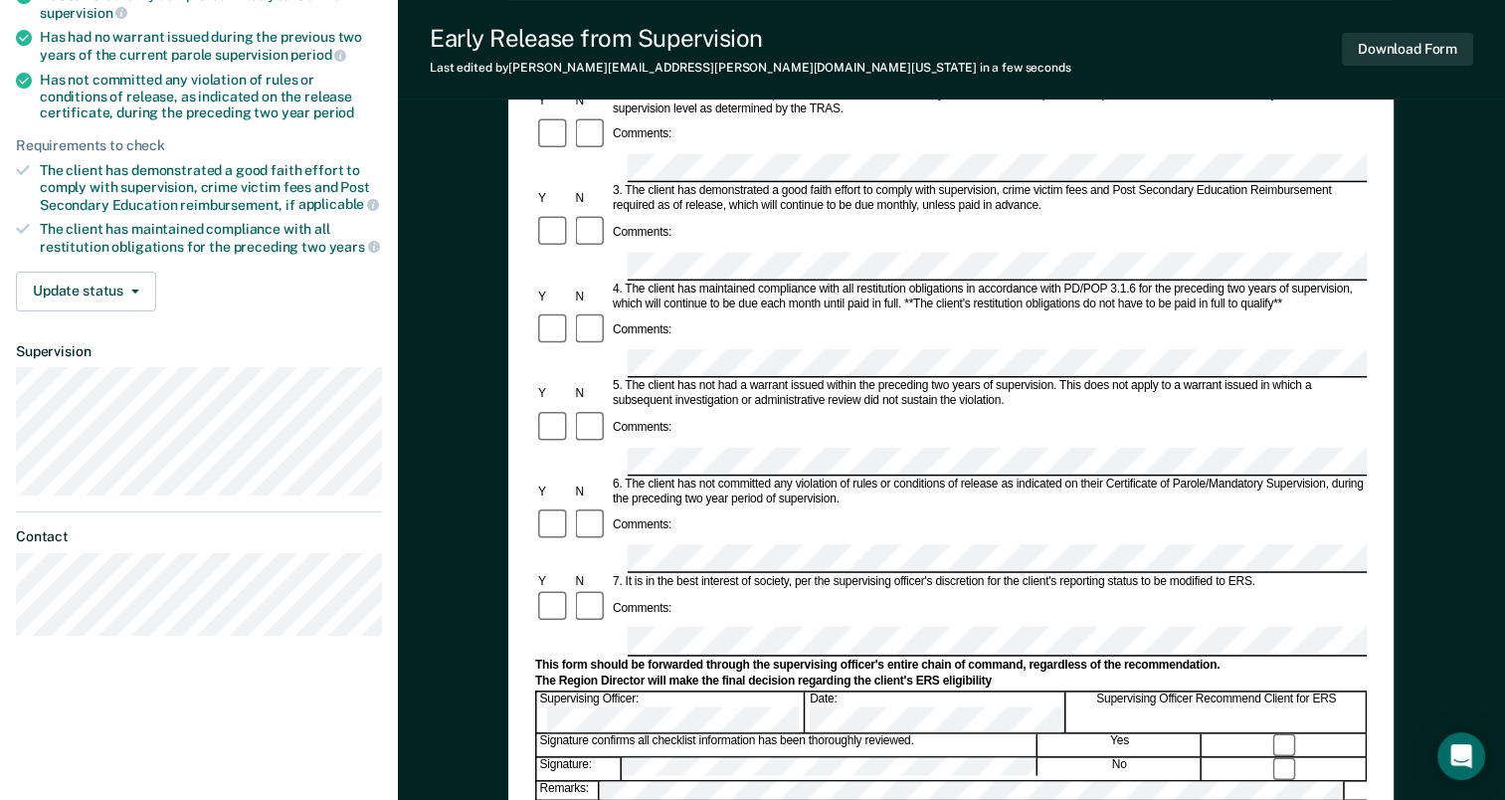
scroll to position [398, 0]
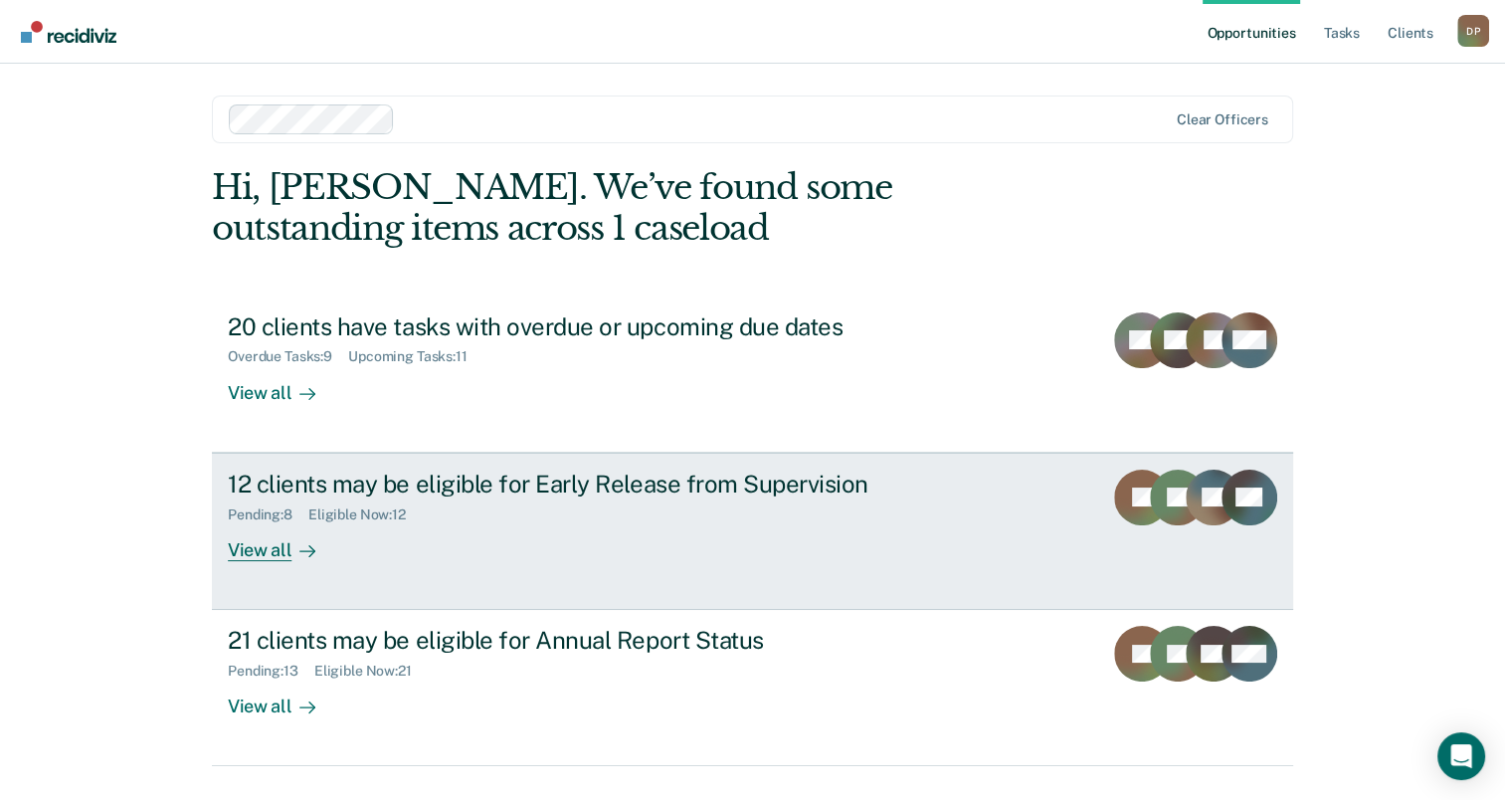
click at [478, 487] on div "12 clients may be eligible for Early Release from Supervision" at bounding box center [577, 484] width 698 height 29
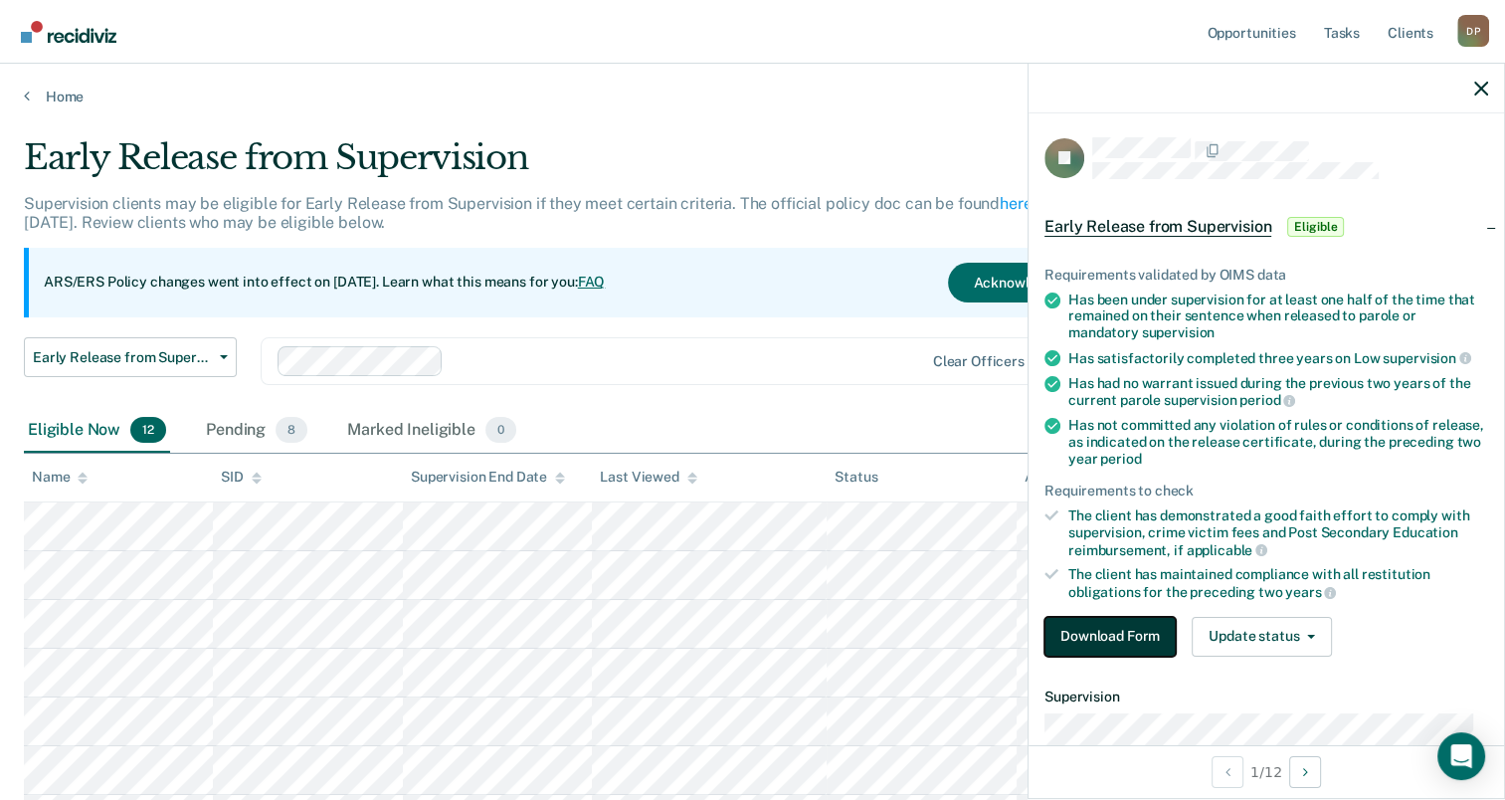
click at [1134, 628] on button "Download Form" at bounding box center [1110, 637] width 131 height 40
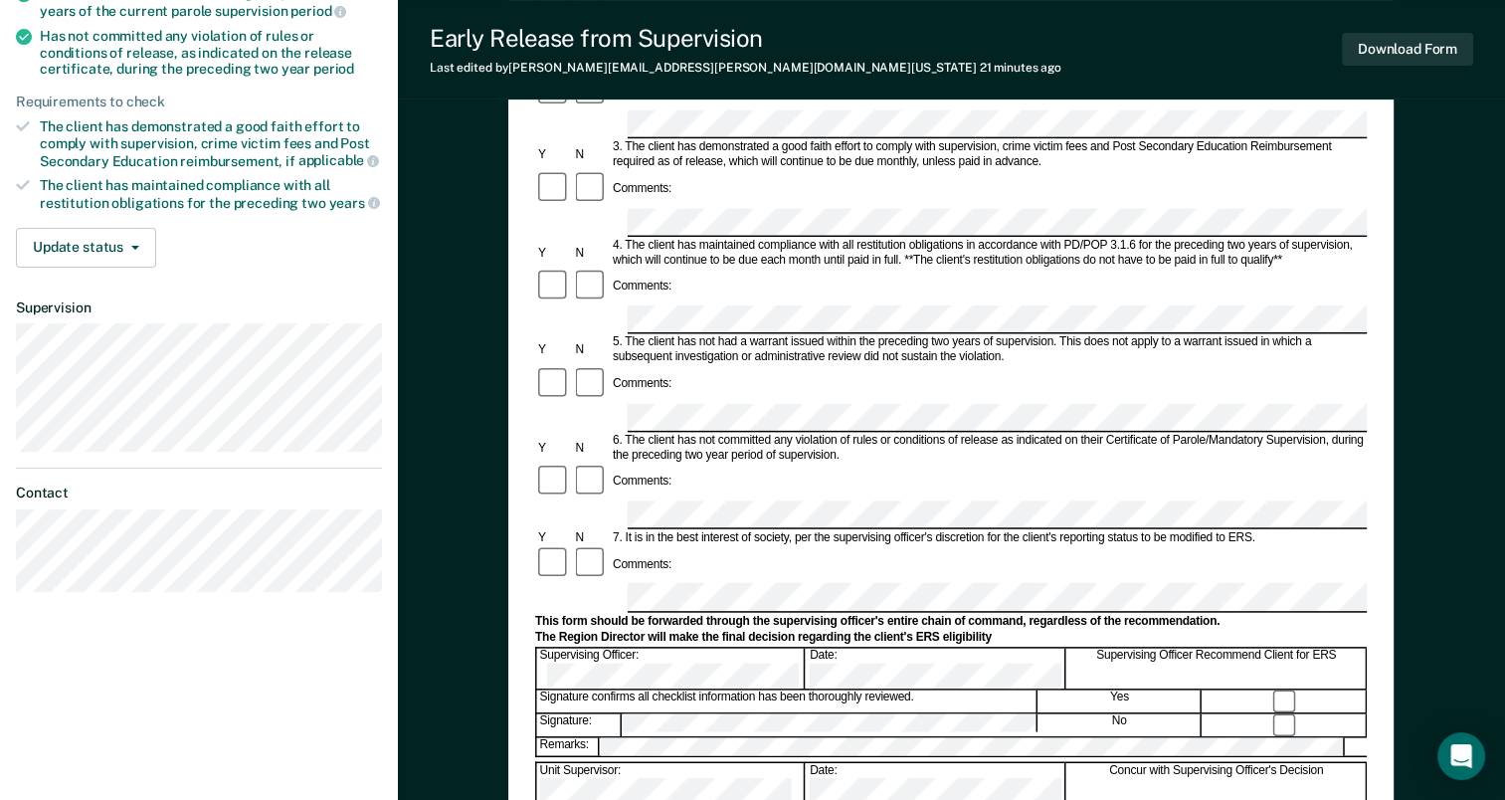
scroll to position [498, 0]
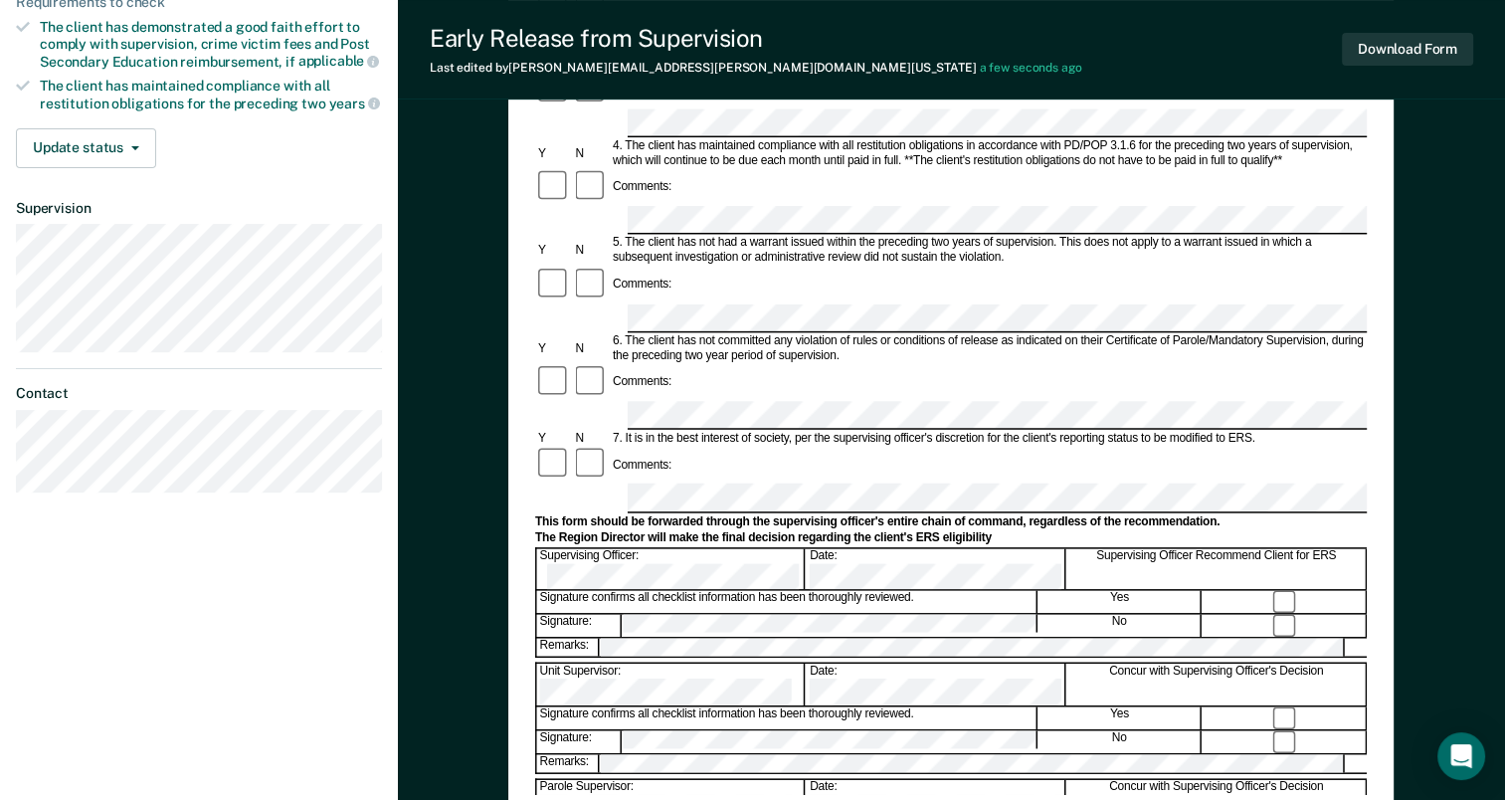
click at [1282, 591] on div at bounding box center [1285, 602] width 163 height 22
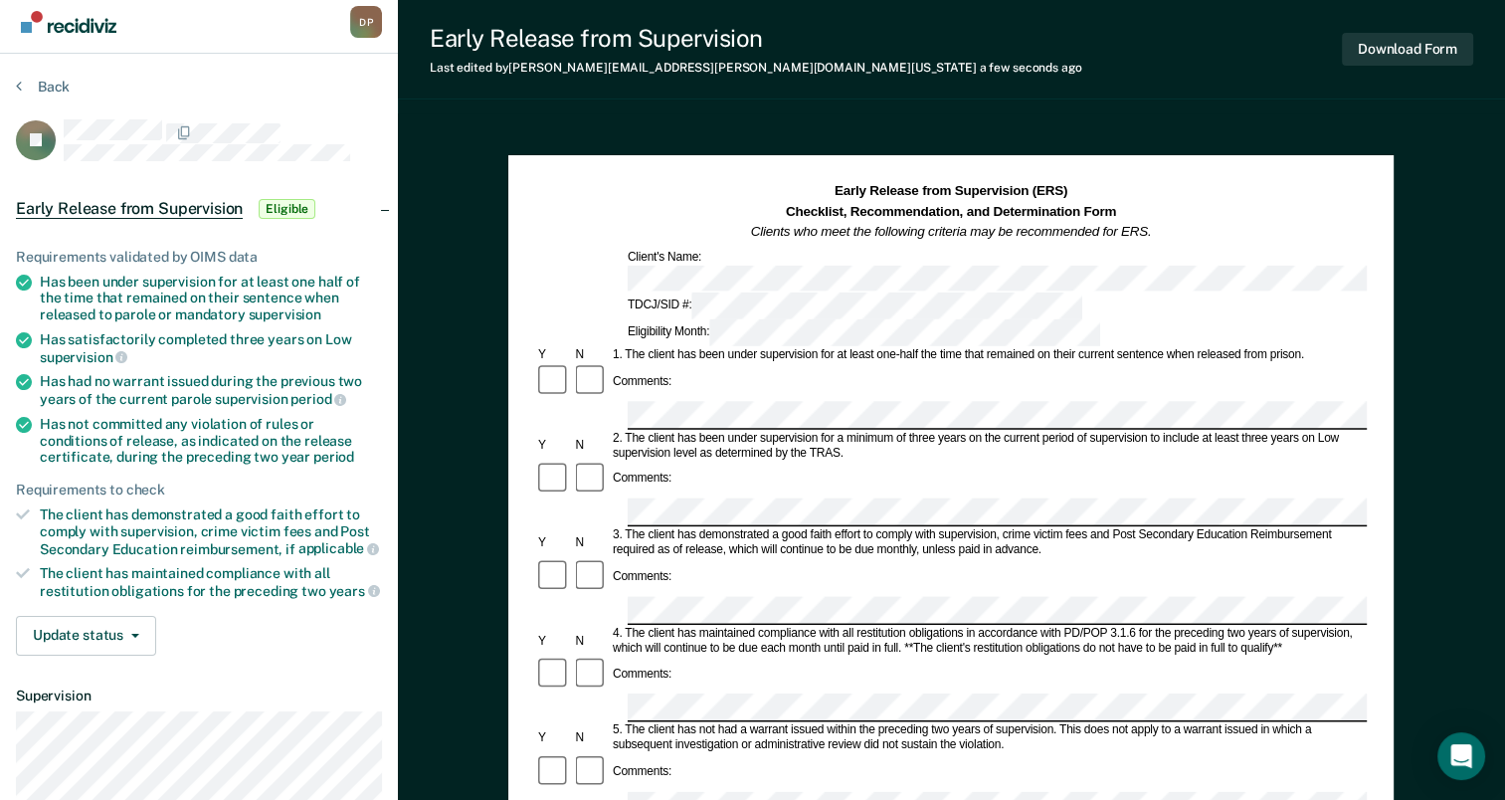
scroll to position [0, 0]
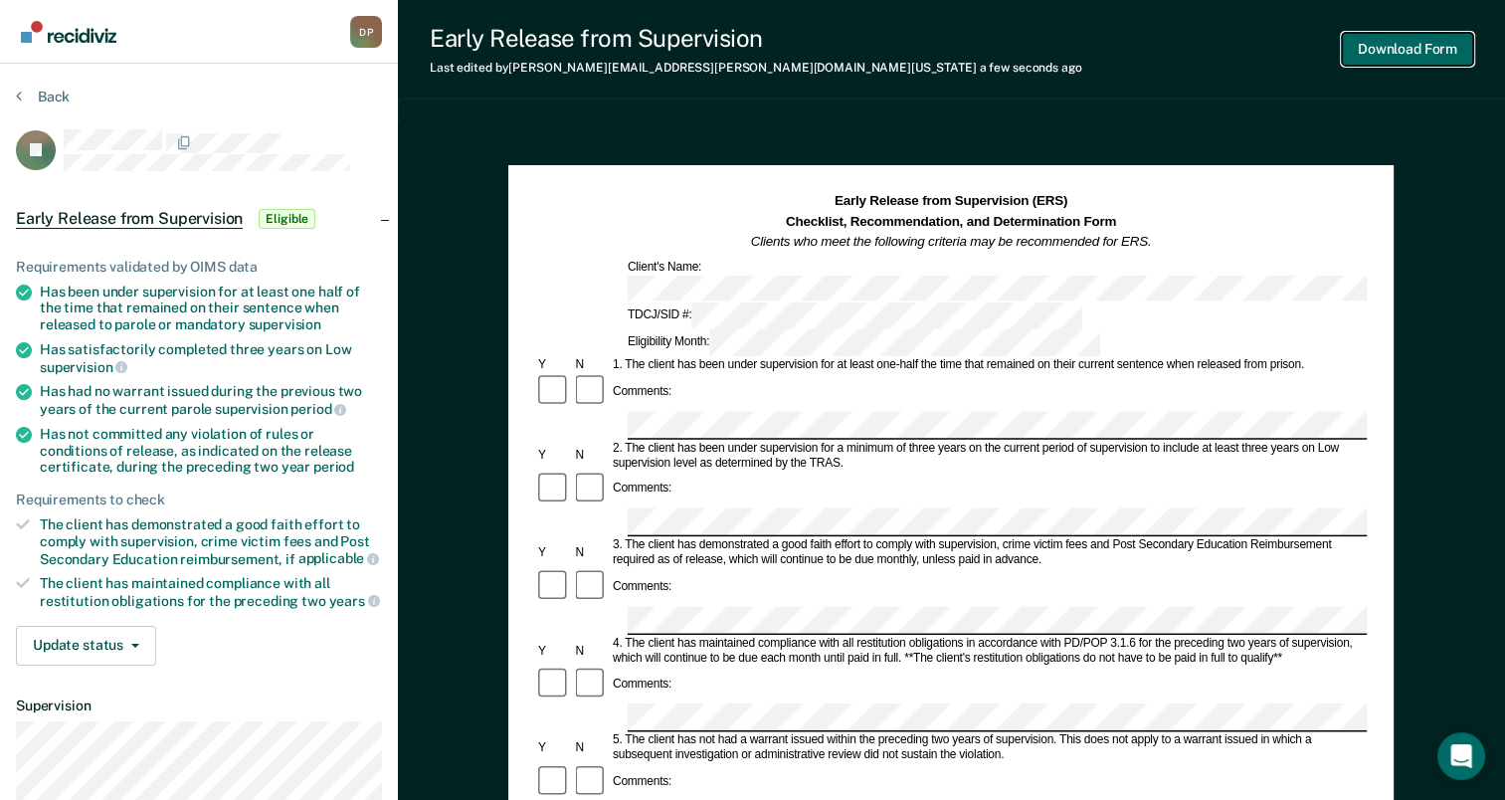
click at [1417, 47] on button "Download Form" at bounding box center [1407, 49] width 131 height 33
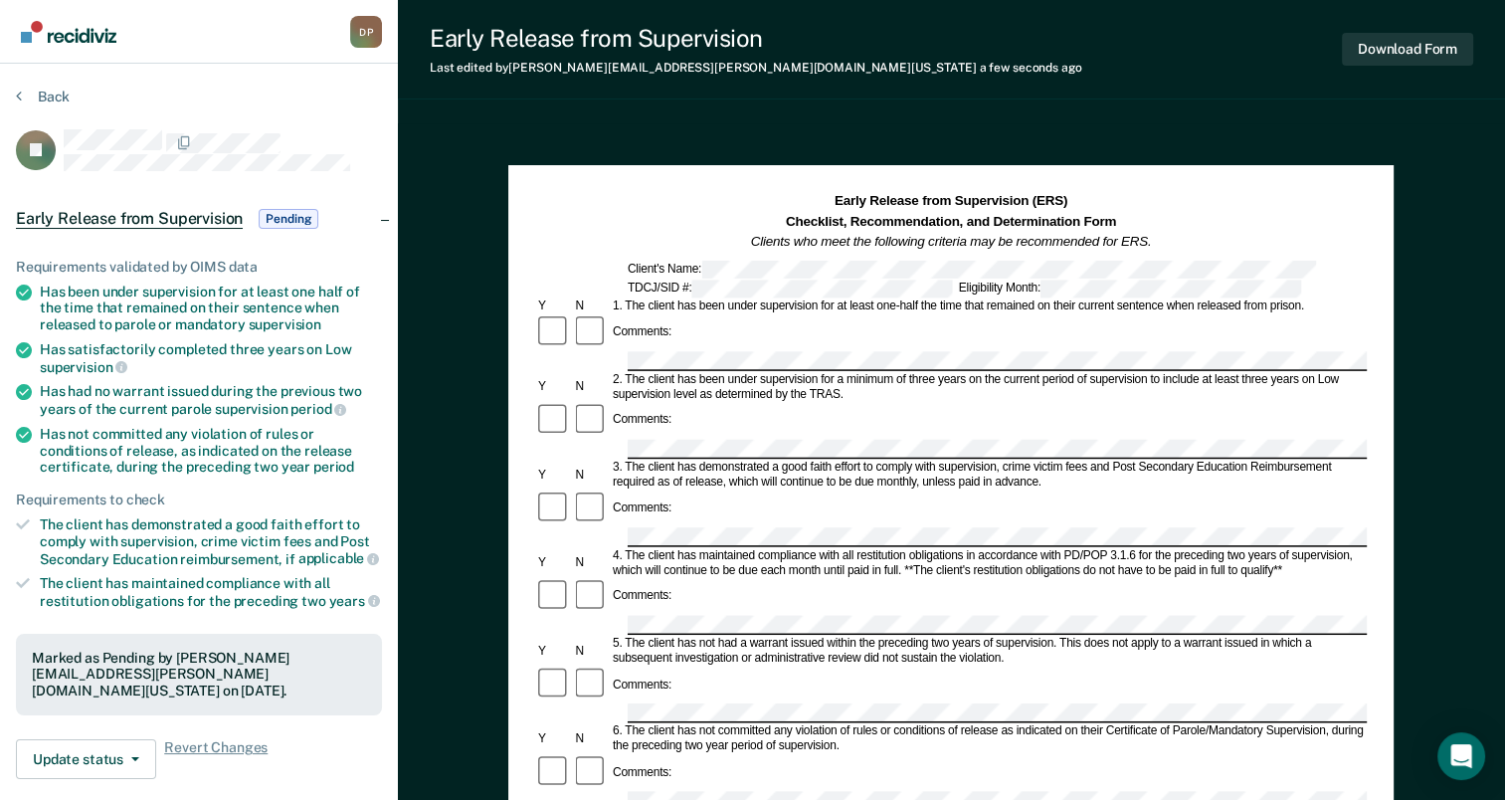
click at [1007, 548] on div "4. The client has maintained compliance with all restitution obligations in acc…" at bounding box center [988, 563] width 757 height 30
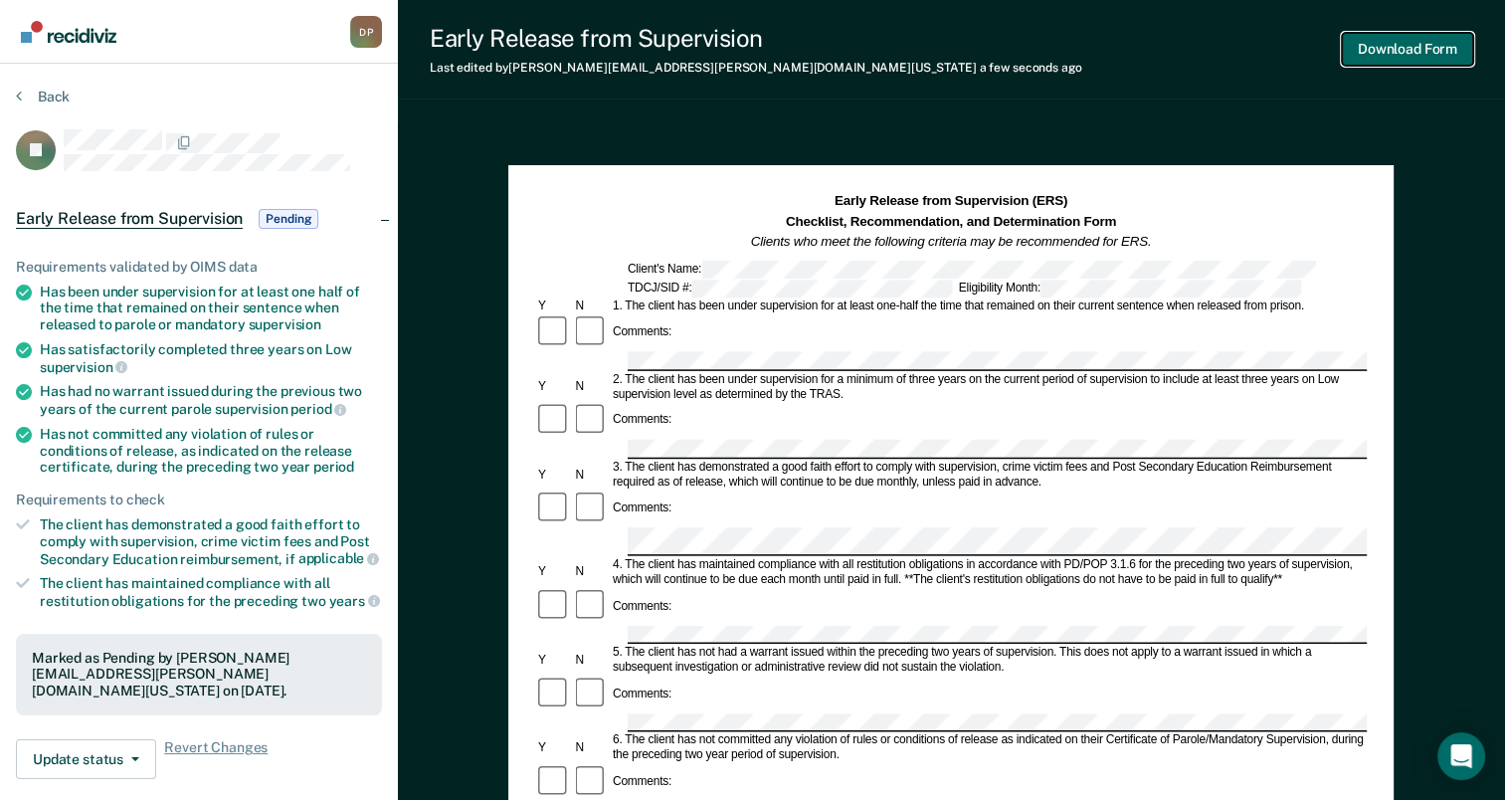
click at [1373, 51] on button "Download Form" at bounding box center [1407, 49] width 131 height 33
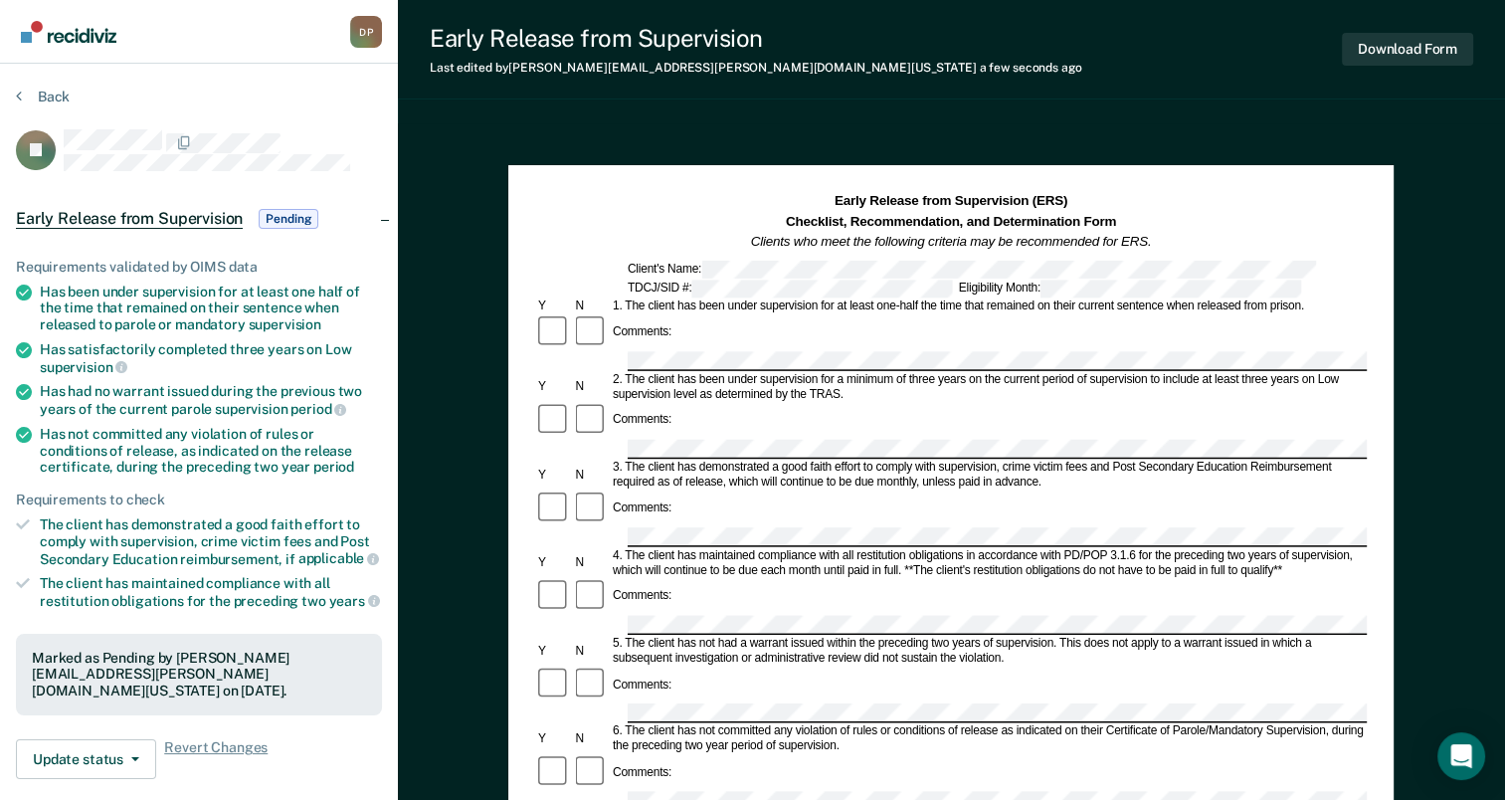
click at [1408, 43] on button "Download Form" at bounding box center [1407, 49] width 131 height 33
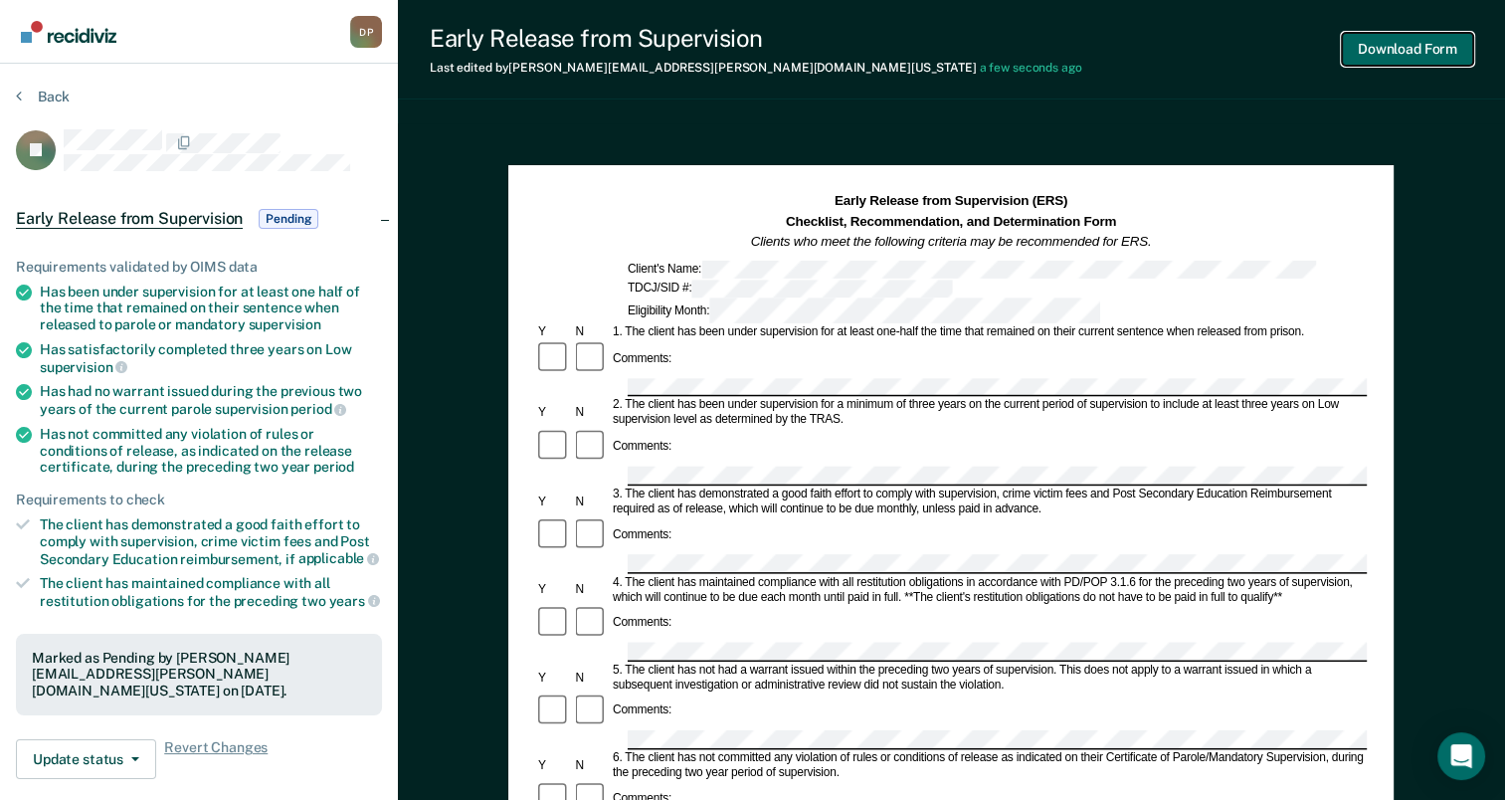
click at [1398, 54] on button "Download Form" at bounding box center [1407, 49] width 131 height 33
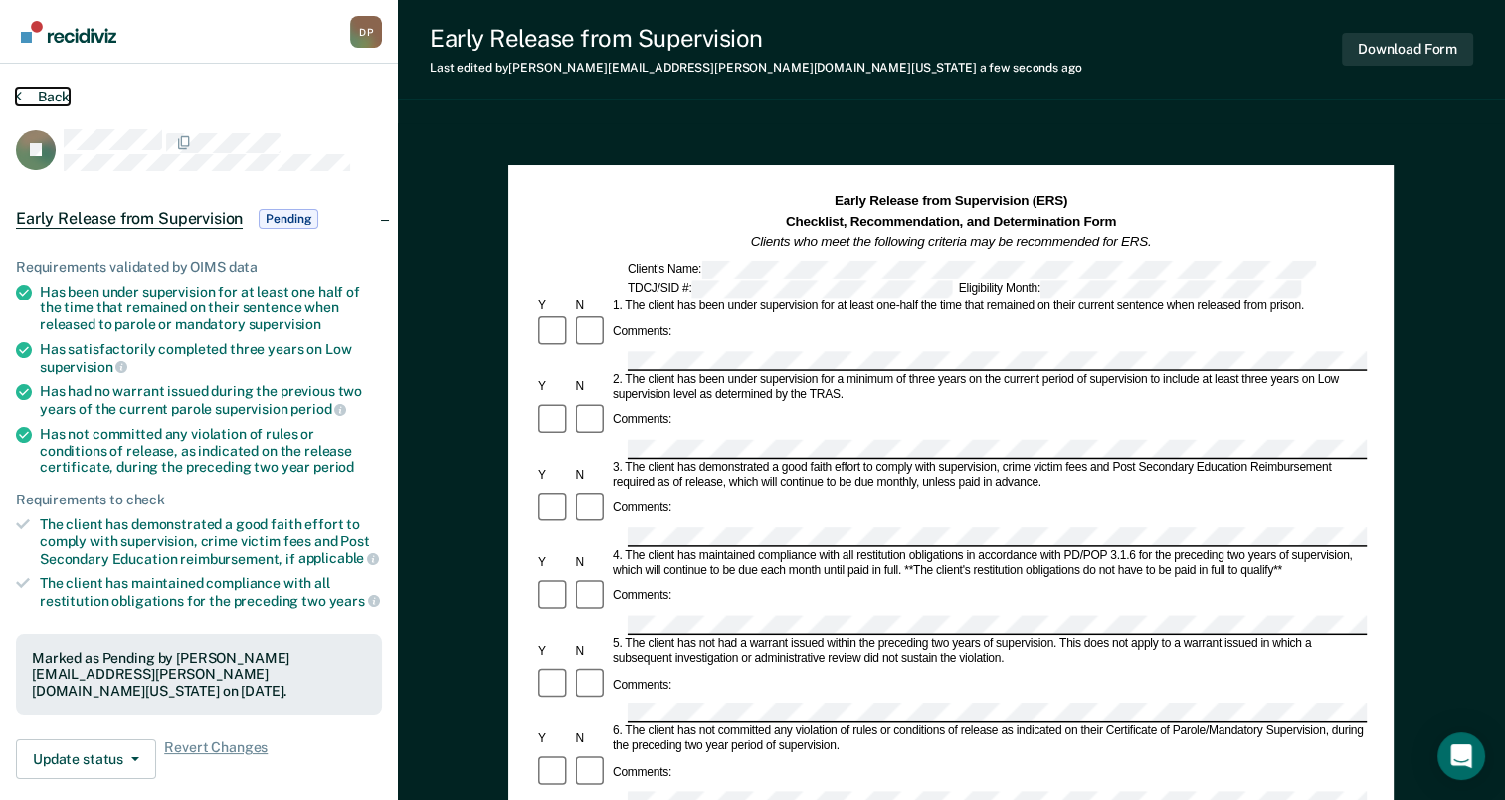
click at [38, 94] on button "Back" at bounding box center [43, 97] width 54 height 18
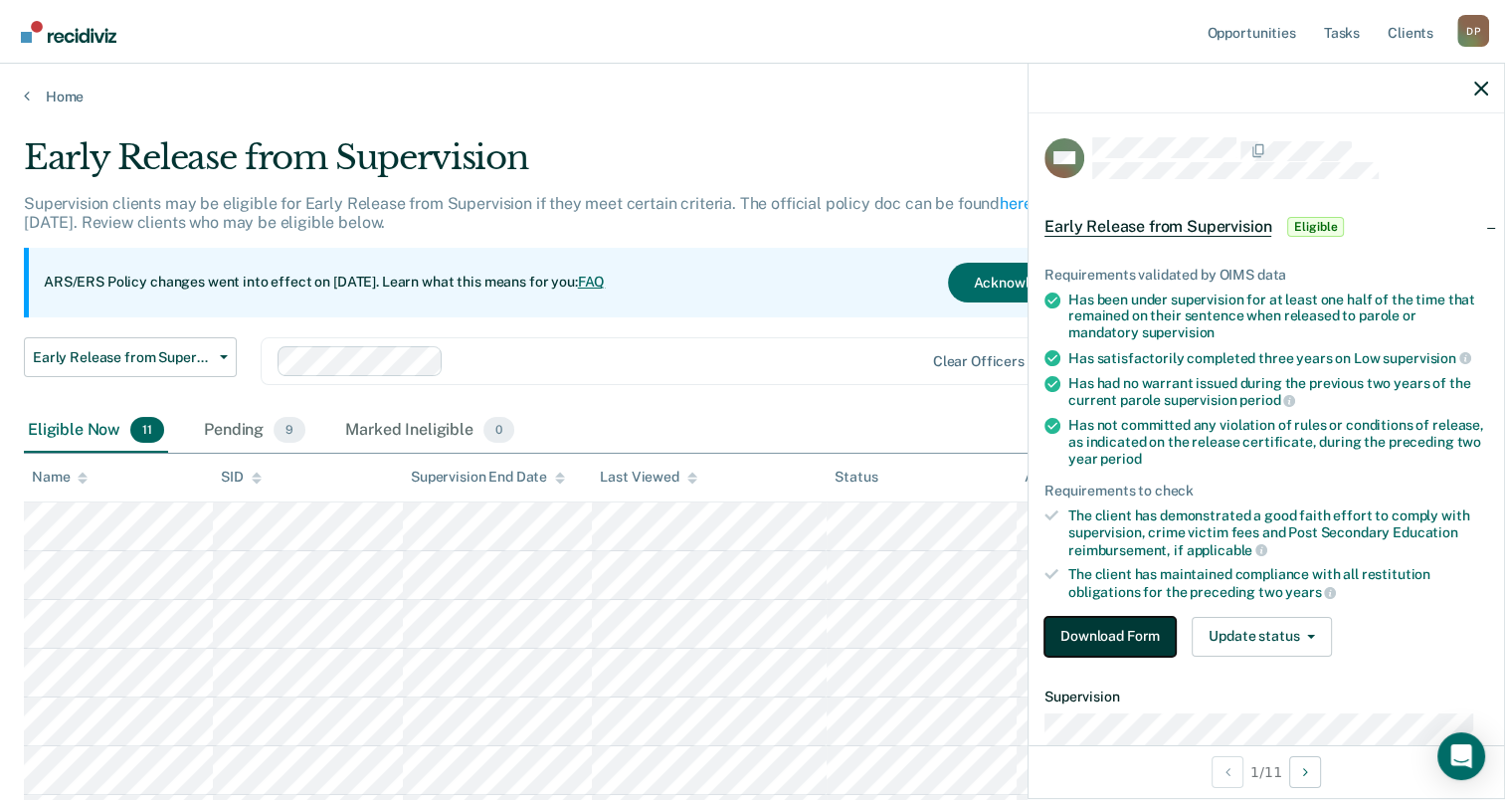
click at [1113, 633] on button "Download Form" at bounding box center [1110, 637] width 131 height 40
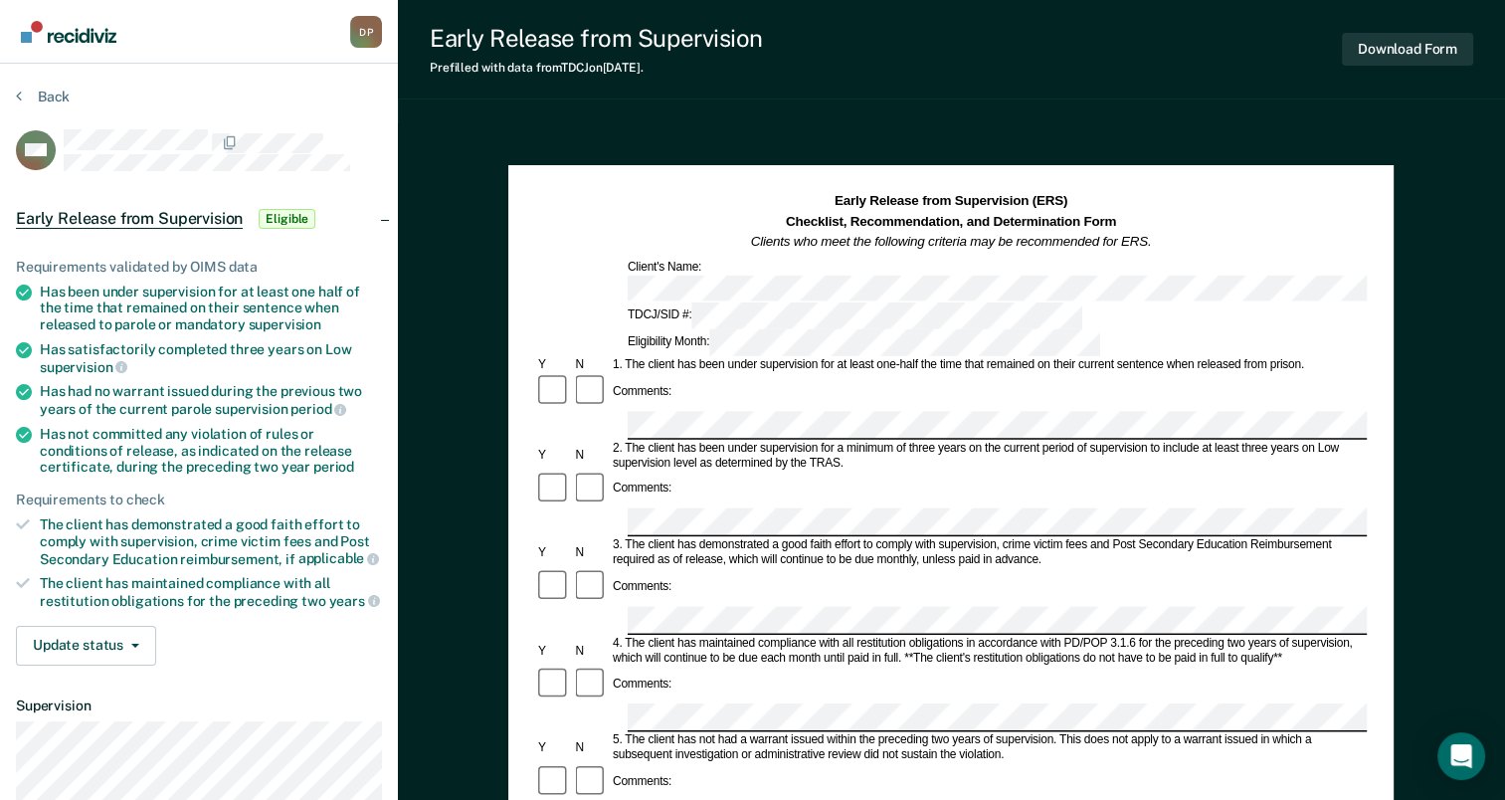
click at [716, 471] on div "Comments:" at bounding box center [951, 490] width 832 height 38
drag, startPoint x: 628, startPoint y: 675, endPoint x: 1212, endPoint y: 689, distance: 584.2
copy div "The client has not committed any violation of rules or conditions of release as…"
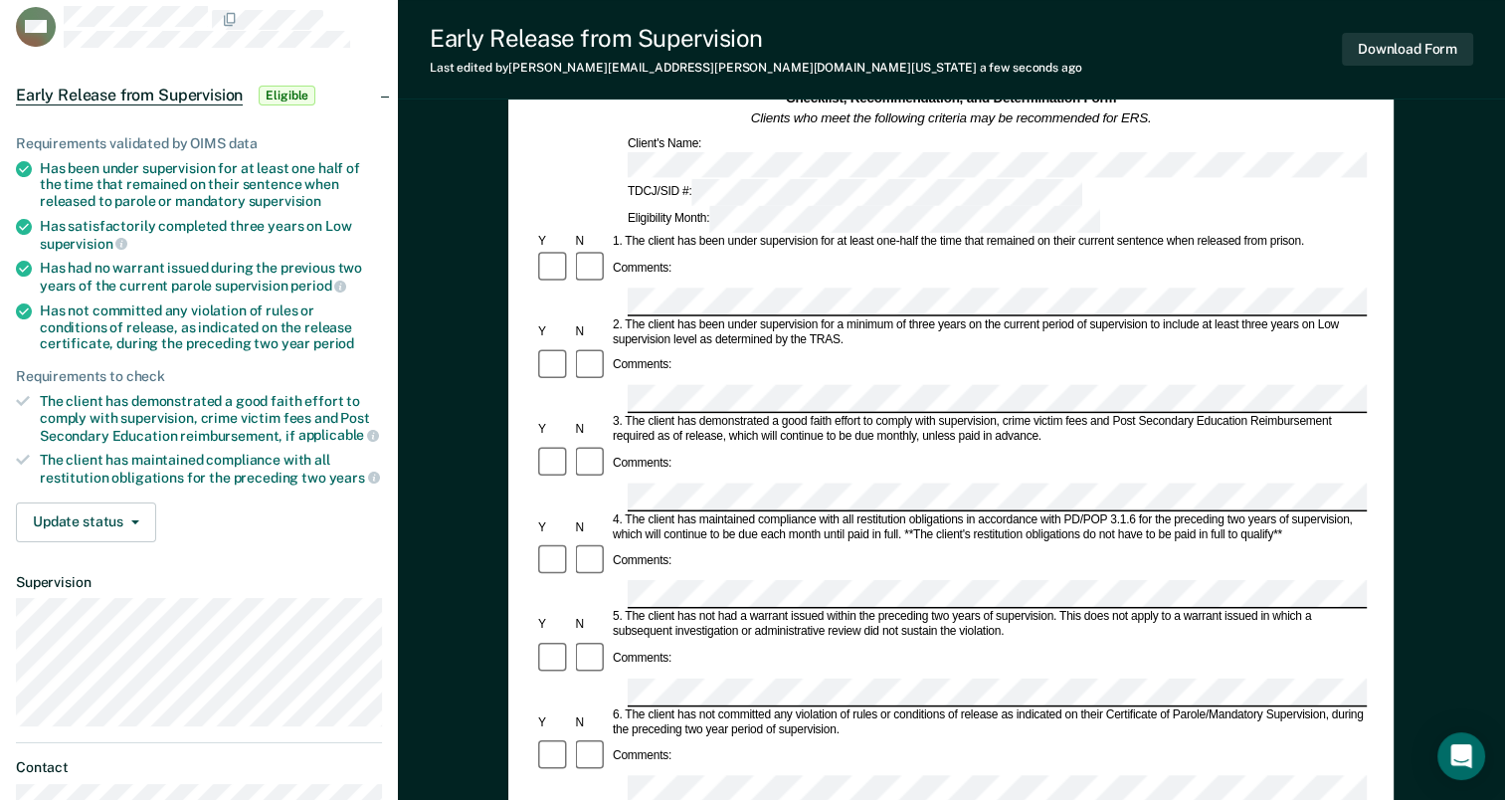
scroll to position [199, 0]
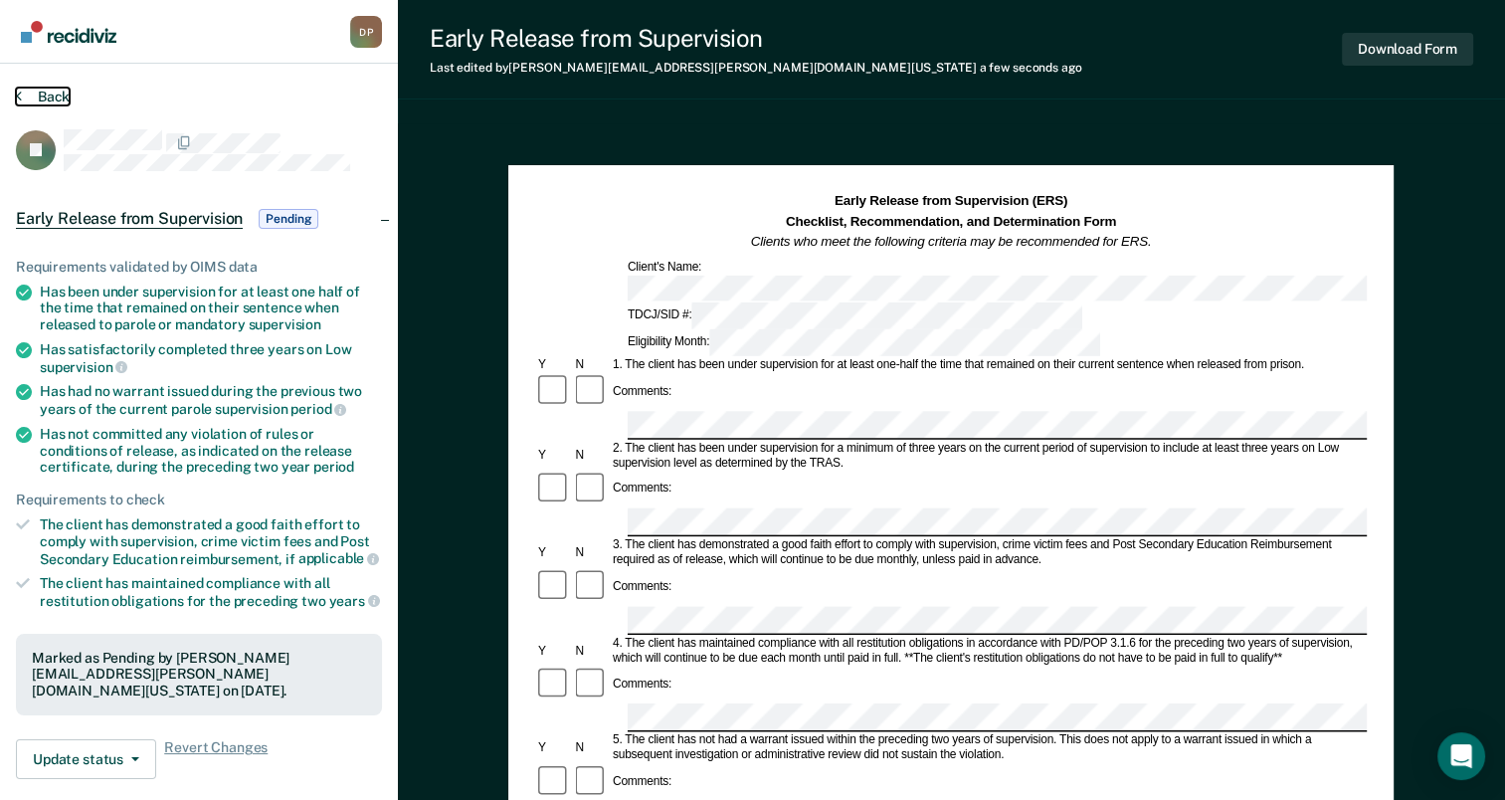
click at [42, 94] on button "Back" at bounding box center [43, 97] width 54 height 18
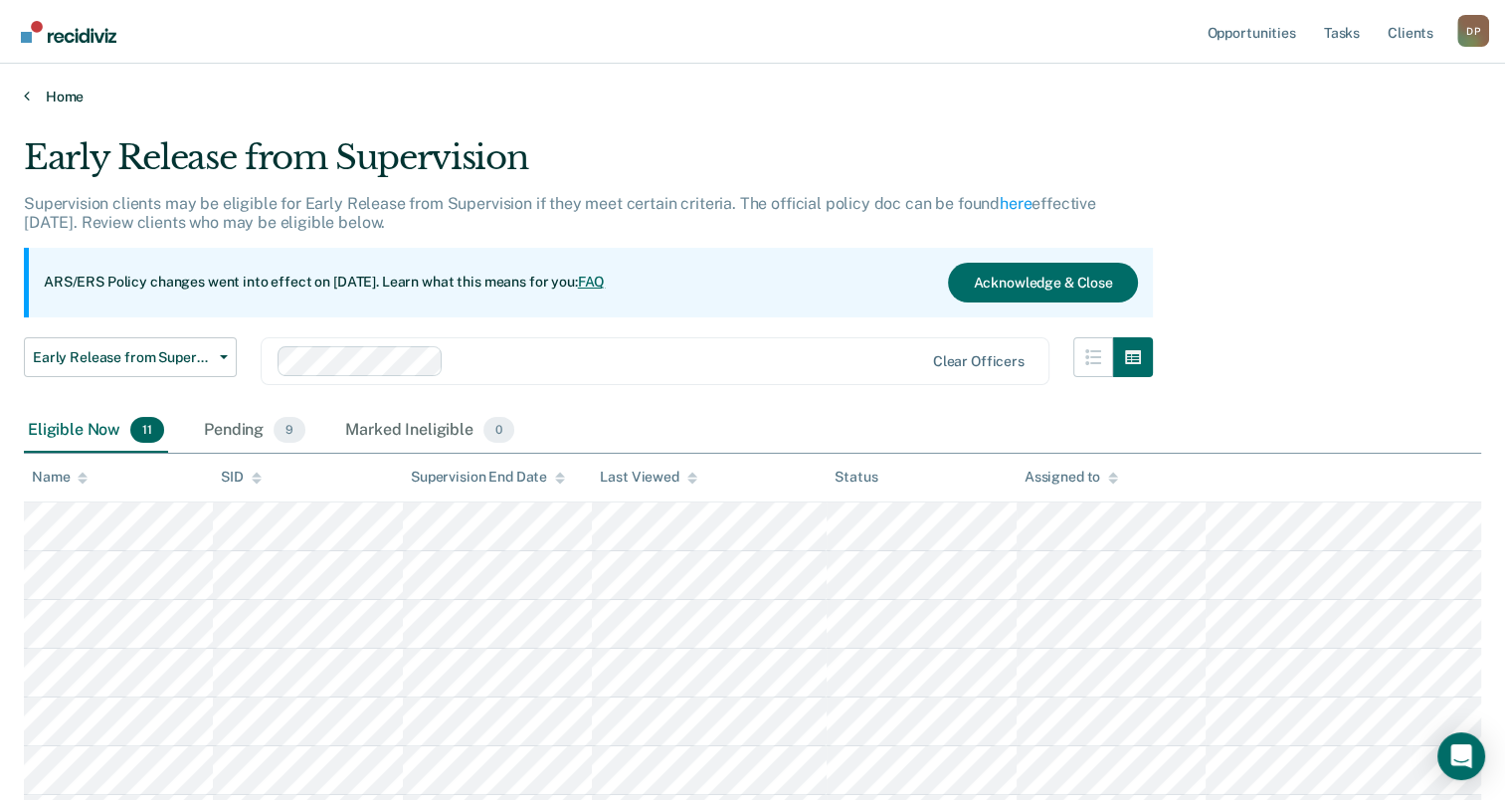
click at [68, 93] on link "Home" at bounding box center [753, 97] width 1458 height 18
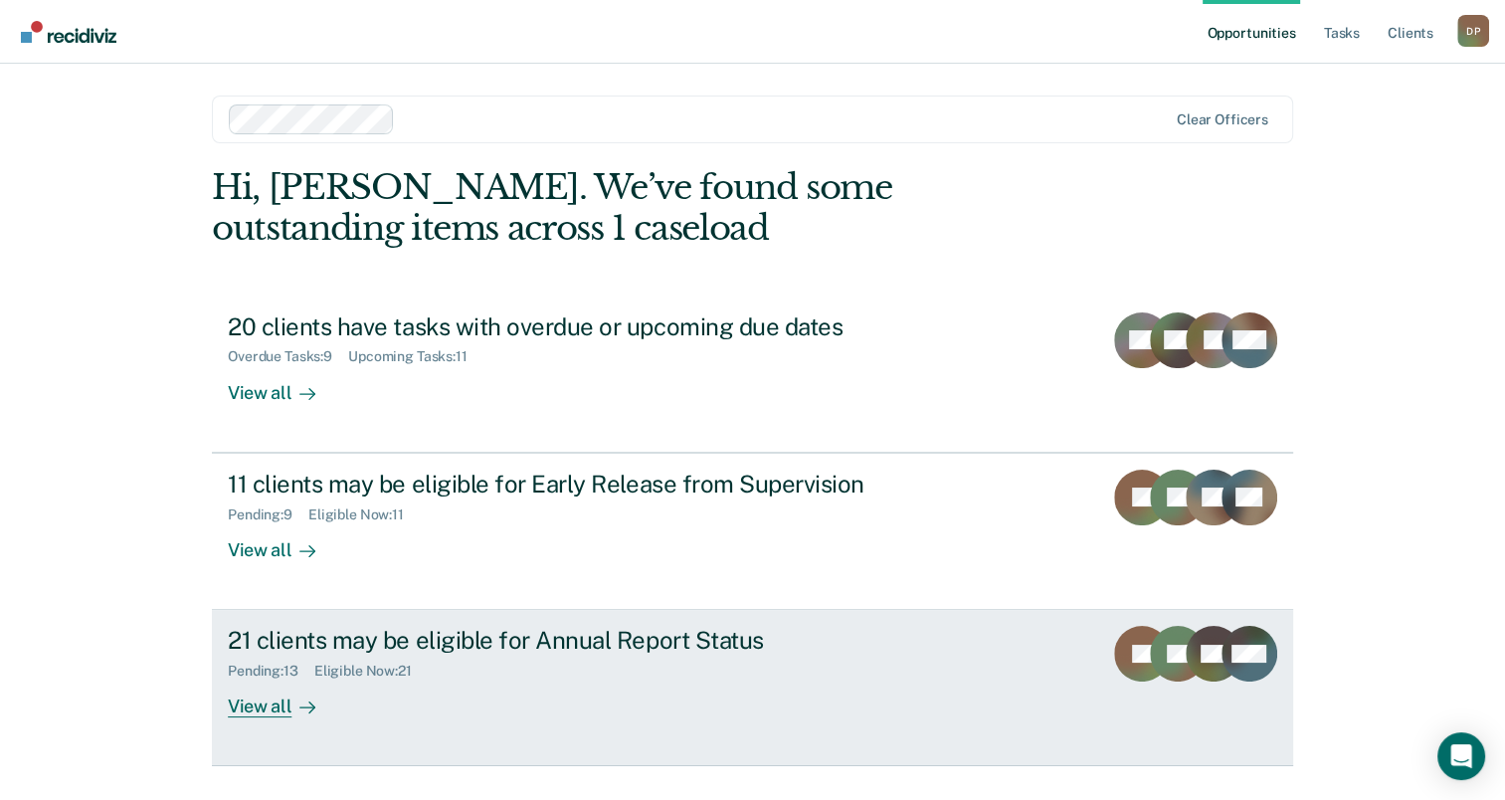
click at [486, 638] on div "21 clients may be eligible for Annual Report Status" at bounding box center [577, 640] width 698 height 29
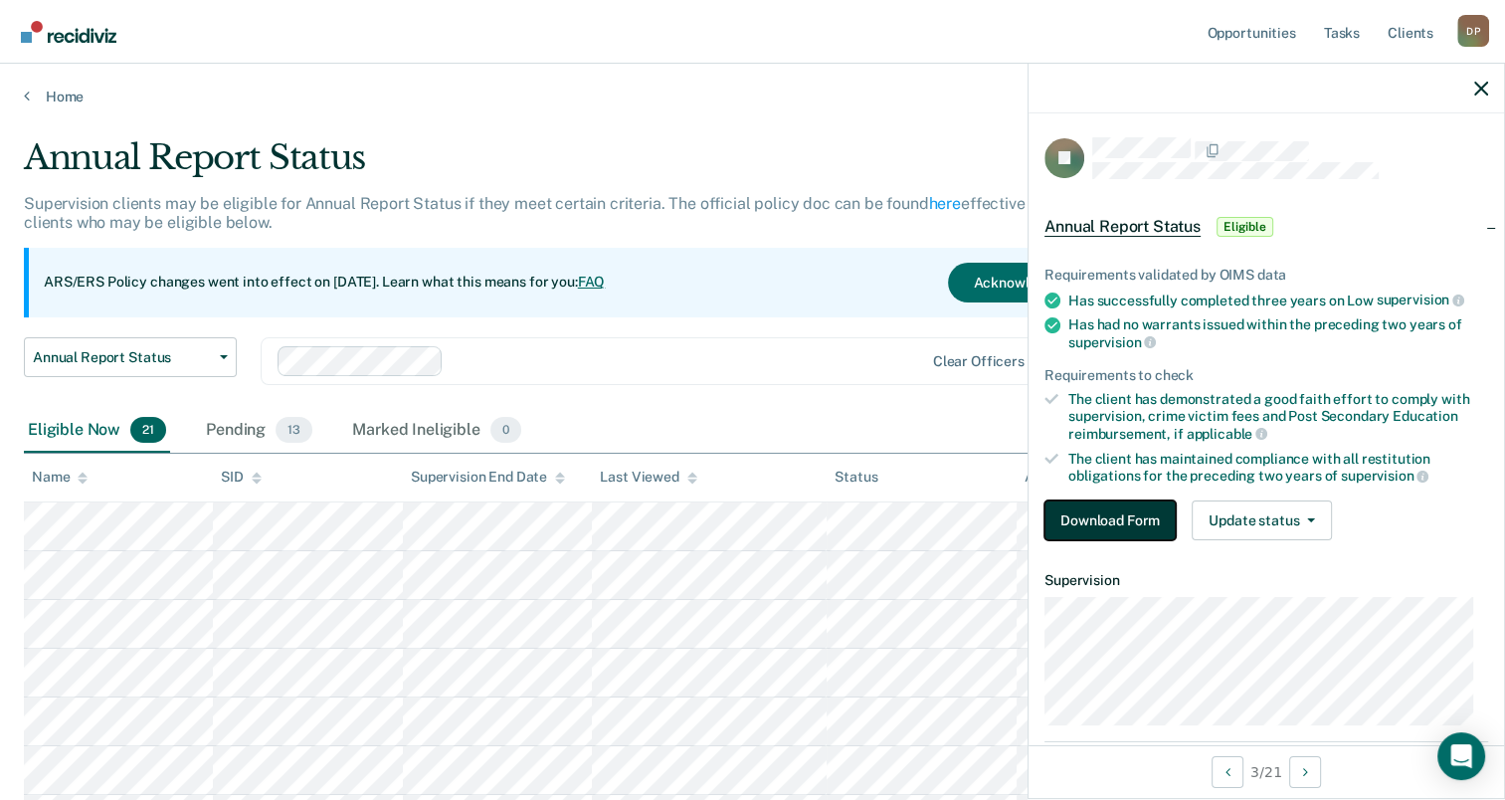
click at [1086, 505] on button "Download Form" at bounding box center [1110, 520] width 131 height 40
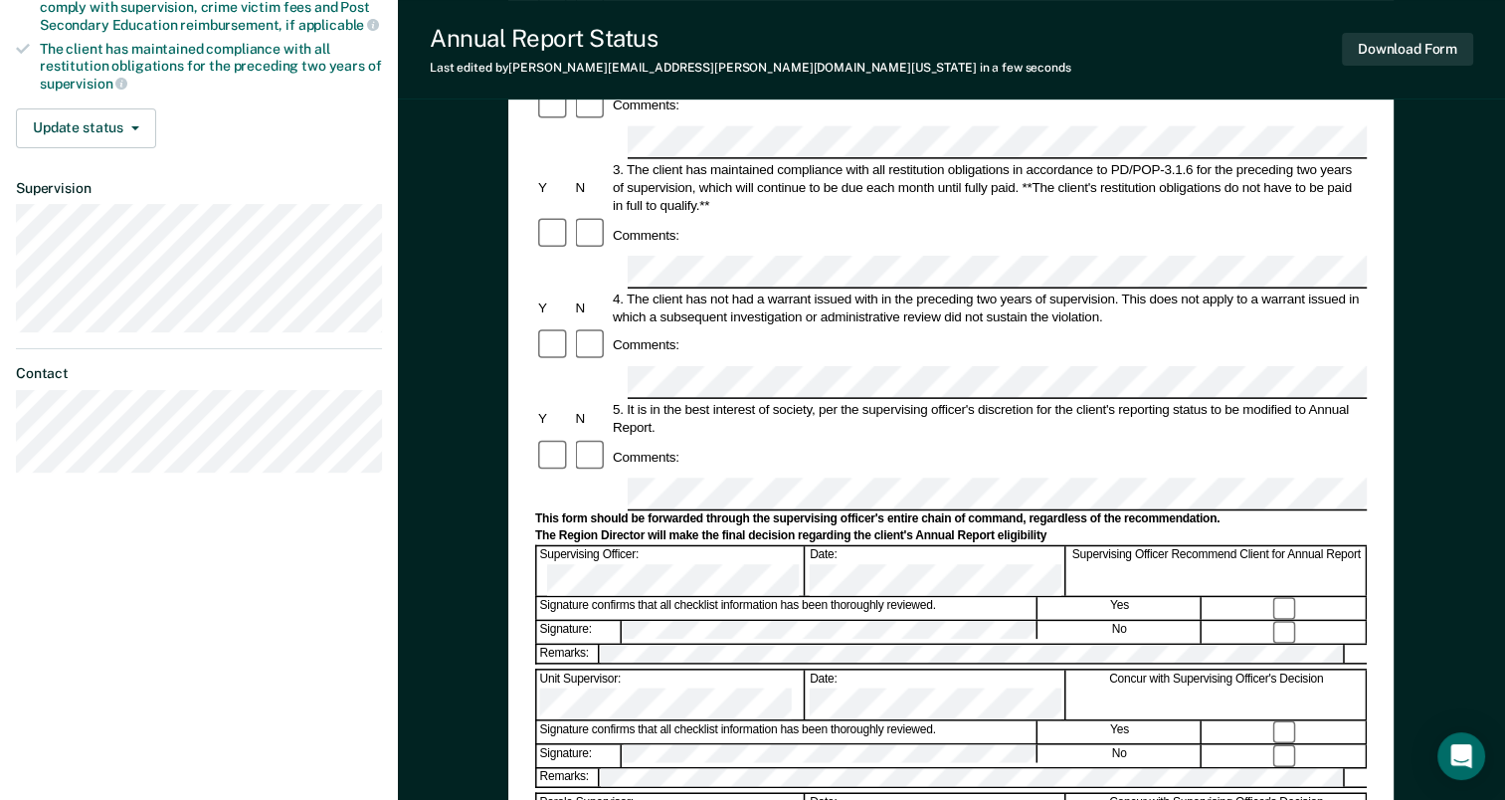
scroll to position [299, 0]
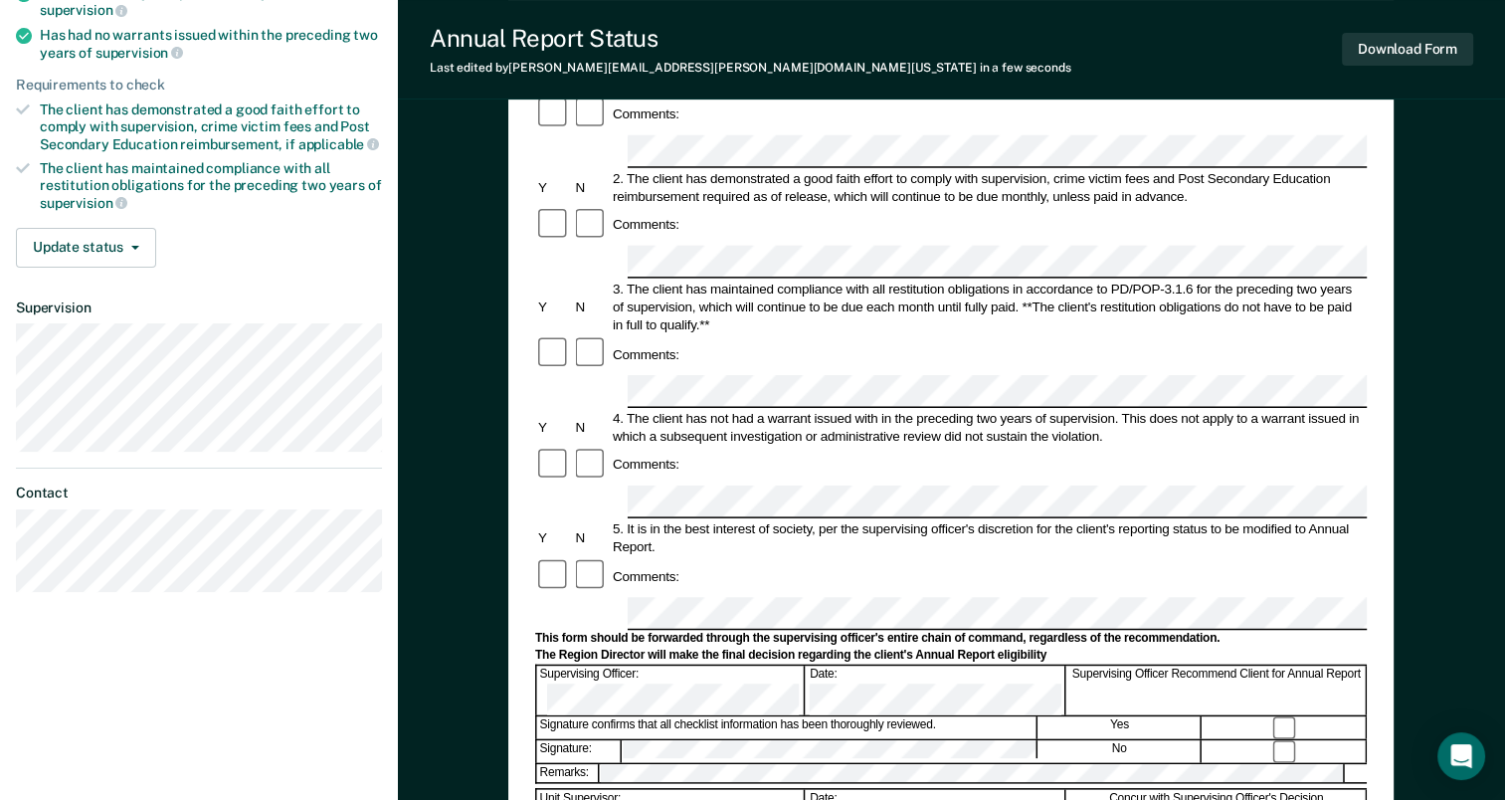
click at [991, 425] on form "Annual Reporting Checklist, Recommendation, and Determination Form Clients who …" at bounding box center [951, 595] width 832 height 1403
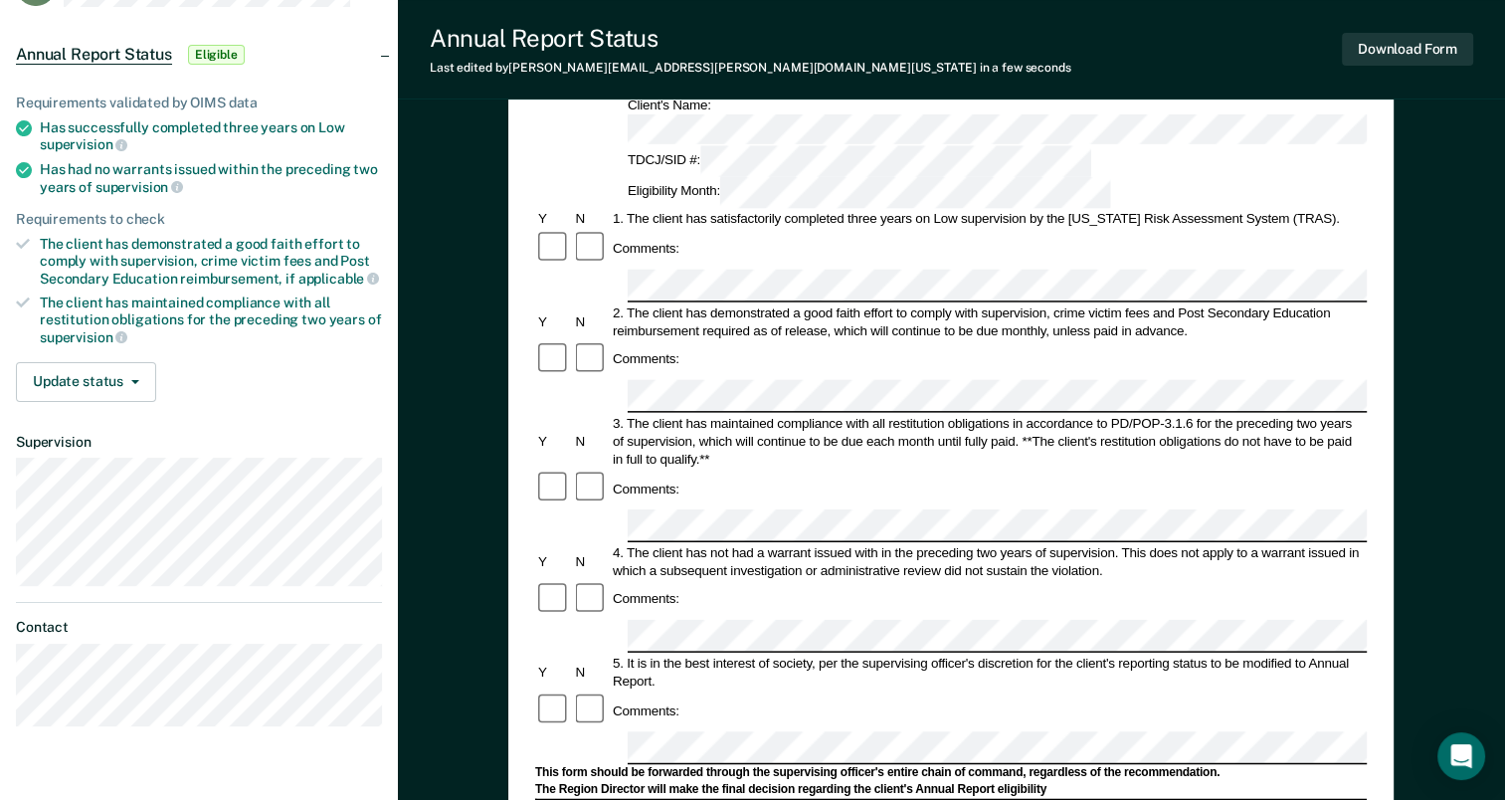
scroll to position [0, 0]
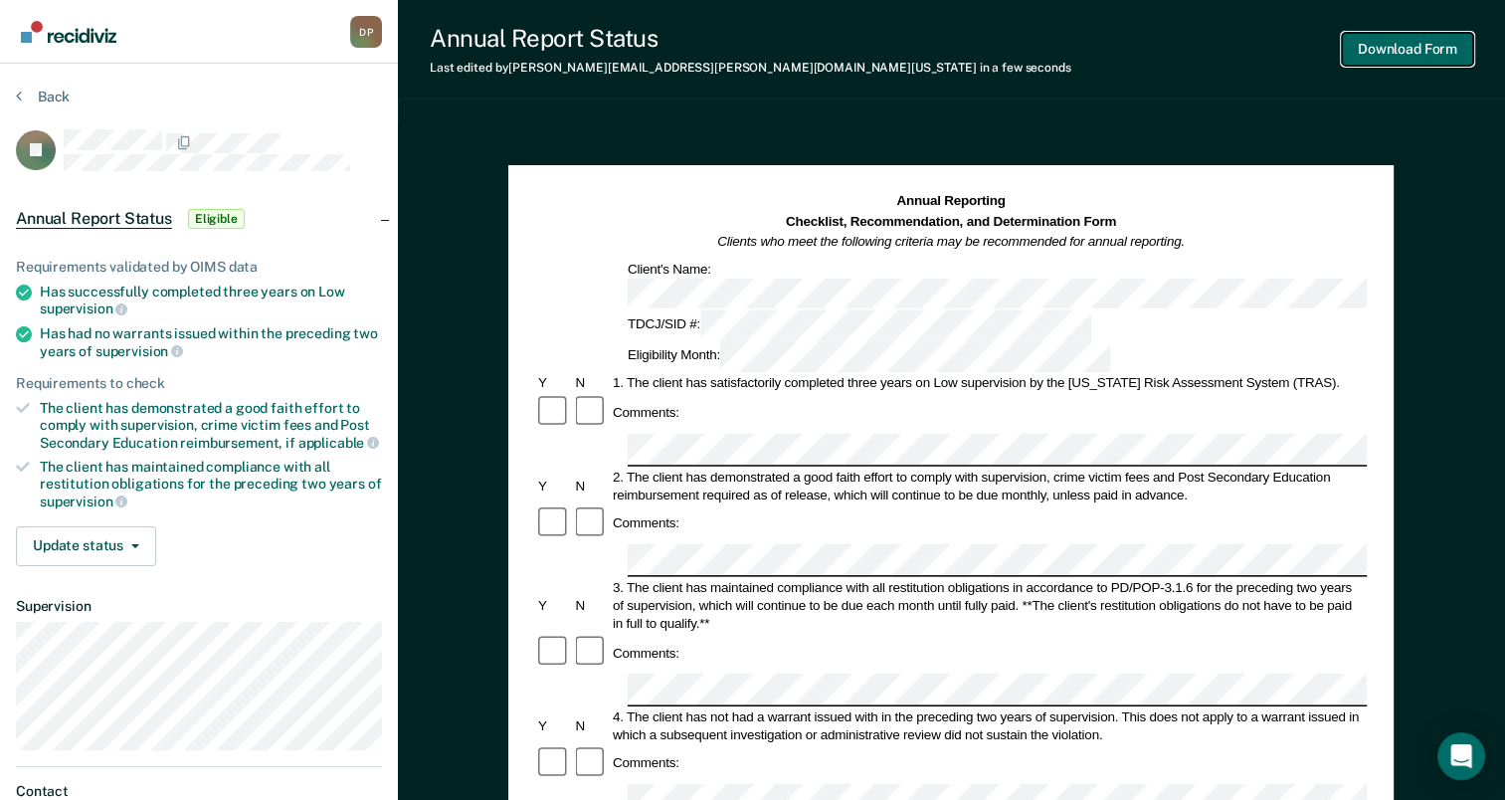
click at [1397, 47] on button "Download Form" at bounding box center [1407, 49] width 131 height 33
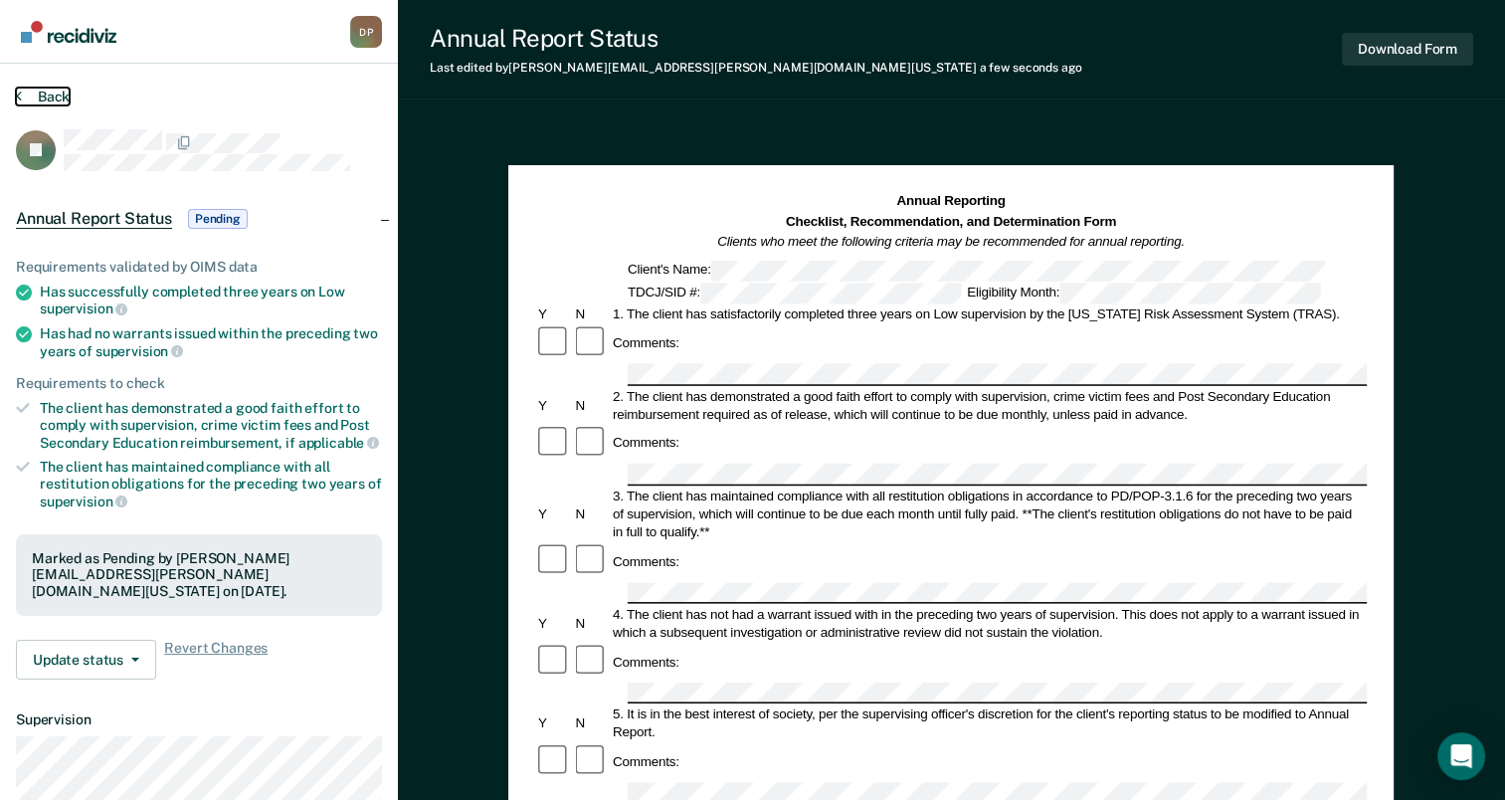
click at [36, 92] on button "Back" at bounding box center [43, 97] width 54 height 18
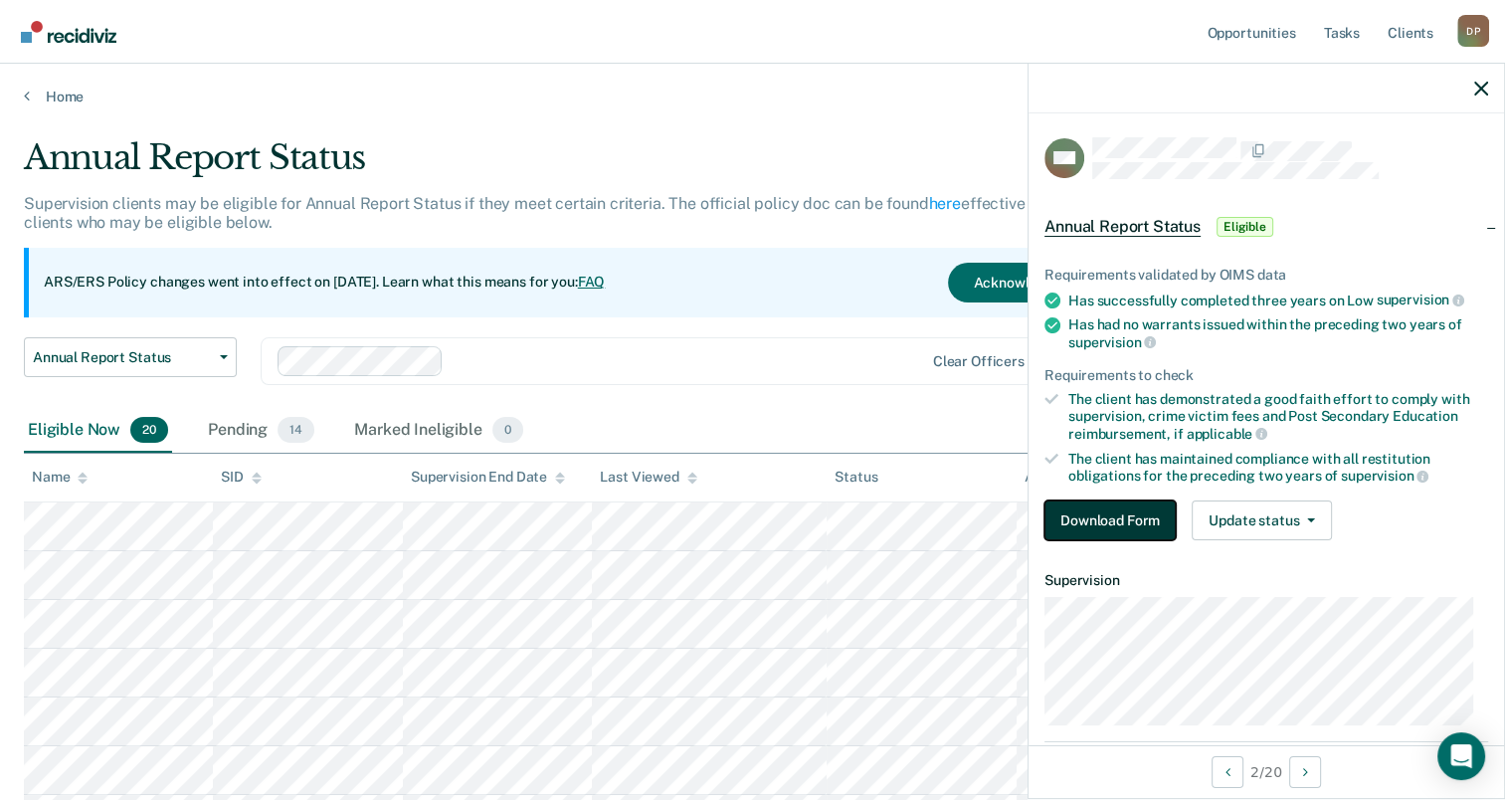
click at [1083, 512] on button "Download Form" at bounding box center [1110, 520] width 131 height 40
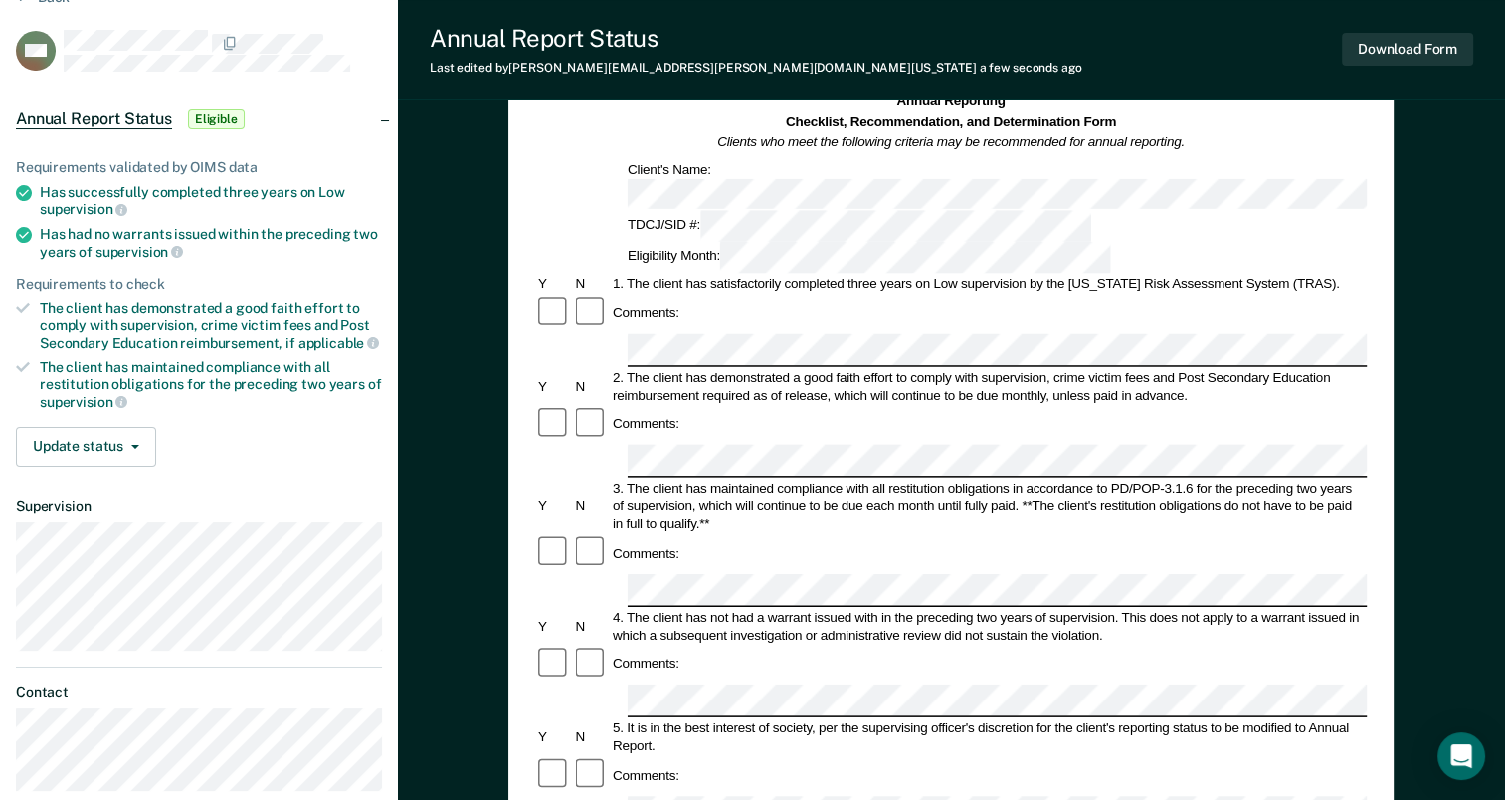
scroll to position [199, 0]
